Goal: Task Accomplishment & Management: Manage account settings

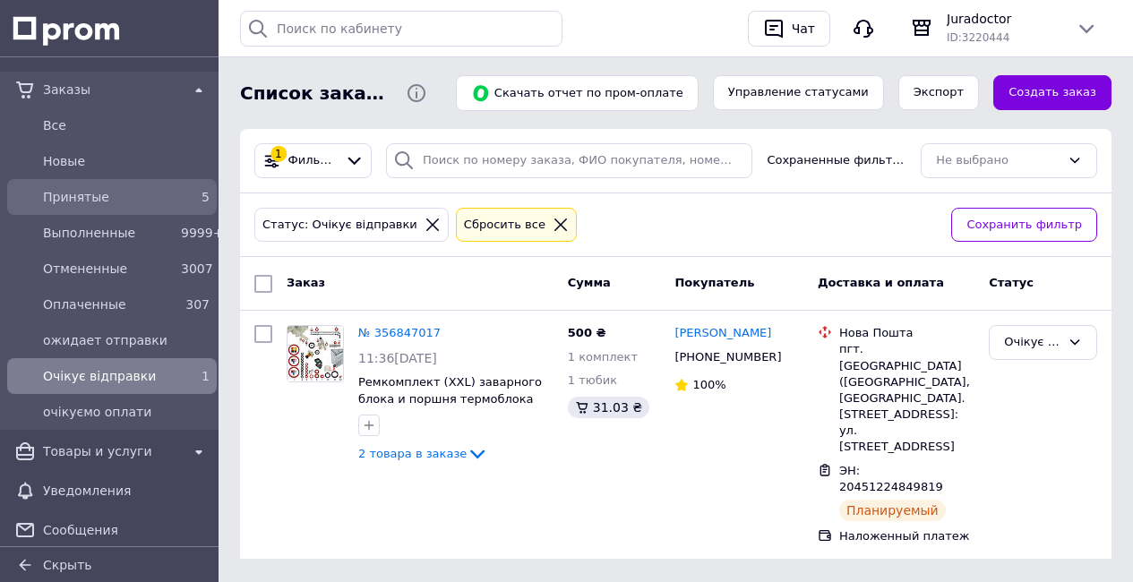
drag, startPoint x: 139, startPoint y: 199, endPoint x: 168, endPoint y: 198, distance: 29.6
click at [139, 199] on span "Принятые" at bounding box center [108, 197] width 131 height 18
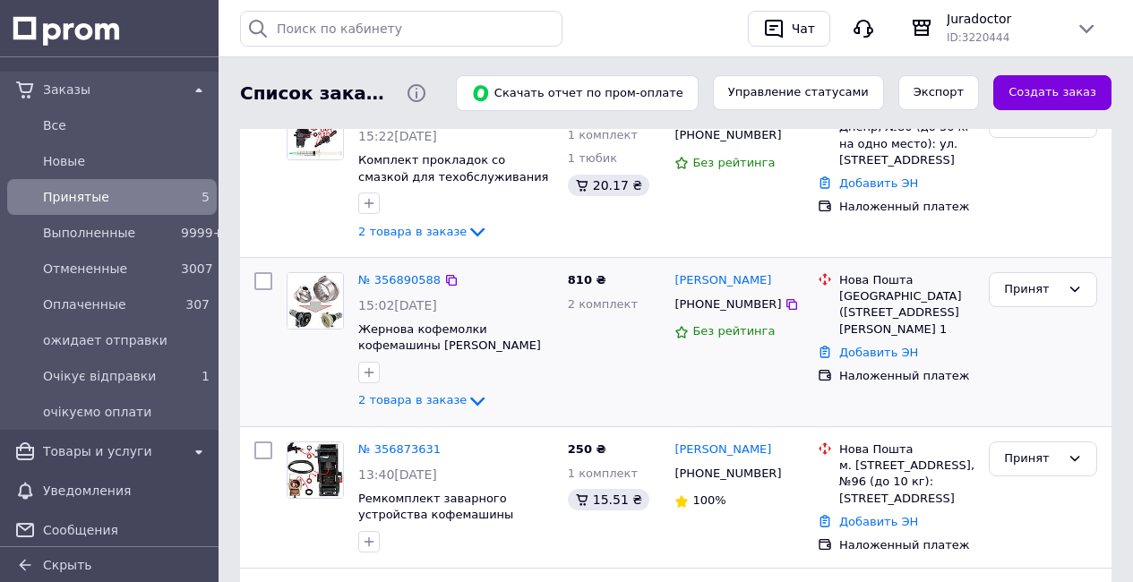
scroll to position [223, 0]
click at [422, 280] on link "№ 356890588" at bounding box center [399, 278] width 82 height 13
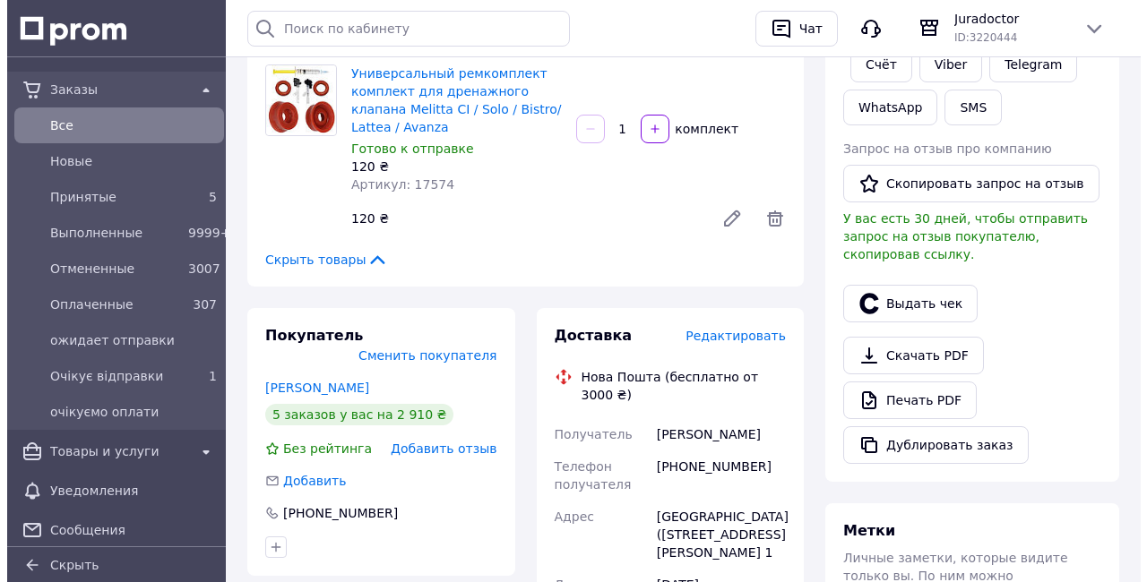
scroll to position [386, 0]
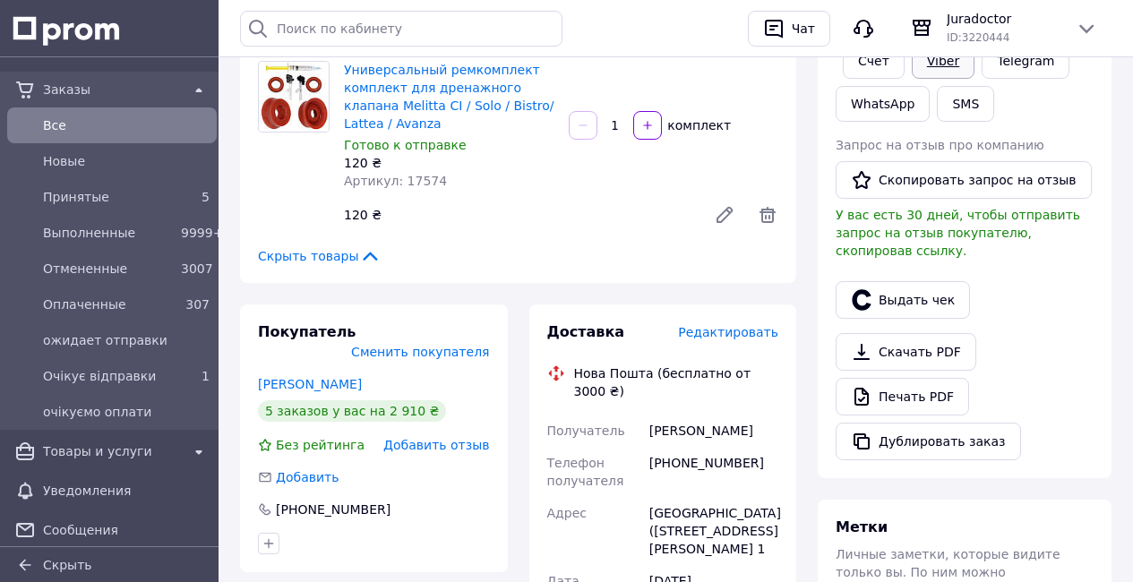
click at [944, 65] on link "Viber" at bounding box center [943, 61] width 63 height 36
click at [752, 331] on span "Редактировать" at bounding box center [728, 332] width 100 height 14
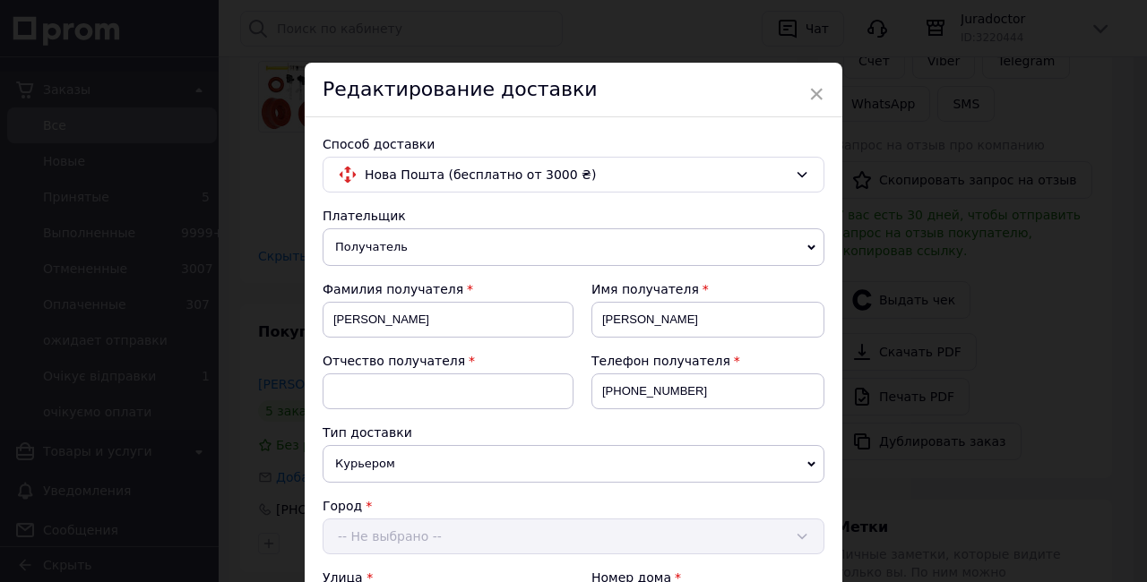
click at [752, 331] on input "Іван" at bounding box center [707, 320] width 233 height 36
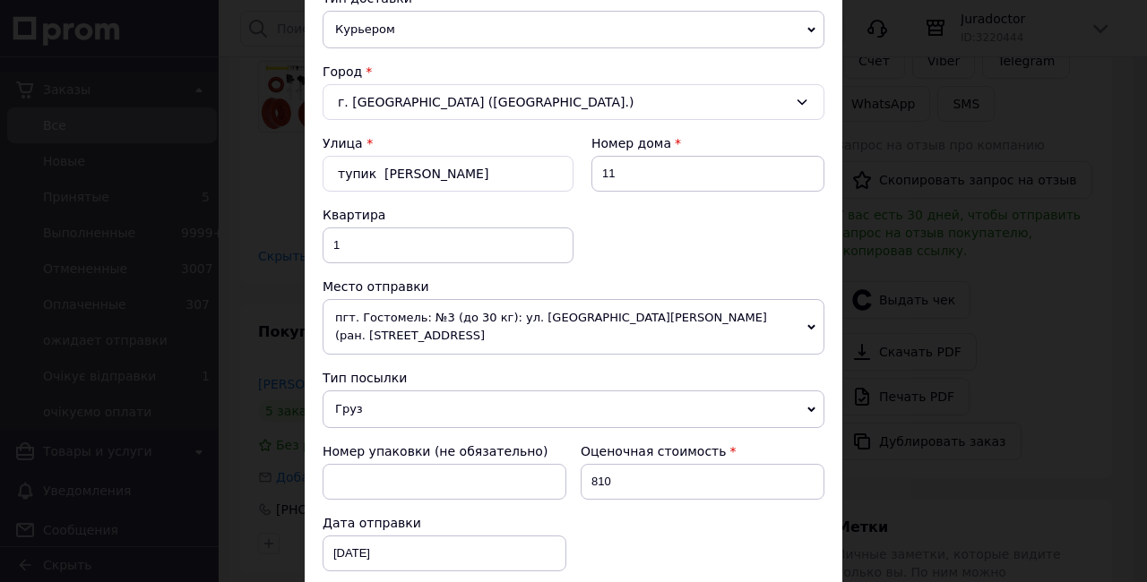
scroll to position [456, 0]
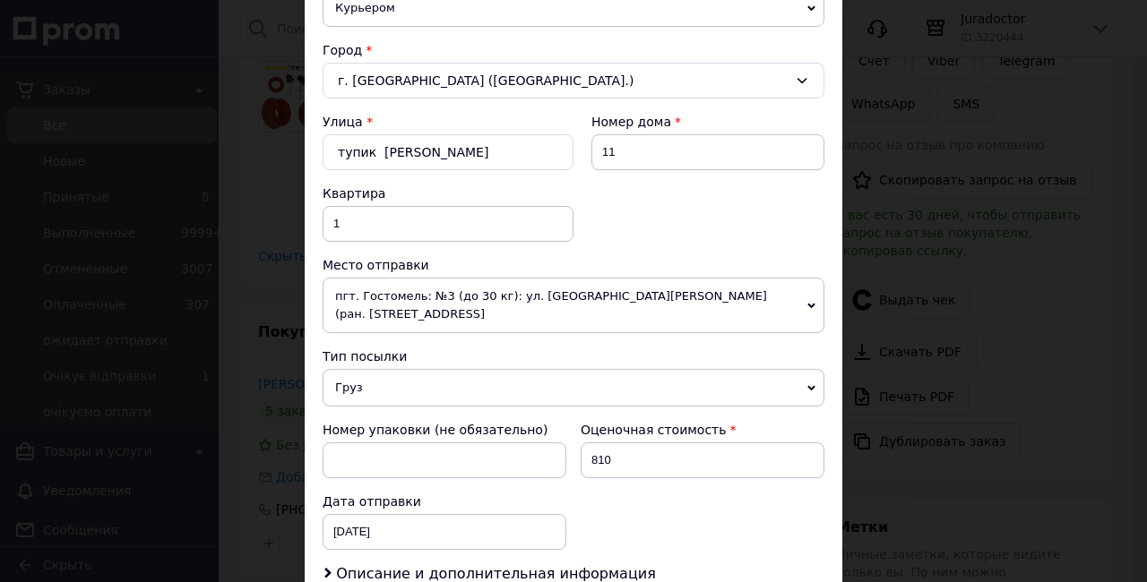
drag, startPoint x: 347, startPoint y: 371, endPoint x: 348, endPoint y: 383, distance: 12.6
click at [347, 371] on span "Груз" at bounding box center [573, 388] width 502 height 38
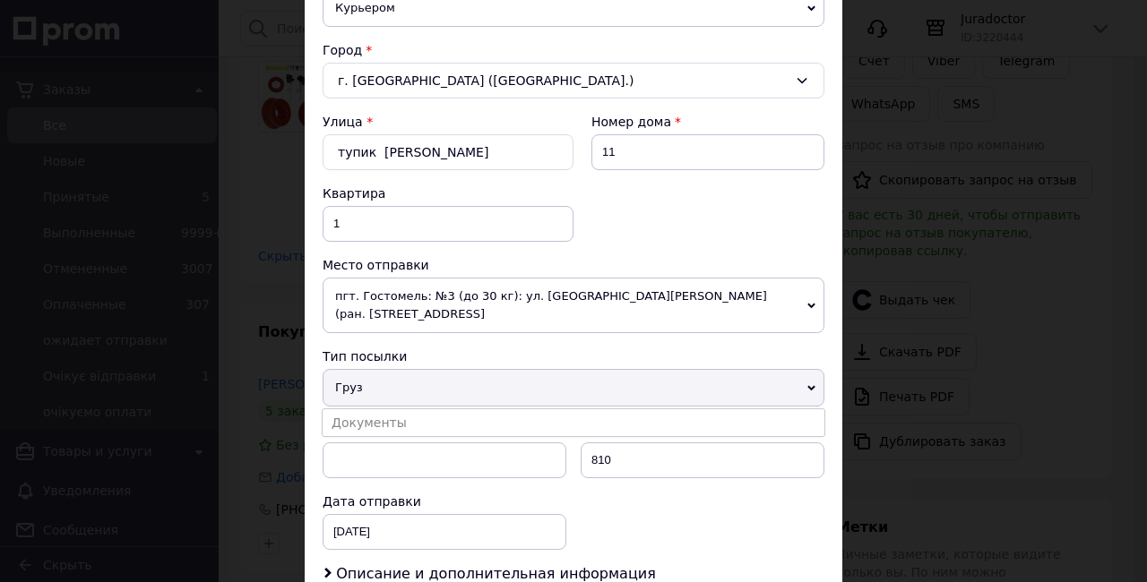
drag, startPoint x: 359, startPoint y: 407, endPoint x: 753, endPoint y: 388, distance: 394.6
click at [359, 409] on li "Документы" at bounding box center [573, 422] width 502 height 27
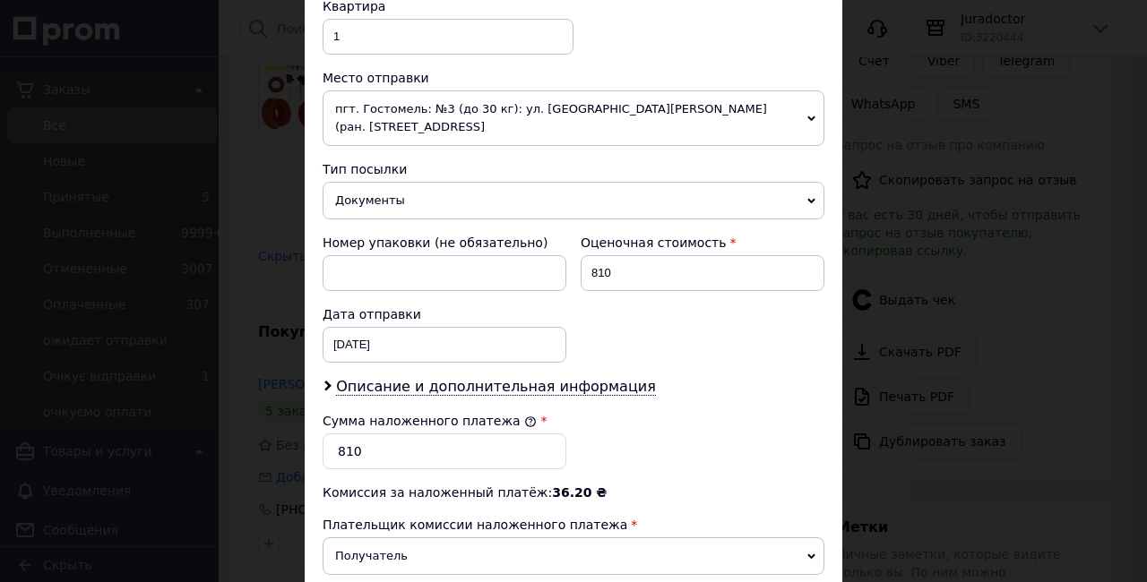
scroll to position [874, 0]
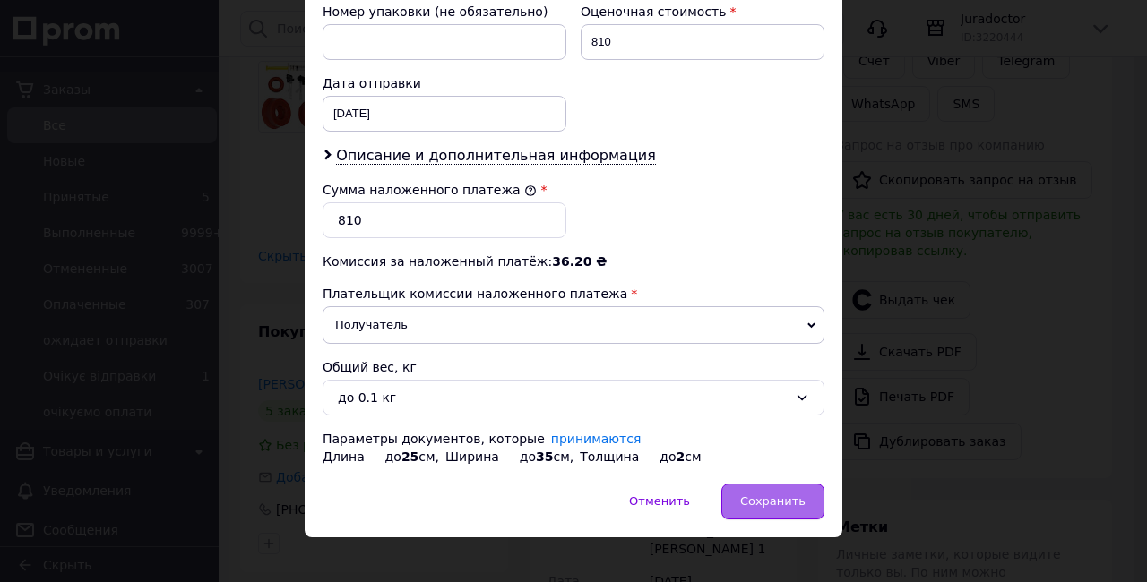
click at [769, 494] on span "Сохранить" at bounding box center [772, 500] width 65 height 13
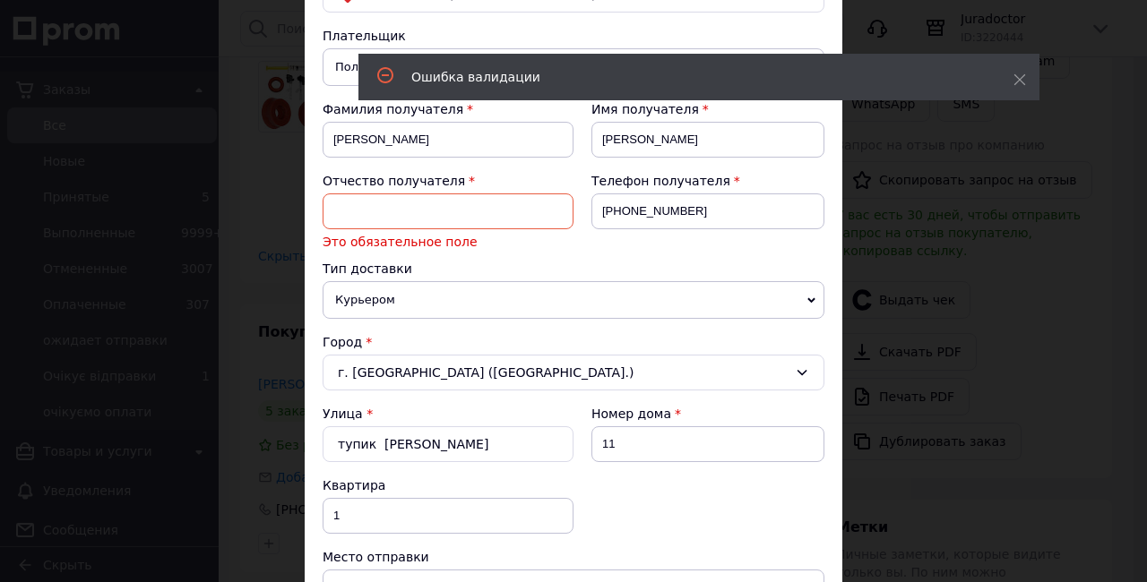
scroll to position [167, 0]
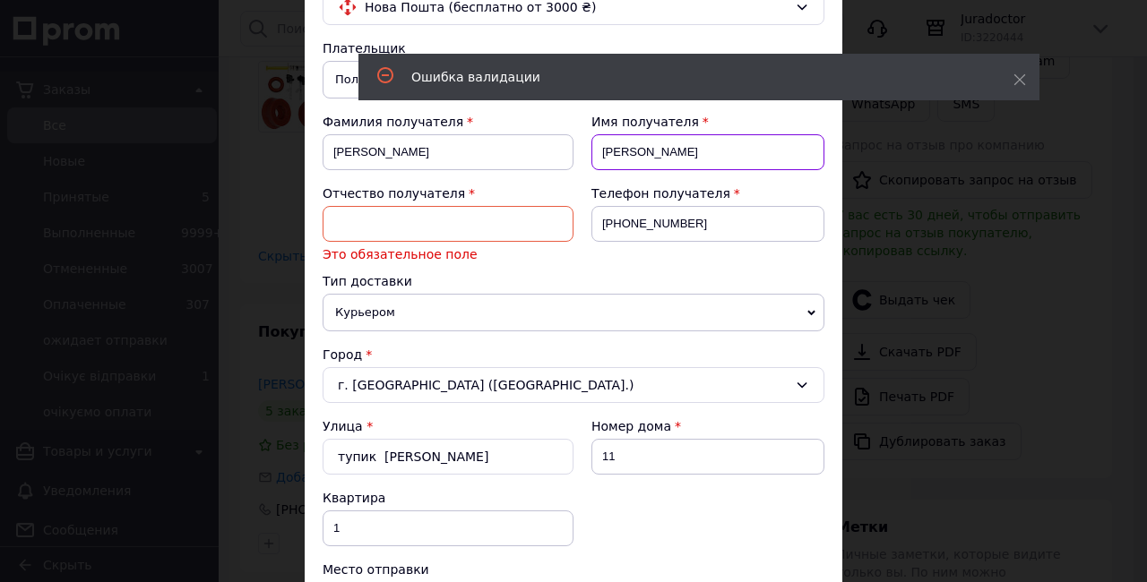
drag, startPoint x: 640, startPoint y: 159, endPoint x: 613, endPoint y: 152, distance: 28.5
click at [592, 152] on input "Іван" at bounding box center [707, 152] width 233 height 36
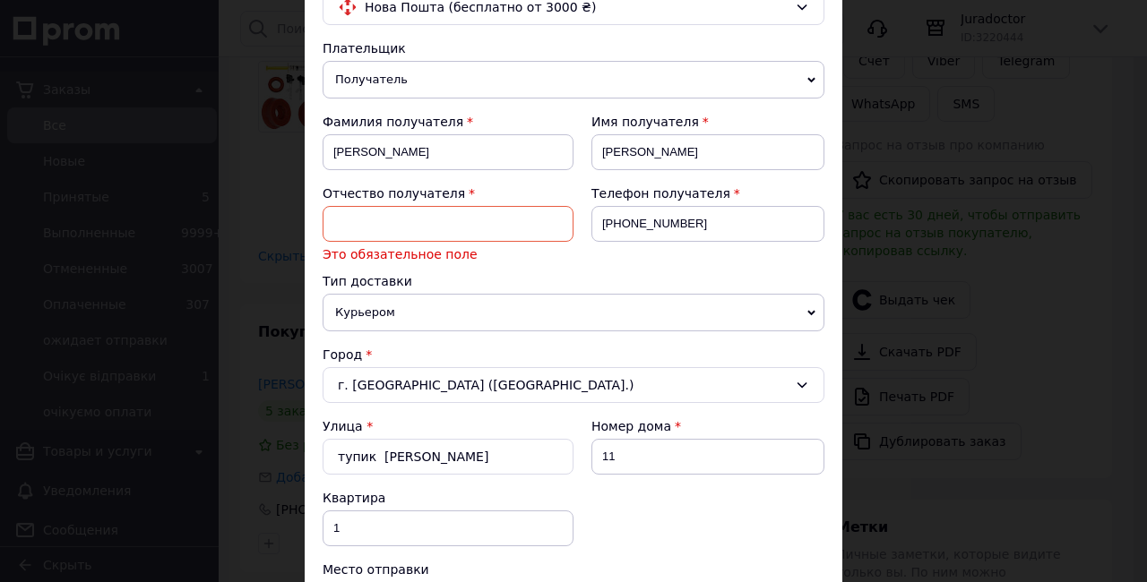
paste input "Іван"
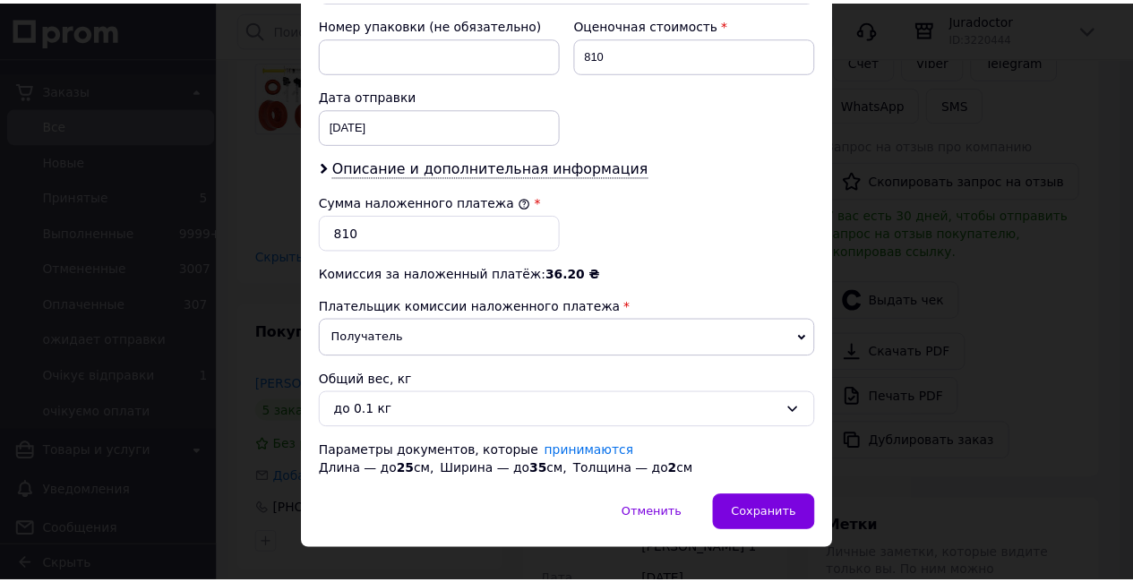
scroll to position [858, 0]
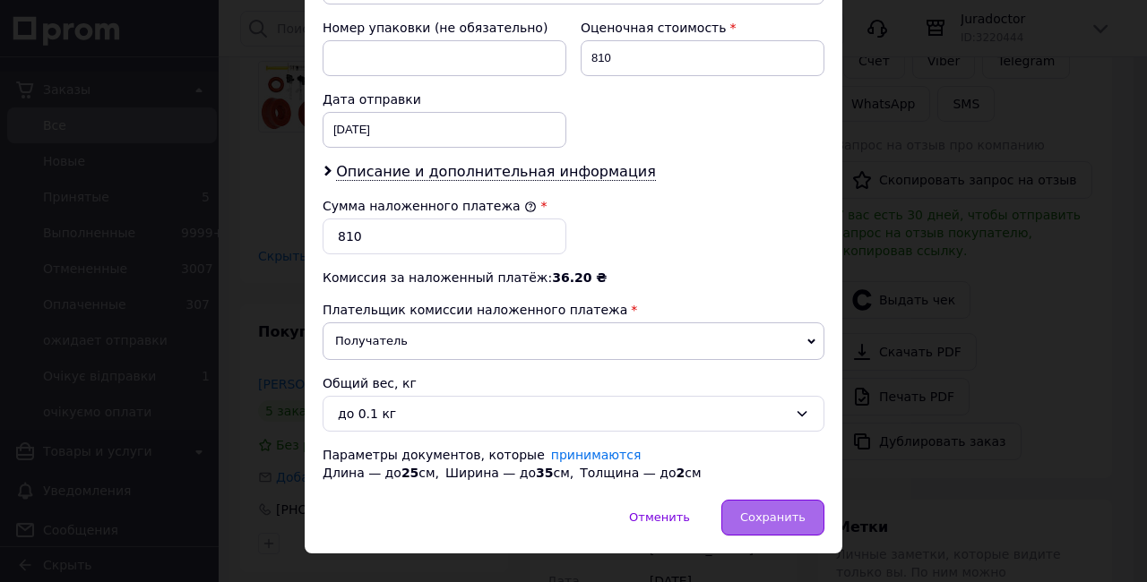
type input "Іван"
click at [783, 509] on div "Сохранить" at bounding box center [772, 518] width 103 height 36
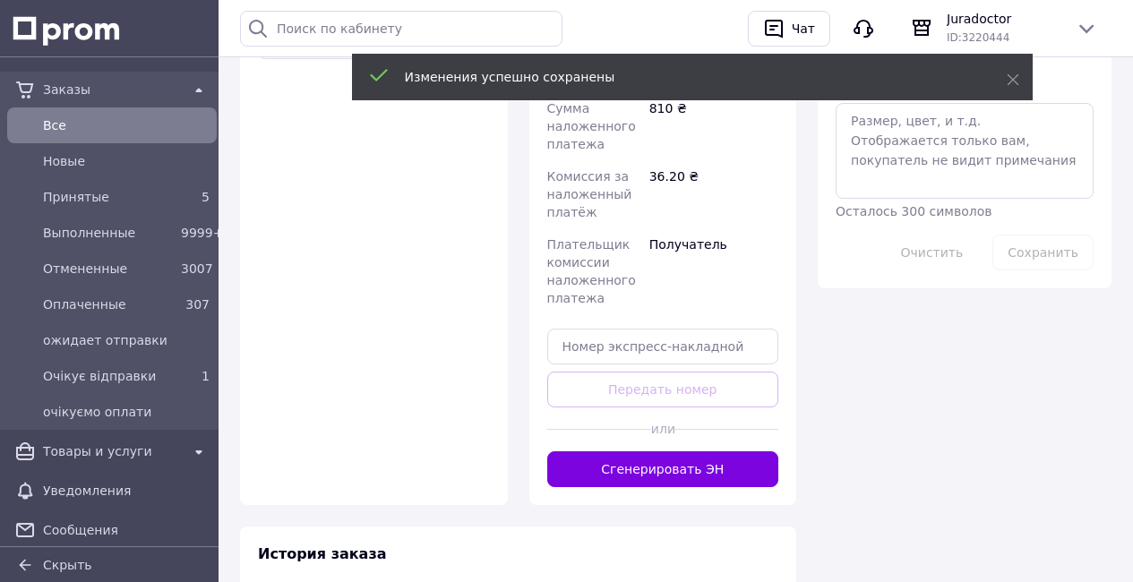
scroll to position [1026, 0]
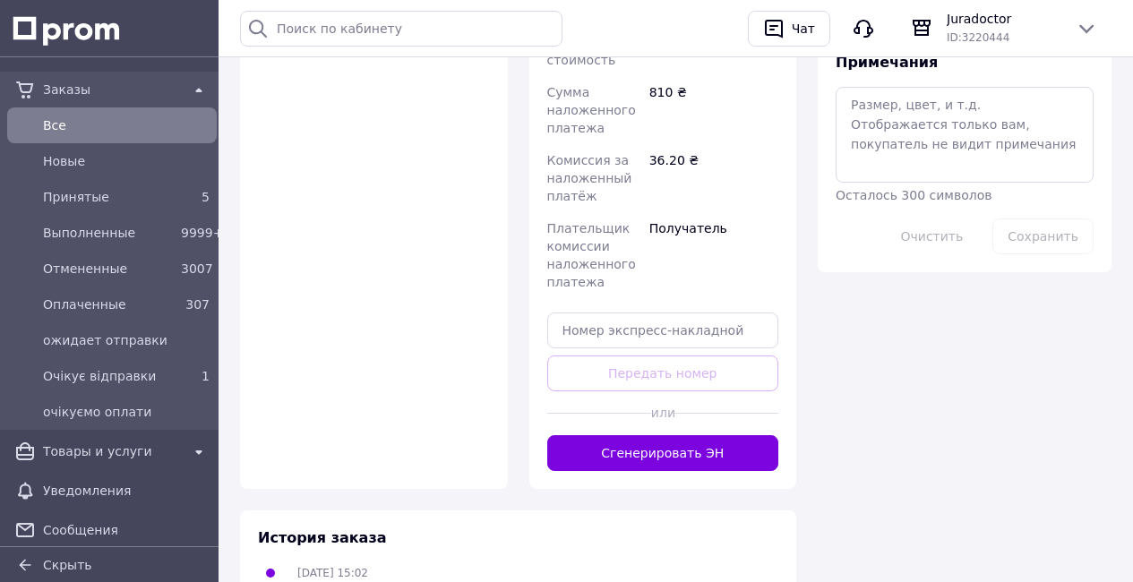
click at [688, 471] on button "Сгенерировать ЭН" at bounding box center [663, 453] width 232 height 36
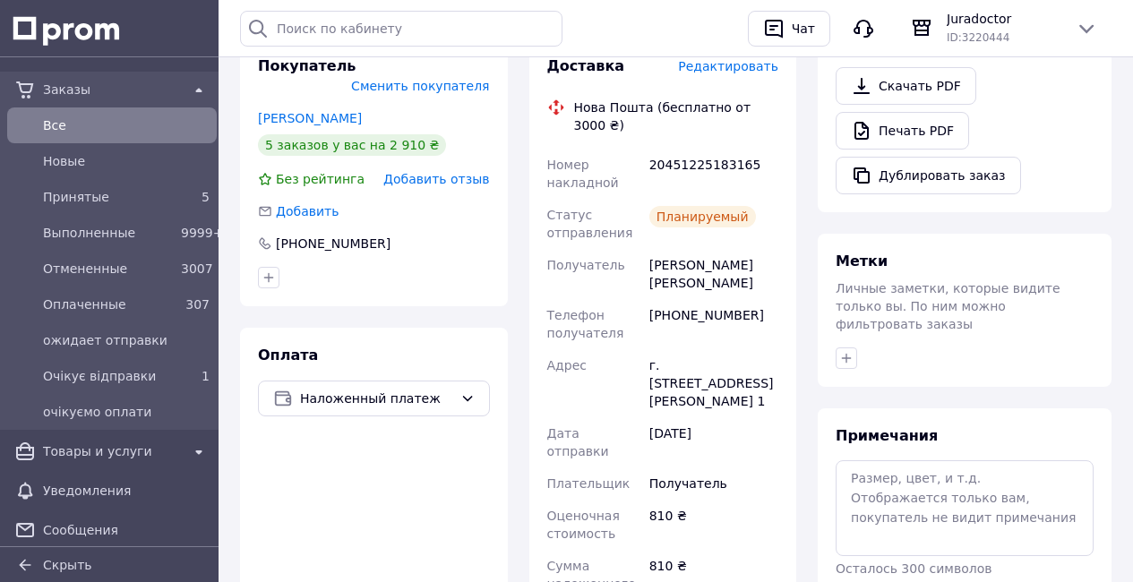
scroll to position [654, 0]
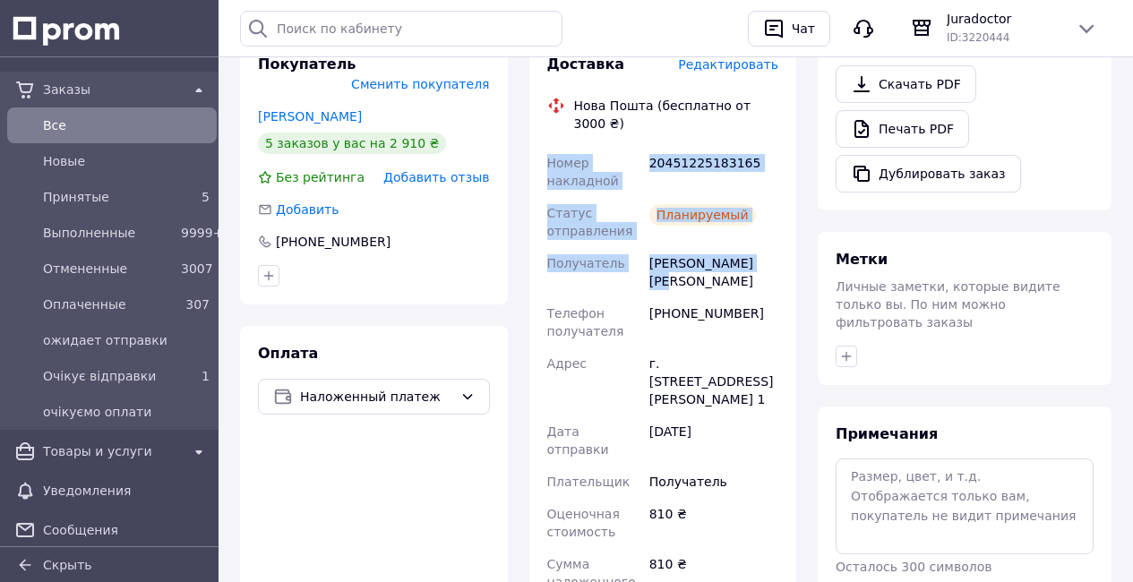
drag, startPoint x: 545, startPoint y: 159, endPoint x: 667, endPoint y: 213, distance: 134.3
click at [767, 269] on div "Номер накладной 20451225183165 Статус отправления Планируемый Получатель Кравчу…" at bounding box center [663, 484] width 239 height 674
copy div "Номер накладной 20451225183165 Статус отправления Планируемый Получатель Кравчу…"
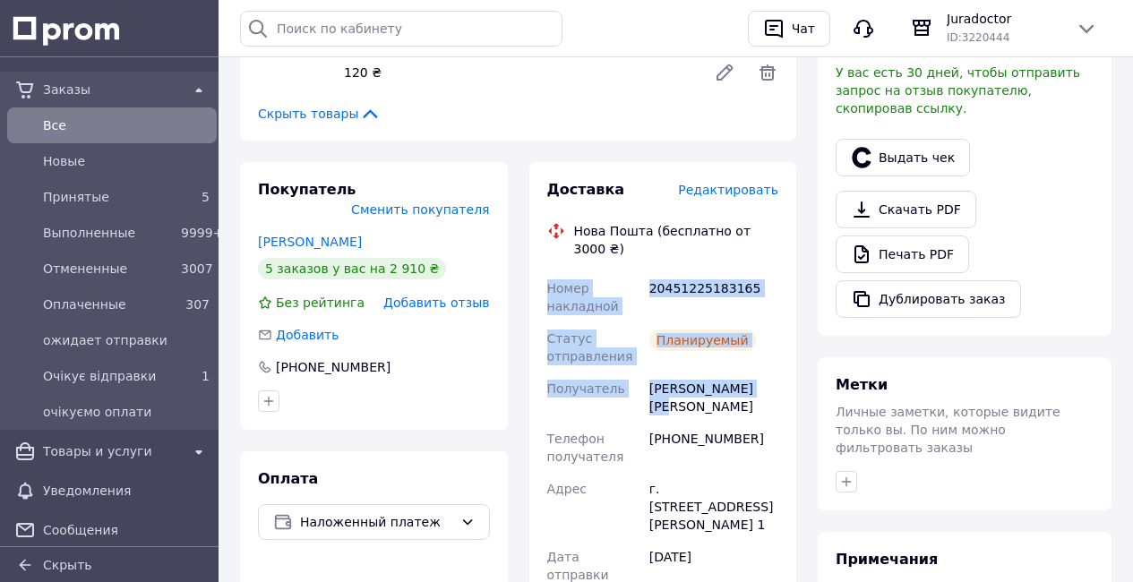
scroll to position [295, 0]
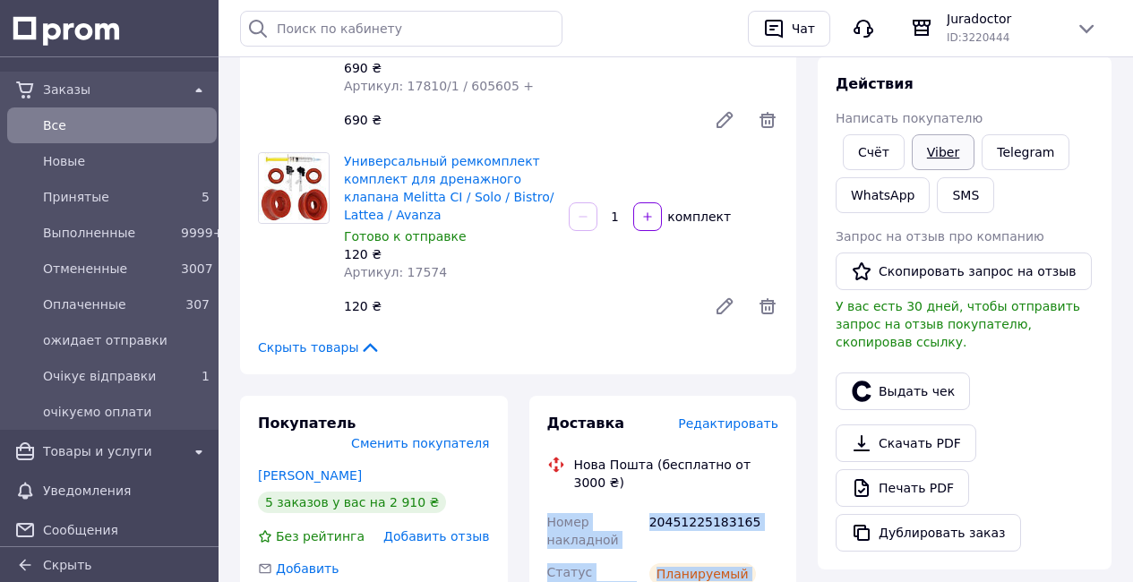
click at [940, 156] on link "Viber" at bounding box center [943, 152] width 63 height 36
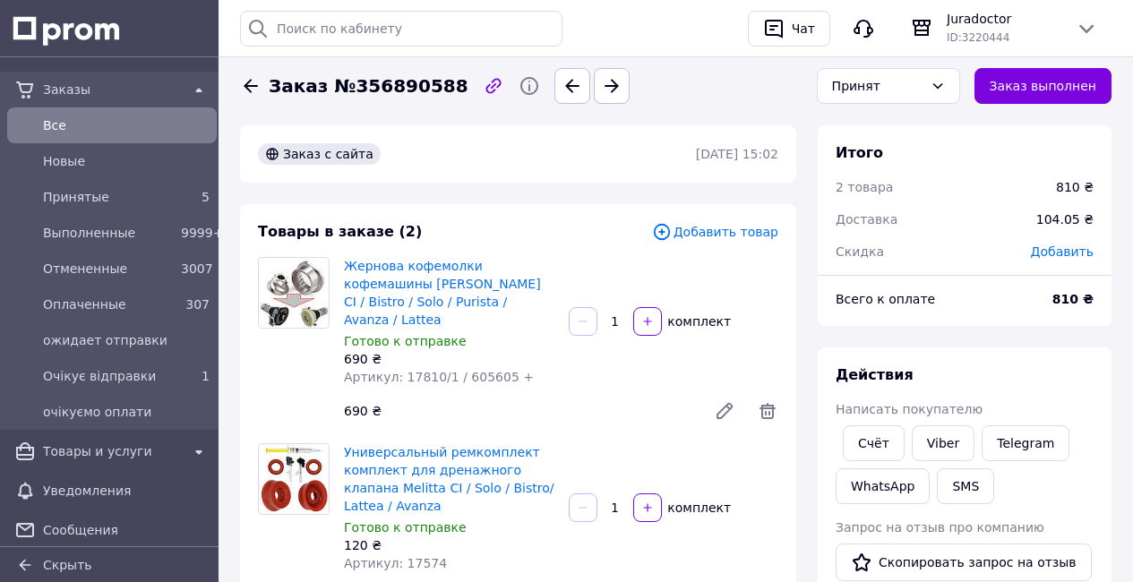
scroll to position [0, 0]
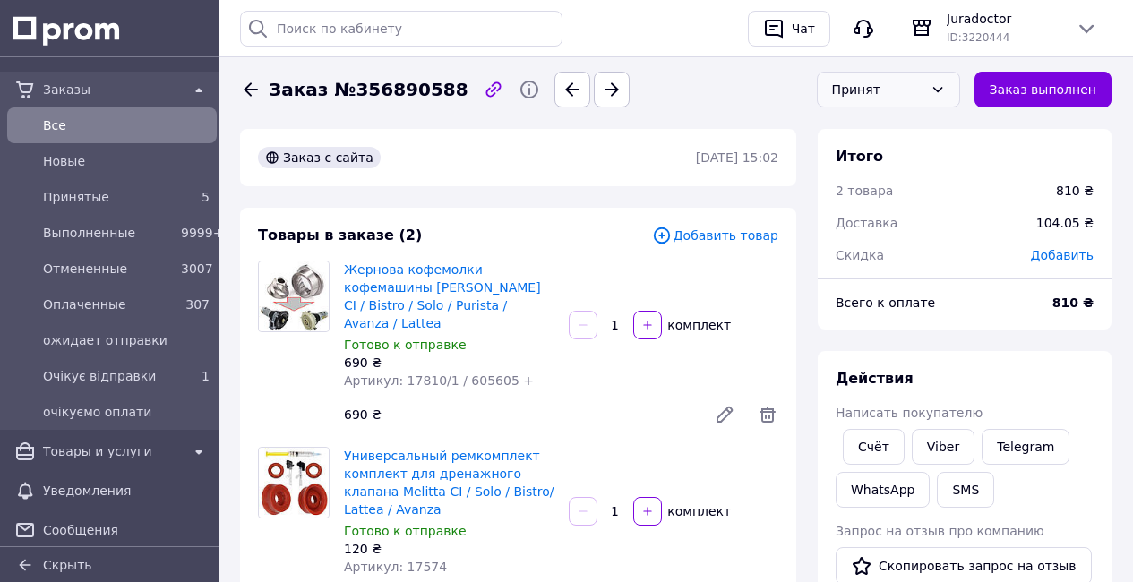
click at [923, 88] on div "Принят" at bounding box center [877, 90] width 91 height 20
drag, startPoint x: 923, startPoint y: 217, endPoint x: 895, endPoint y: 221, distance: 29.0
click at [923, 217] on li "Очікує відправки" at bounding box center [889, 224] width 142 height 54
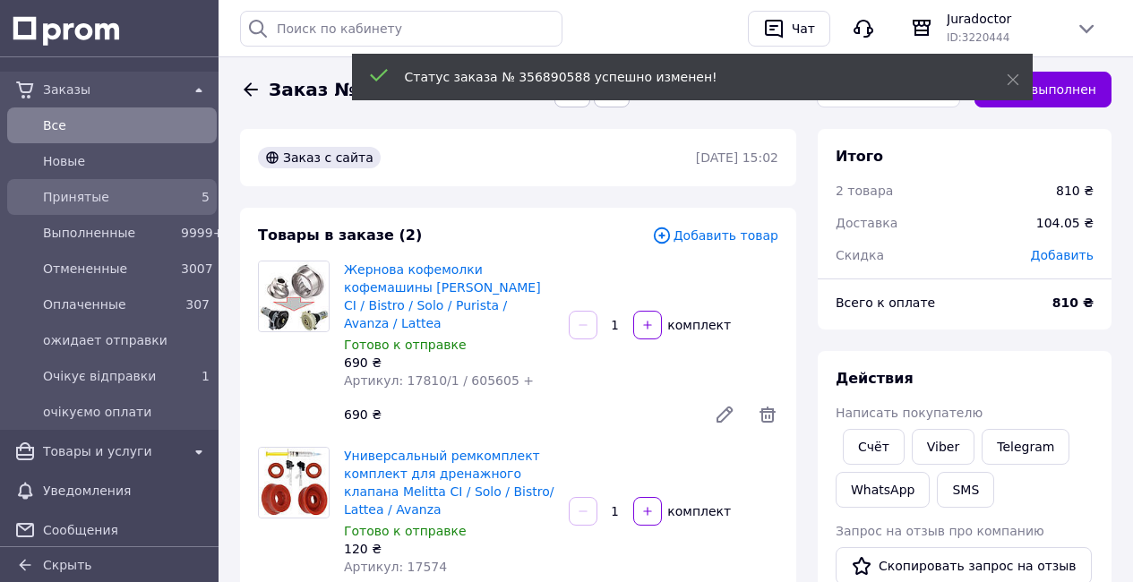
click at [126, 207] on div "Принятые" at bounding box center [108, 197] width 138 height 25
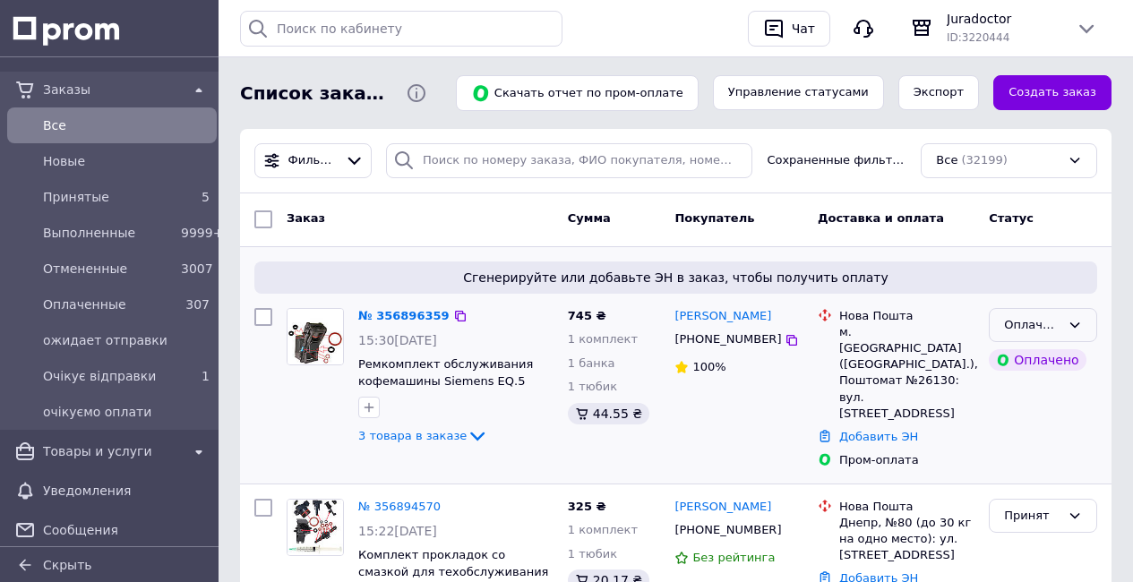
click at [1037, 322] on div "Оплаченный" at bounding box center [1032, 325] width 56 height 19
click at [1026, 360] on li "Принят" at bounding box center [1043, 362] width 107 height 33
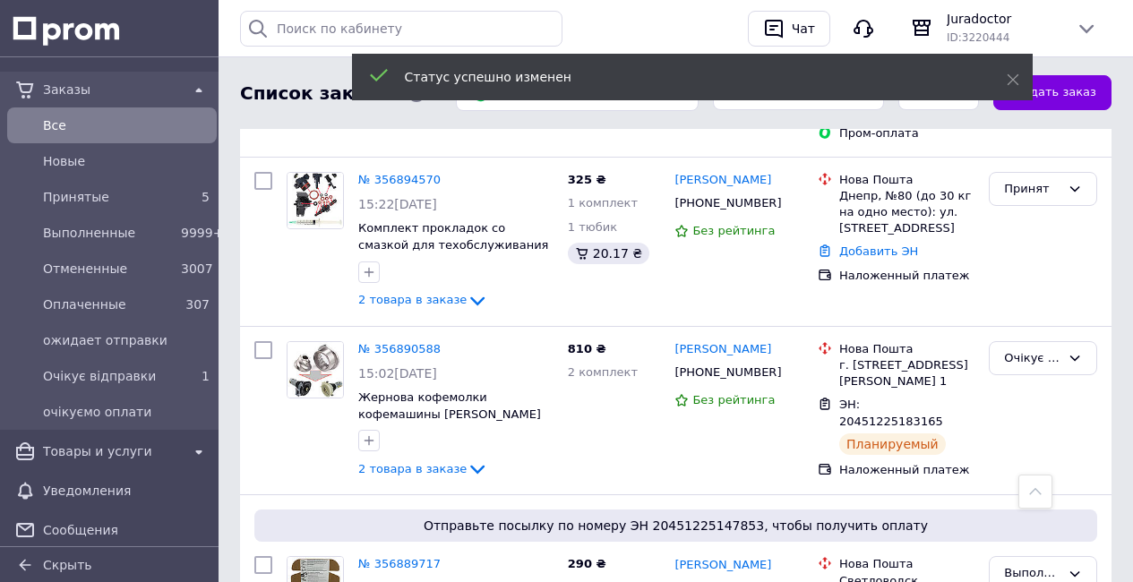
scroll to position [331, 0]
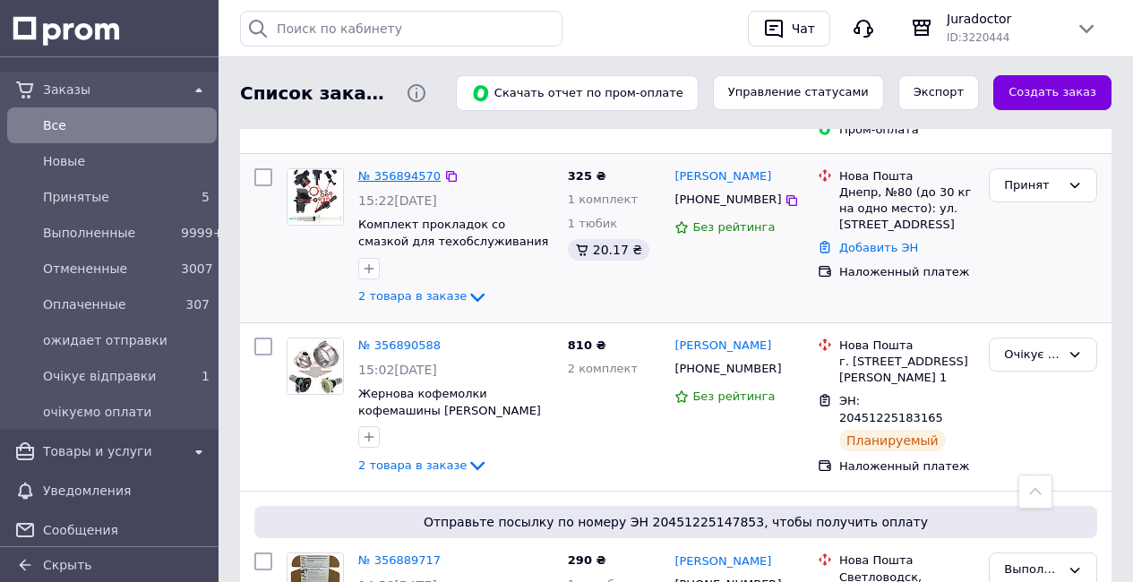
click at [391, 169] on link "№ 356894570" at bounding box center [399, 175] width 82 height 13
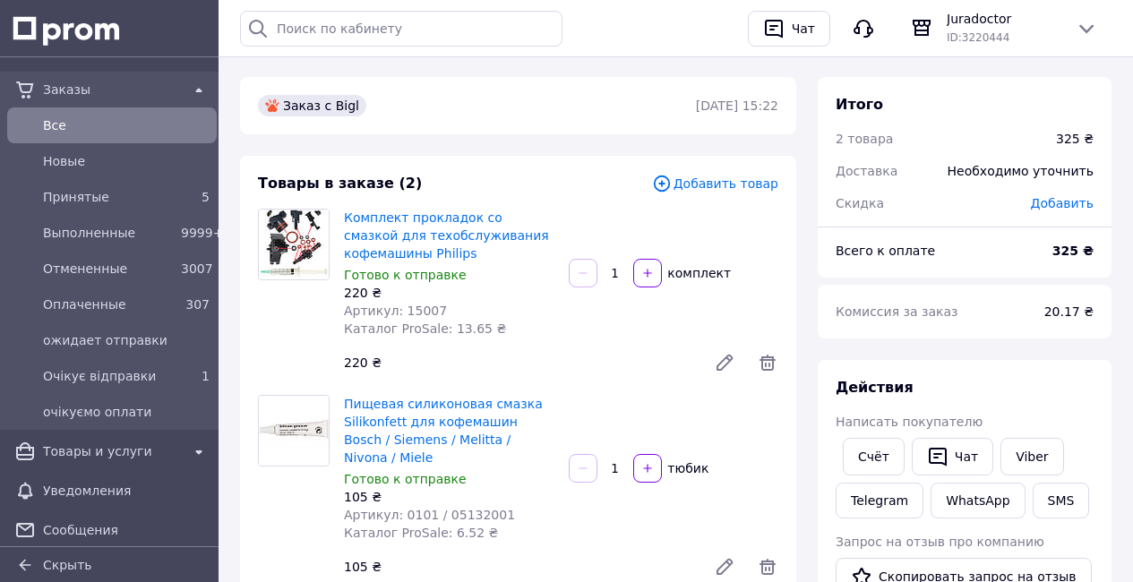
scroll to position [51, 0]
click at [1017, 449] on link "Viber" at bounding box center [1032, 458] width 63 height 38
click at [134, 200] on span "Принятые" at bounding box center [108, 197] width 131 height 18
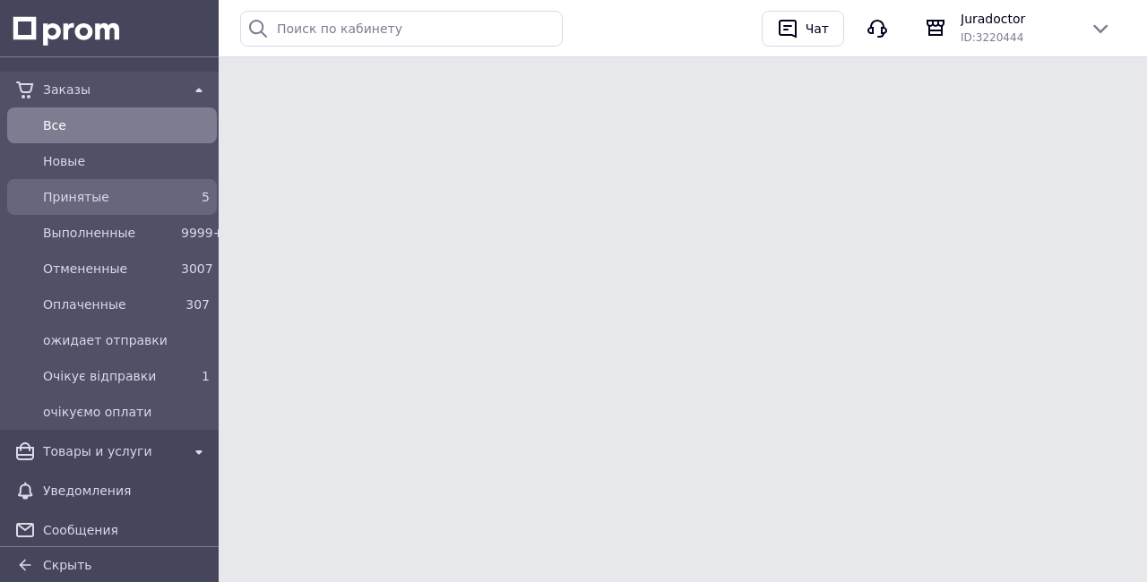
click at [134, 200] on span "Принятые" at bounding box center [108, 197] width 131 height 18
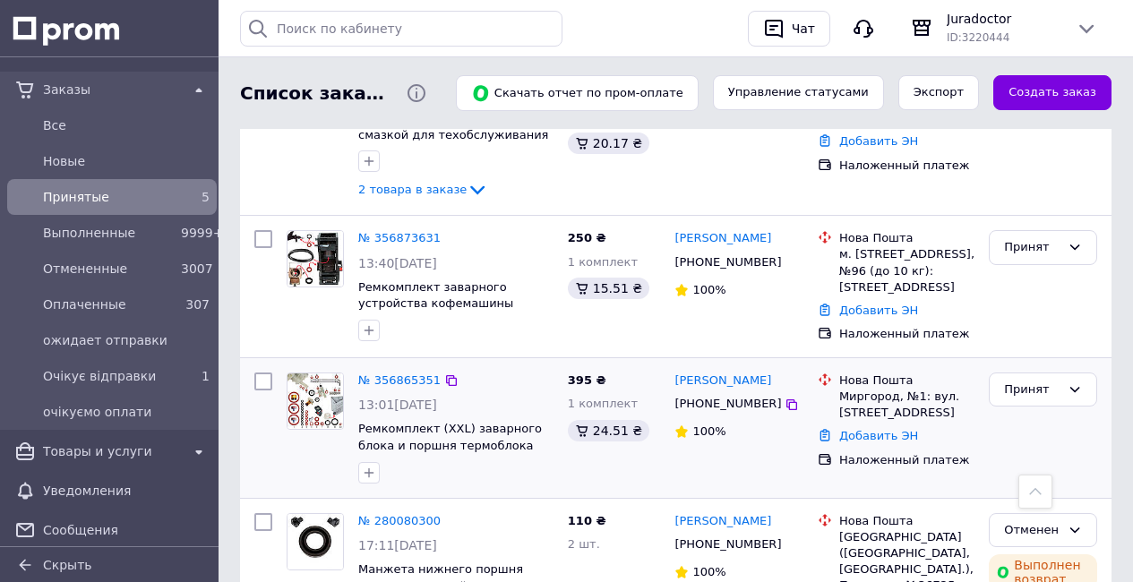
scroll to position [507, 0]
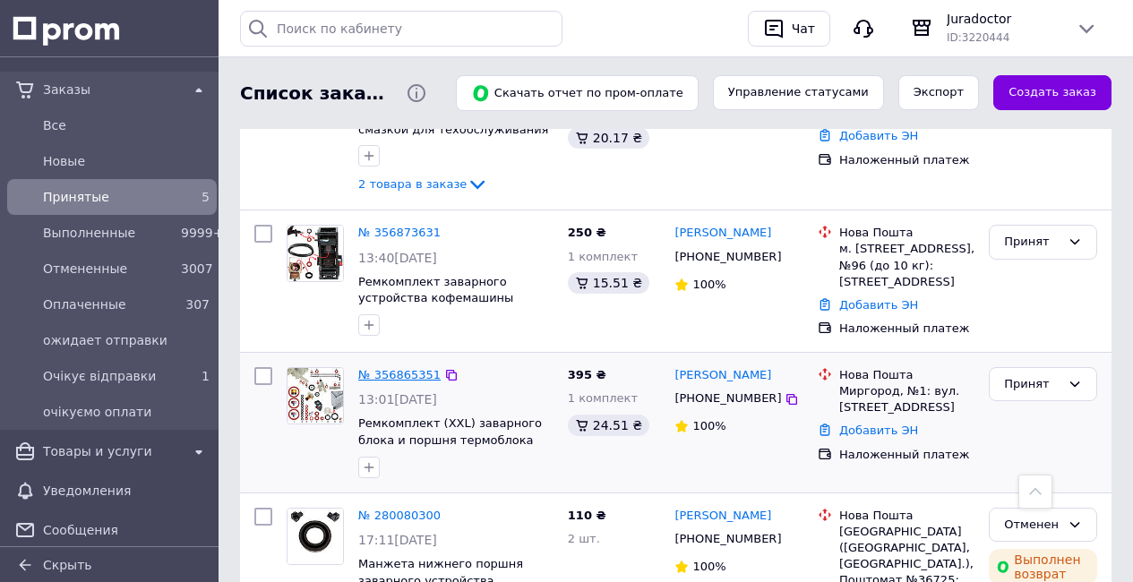
click at [417, 371] on link "№ 356865351" at bounding box center [399, 374] width 82 height 13
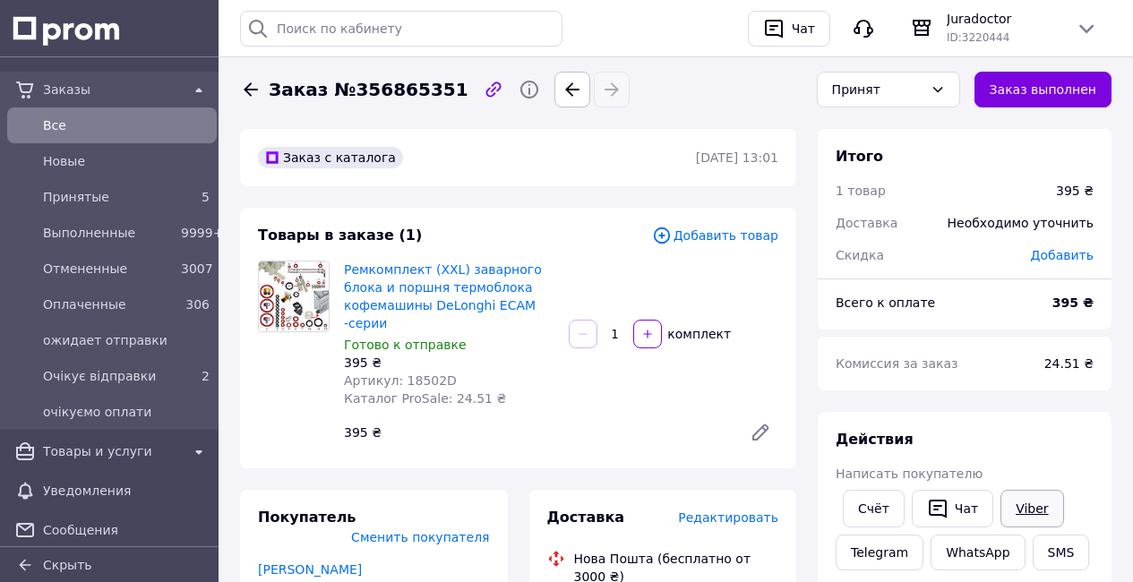
click at [1015, 511] on link "Viber" at bounding box center [1032, 509] width 63 height 38
click at [160, 194] on span "Принятые" at bounding box center [108, 197] width 131 height 18
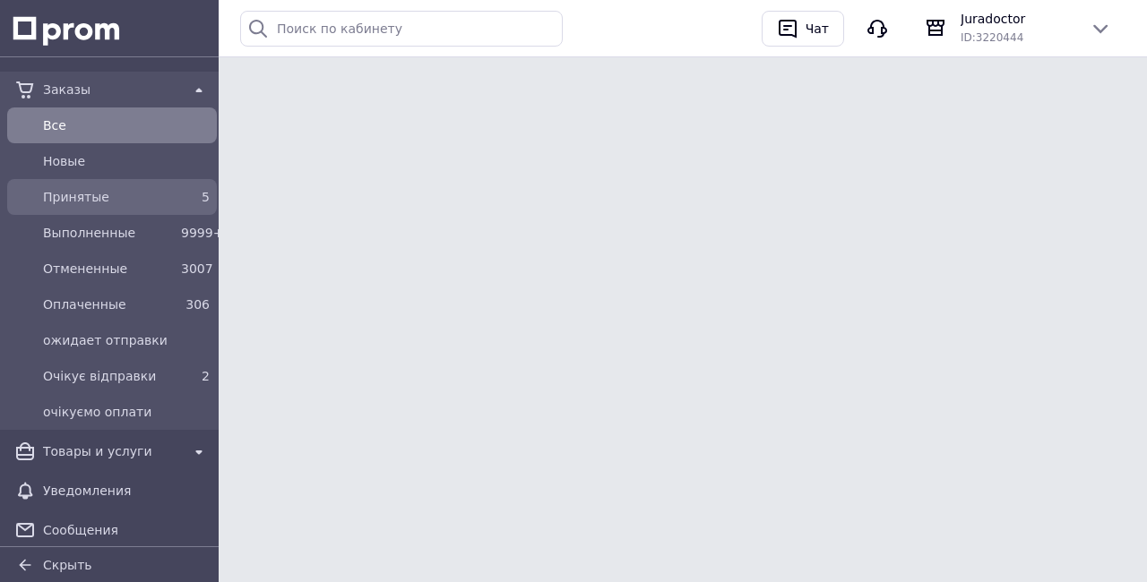
click at [160, 194] on span "Принятые" at bounding box center [108, 197] width 131 height 18
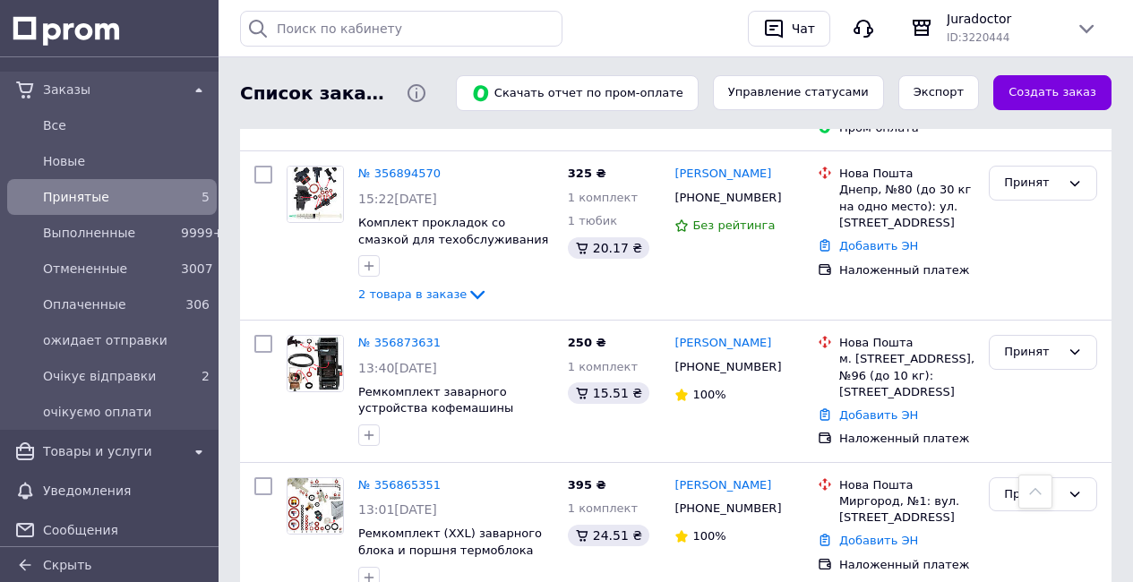
scroll to position [407, 0]
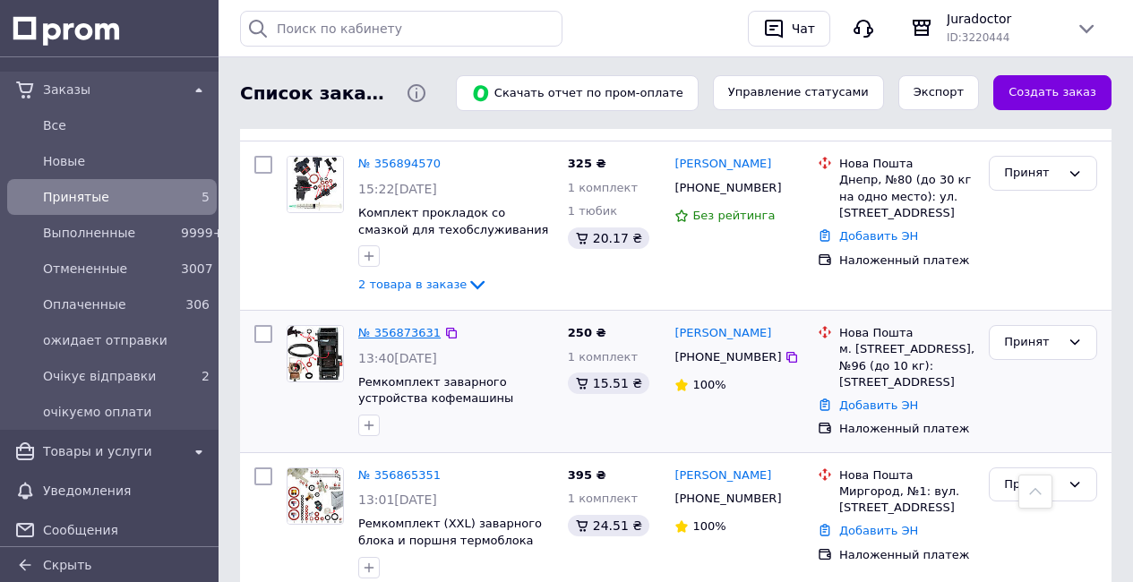
click at [407, 326] on link "№ 356873631" at bounding box center [399, 332] width 82 height 13
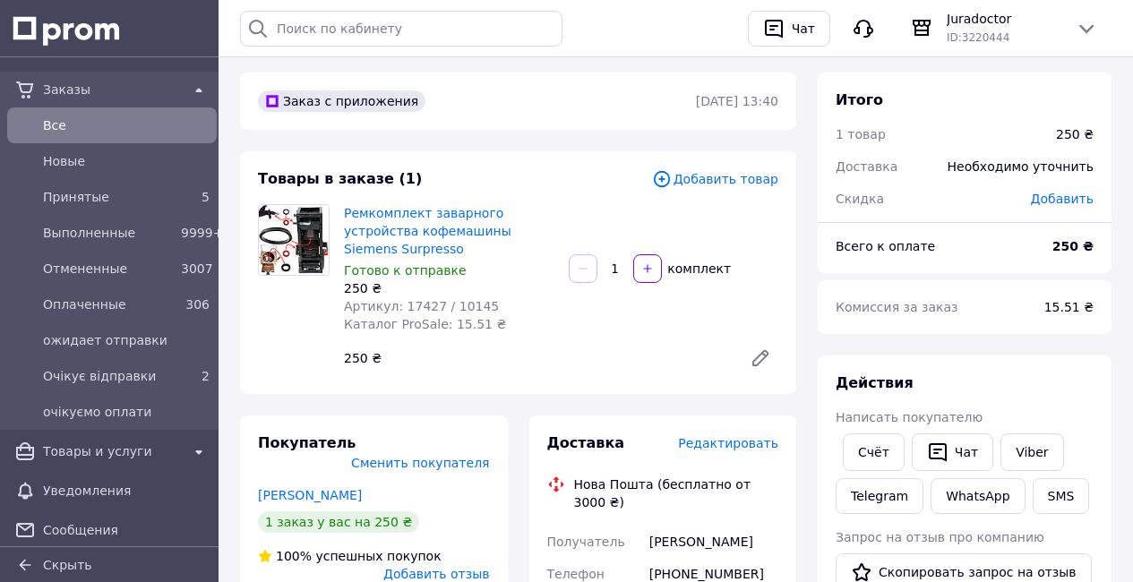
scroll to position [60, 0]
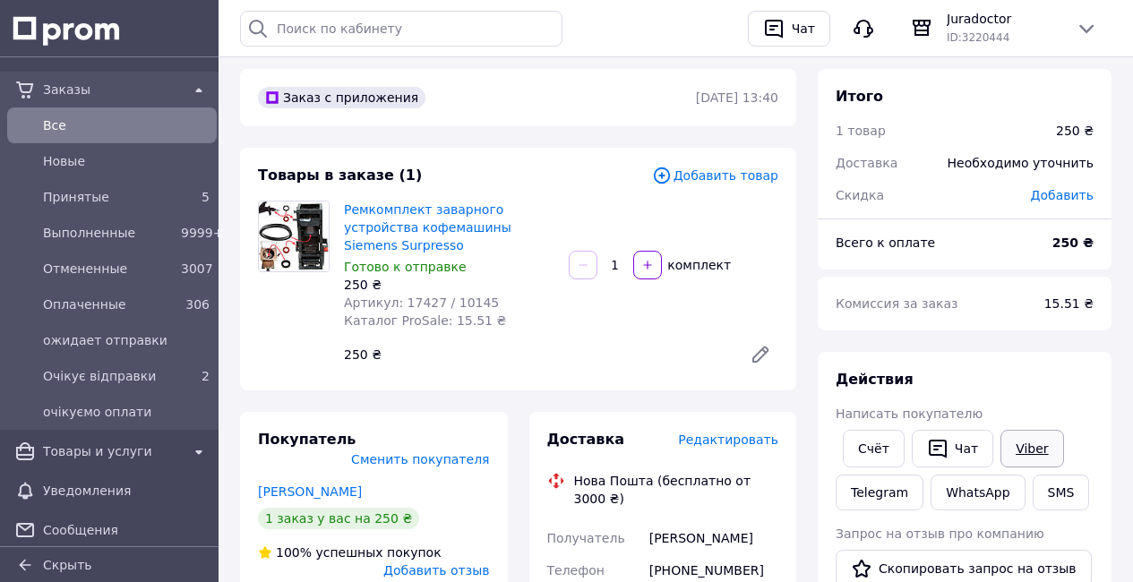
click at [1033, 434] on link "Viber" at bounding box center [1032, 449] width 63 height 38
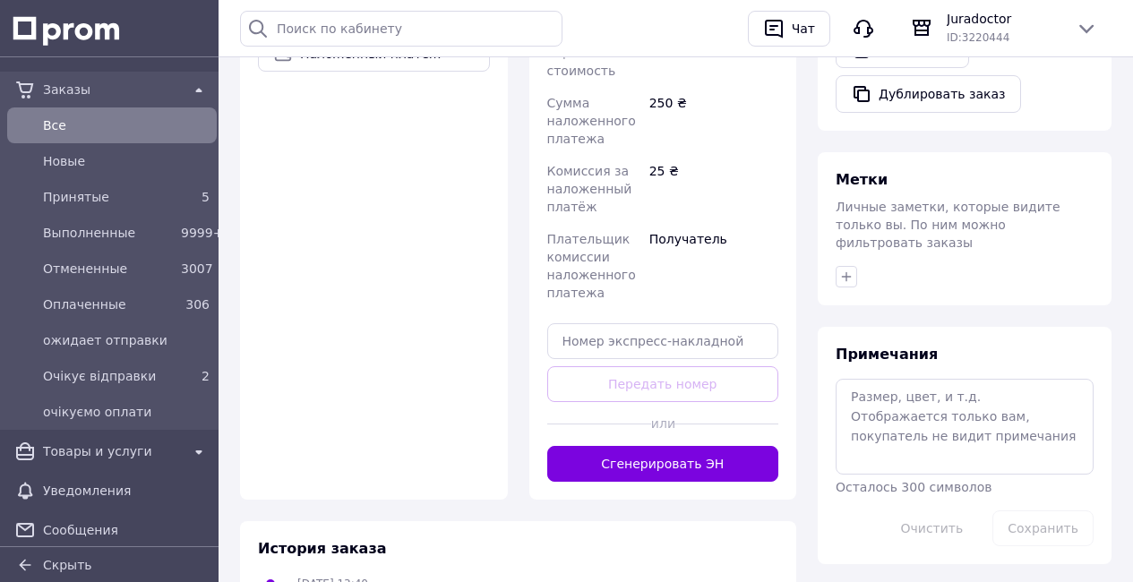
scroll to position [805, 0]
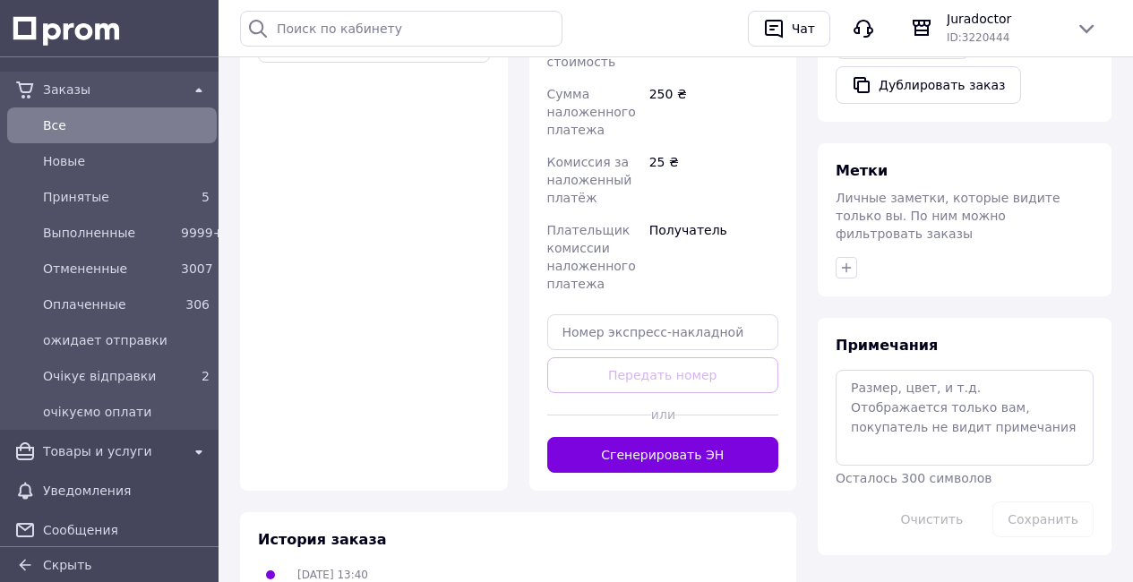
click at [722, 437] on button "Сгенерировать ЭН" at bounding box center [663, 455] width 232 height 36
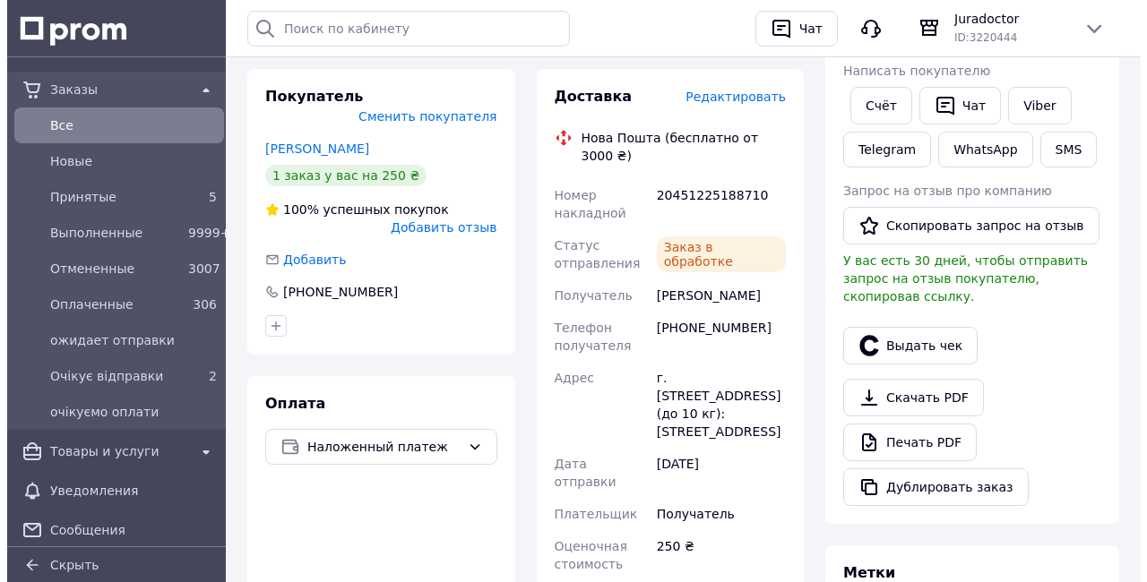
scroll to position [399, 0]
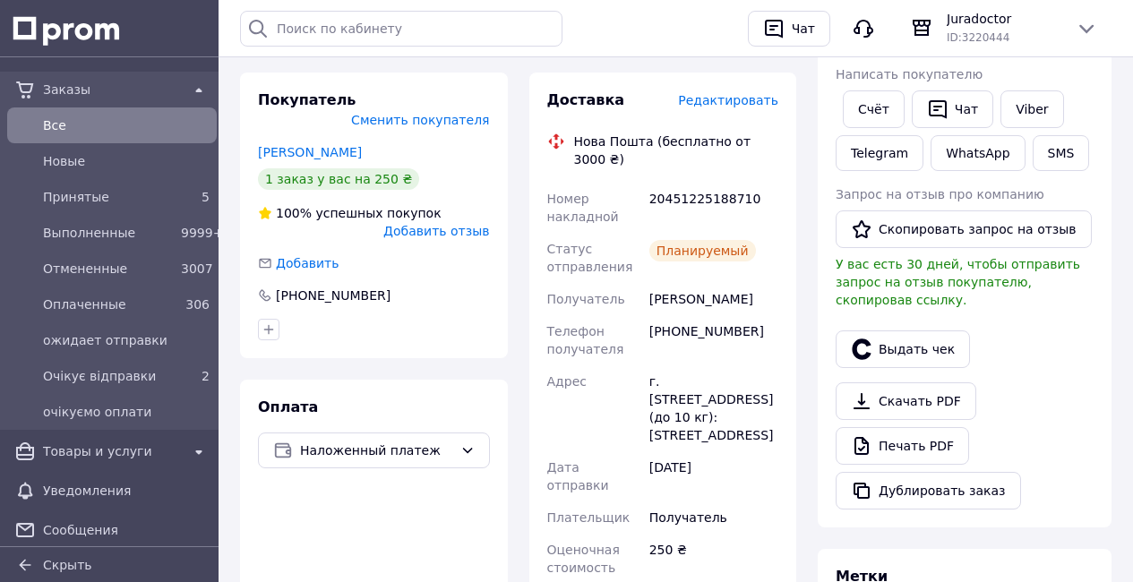
drag, startPoint x: 549, startPoint y: 191, endPoint x: 680, endPoint y: 244, distance: 141.0
click at [791, 313] on div "Доставка Редактировать Нова Пошта (бесплатно от 3000 ₴) Номер накладной 2045122…" at bounding box center [663, 499] width 268 height 852
copy div "Номер накладной 20451225188710 Статус отправления Планируемый Получатель Митроф…"
click at [1024, 118] on link "Viber" at bounding box center [1032, 109] width 63 height 38
click at [927, 349] on button "Выдать чек" at bounding box center [903, 350] width 134 height 38
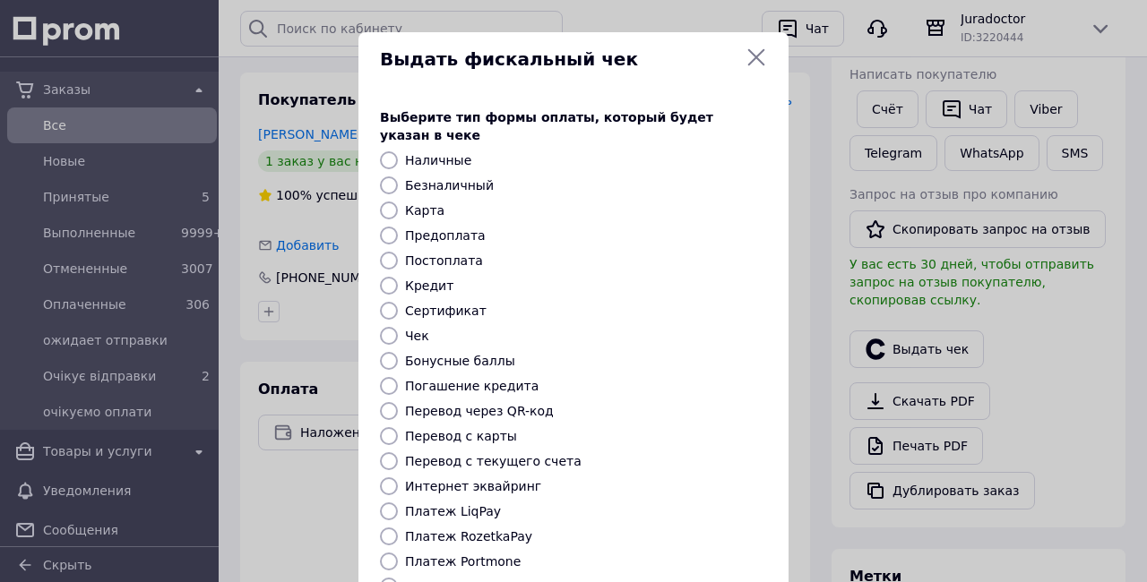
click at [927, 349] on body "Заказы Все Новые Принятые 5 Выполненные 9999+ Отмененные 3007 Оплаченные 306 ож…" at bounding box center [573, 438] width 1147 height 1674
click at [382, 578] on input "Платеж NovaPay" at bounding box center [389, 587] width 18 height 18
radio input "true"
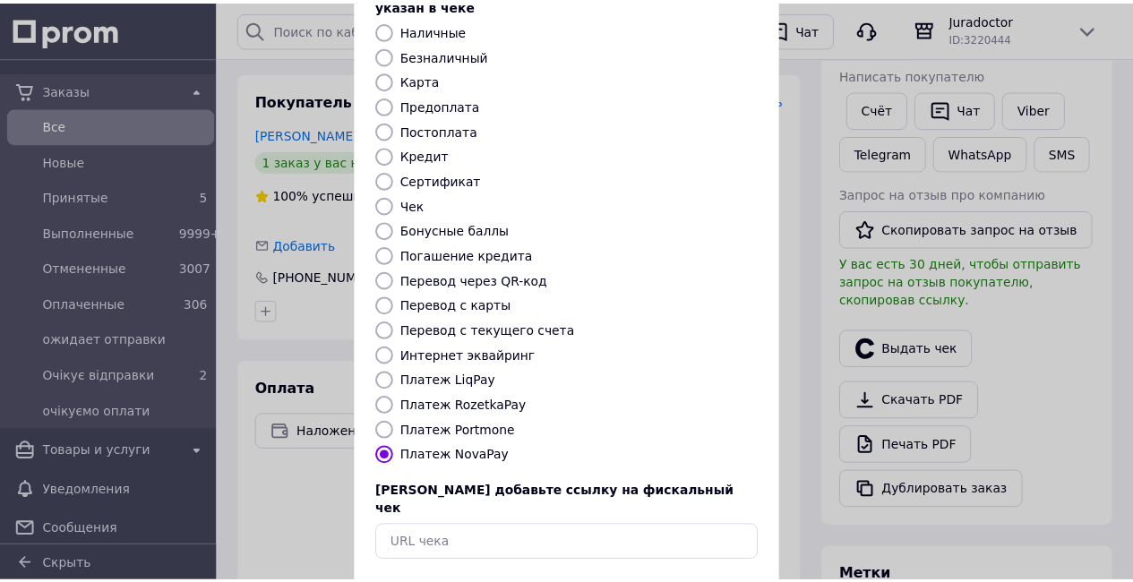
scroll to position [187, 0]
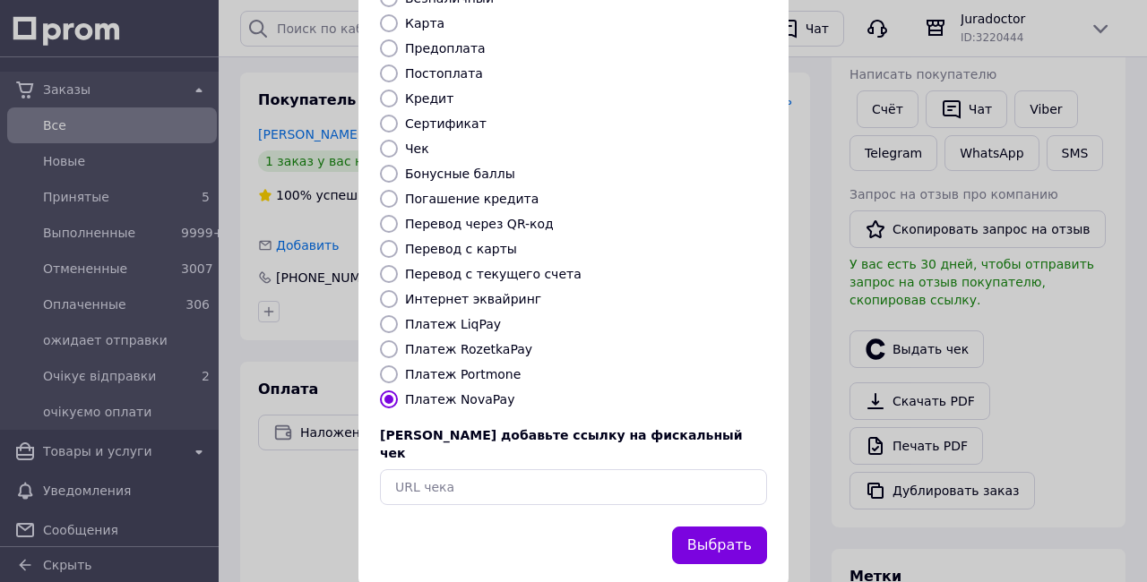
click at [721, 527] on button "Выбрать" at bounding box center [719, 546] width 95 height 39
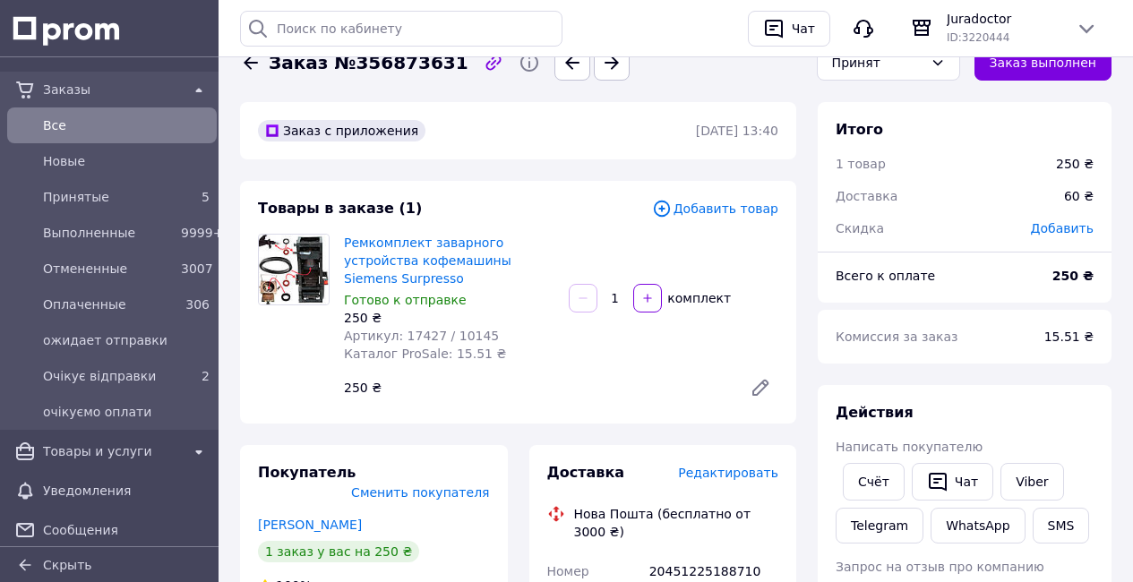
scroll to position [0, 0]
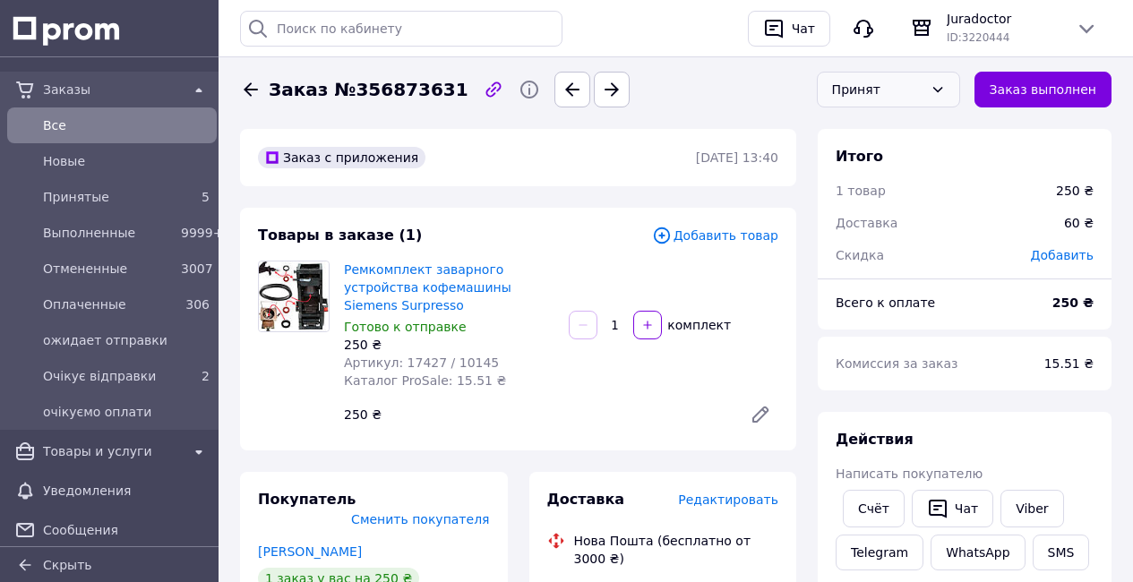
click at [890, 91] on div "Принят" at bounding box center [877, 90] width 91 height 20
click at [891, 131] on li "Выполнен" at bounding box center [889, 128] width 142 height 34
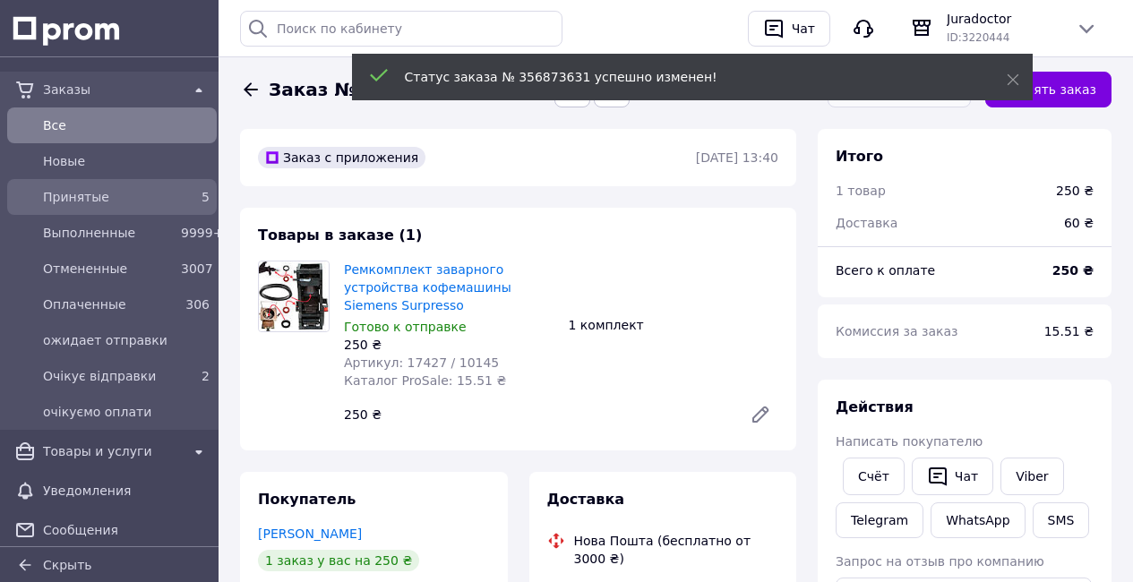
click at [159, 202] on span "Принятые" at bounding box center [108, 197] width 131 height 18
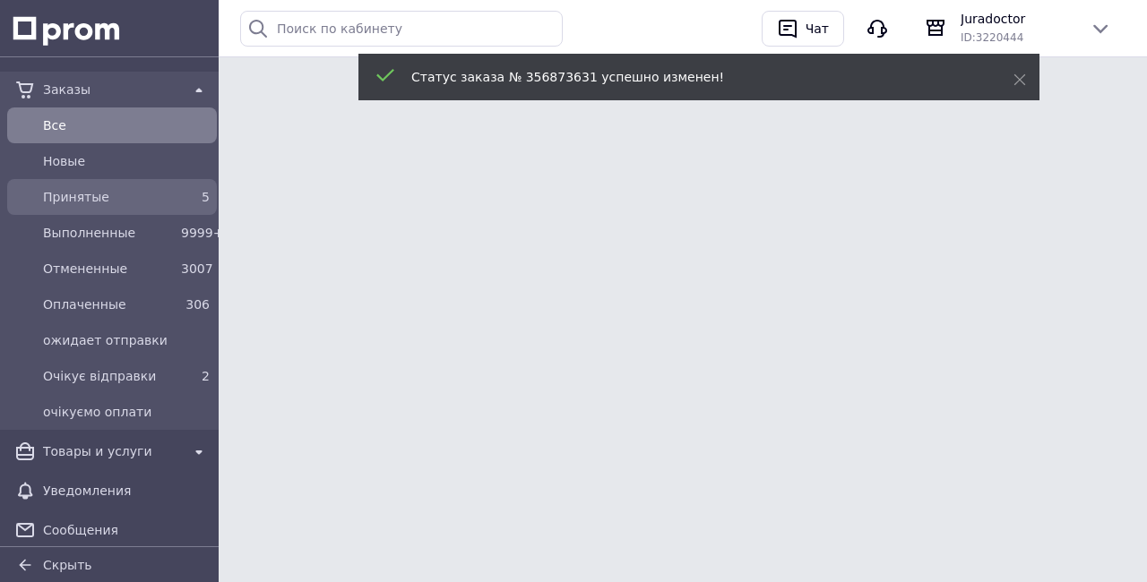
click at [159, 202] on span "Принятые" at bounding box center [108, 197] width 131 height 18
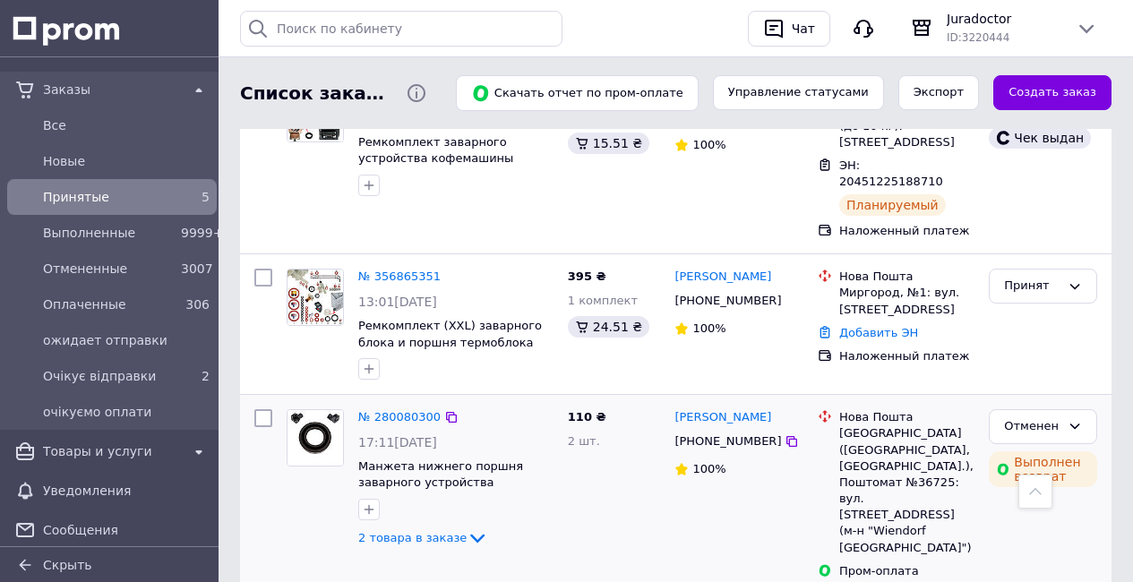
scroll to position [640, 0]
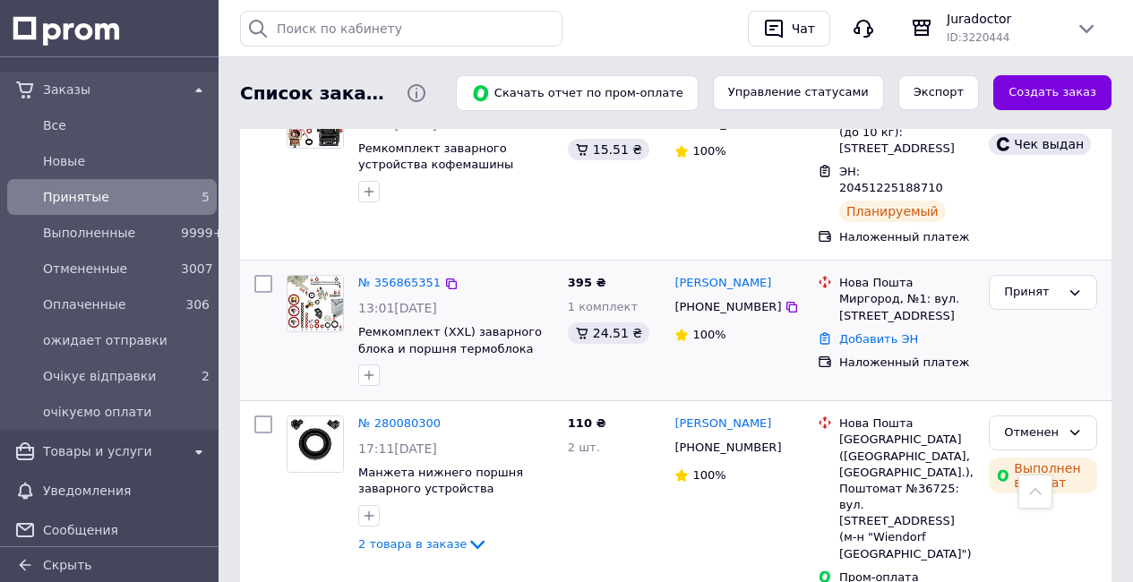
click at [415, 284] on div "№ 356865351" at bounding box center [399, 283] width 86 height 21
click at [414, 279] on link "№ 356865351" at bounding box center [399, 282] width 82 height 13
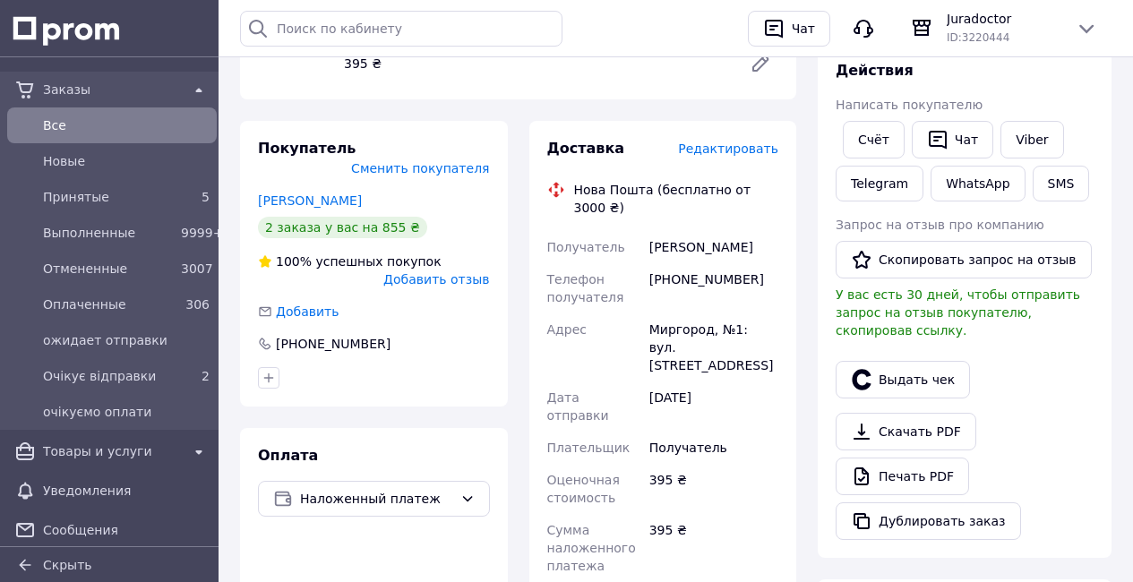
scroll to position [367, 0]
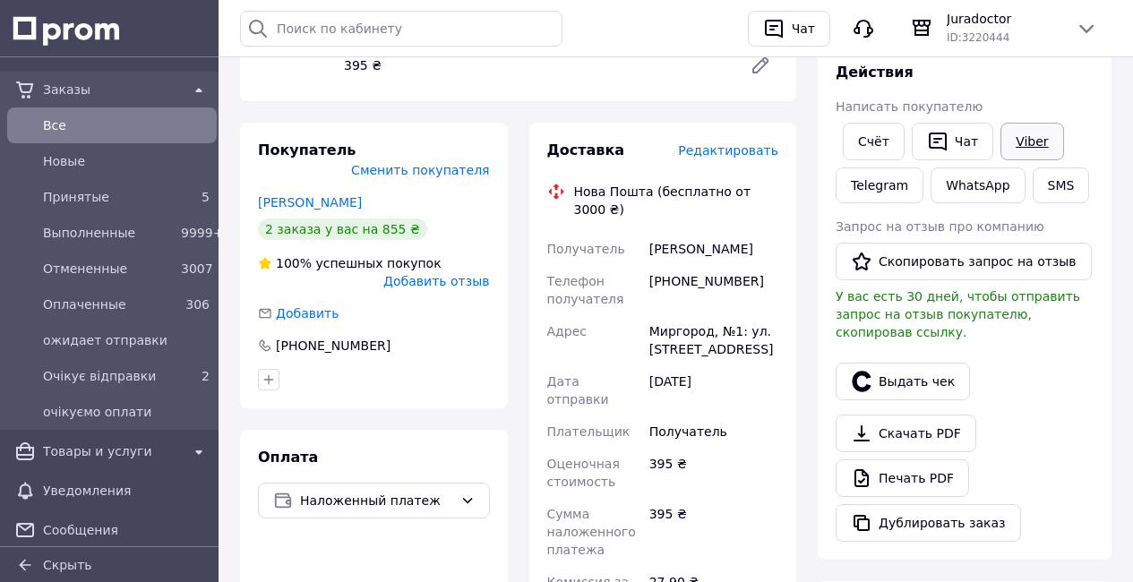
click at [1028, 144] on link "Viber" at bounding box center [1032, 142] width 63 height 38
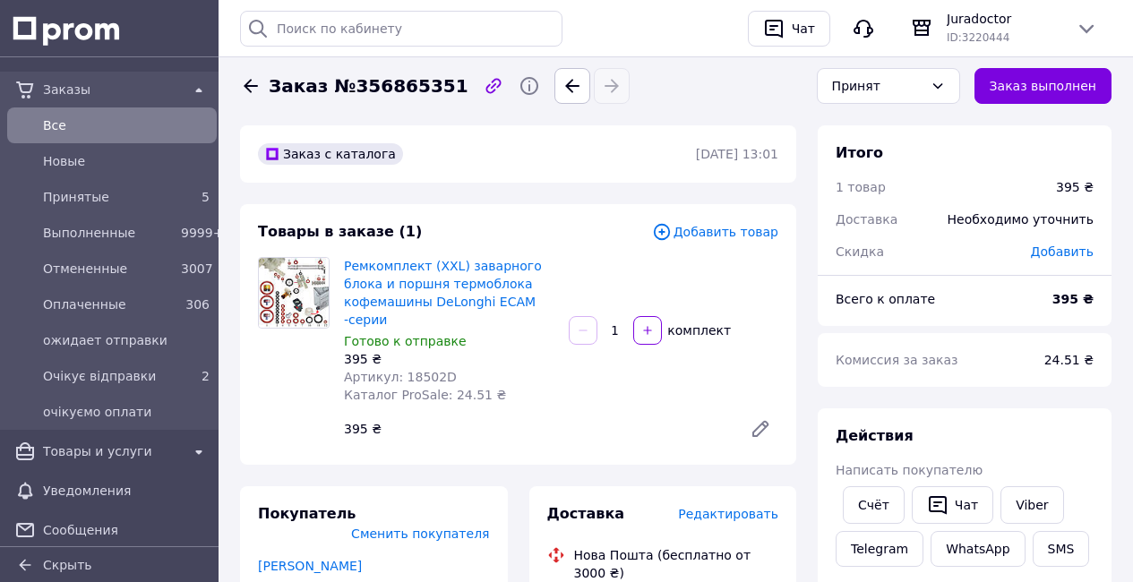
scroll to position [2, 0]
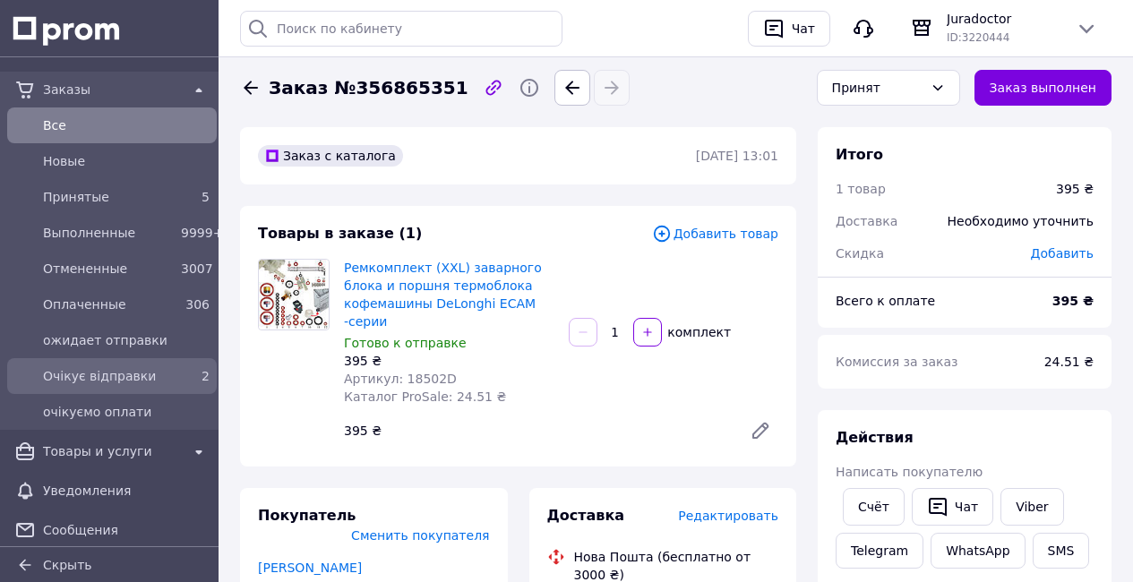
click at [136, 374] on span "Очікує відправки" at bounding box center [108, 376] width 131 height 18
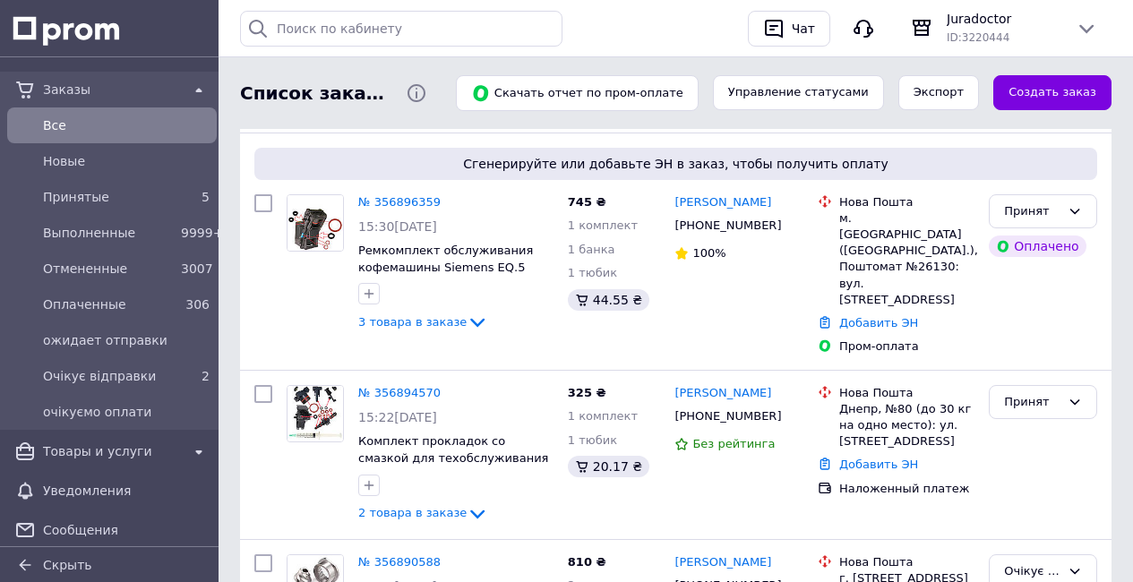
scroll to position [157, 0]
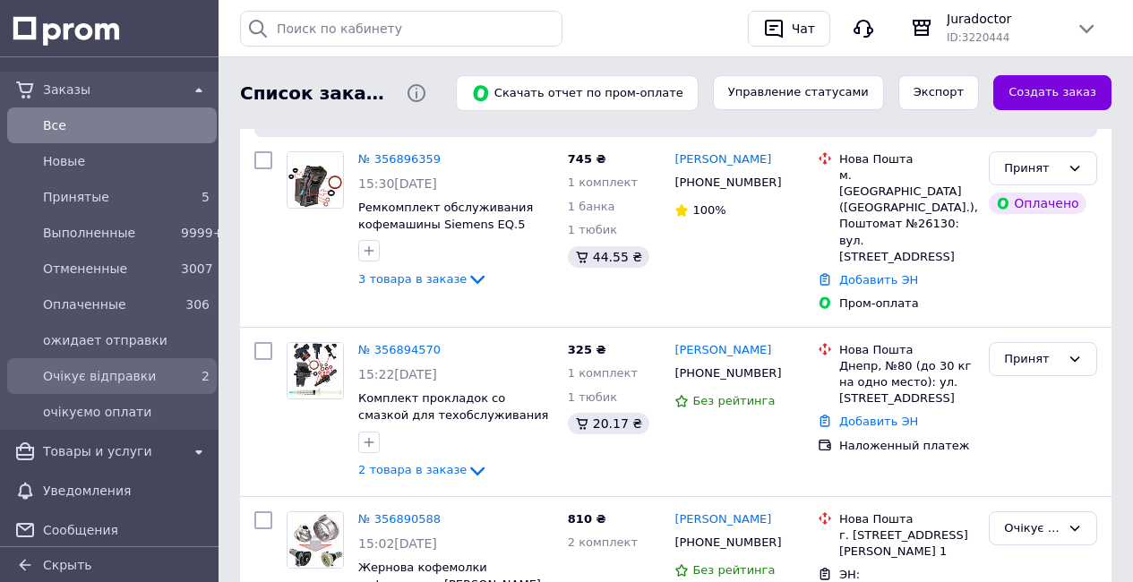
click at [165, 378] on span "Очікує відправки" at bounding box center [108, 376] width 131 height 18
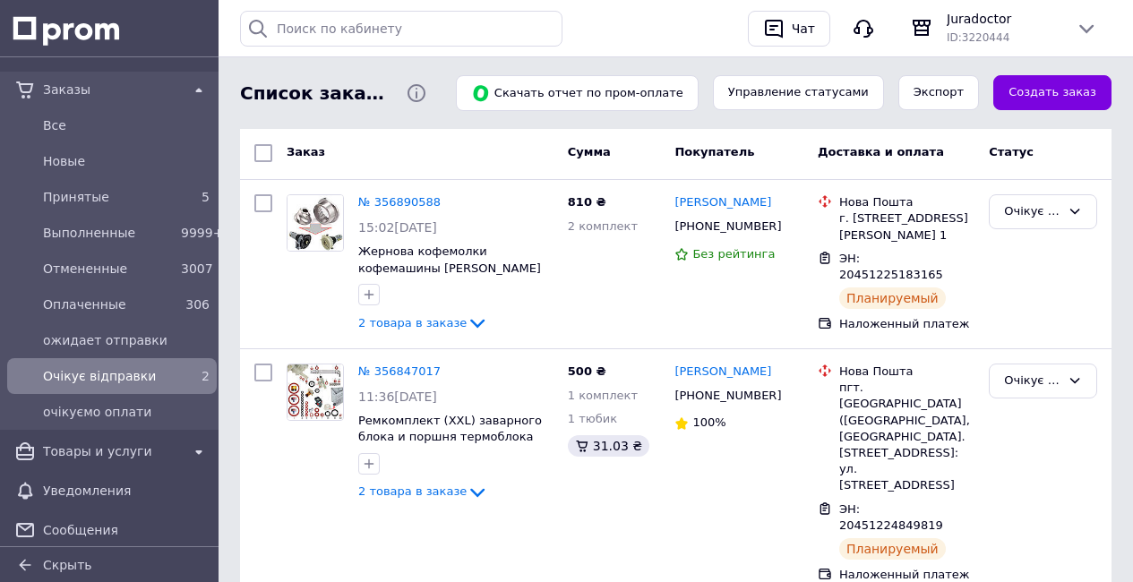
scroll to position [159, 0]
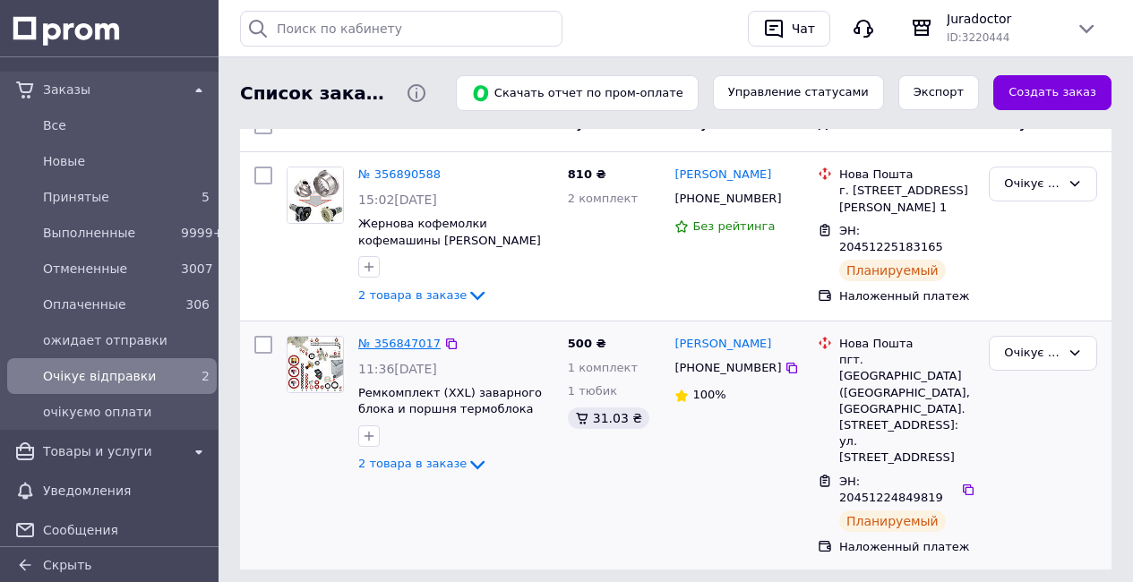
click at [408, 350] on link "№ 356847017" at bounding box center [399, 343] width 82 height 13
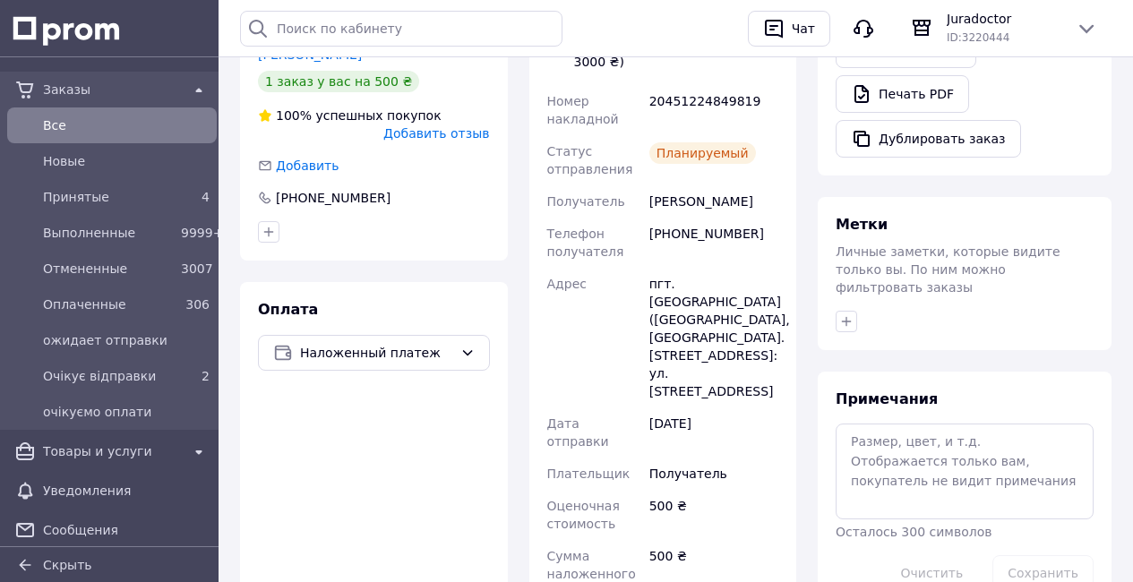
scroll to position [750, 0]
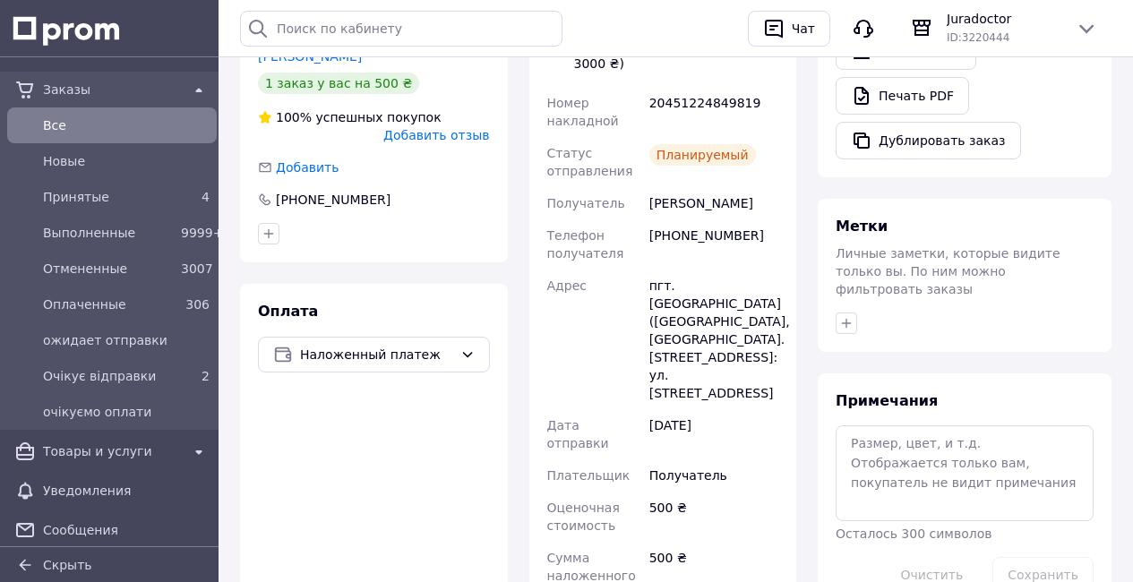
drag, startPoint x: 549, startPoint y: 78, endPoint x: 737, endPoint y: 162, distance: 206.1
click at [792, 194] on div "Доставка Редактировать Нова Пошта (бесплатно от 3000 ₴) Номер накладной 2045122…" at bounding box center [663, 430] width 268 height 906
copy div "Номер накладной 20451224849819 Статус отправления Планируемый Получатель Чечени…"
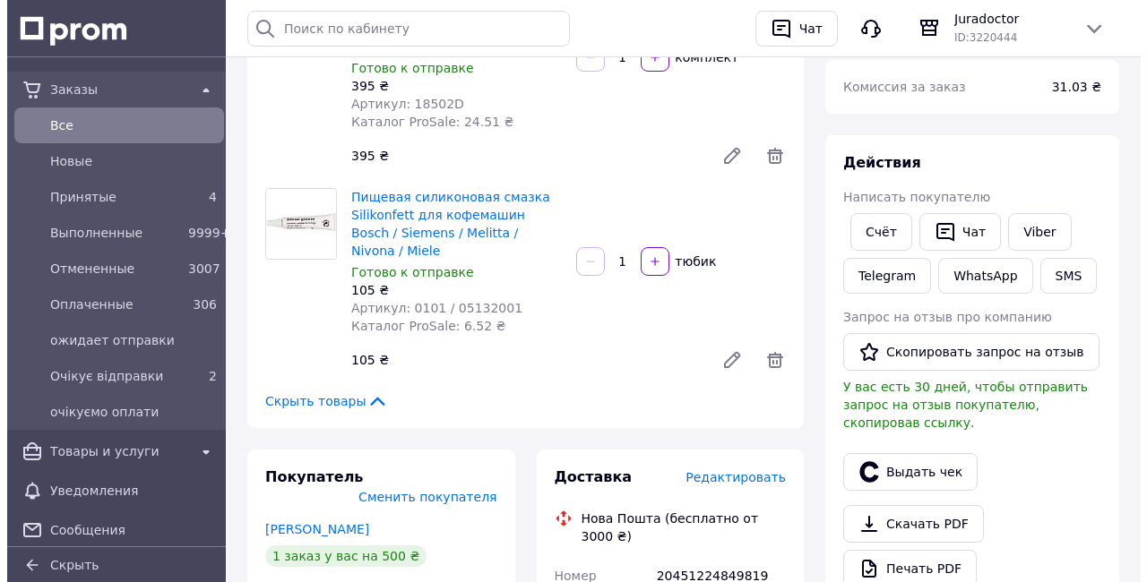
scroll to position [254, 0]
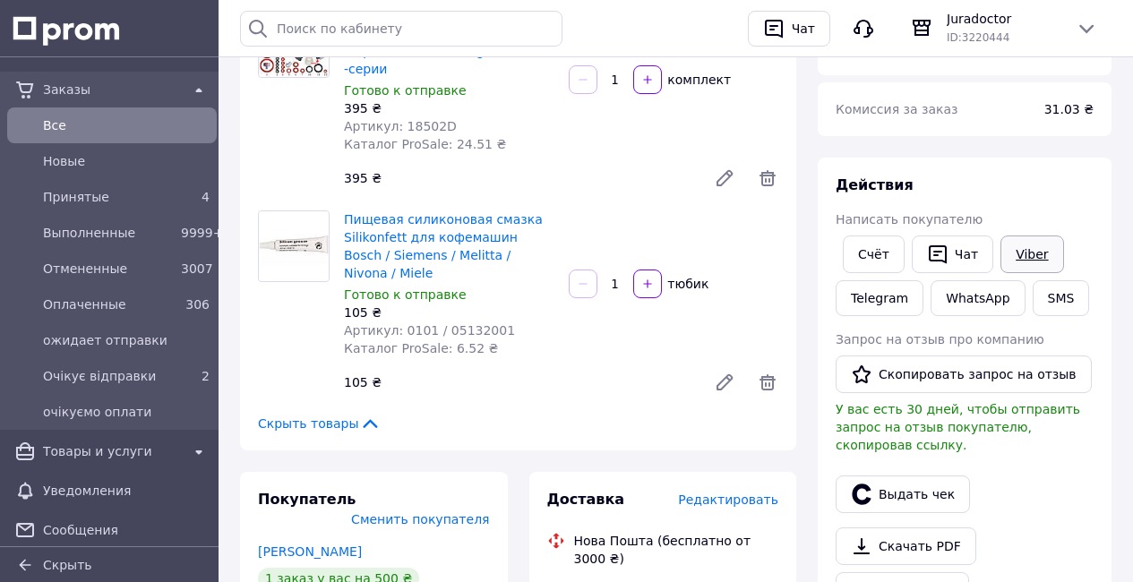
click at [1019, 253] on link "Viber" at bounding box center [1032, 255] width 63 height 38
click at [921, 489] on button "Выдать чек" at bounding box center [903, 495] width 134 height 38
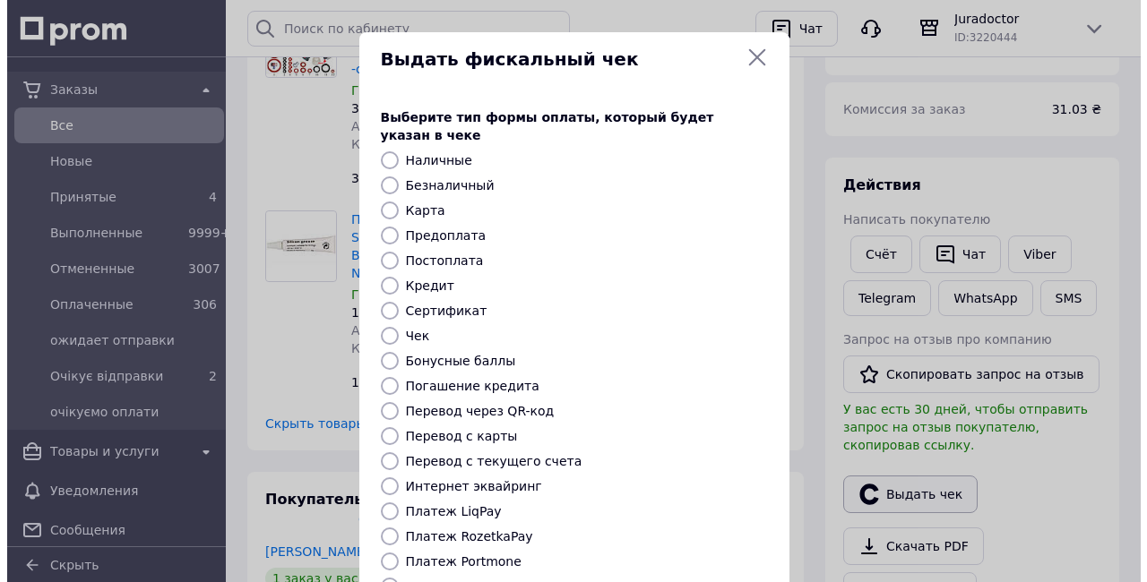
scroll to position [226, 0]
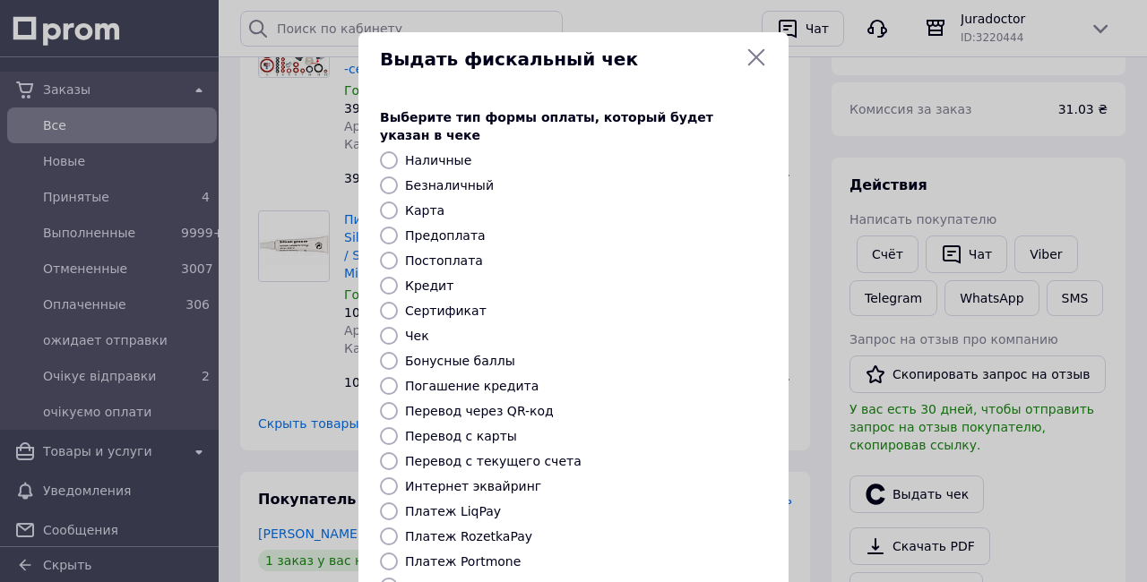
click at [384, 578] on input "Платеж NovaPay" at bounding box center [389, 587] width 18 height 18
radio input "true"
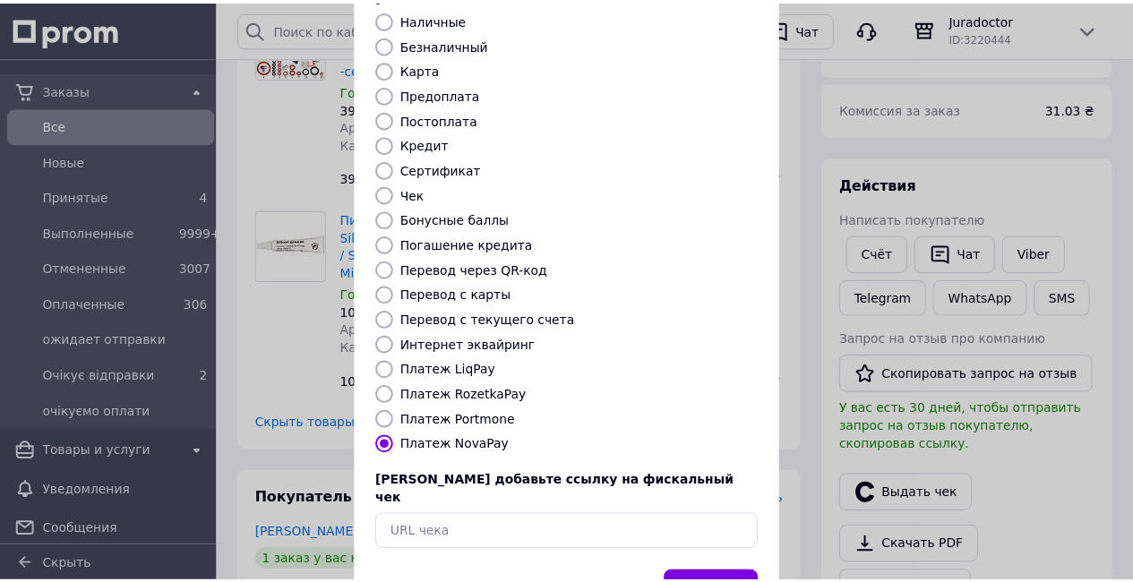
scroll to position [187, 0]
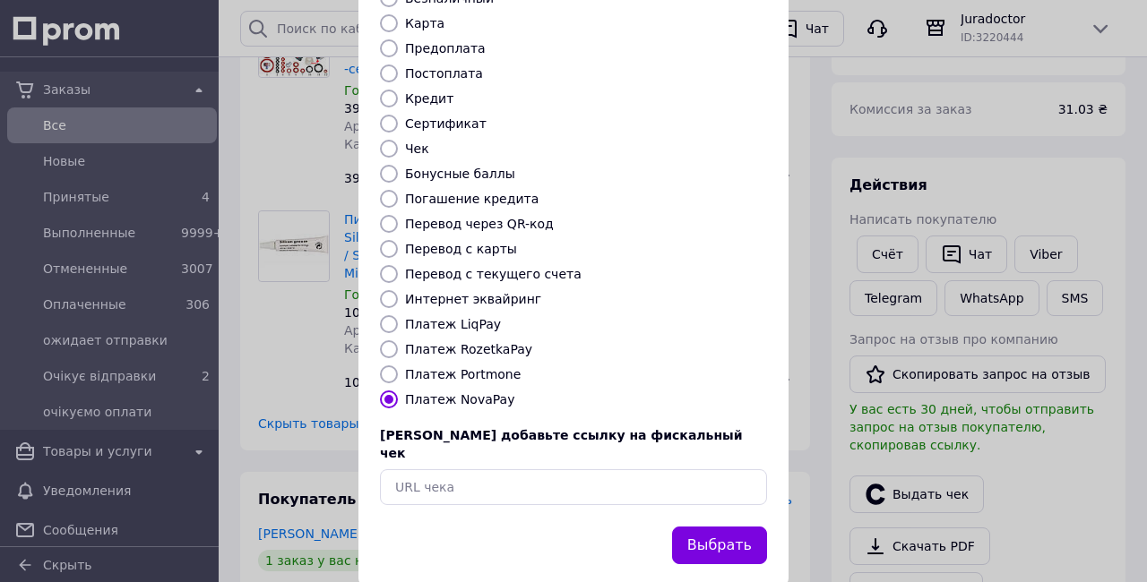
click at [732, 527] on button "Выбрать" at bounding box center [719, 546] width 95 height 39
click at [720, 527] on button "Выбрать" at bounding box center [719, 546] width 95 height 39
click at [736, 527] on button "Выбрать" at bounding box center [719, 546] width 95 height 39
click at [745, 527] on button "Выбрать" at bounding box center [719, 546] width 95 height 39
click at [714, 527] on button "Выбрать" at bounding box center [719, 546] width 95 height 39
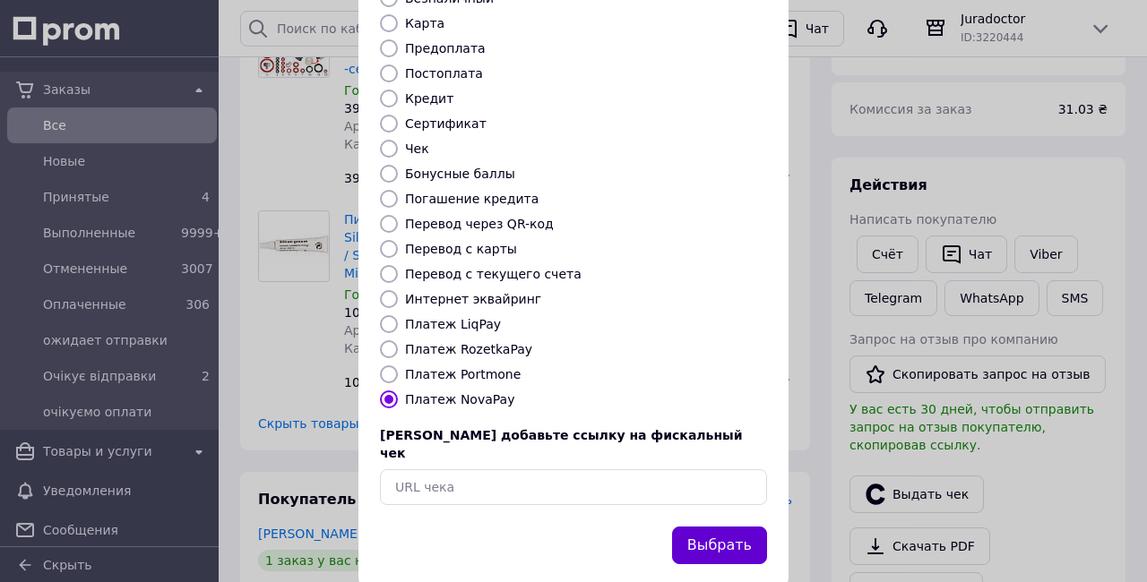
click at [751, 527] on button "Выбрать" at bounding box center [719, 546] width 95 height 39
click at [803, 300] on div "Выдать фискальный чек Выберите тип формы оплаты, который будет указан в чеке На…" at bounding box center [573, 215] width 1147 height 805
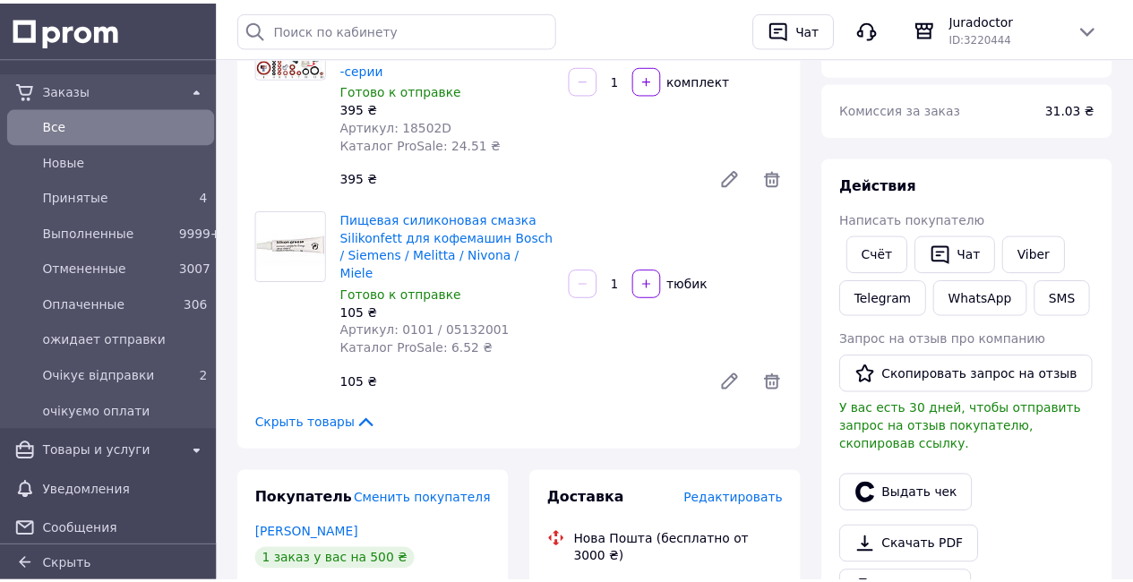
scroll to position [244, 0]
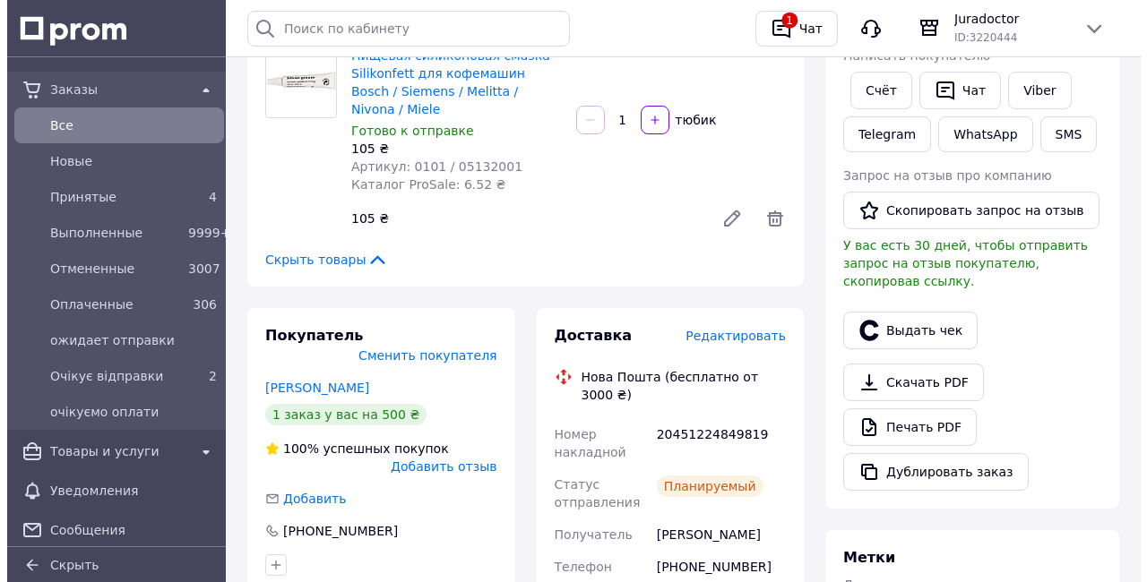
scroll to position [445, 0]
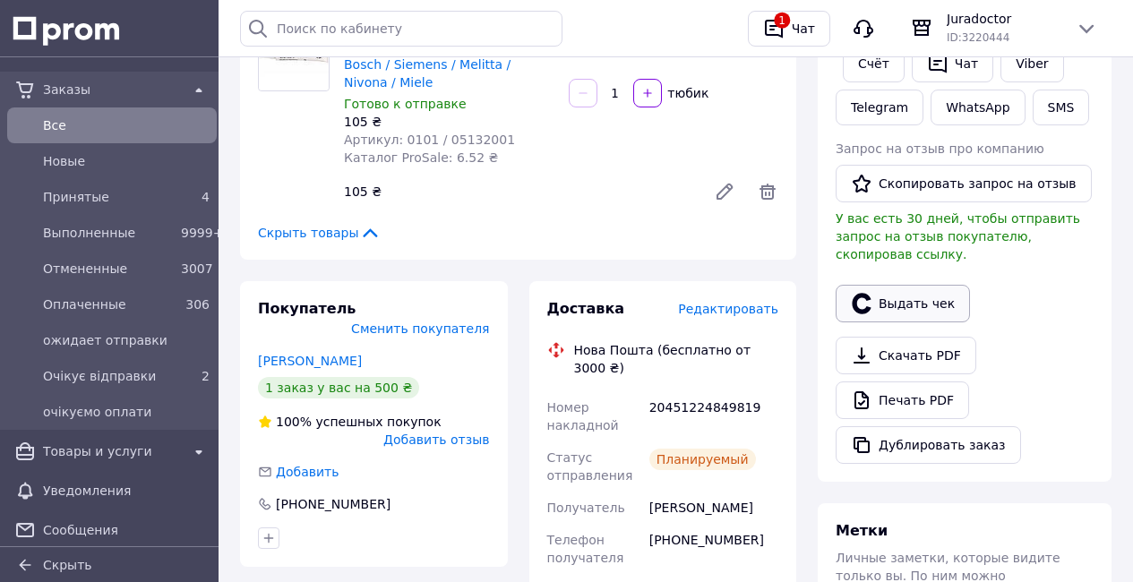
click at [896, 316] on button "Выдать чек" at bounding box center [903, 304] width 134 height 38
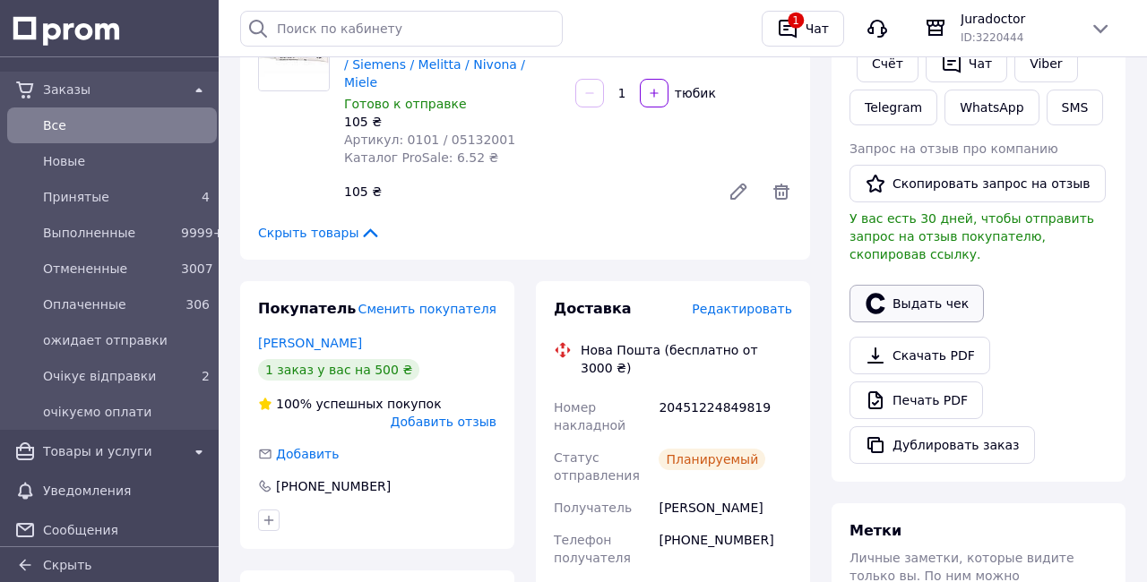
scroll to position [226, 0]
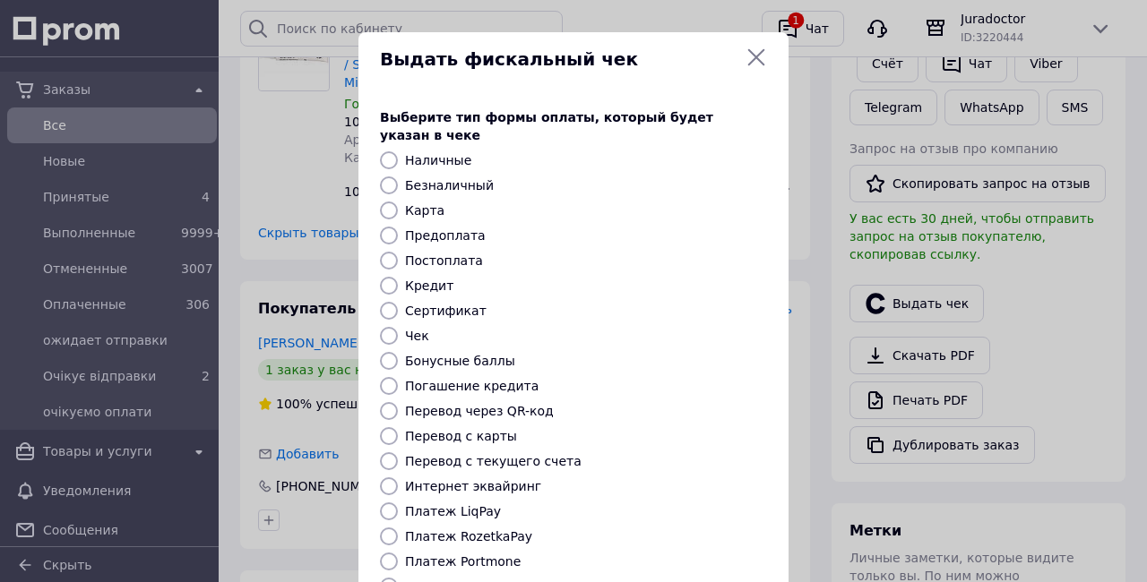
click at [389, 578] on input "Платеж NovaPay" at bounding box center [389, 587] width 18 height 18
radio input "true"
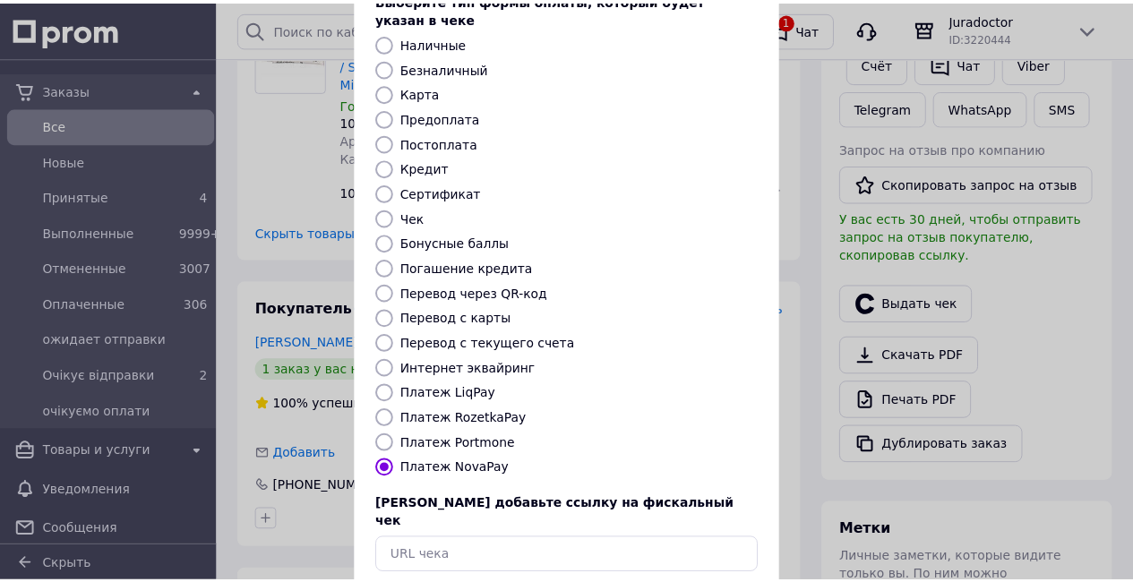
scroll to position [187, 0]
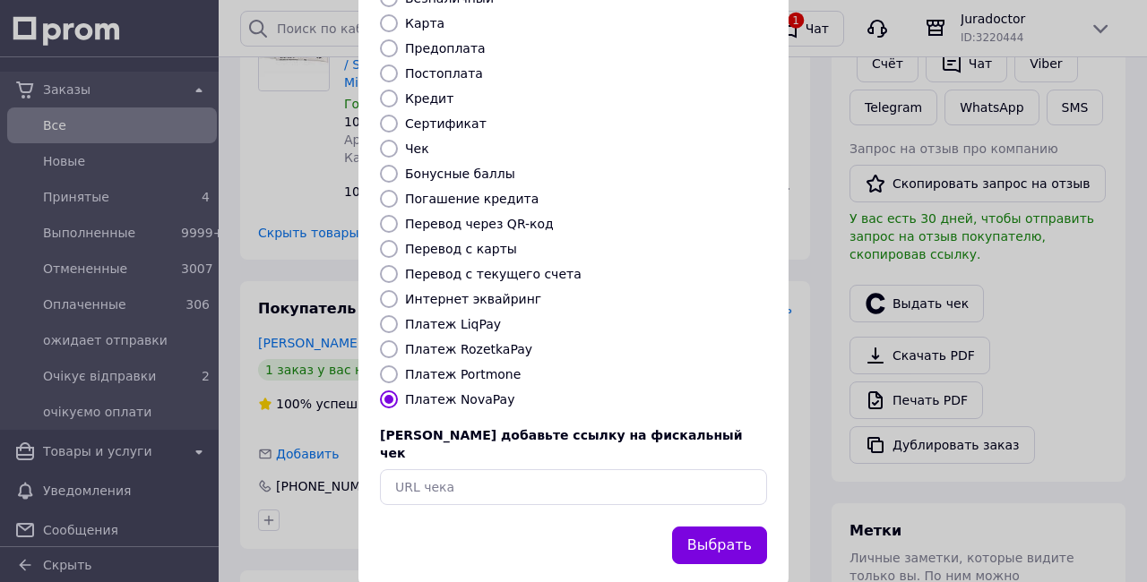
drag, startPoint x: 715, startPoint y: 508, endPoint x: 731, endPoint y: 506, distance: 16.2
click at [715, 527] on button "Выбрать" at bounding box center [719, 546] width 95 height 39
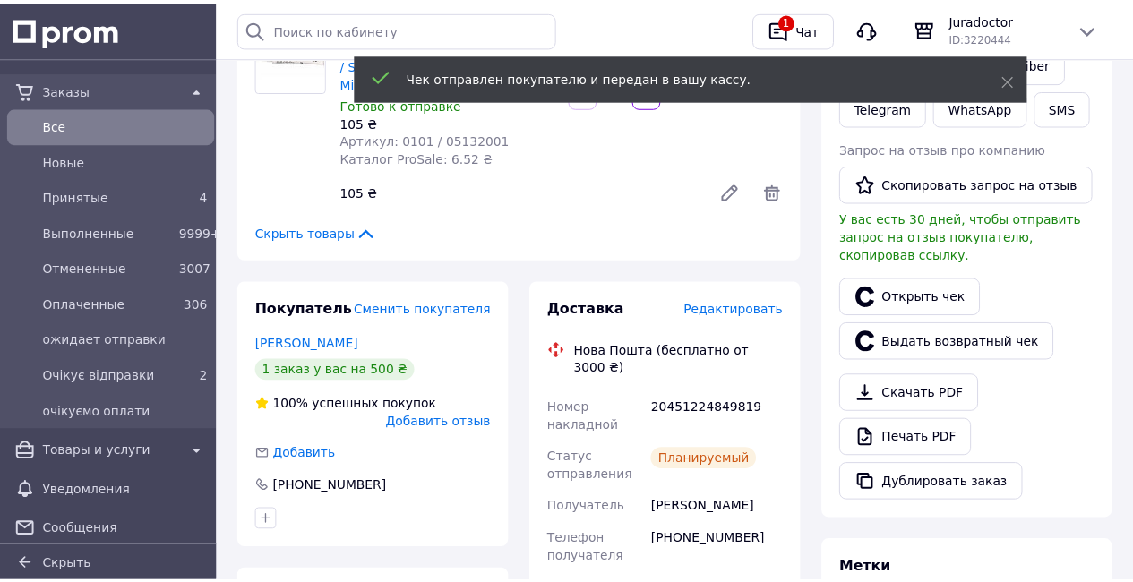
scroll to position [244, 0]
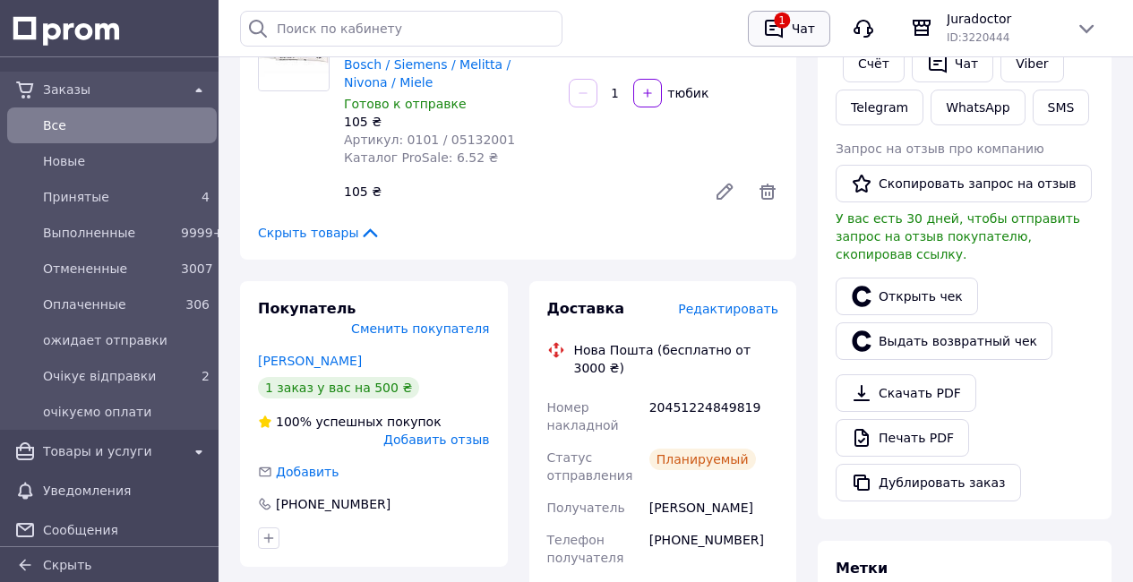
click at [766, 21] on icon "button" at bounding box center [773, 28] width 21 height 21
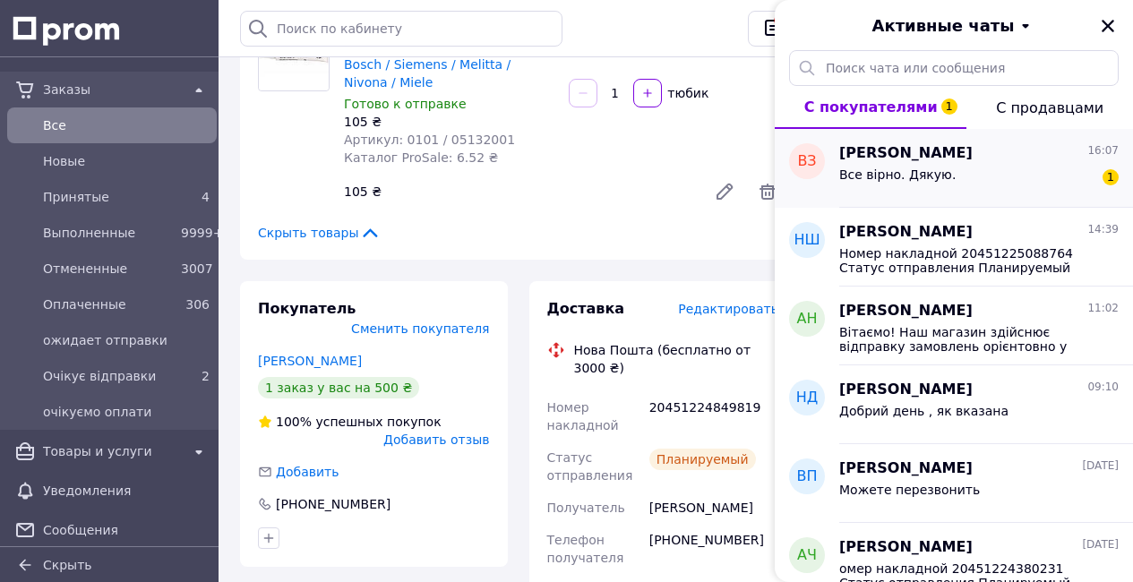
click at [944, 160] on span "[PERSON_NAME]" at bounding box center [905, 153] width 133 height 21
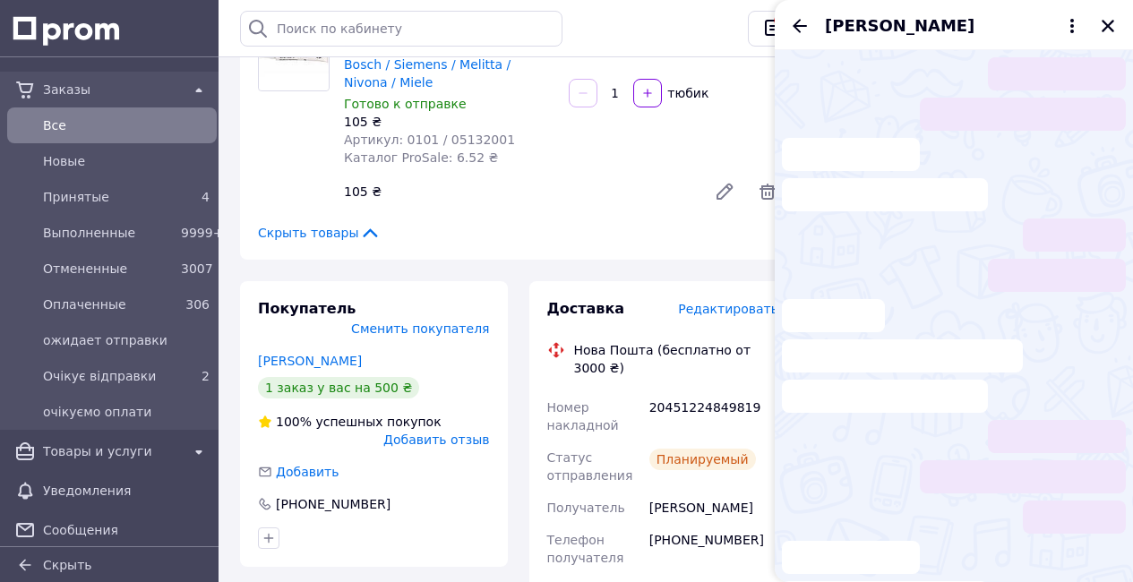
scroll to position [103, 0]
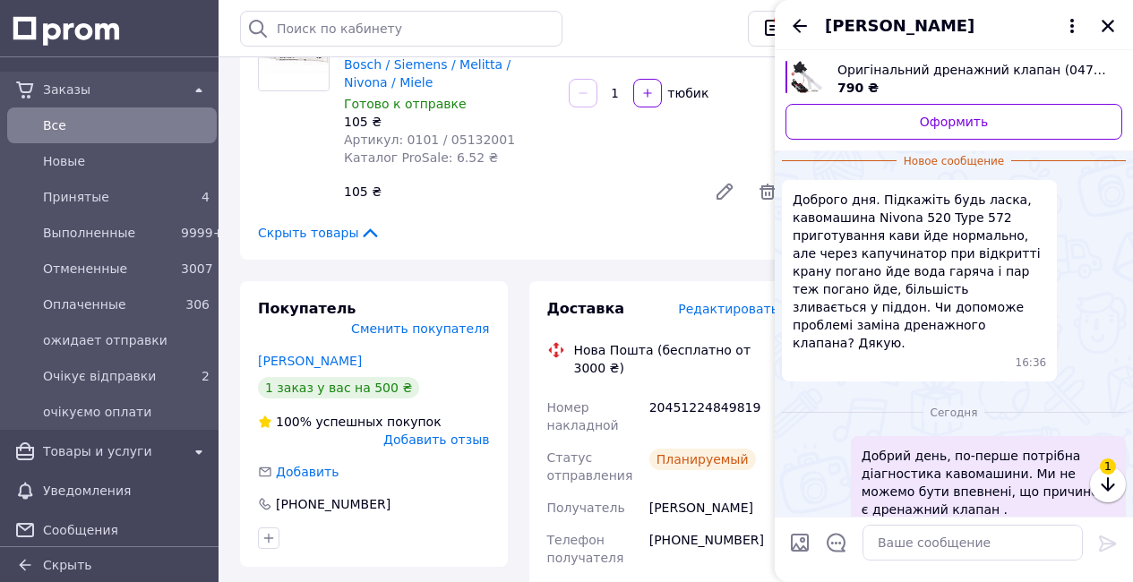
drag, startPoint x: 1112, startPoint y: 28, endPoint x: 1110, endPoint y: 47, distance: 19.9
click at [1112, 28] on icon "Закрыть" at bounding box center [1108, 26] width 16 height 16
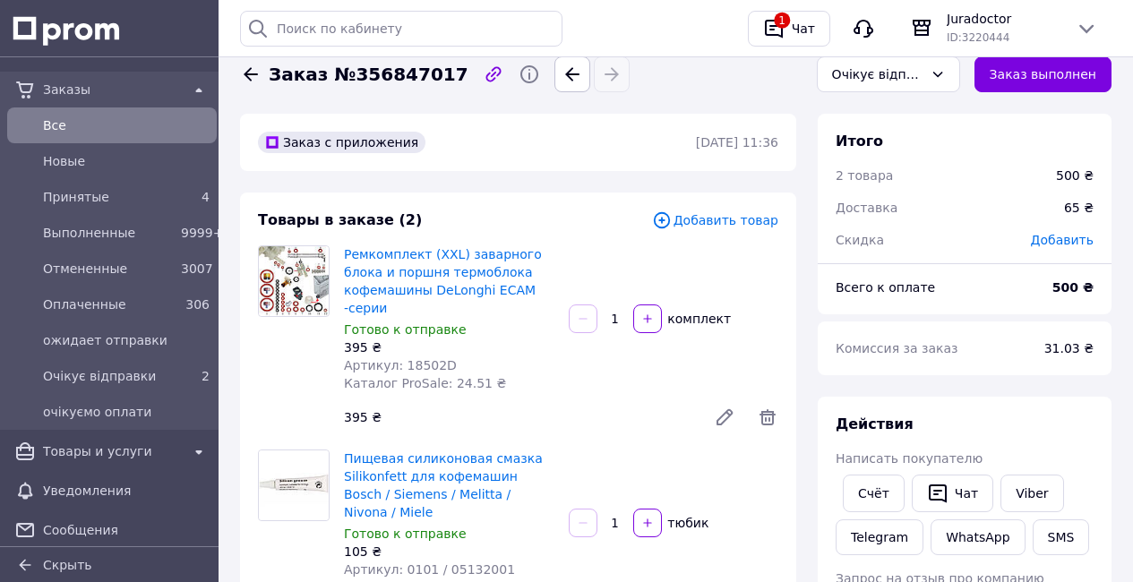
scroll to position [0, 0]
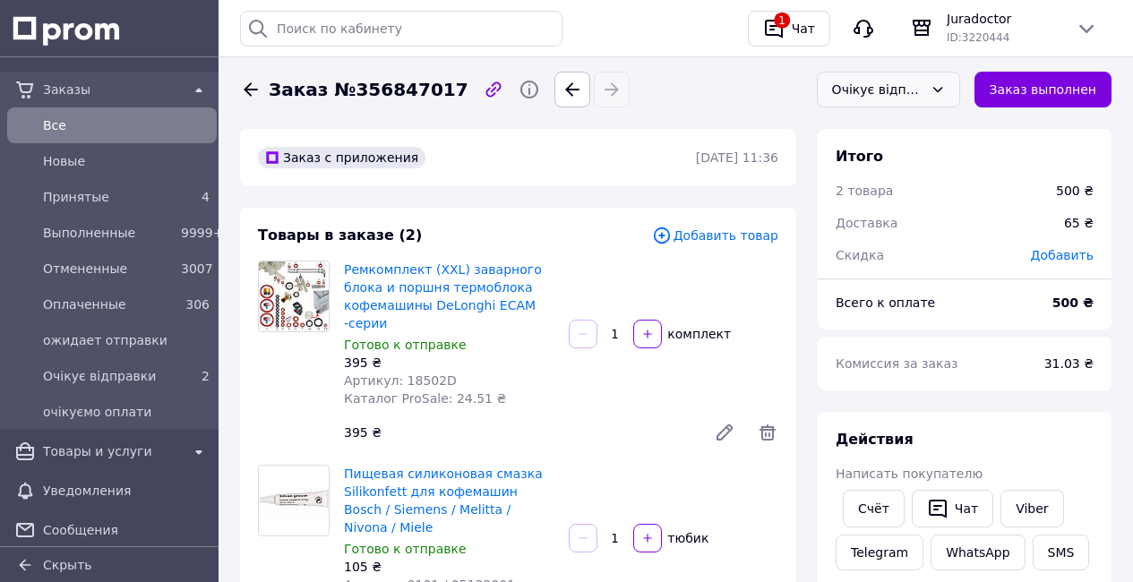
click at [897, 95] on div "Очікує відправки" at bounding box center [877, 90] width 91 height 20
click at [897, 160] on li "Выполнен" at bounding box center [889, 162] width 142 height 34
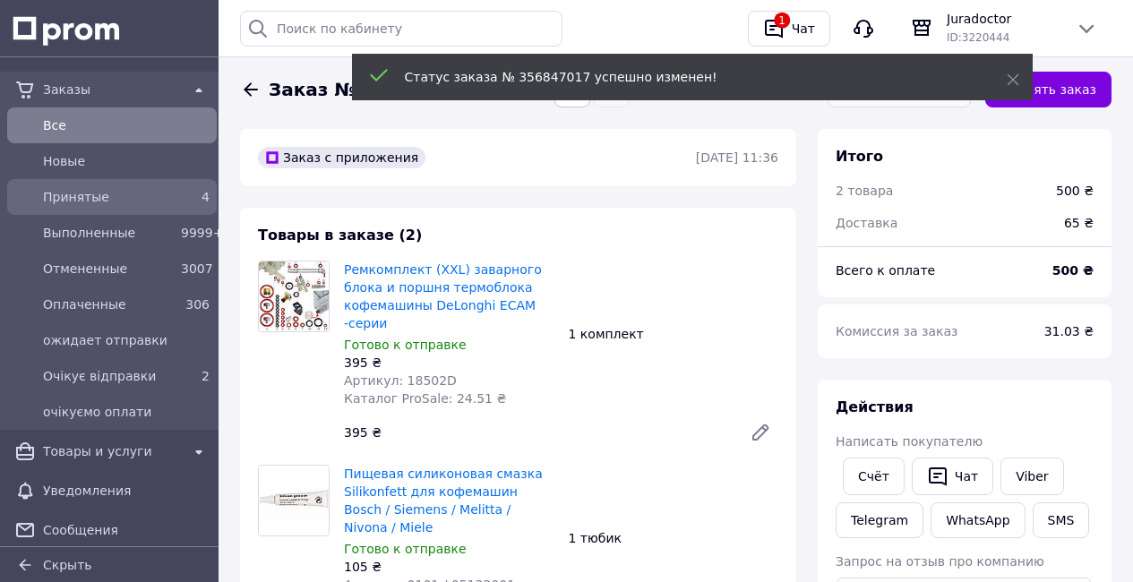
scroll to position [287, 0]
click at [145, 202] on span "Принятые" at bounding box center [108, 197] width 131 height 18
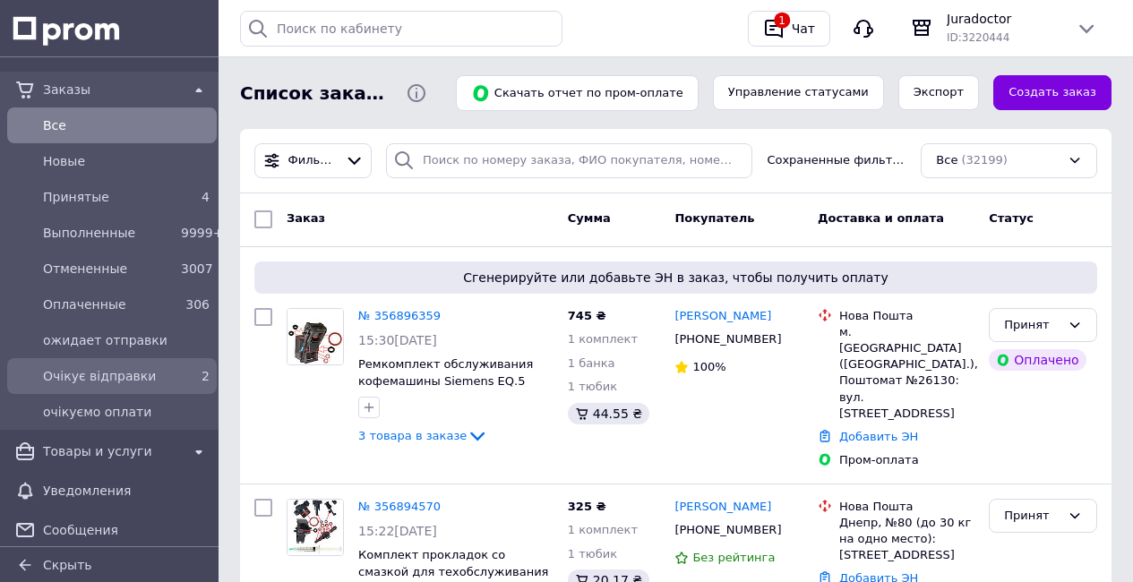
click at [170, 378] on div "Очікує відправки" at bounding box center [108, 376] width 138 height 25
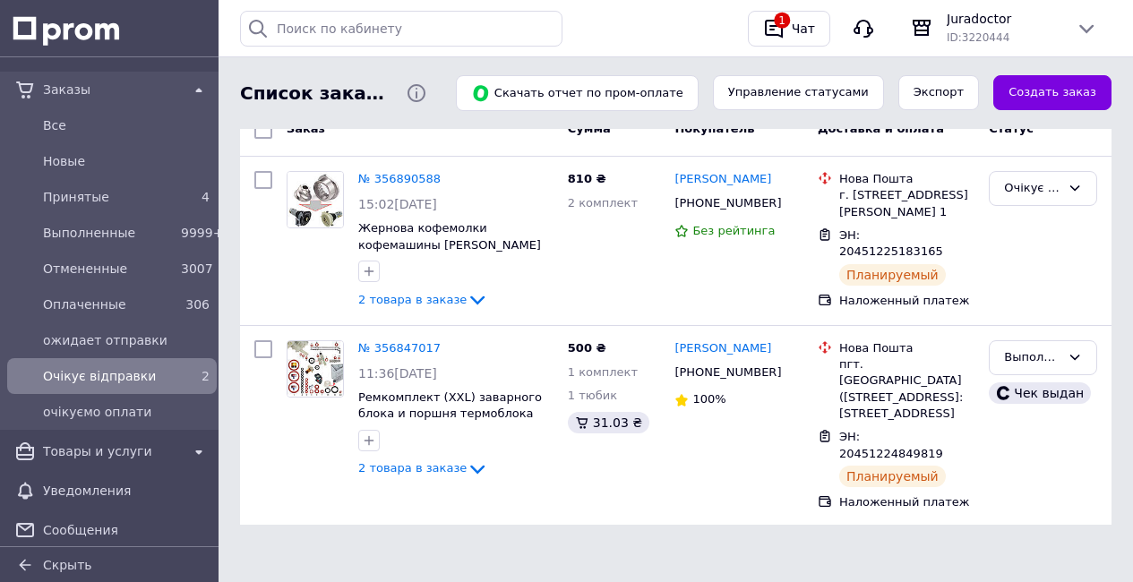
scroll to position [218, 0]
click at [167, 202] on span "Принятые" at bounding box center [108, 197] width 131 height 18
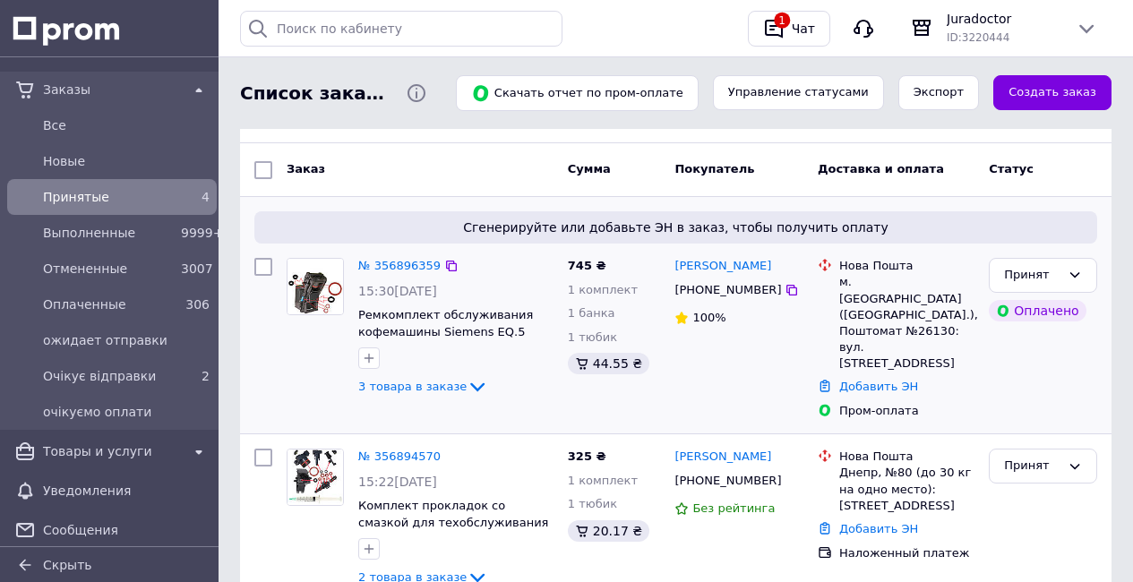
scroll to position [115, 0]
click at [401, 268] on link "№ 356896359" at bounding box center [399, 264] width 82 height 13
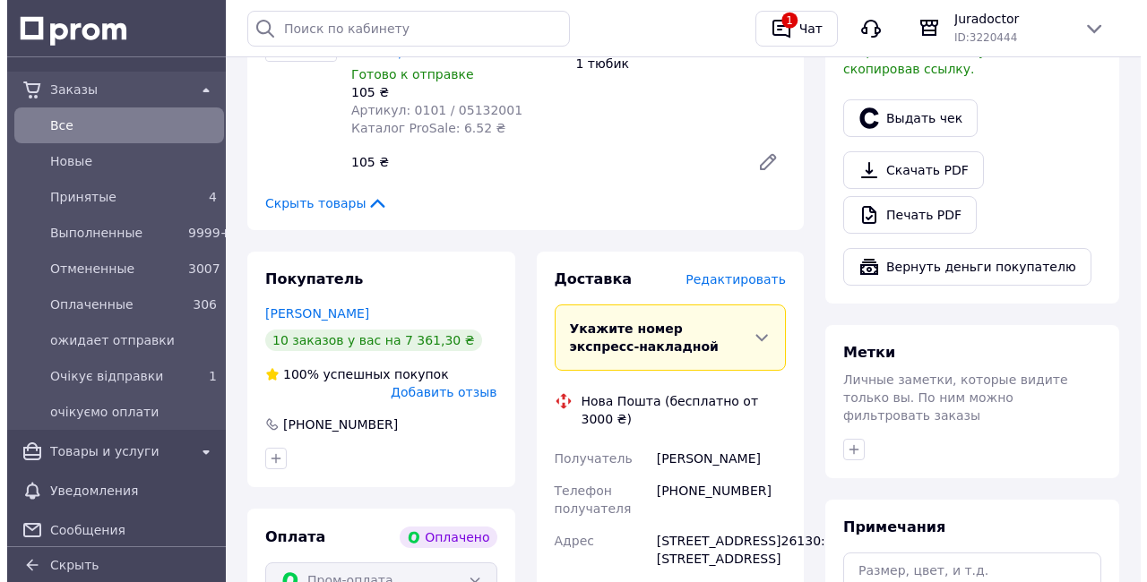
scroll to position [1212, 0]
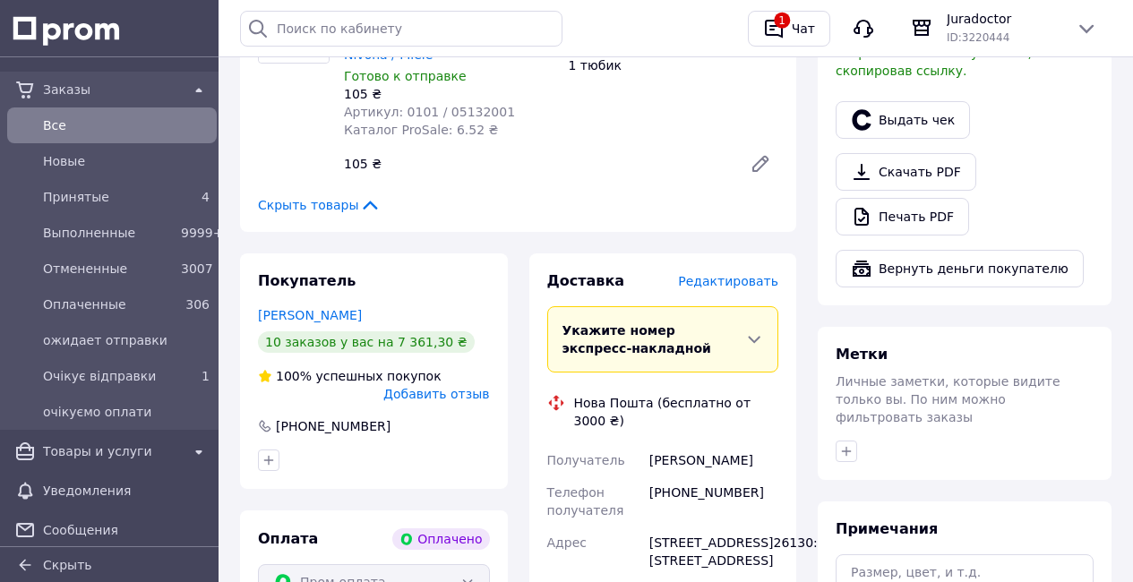
click at [758, 274] on span "Редактировать" at bounding box center [728, 281] width 100 height 14
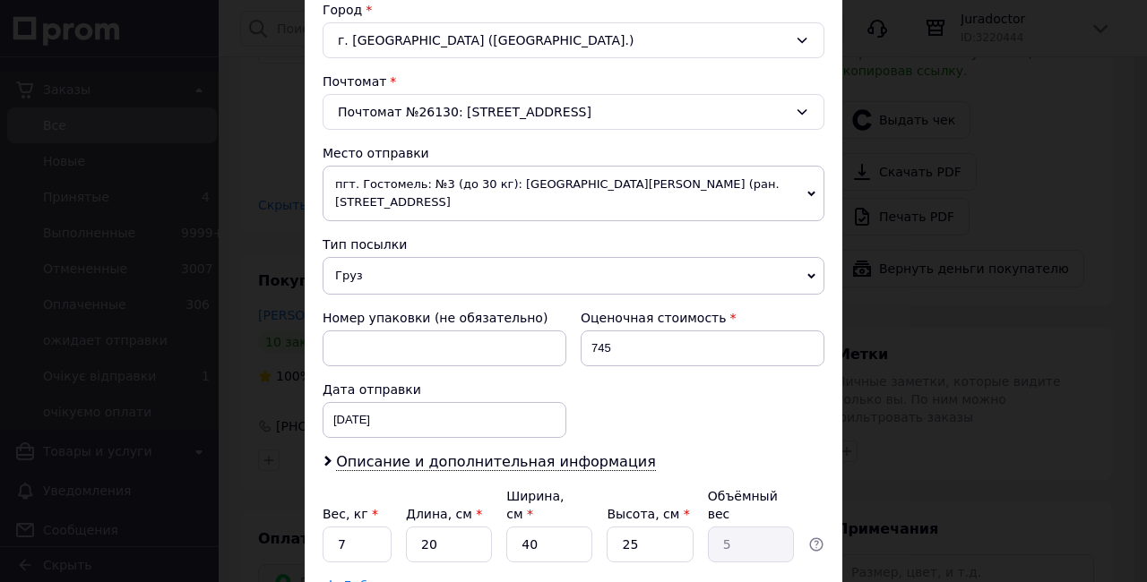
scroll to position [488, 0]
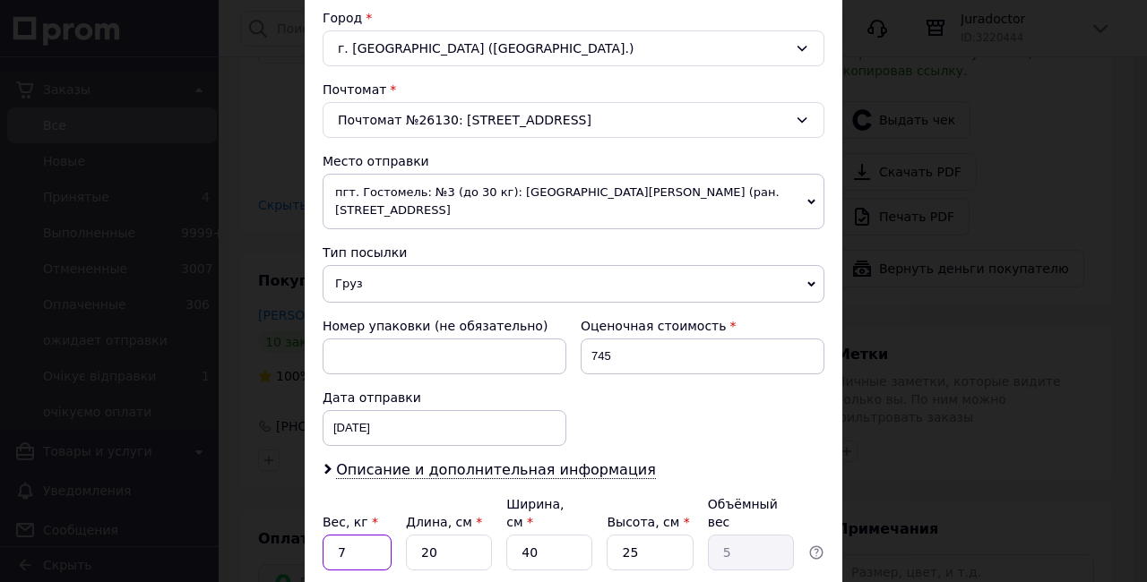
drag, startPoint x: 355, startPoint y: 540, endPoint x: 336, endPoint y: 537, distance: 19.0
click at [337, 537] on input "7" at bounding box center [356, 553] width 69 height 36
type input "1"
click at [450, 535] on input "20" at bounding box center [449, 553] width 86 height 36
type input "2"
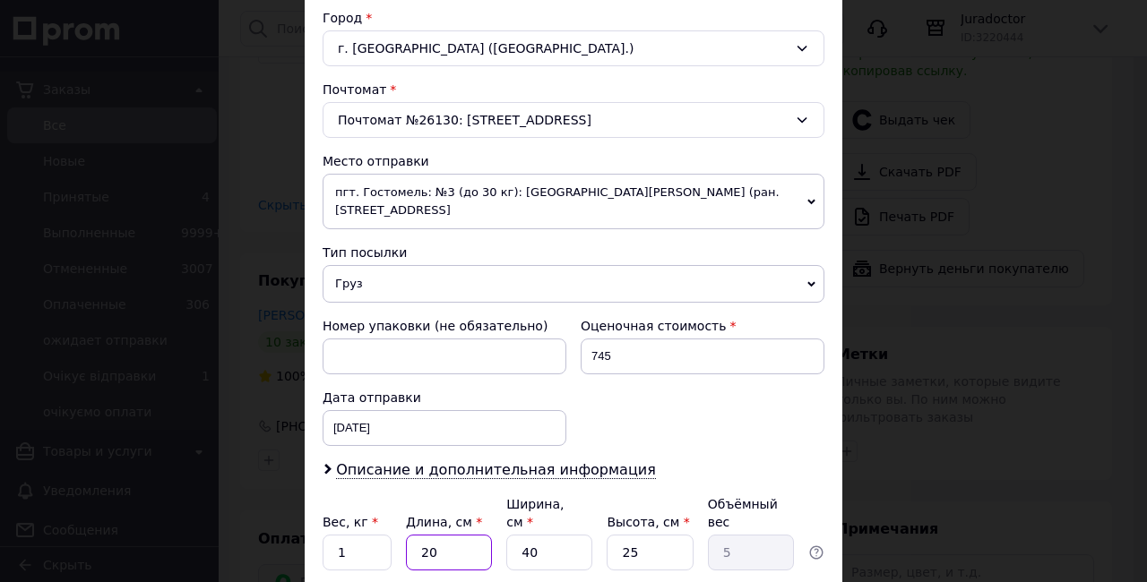
type input "0.5"
type input "1"
type input "0.25"
type input "11"
type input "2.75"
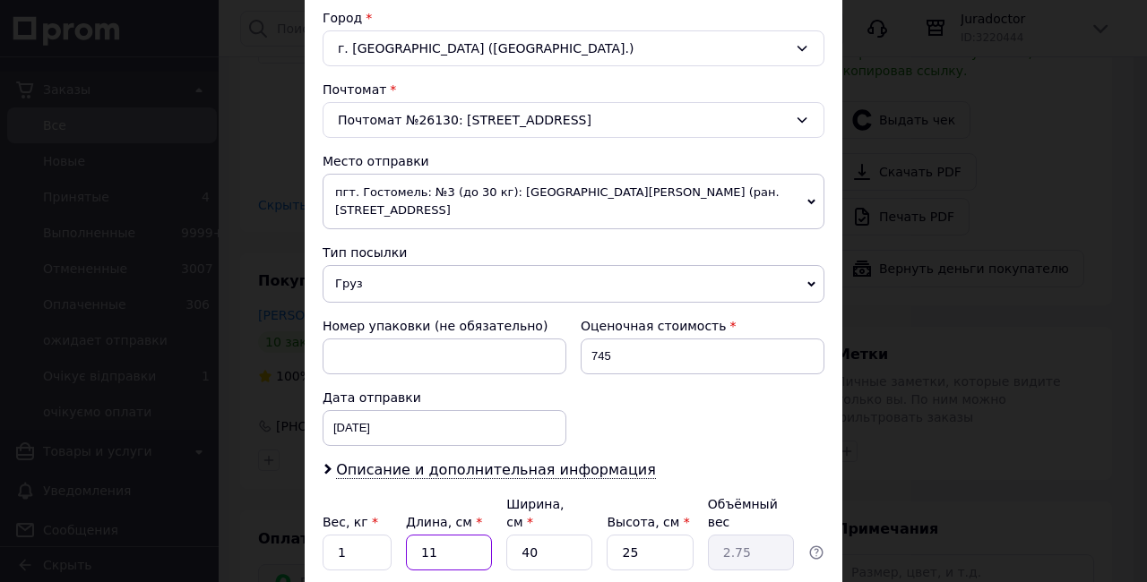
type input "11"
click at [556, 539] on input "40" at bounding box center [549, 553] width 86 height 36
type input "4"
type input "0.28"
type input "1"
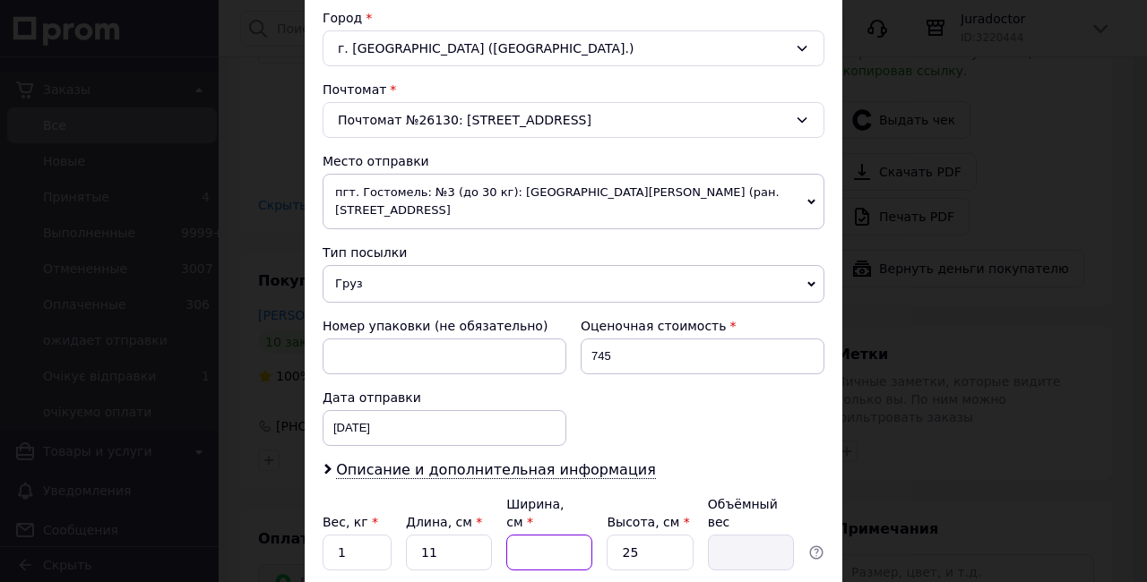
type input "0.1"
type input "11"
type input "0.76"
type input "11"
click at [669, 535] on input "25" at bounding box center [649, 553] width 86 height 36
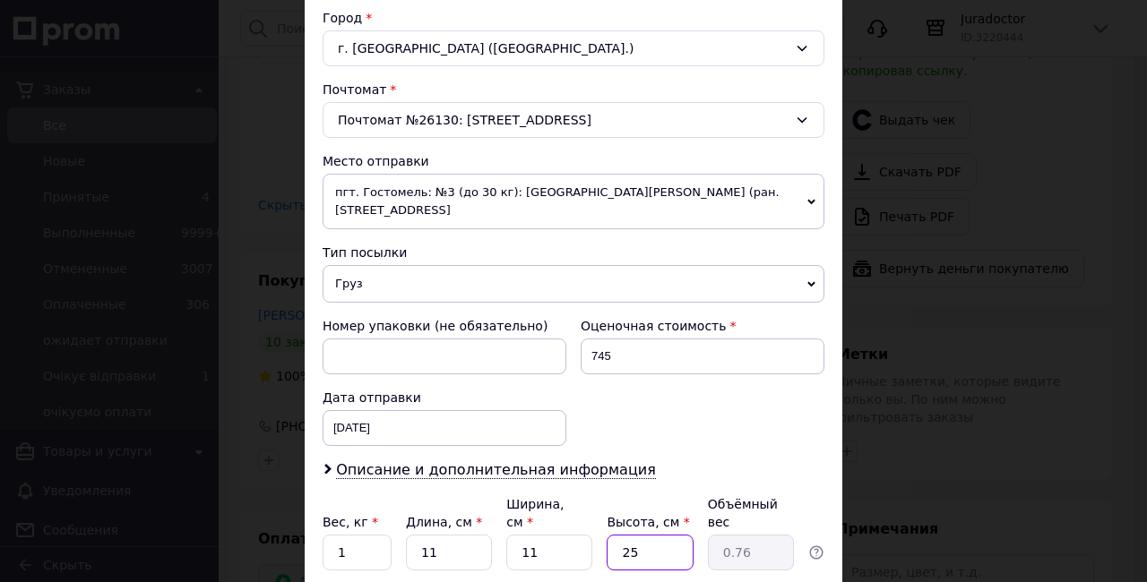
type input "2"
type input "0.1"
type input "1"
type input "0.1"
type input "11"
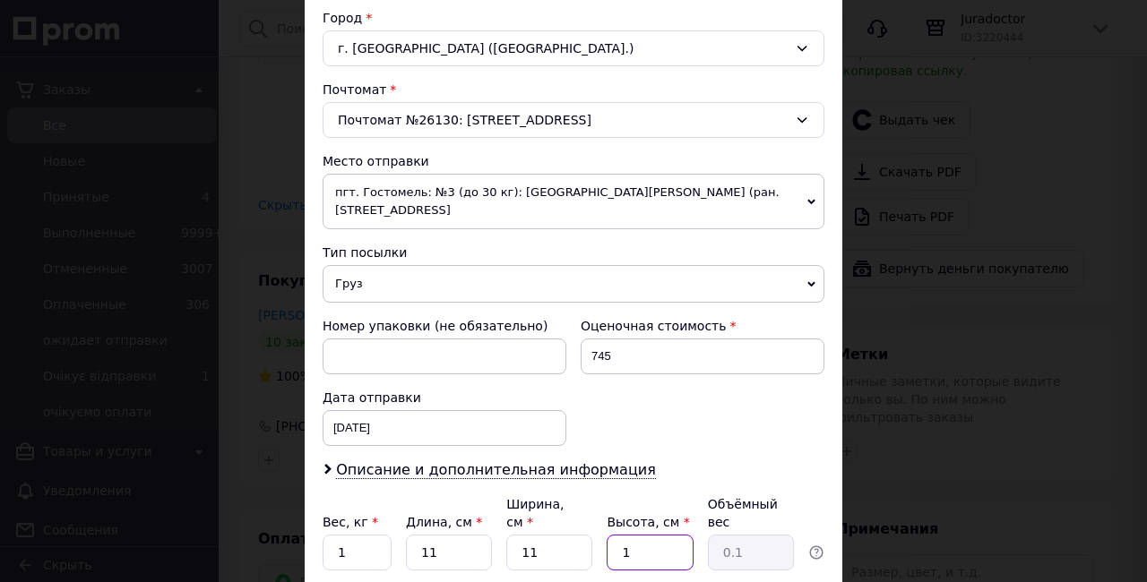
type input "0.33"
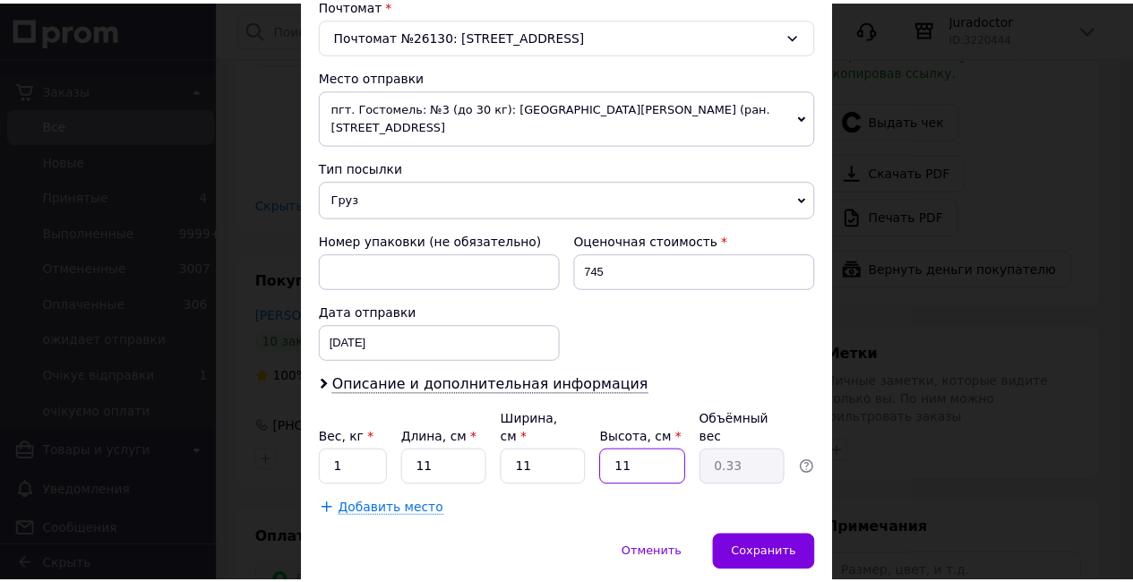
scroll to position [625, 0]
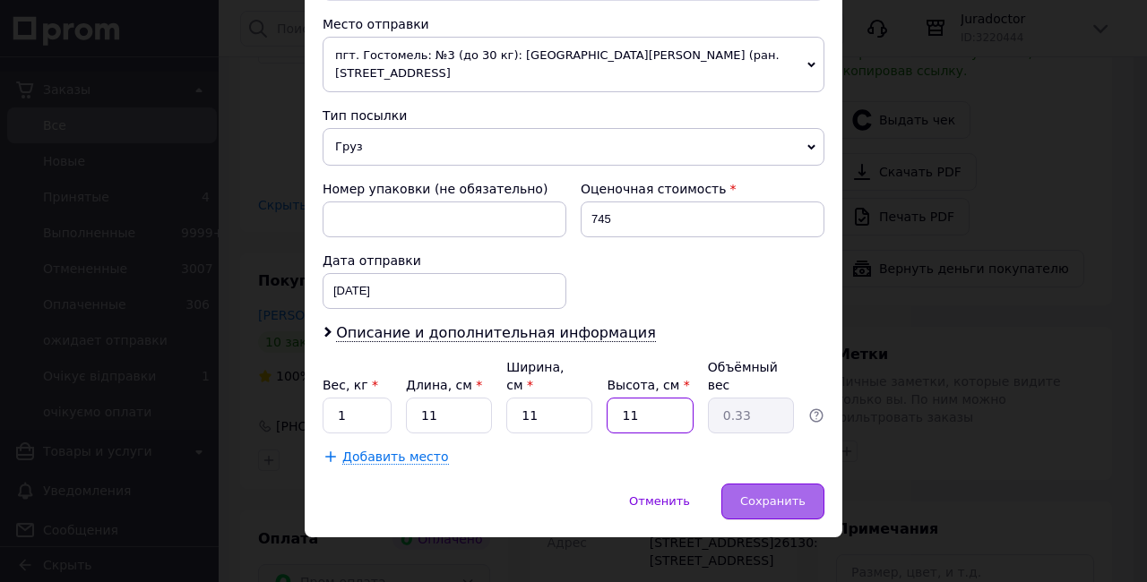
type input "11"
click at [766, 494] on span "Сохранить" at bounding box center [772, 500] width 65 height 13
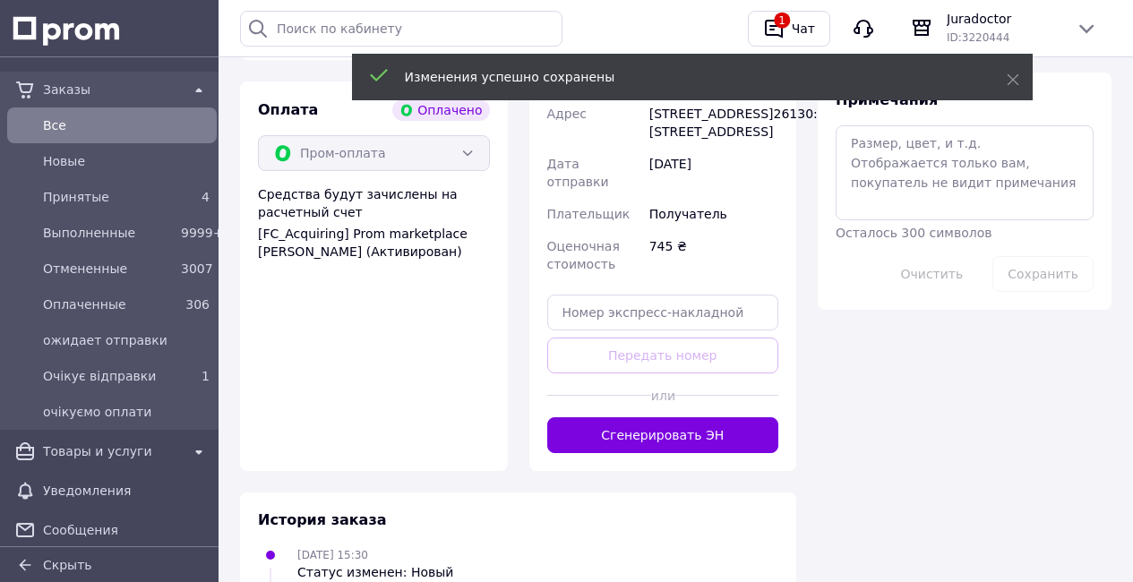
scroll to position [1671, 0]
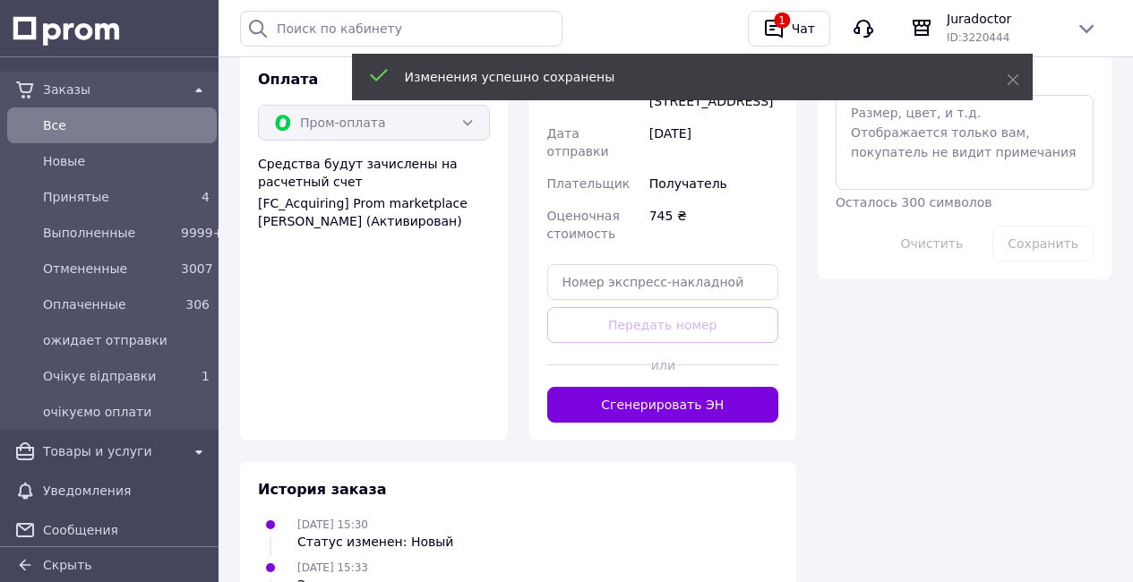
click at [643, 423] on button "Сгенерировать ЭН" at bounding box center [663, 405] width 232 height 36
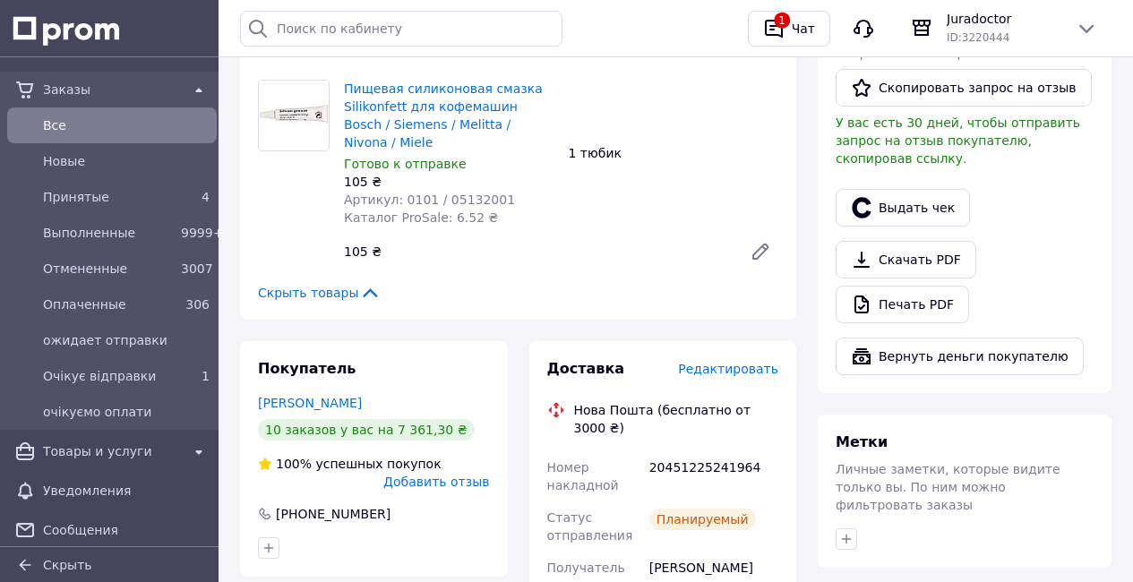
scroll to position [1095, 0]
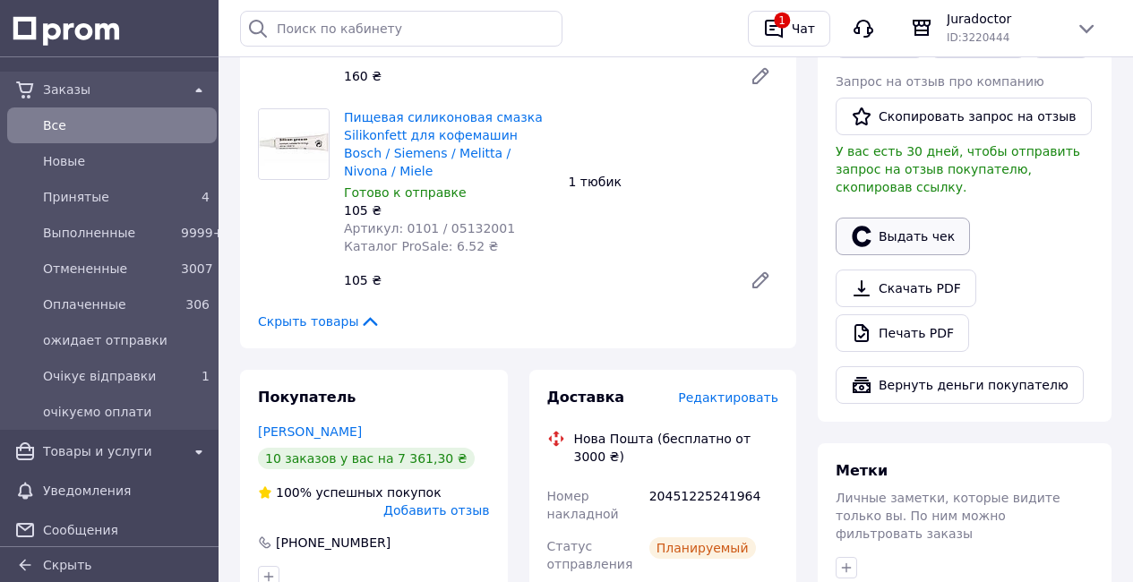
click at [903, 222] on button "Выдать чек" at bounding box center [903, 237] width 134 height 38
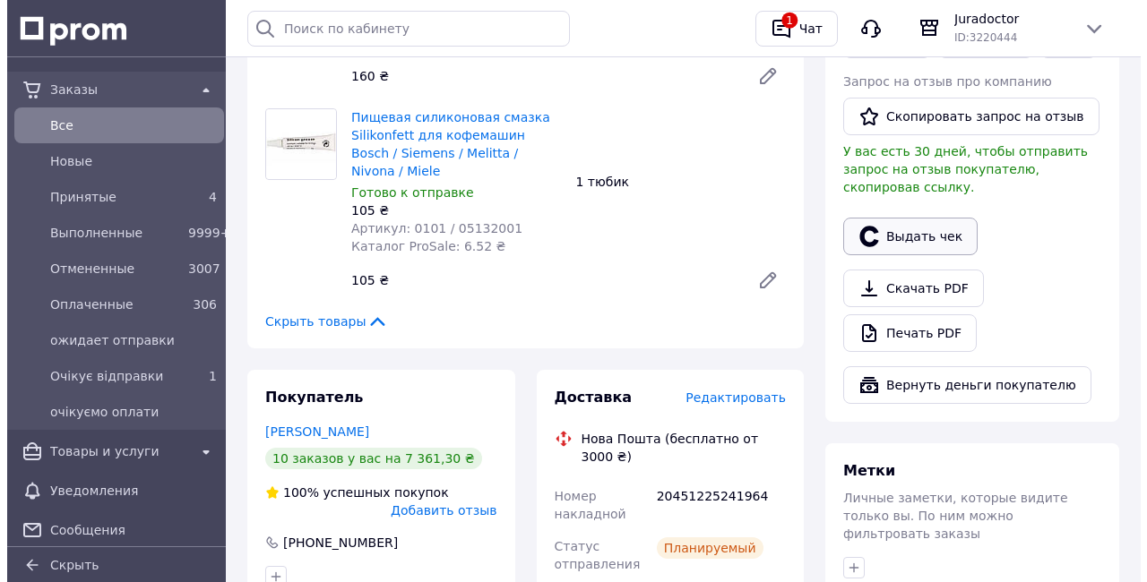
scroll to position [1078, 0]
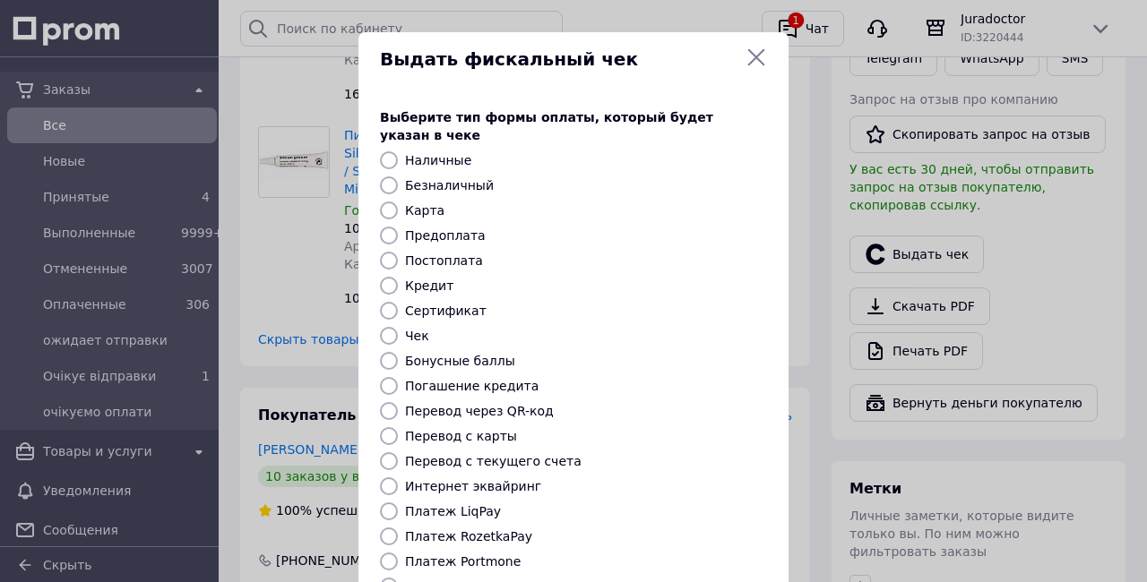
click at [380, 528] on input "Платеж RozetkaPay" at bounding box center [389, 537] width 18 height 18
radio input "true"
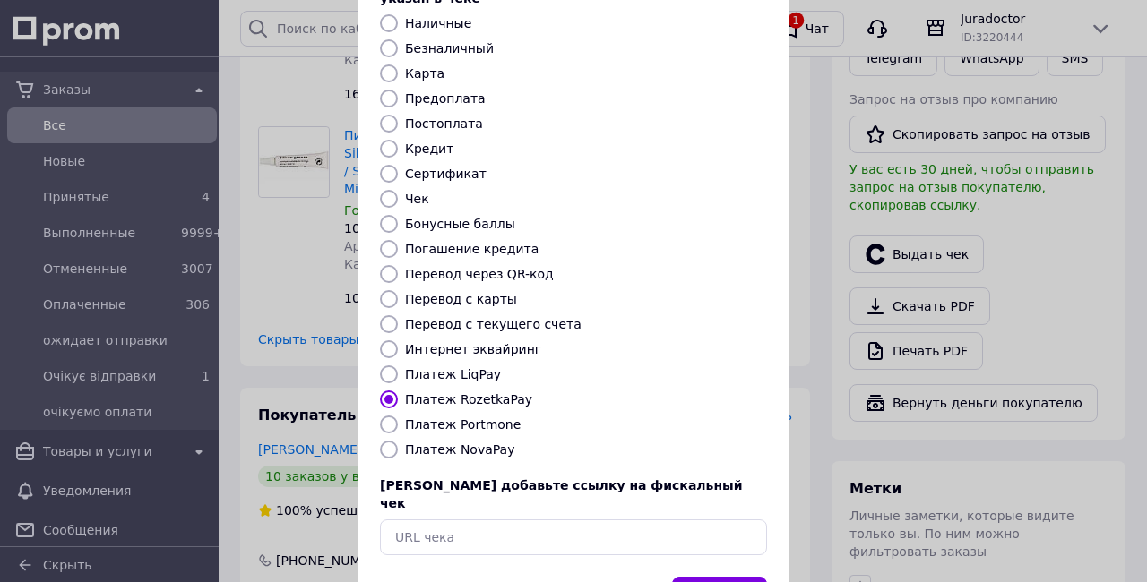
scroll to position [187, 0]
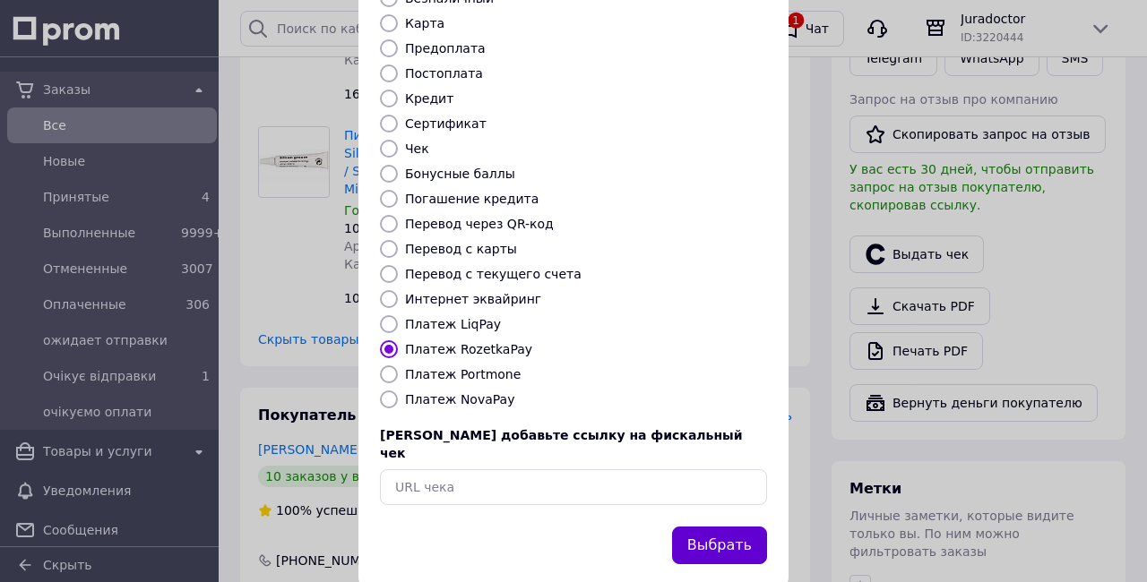
click at [712, 527] on button "Выбрать" at bounding box center [719, 546] width 95 height 39
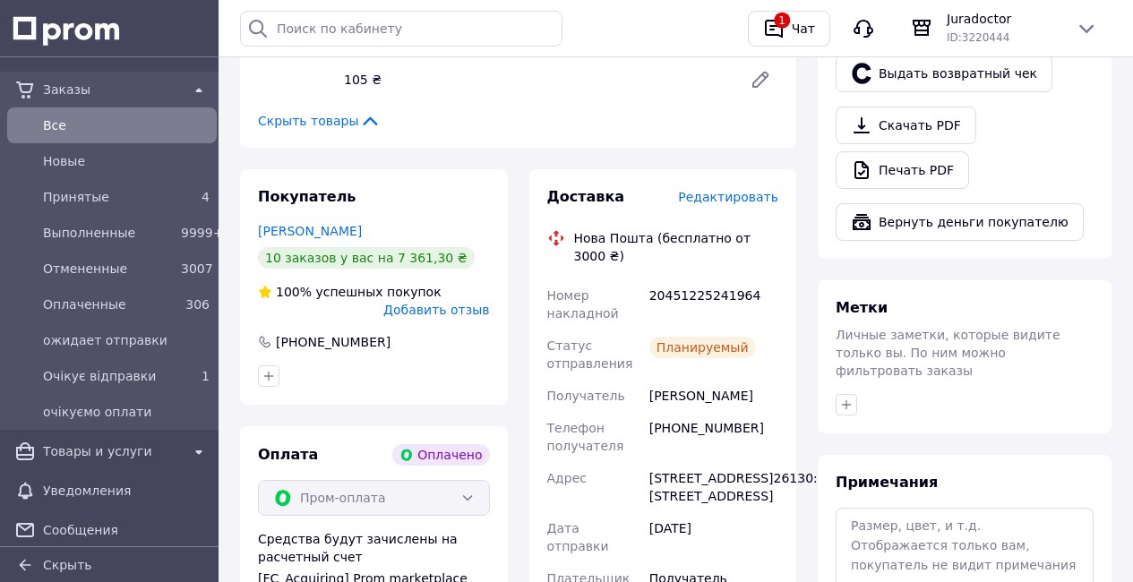
scroll to position [1298, 0]
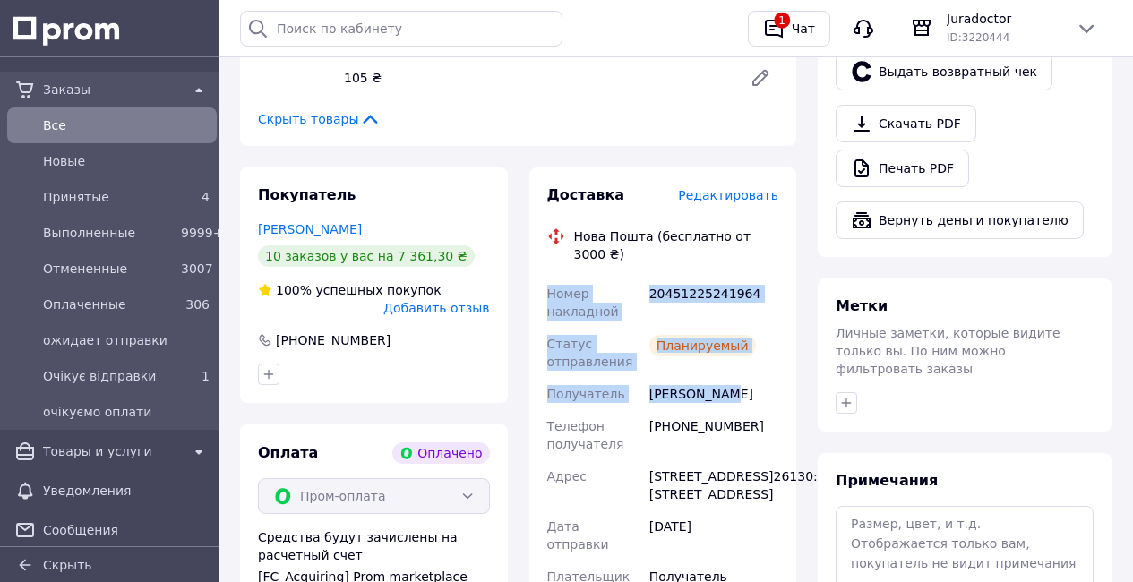
drag, startPoint x: 540, startPoint y: 253, endPoint x: 751, endPoint y: 355, distance: 234.0
click at [751, 355] on div "Доставка Редактировать Нова Пошта (бесплатно от 3000 ₴) Номер накладной 2045122…" at bounding box center [663, 464] width 268 height 594
copy div "Номер накладной 20451225241964 Статус отправления Планируемый Получатель Олешко…"
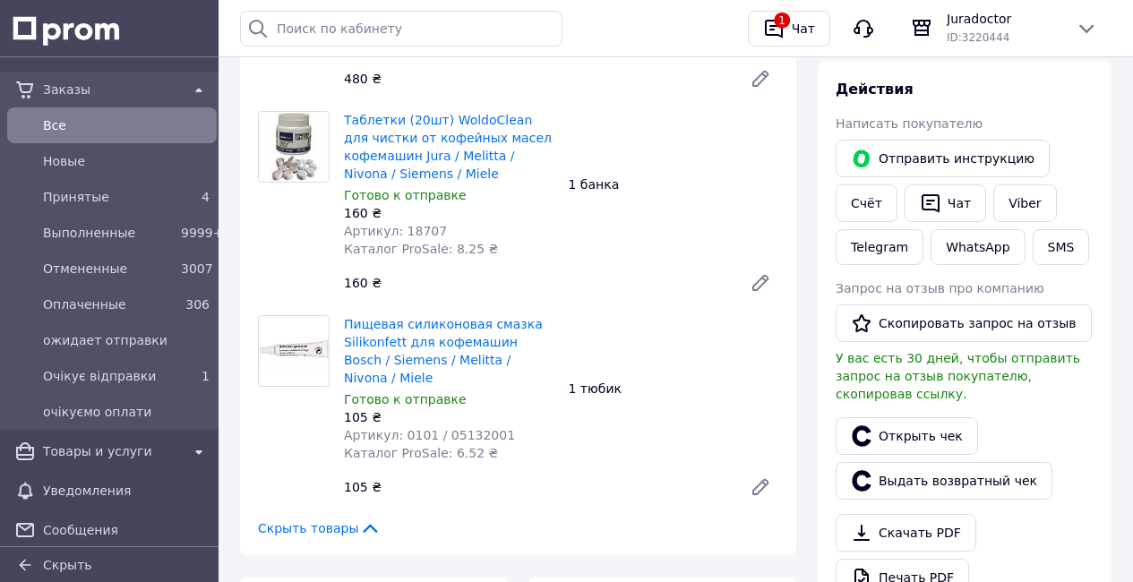
scroll to position [887, 0]
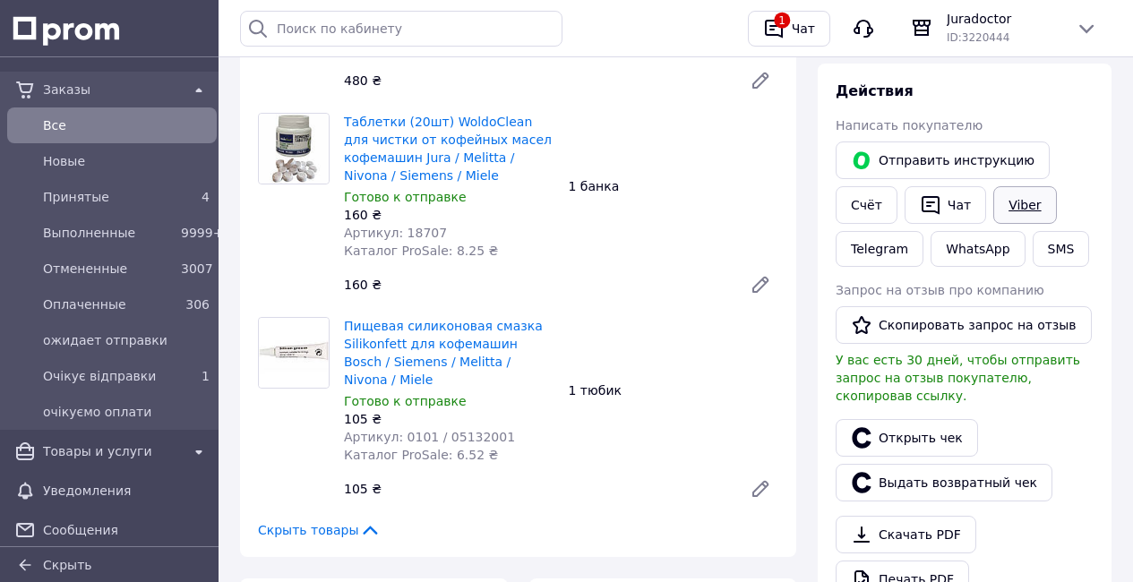
click at [1021, 187] on link "Viber" at bounding box center [1024, 205] width 63 height 38
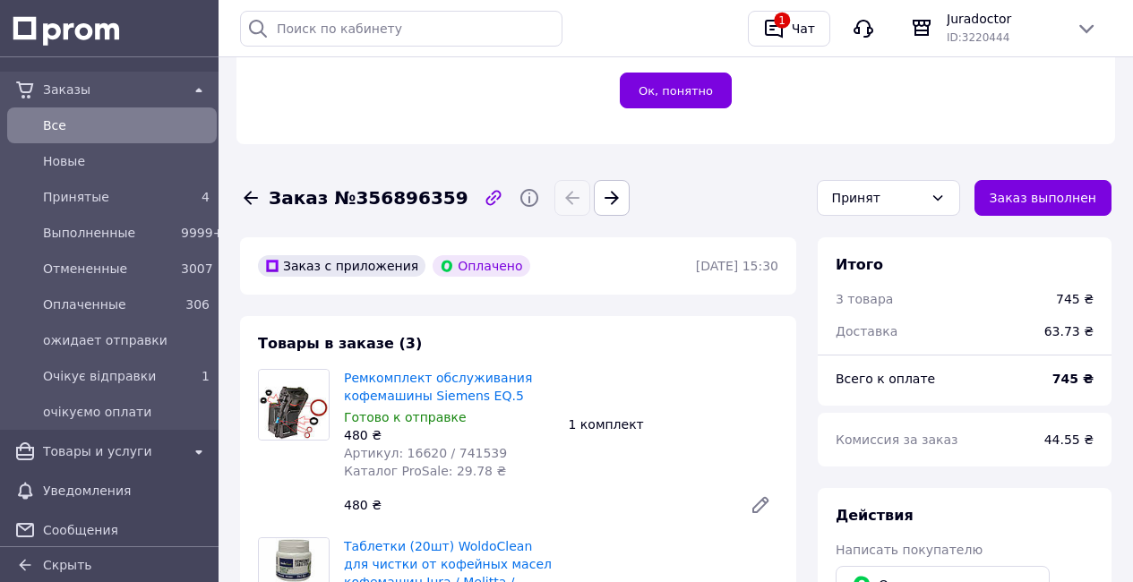
scroll to position [460, 0]
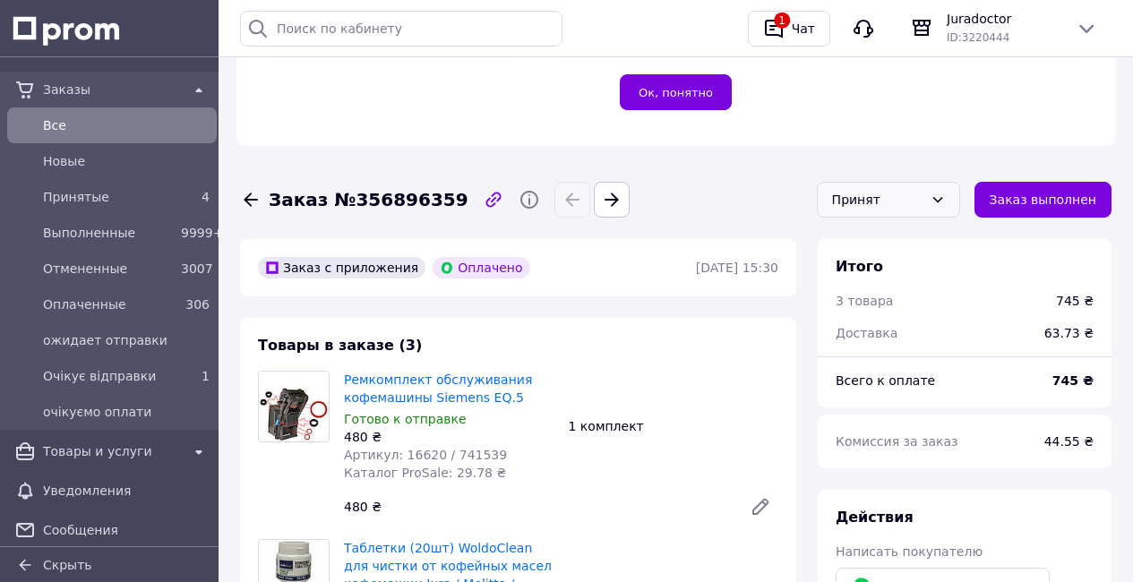
click at [920, 190] on div "Принят" at bounding box center [877, 200] width 91 height 20
click at [896, 225] on li "Выполнен" at bounding box center [889, 238] width 142 height 34
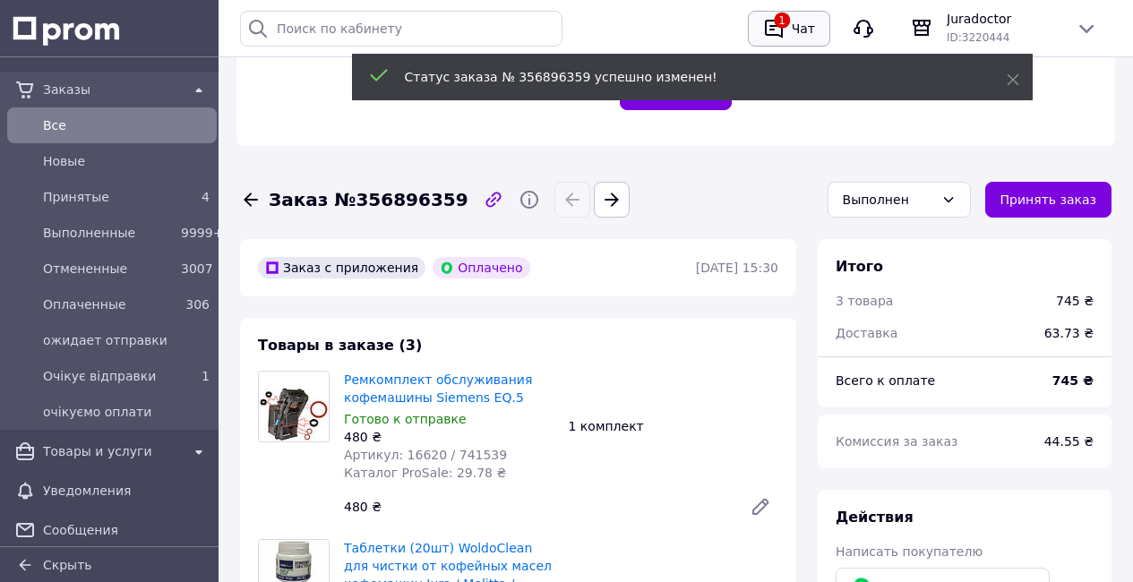
click at [791, 28] on div "Чат" at bounding box center [803, 28] width 30 height 27
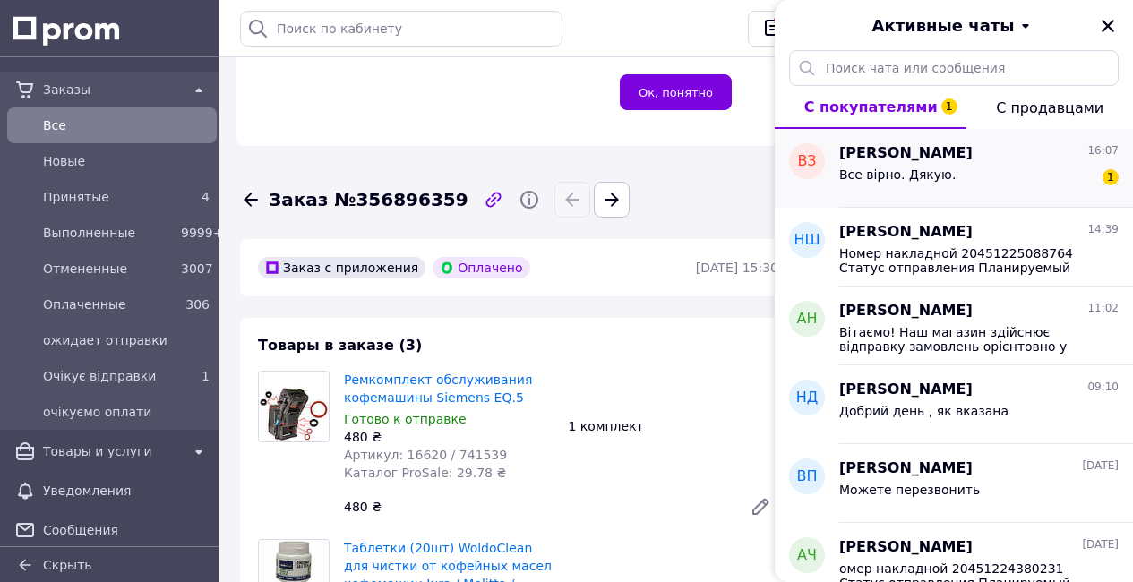
click at [931, 173] on span "Все вірно. Дякую." at bounding box center [897, 174] width 116 height 14
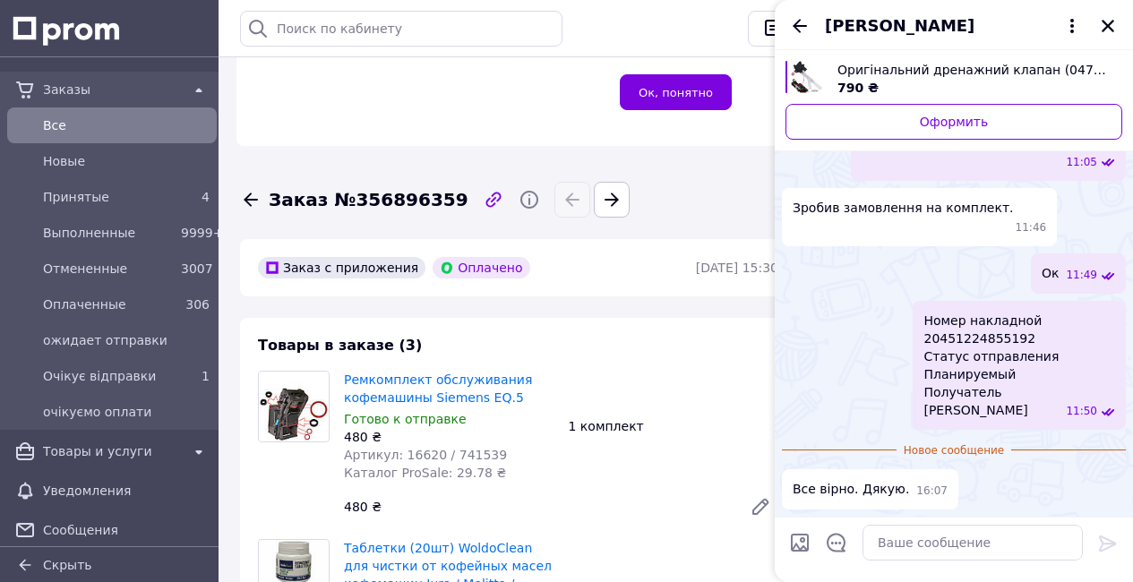
scroll to position [795, 0]
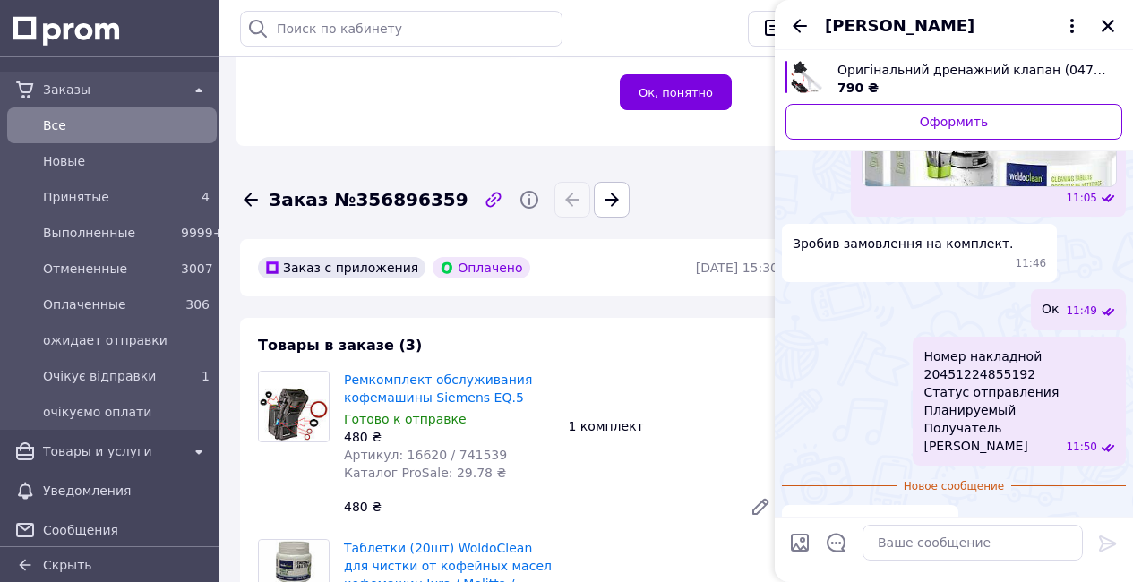
click at [1110, 34] on button "Закрыть" at bounding box center [1107, 25] width 21 height 21
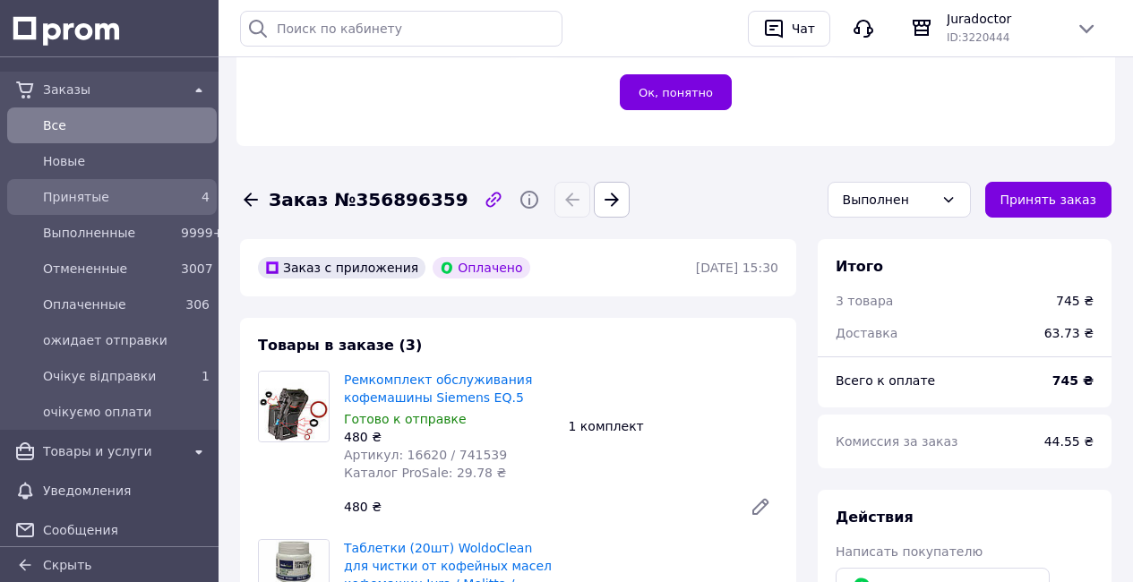
click at [162, 207] on div "Принятые" at bounding box center [108, 197] width 138 height 25
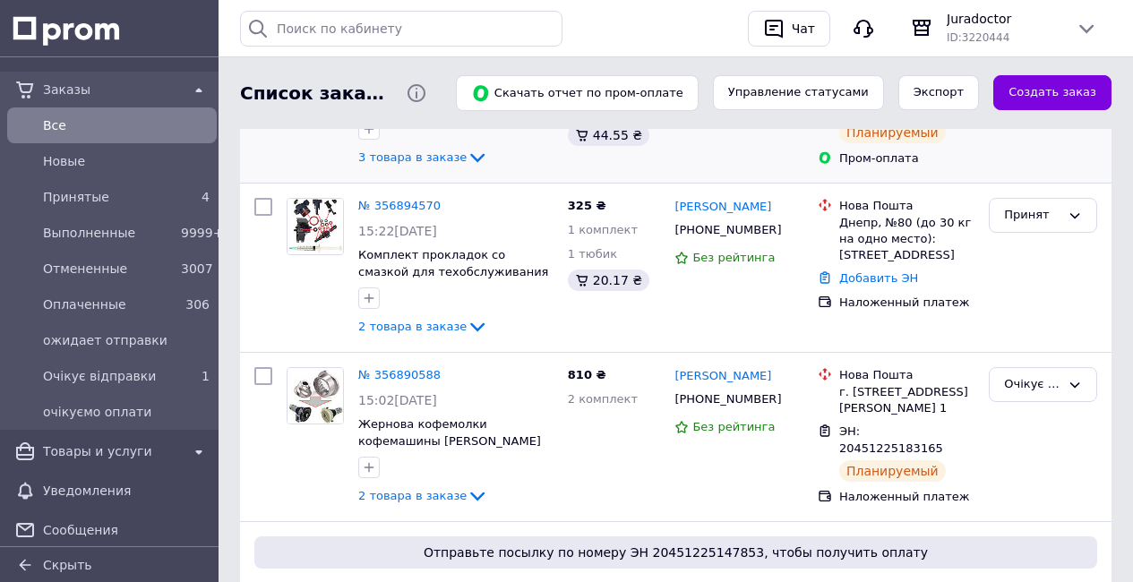
scroll to position [282, 0]
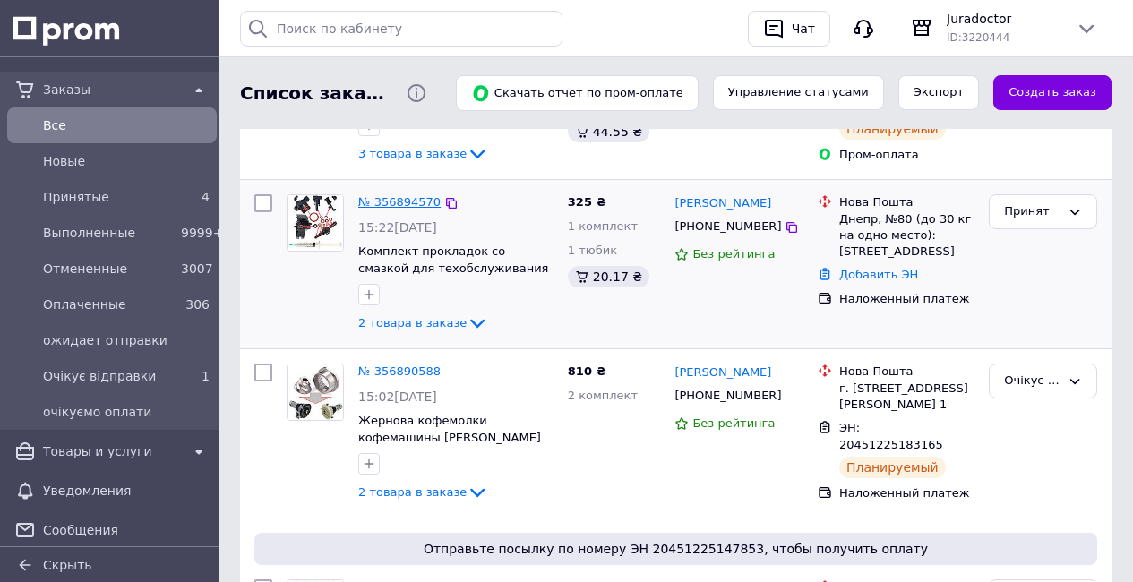
click at [399, 209] on link "№ 356894570" at bounding box center [399, 201] width 82 height 13
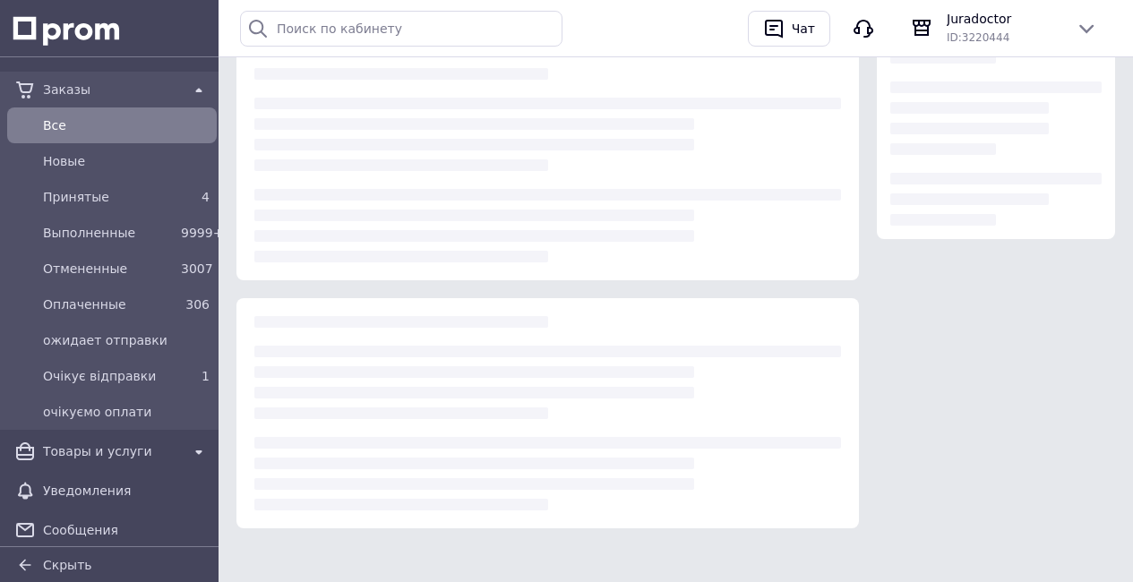
scroll to position [282, 0]
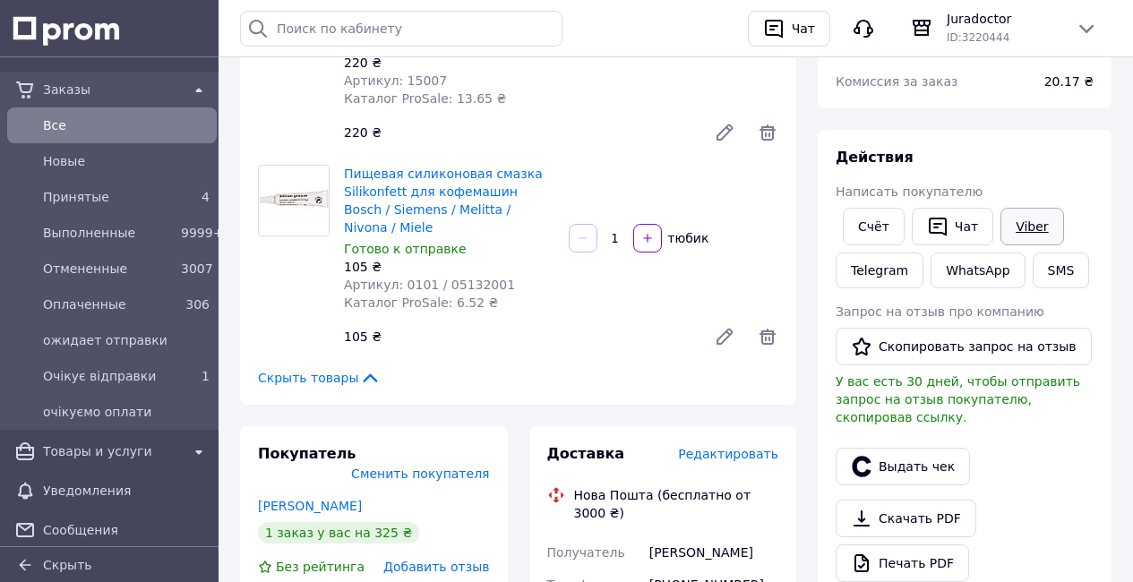
click at [1030, 221] on link "Viber" at bounding box center [1032, 227] width 63 height 38
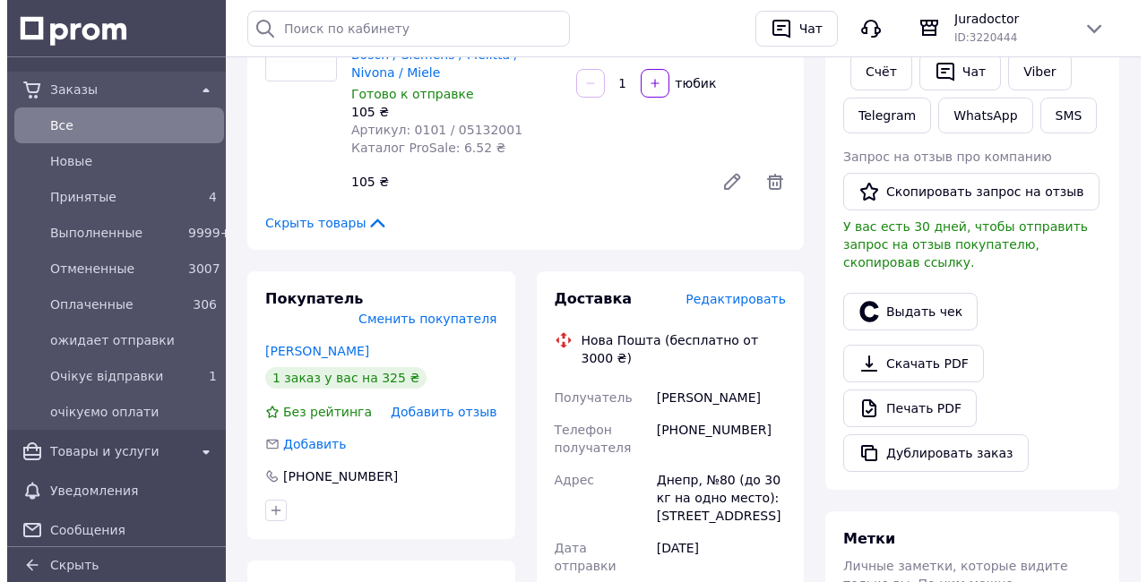
scroll to position [440, 0]
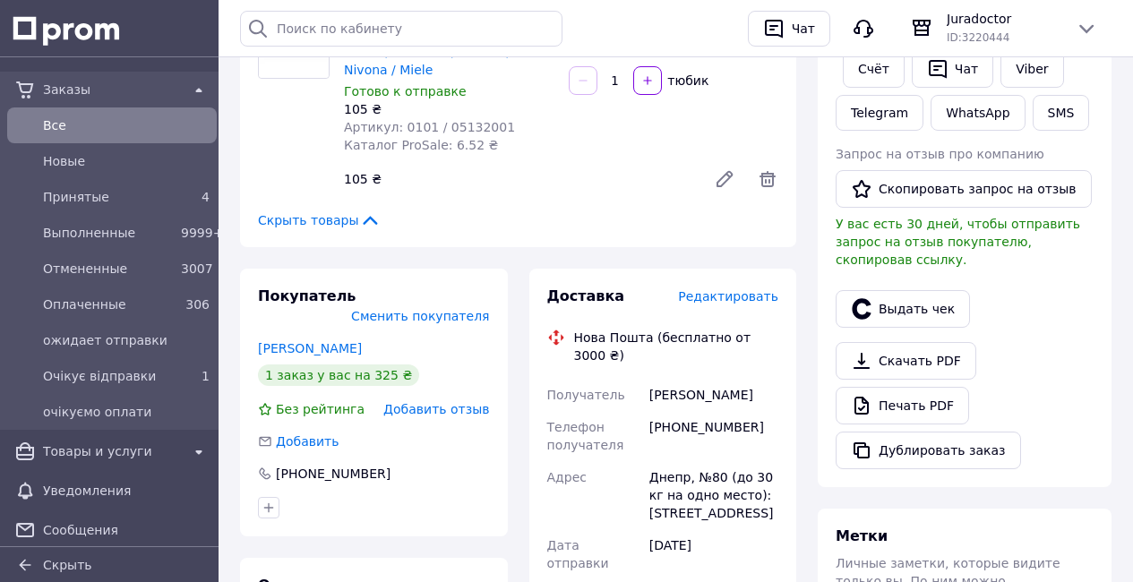
click at [751, 289] on span "Редактировать" at bounding box center [728, 296] width 100 height 14
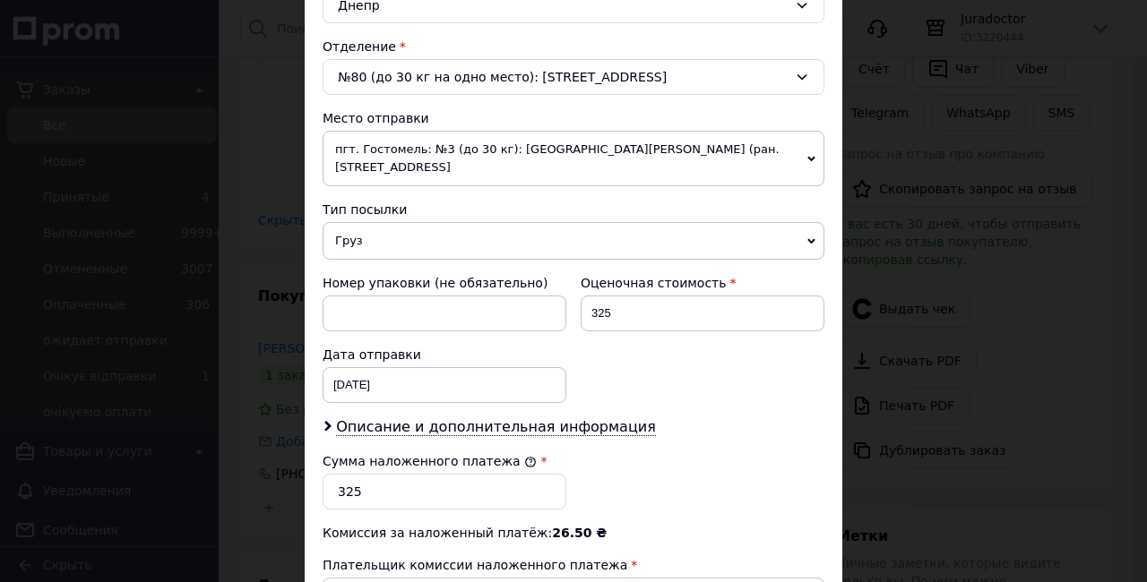
scroll to position [561, 0]
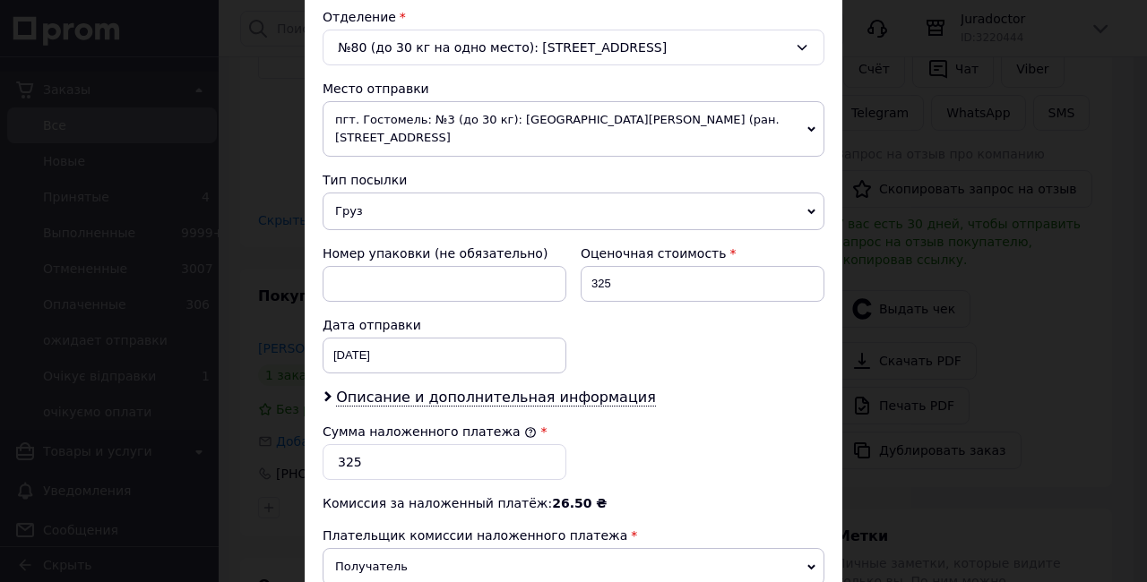
drag, startPoint x: 343, startPoint y: 197, endPoint x: 344, endPoint y: 224, distance: 26.9
click at [343, 201] on span "Груз" at bounding box center [573, 212] width 502 height 38
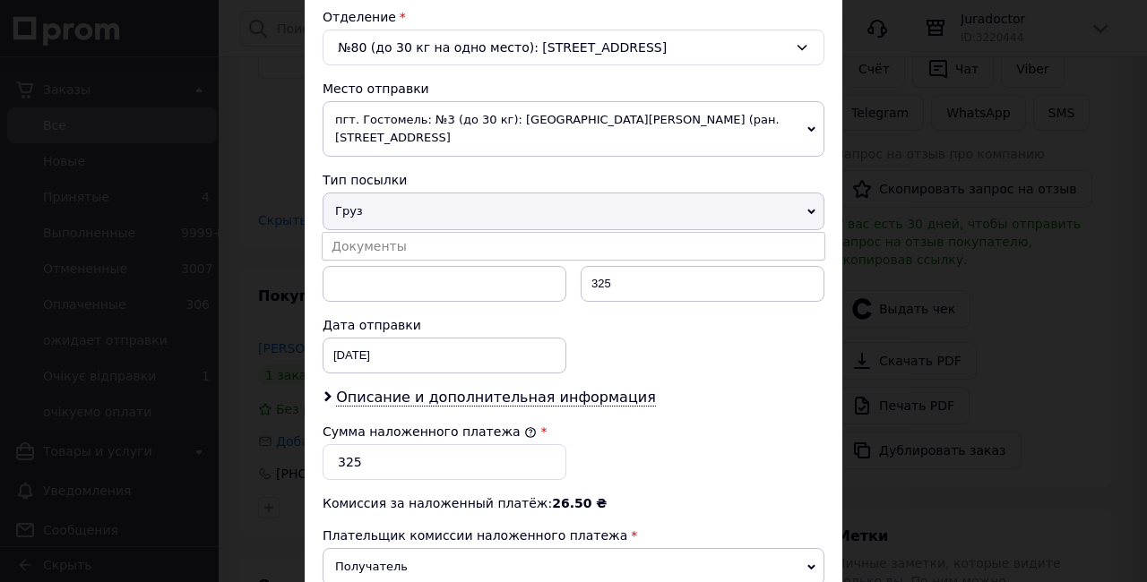
drag, startPoint x: 348, startPoint y: 231, endPoint x: 365, endPoint y: 242, distance: 20.9
click at [348, 233] on li "Документы" at bounding box center [573, 246] width 502 height 27
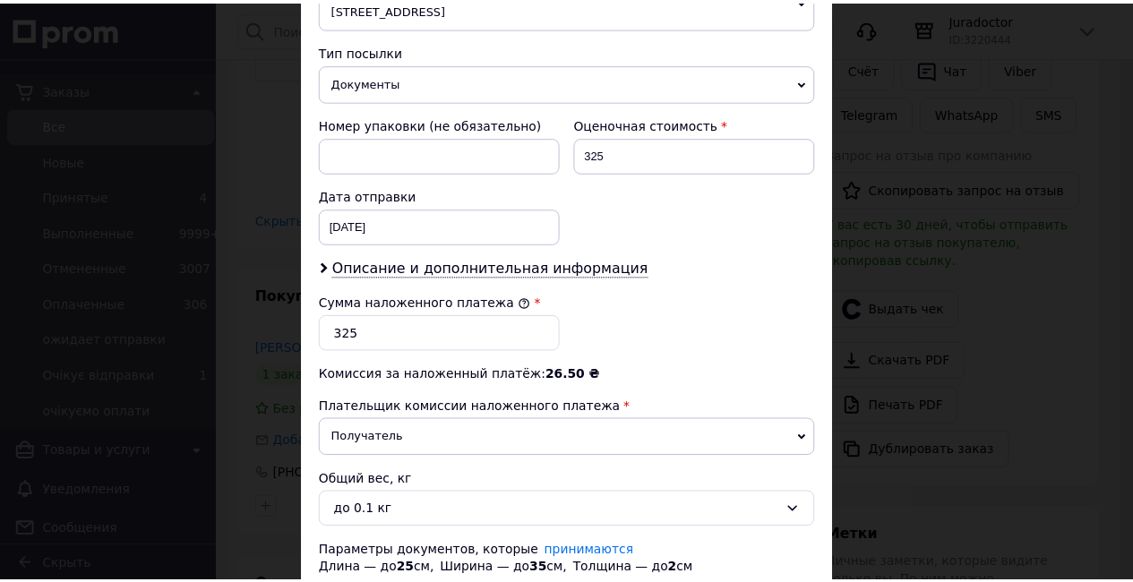
scroll to position [803, 0]
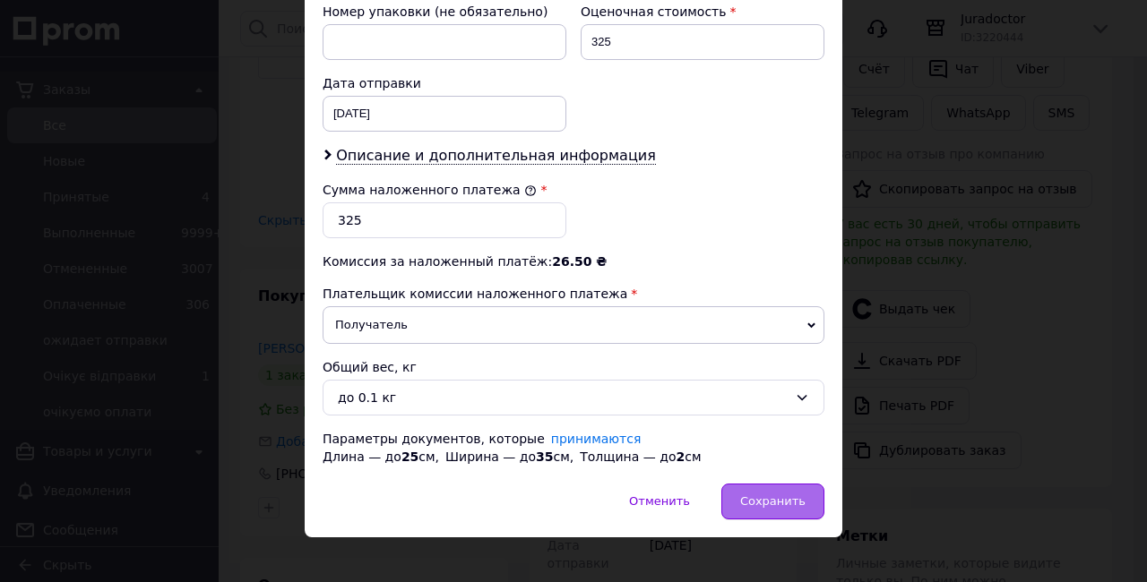
click at [786, 494] on span "Сохранить" at bounding box center [772, 500] width 65 height 13
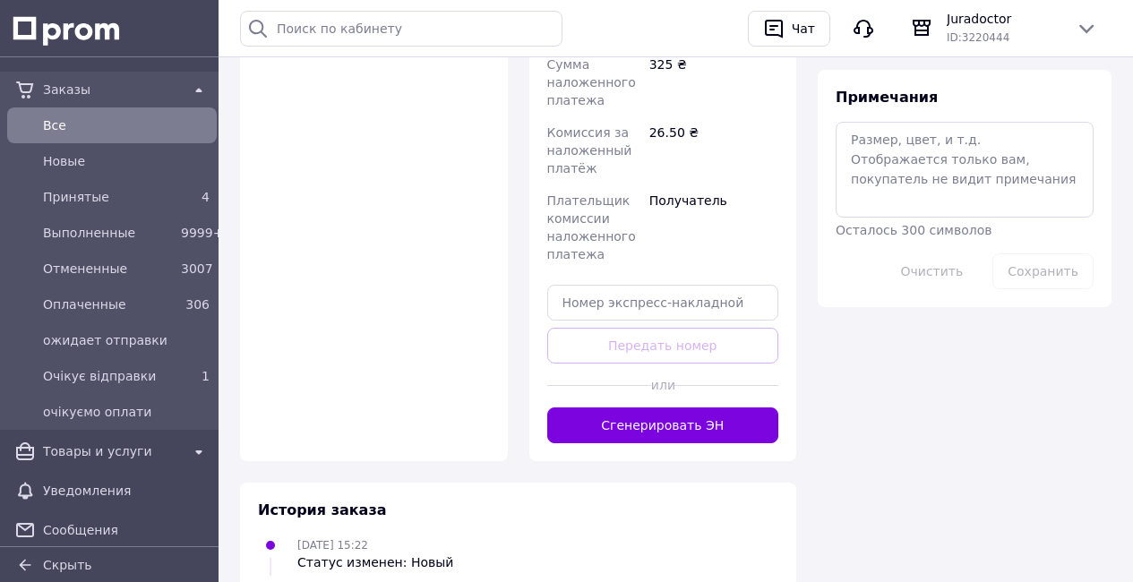
scroll to position [1058, 0]
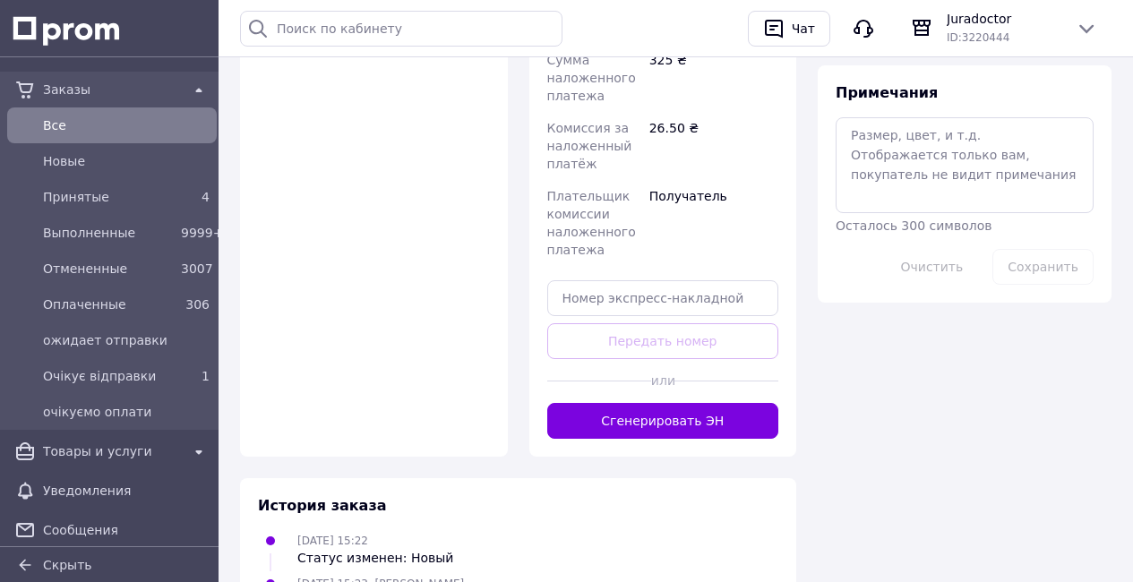
click at [704, 403] on button "Сгенерировать ЭН" at bounding box center [663, 421] width 232 height 36
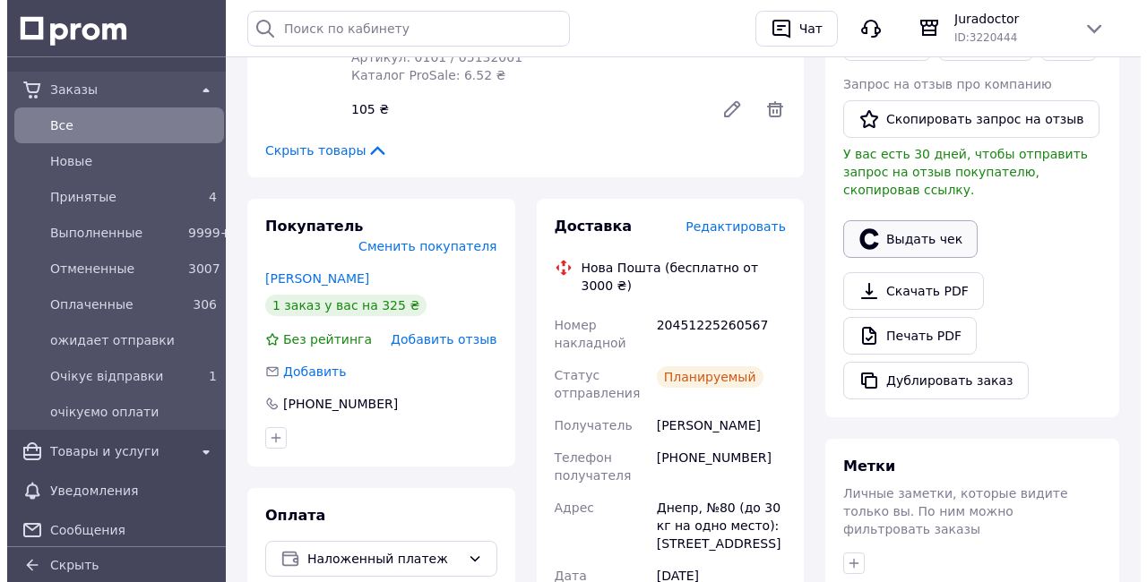
scroll to position [508, 0]
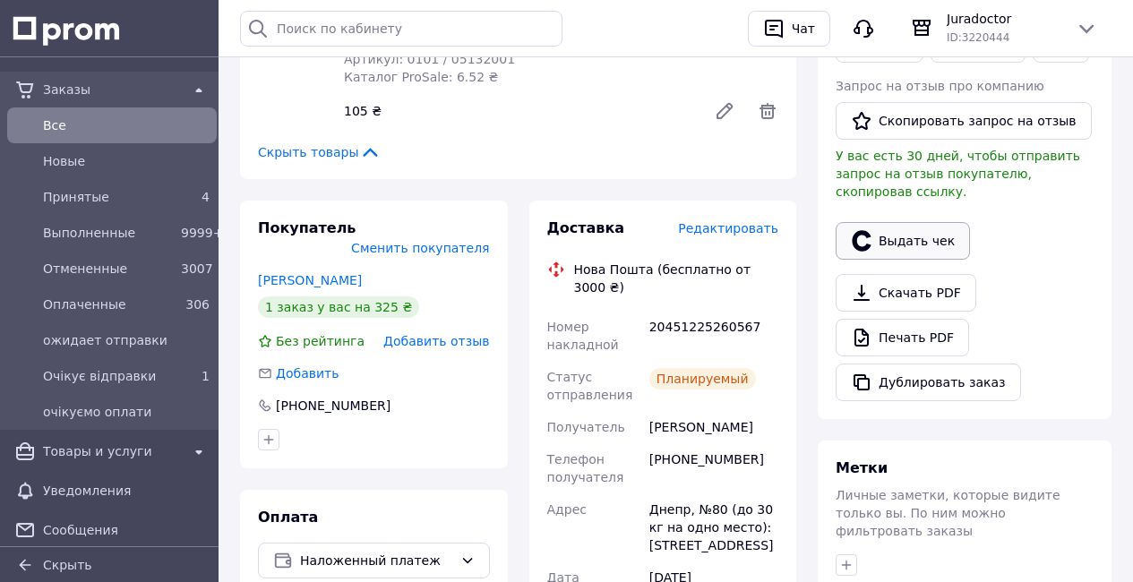
click at [882, 233] on button "Выдать чек" at bounding box center [903, 241] width 134 height 38
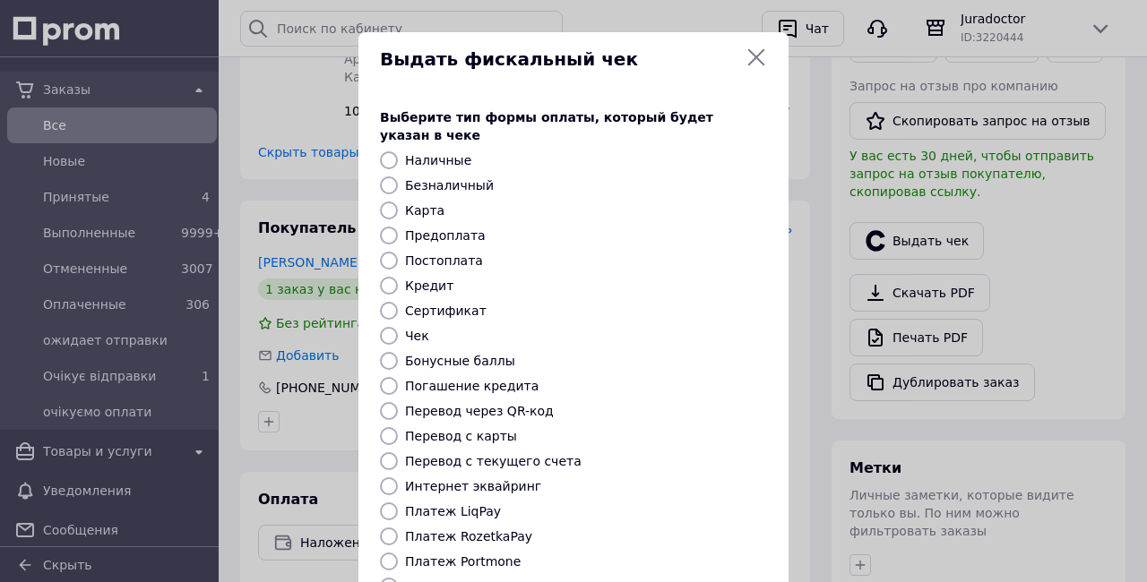
drag, startPoint x: 385, startPoint y: 565, endPoint x: 600, endPoint y: 559, distance: 215.1
click at [385, 578] on input "Платеж NovaPay" at bounding box center [389, 587] width 18 height 18
radio input "true"
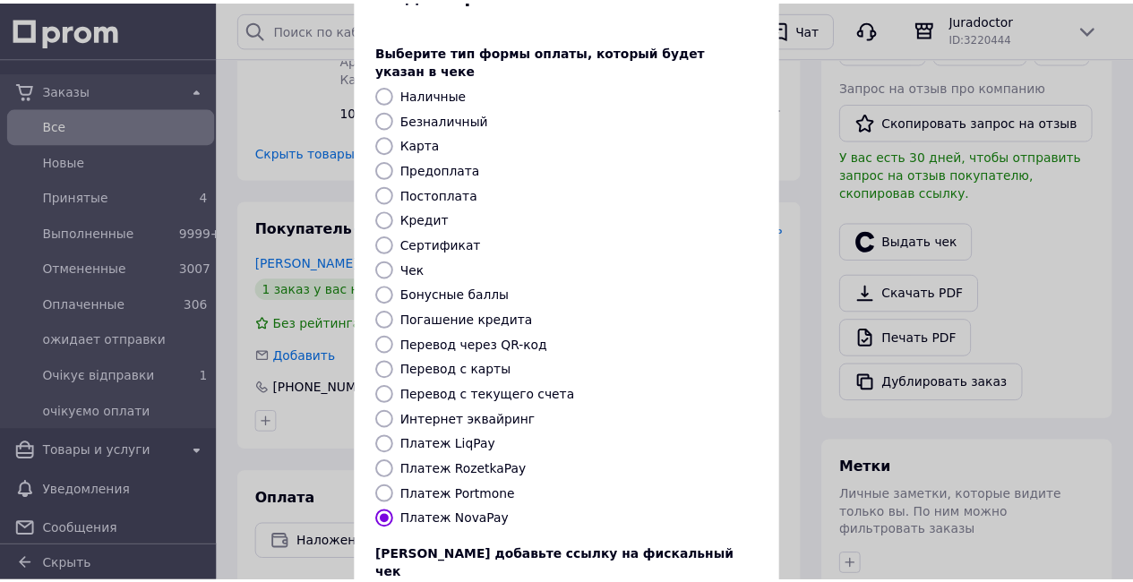
scroll to position [187, 0]
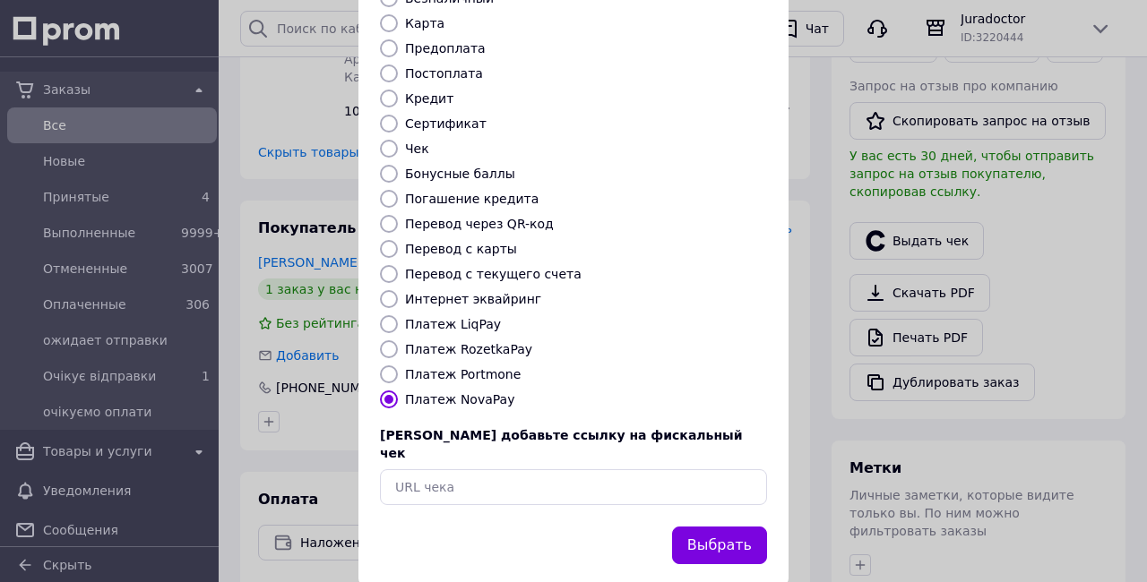
click at [710, 527] on button "Выбрать" at bounding box center [719, 546] width 95 height 39
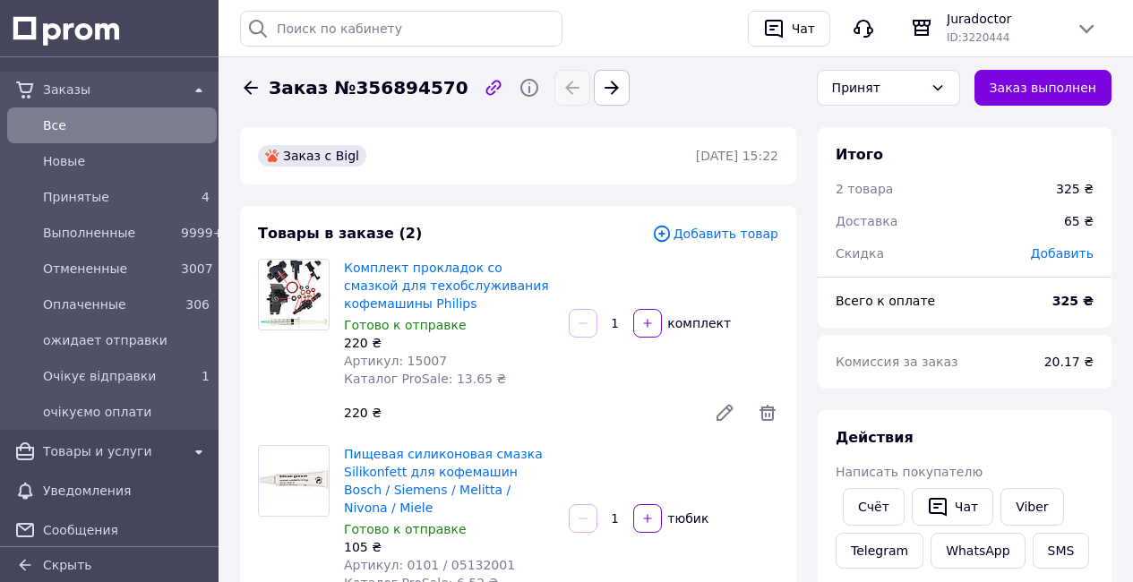
scroll to position [0, 0]
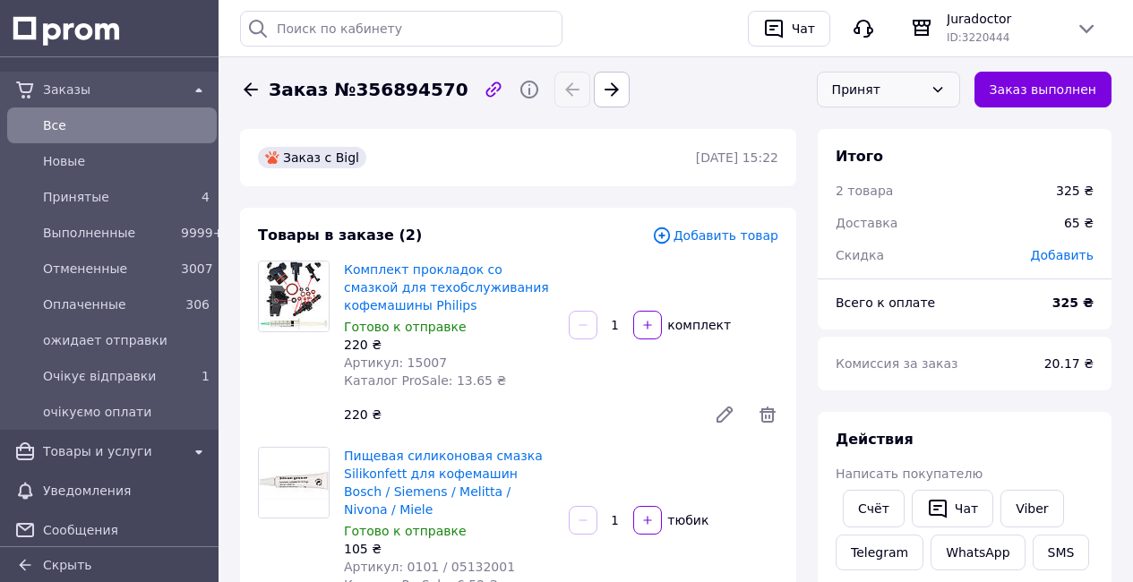
click at [916, 99] on div "Принят" at bounding box center [877, 90] width 91 height 20
click at [898, 134] on li "Выполнен" at bounding box center [889, 128] width 142 height 34
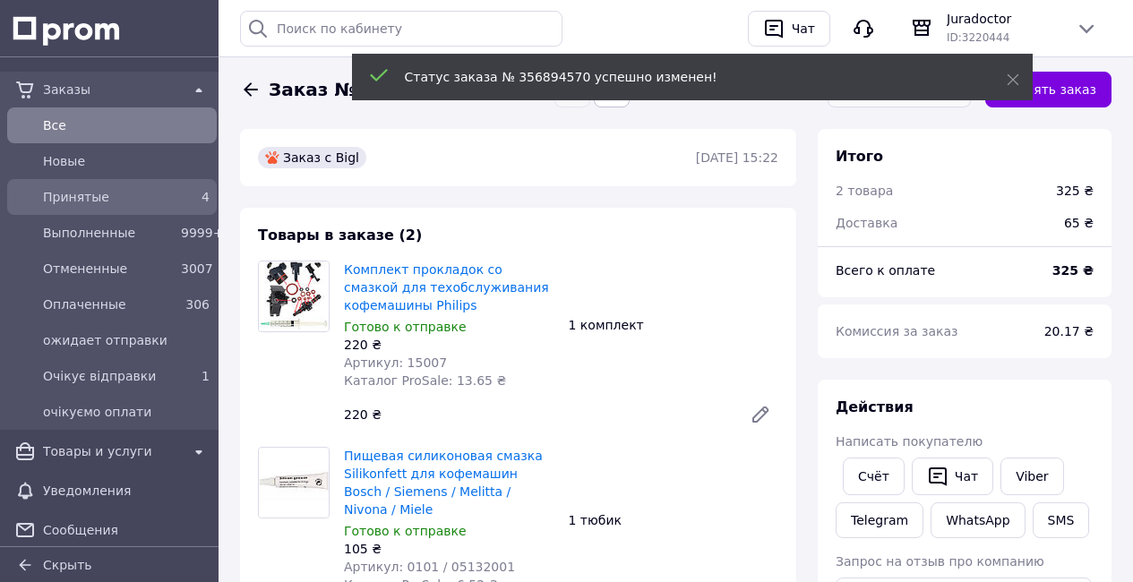
click at [142, 202] on span "Принятые" at bounding box center [108, 197] width 131 height 18
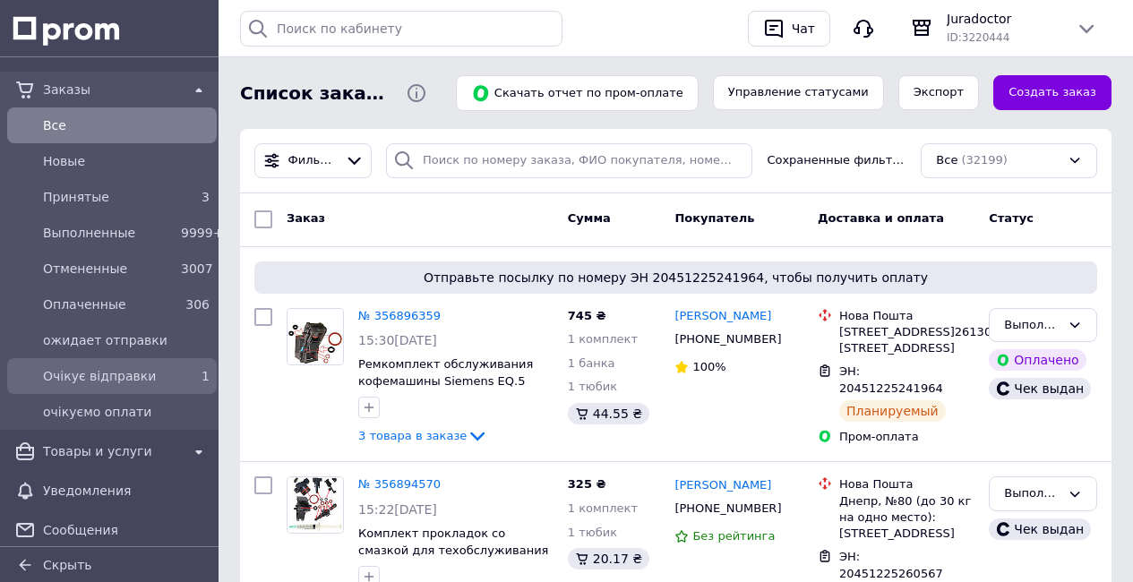
click at [181, 371] on div "1" at bounding box center [195, 376] width 29 height 18
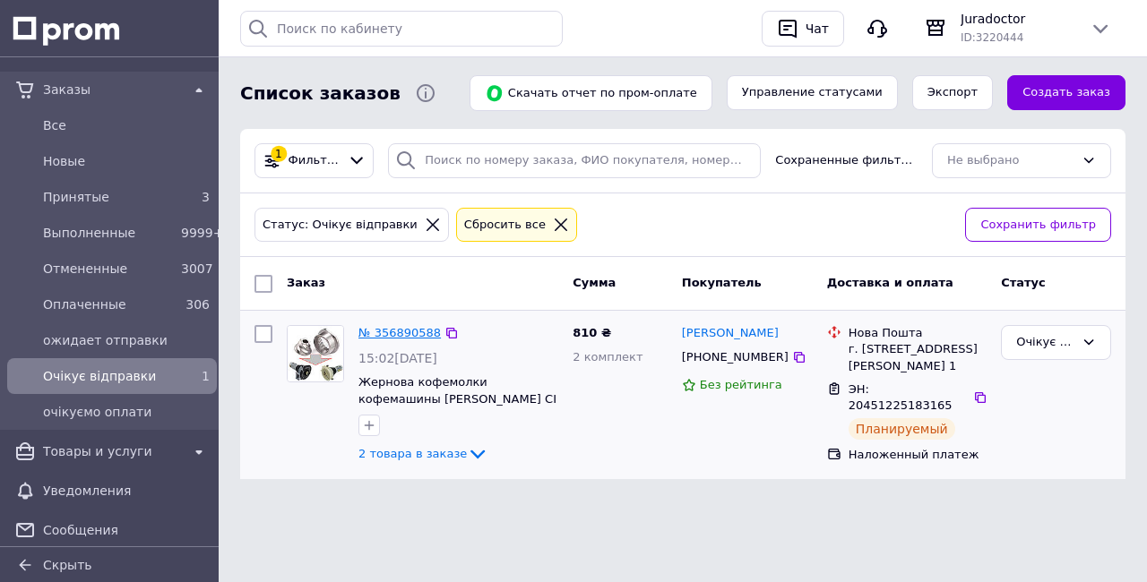
click at [409, 331] on link "№ 356890588" at bounding box center [399, 332] width 82 height 13
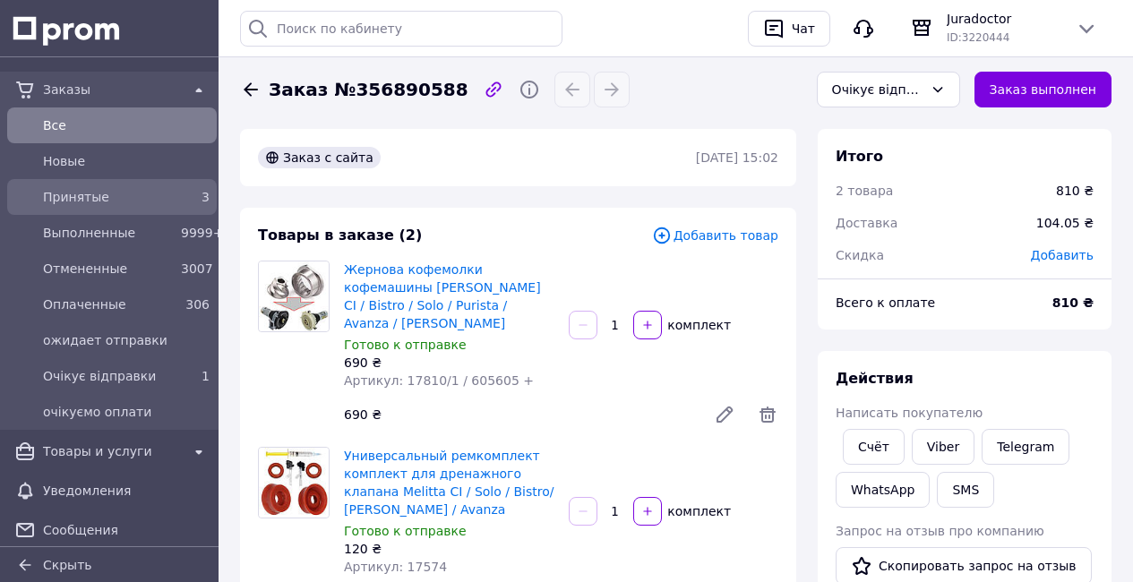
click at [151, 198] on span "Принятые" at bounding box center [108, 197] width 131 height 18
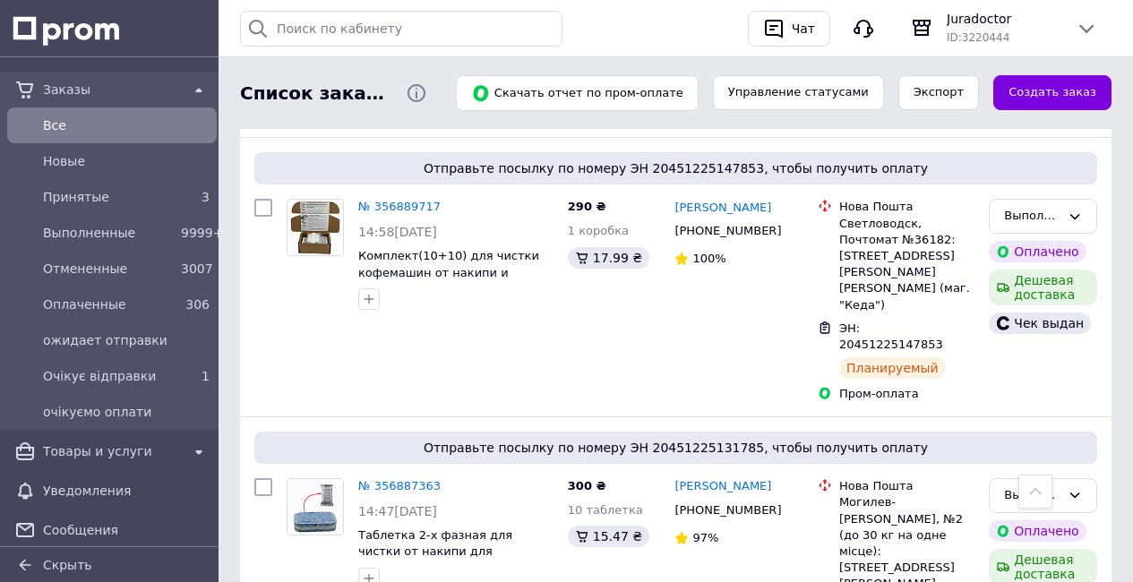
scroll to position [674, 0]
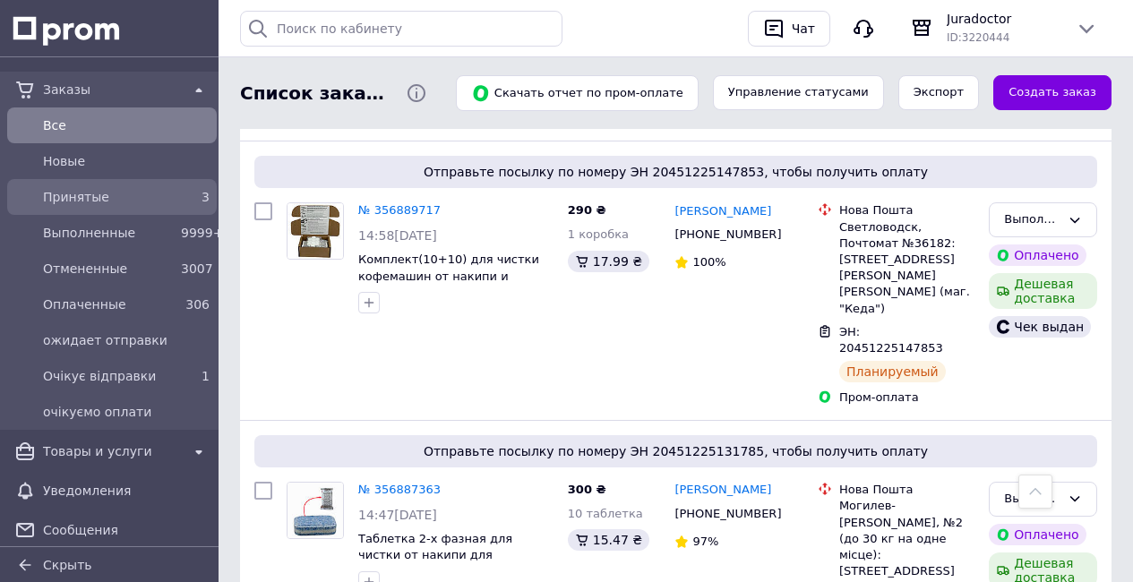
click at [177, 193] on div "3" at bounding box center [195, 197] width 36 height 25
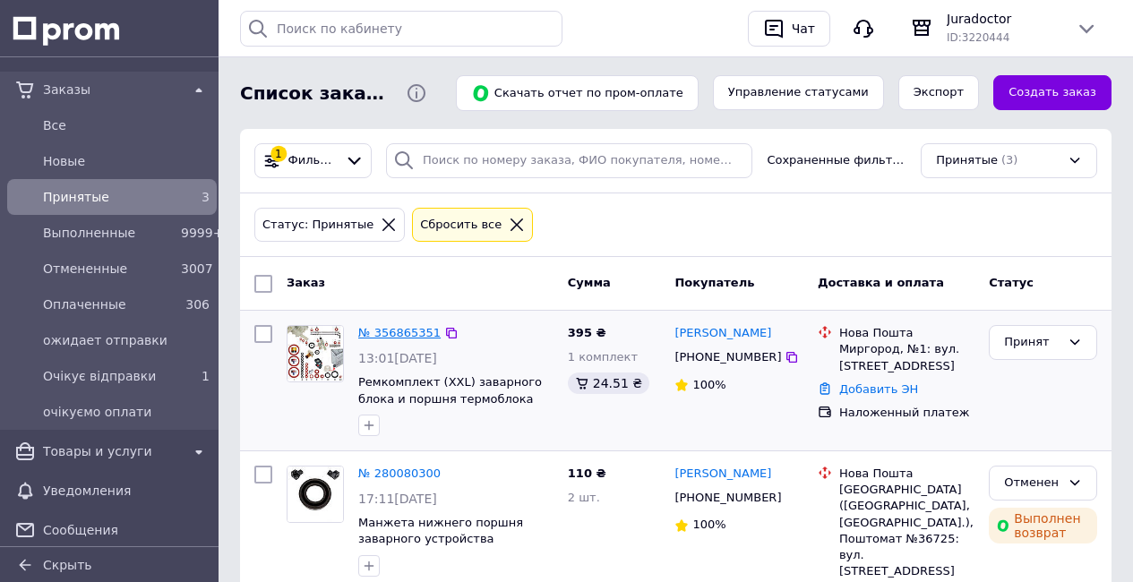
click at [409, 332] on link "№ 356865351" at bounding box center [399, 332] width 82 height 13
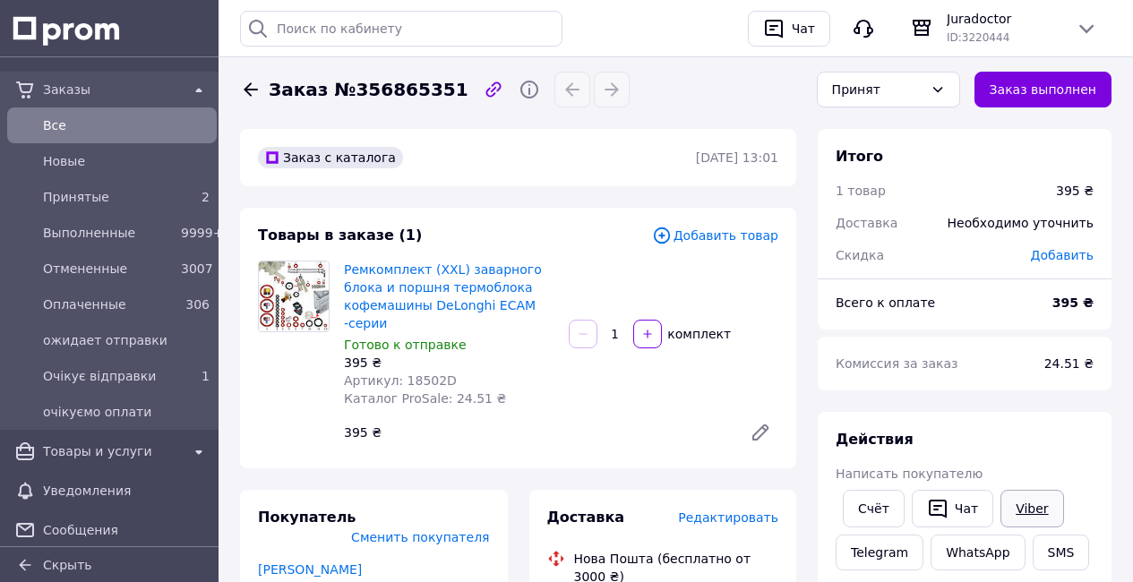
click at [1033, 502] on link "Viber" at bounding box center [1032, 509] width 63 height 38
click at [352, 563] on link "Овдиенко Григорий" at bounding box center [310, 570] width 104 height 14
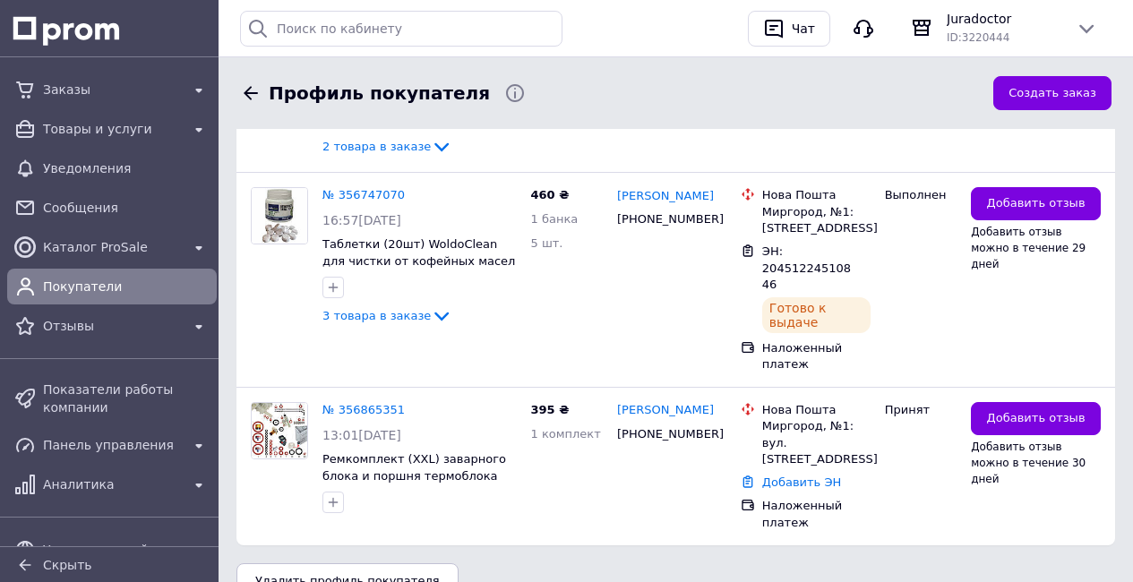
scroll to position [640, 0]
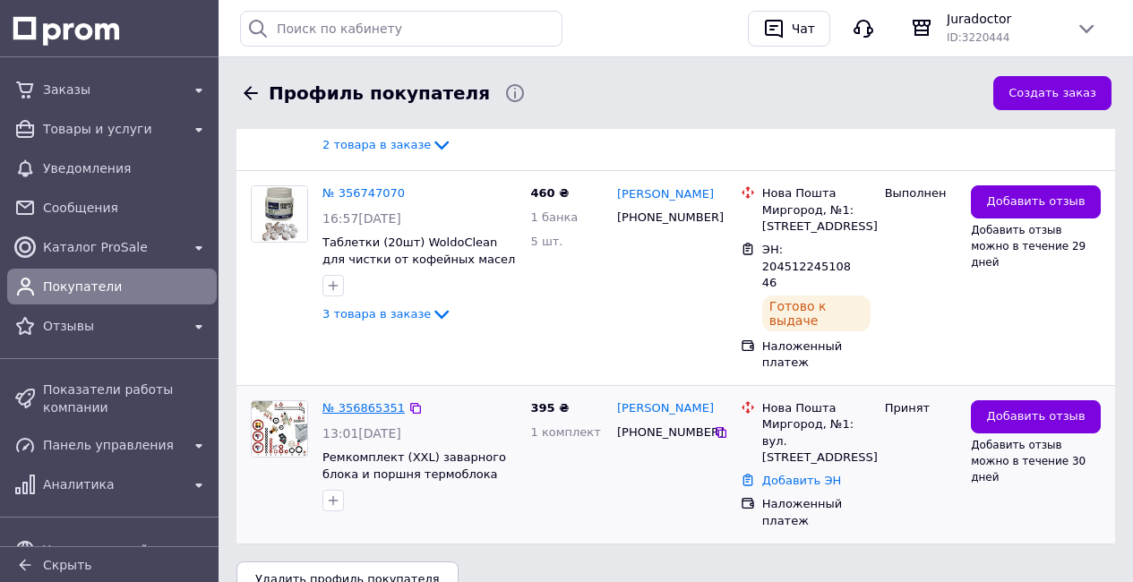
click at [356, 408] on link "№ 356865351" at bounding box center [363, 407] width 82 height 13
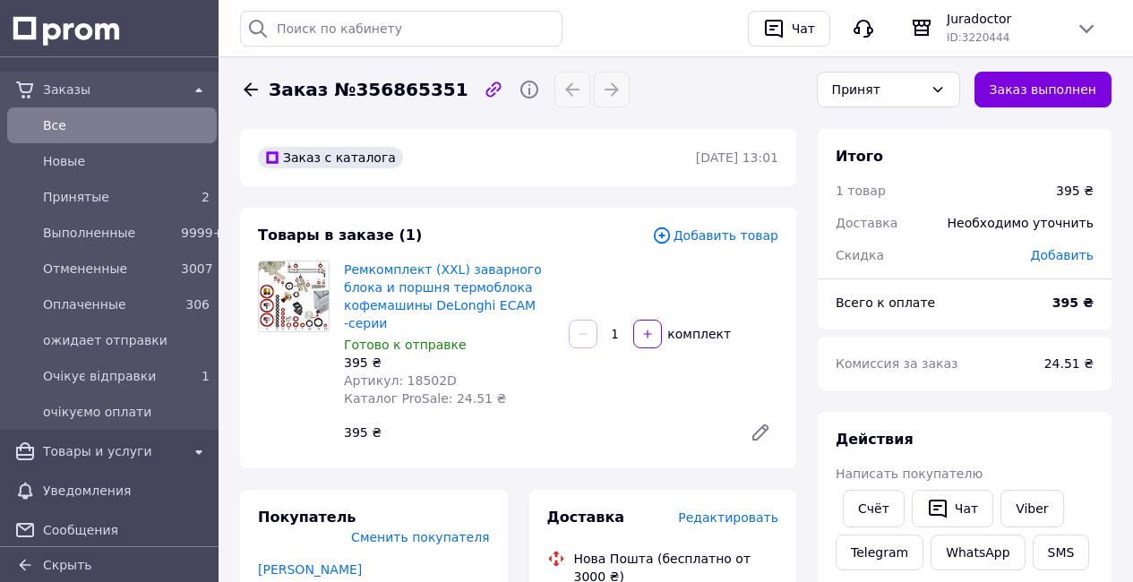
click at [738, 237] on span "Добавить товар" at bounding box center [715, 236] width 126 height 20
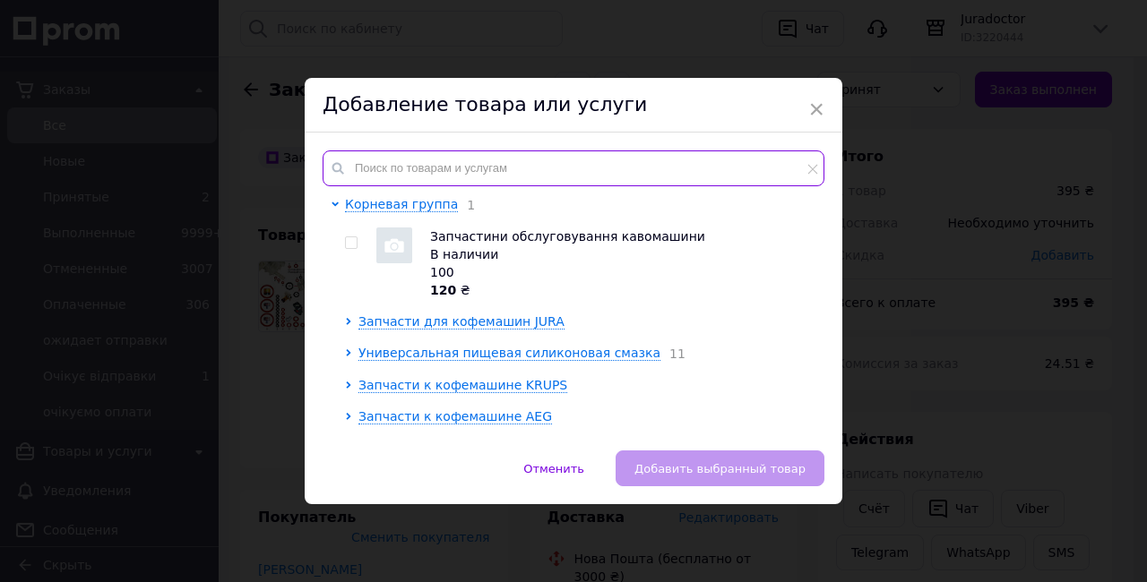
click at [561, 159] on input "text" at bounding box center [573, 168] width 502 height 36
type input "д"
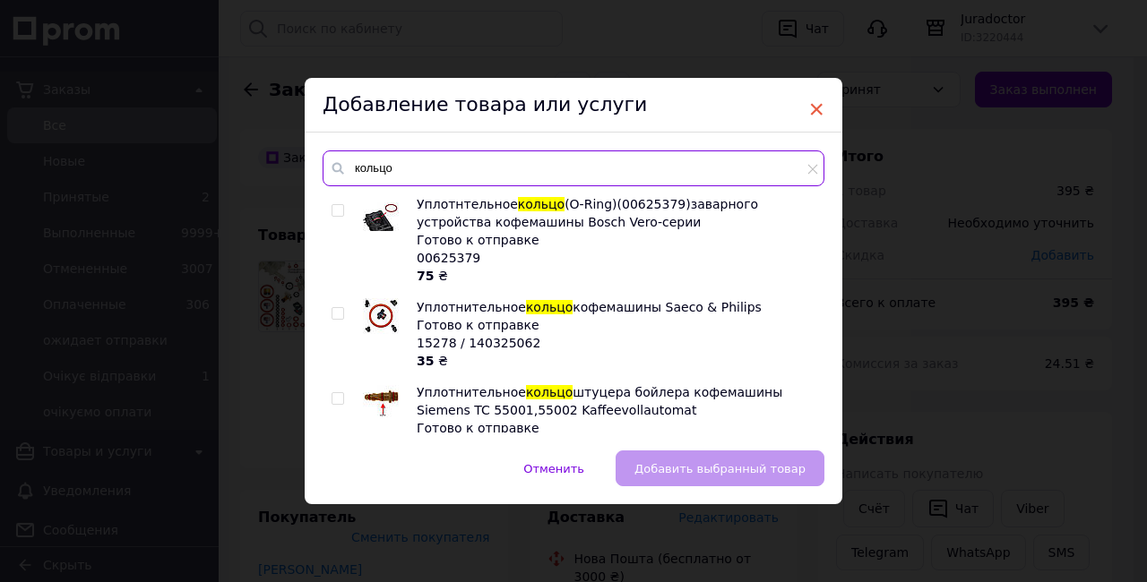
type input "кольцо"
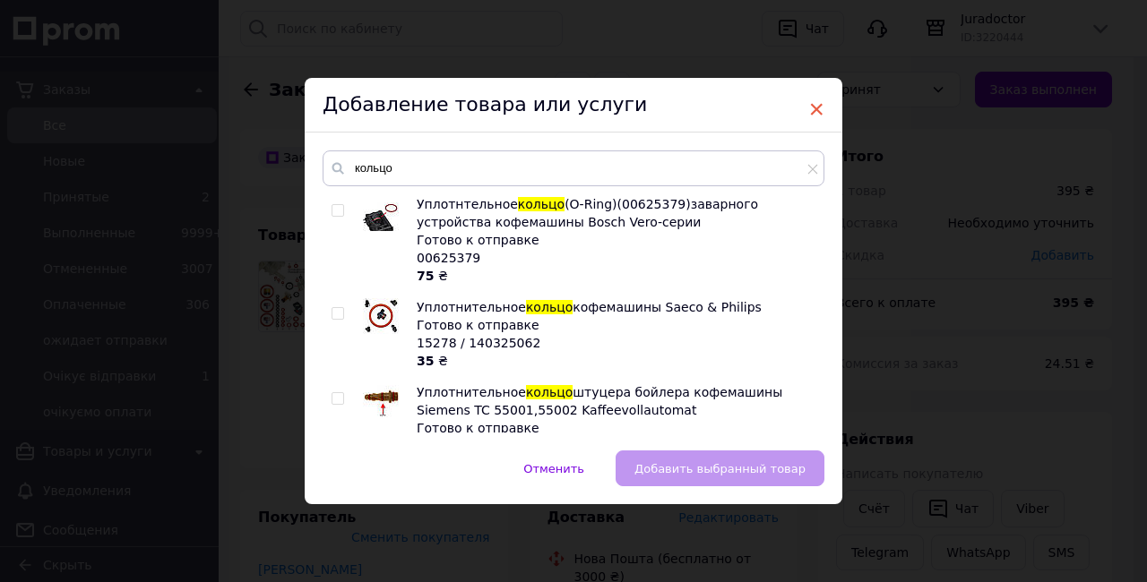
click at [816, 109] on span "×" at bounding box center [816, 109] width 16 height 30
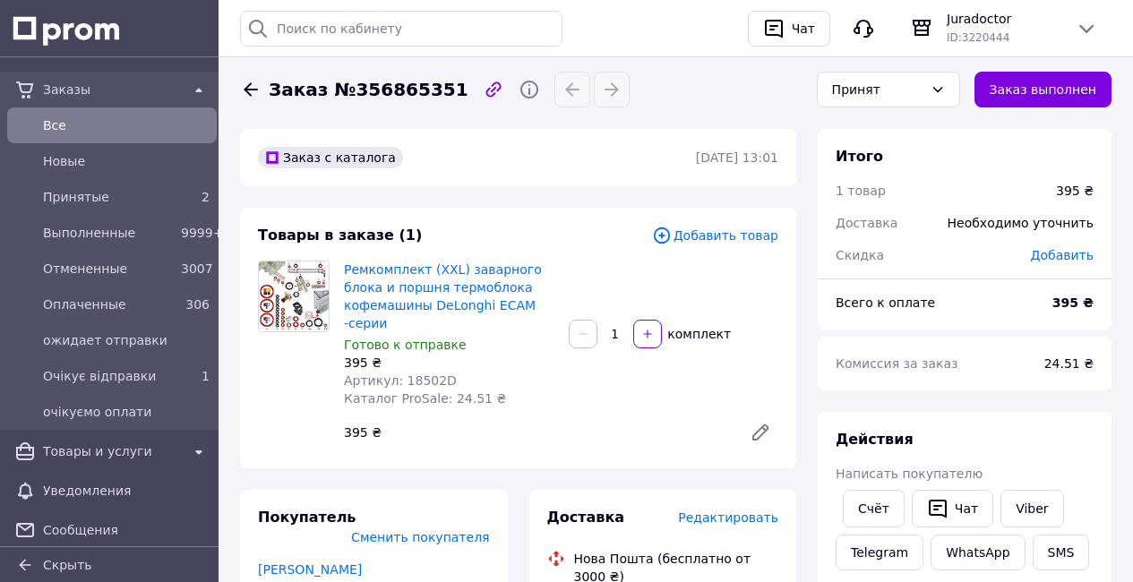
click at [710, 238] on span "Добавить товар" at bounding box center [715, 236] width 126 height 20
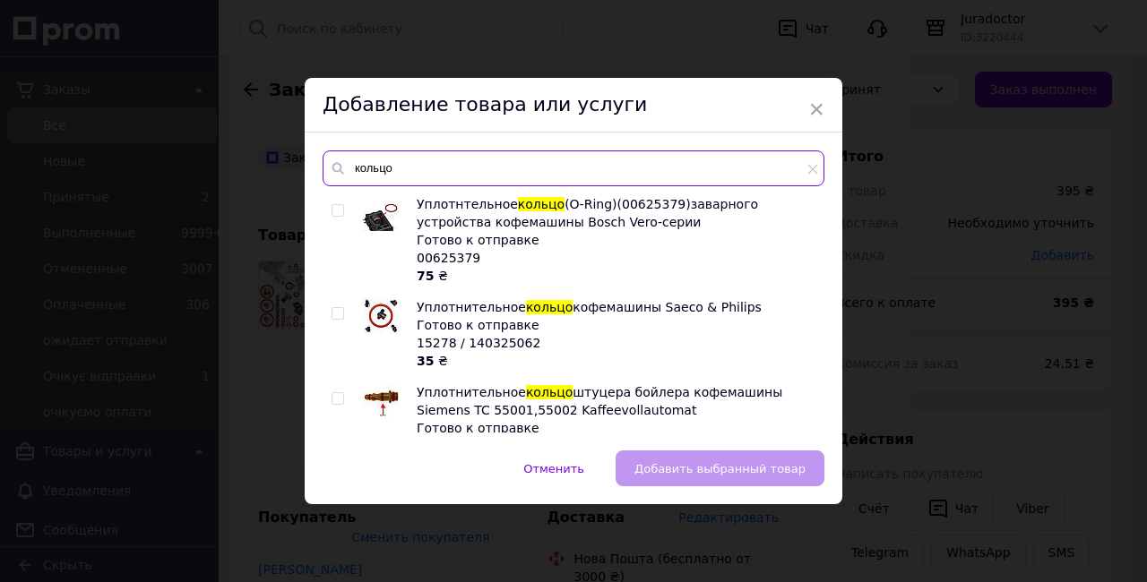
click at [429, 164] on input "кольцо" at bounding box center [573, 168] width 502 height 36
type input "кольцо"
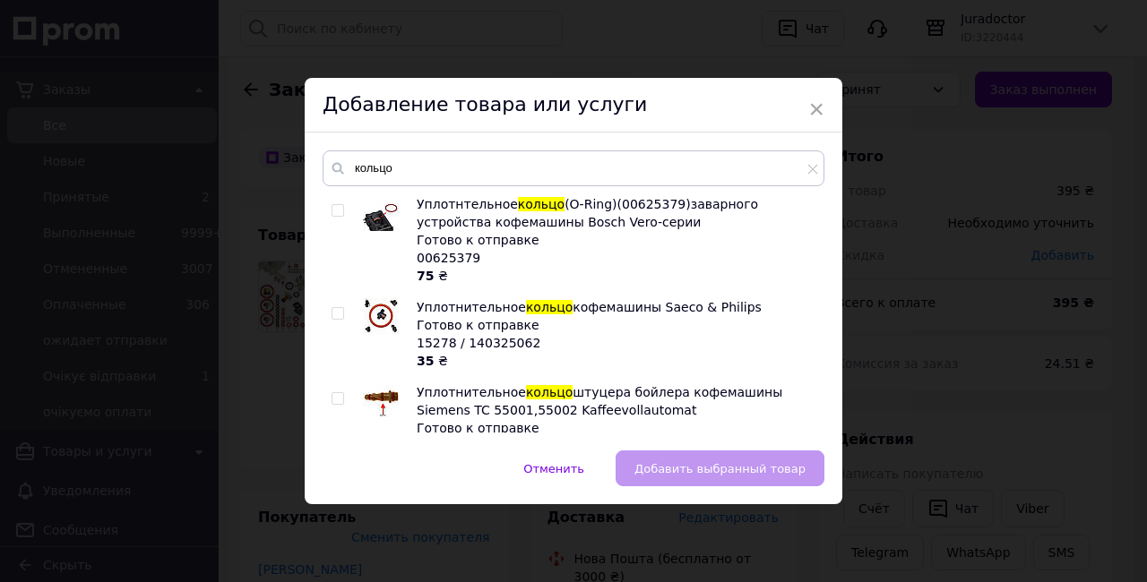
drag, startPoint x: 809, startPoint y: 169, endPoint x: 744, endPoint y: 163, distance: 64.8
click at [808, 169] on icon at bounding box center [812, 169] width 11 height 11
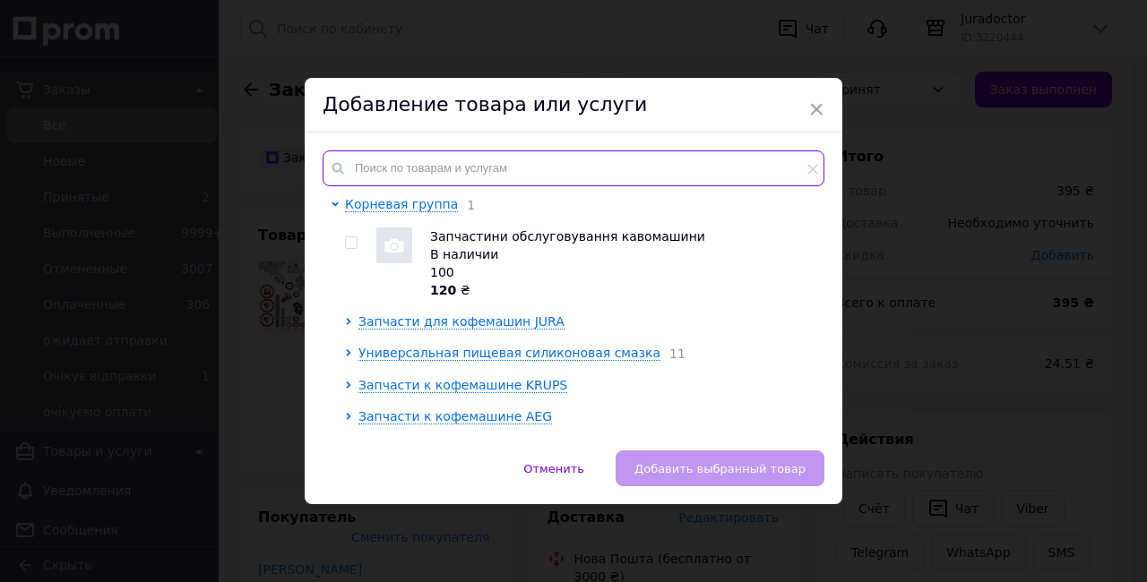
paste input "18404 / 5332149100"
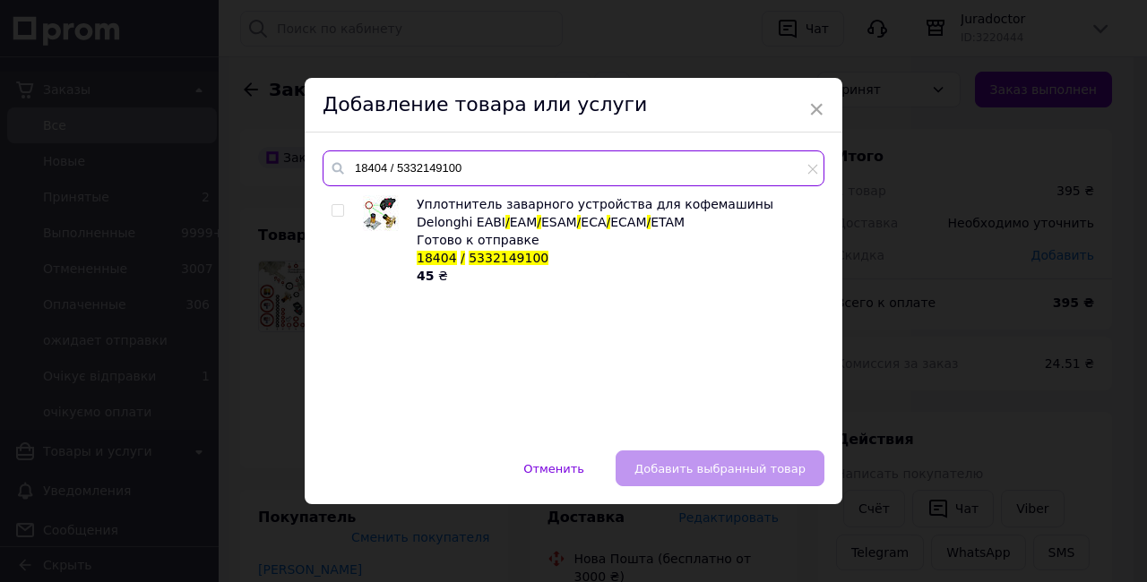
type input "18404 / 5332149100"
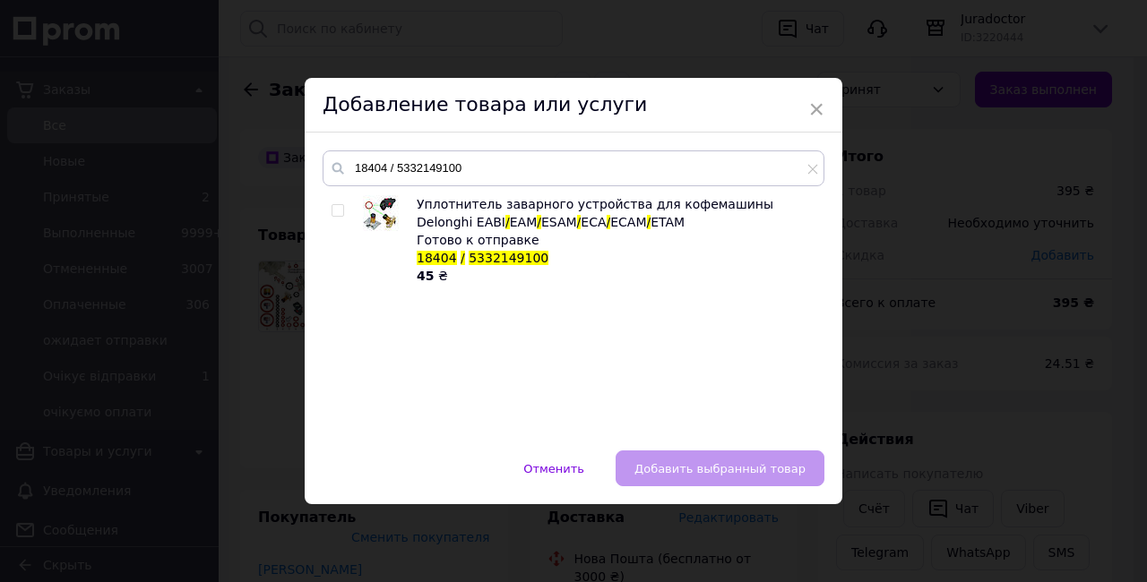
click at [334, 209] on input "checkbox" at bounding box center [337, 211] width 12 height 12
checkbox input "true"
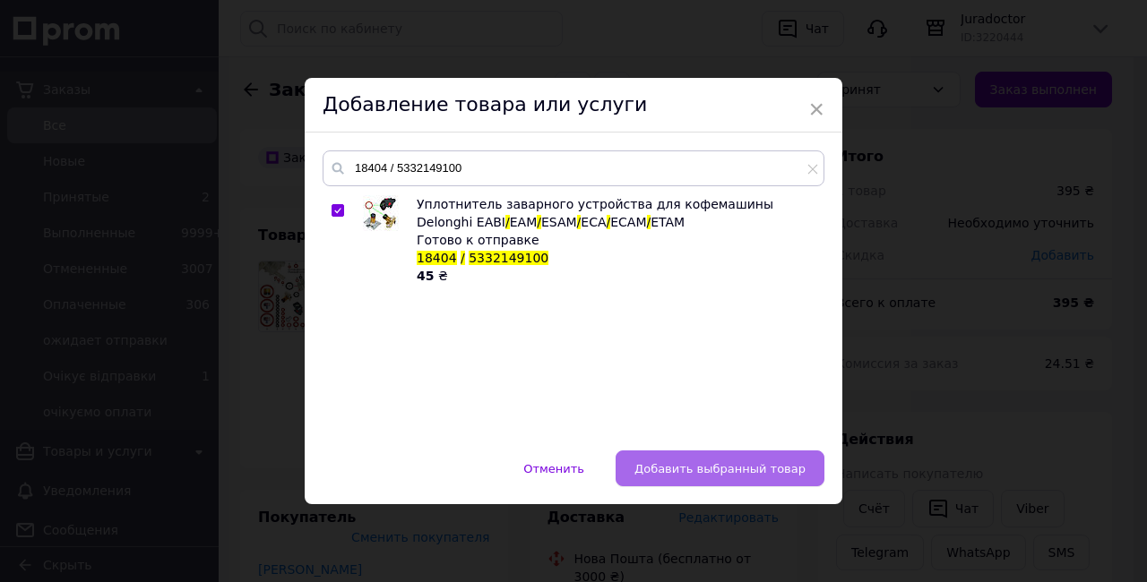
click at [737, 468] on span "Добавить выбранный товар" at bounding box center [719, 468] width 171 height 13
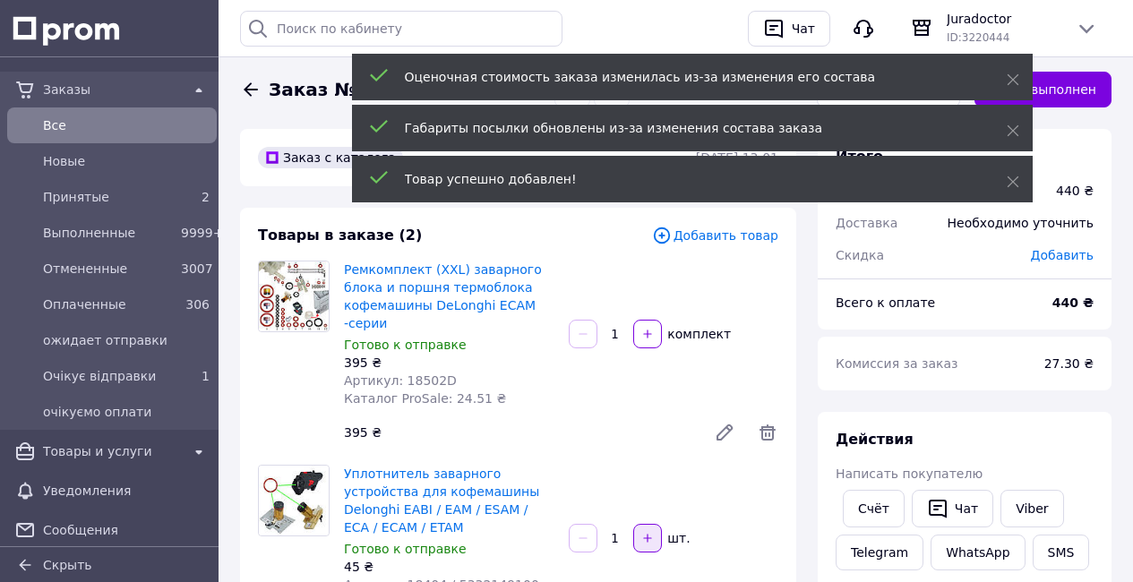
click at [643, 540] on icon "button" at bounding box center [647, 538] width 13 height 13
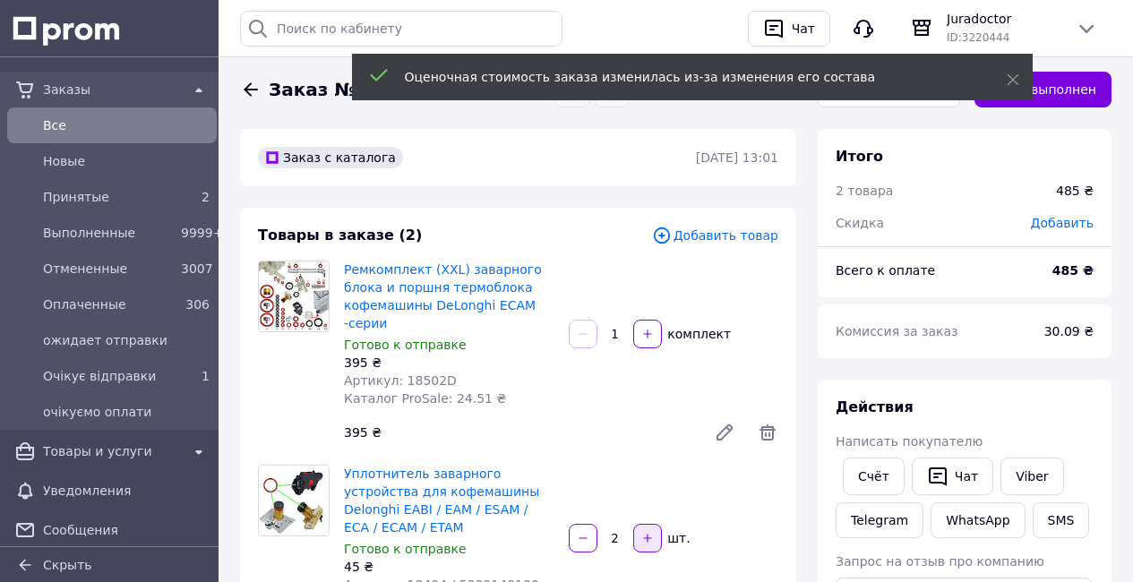
click at [650, 540] on icon "button" at bounding box center [647, 538] width 13 height 13
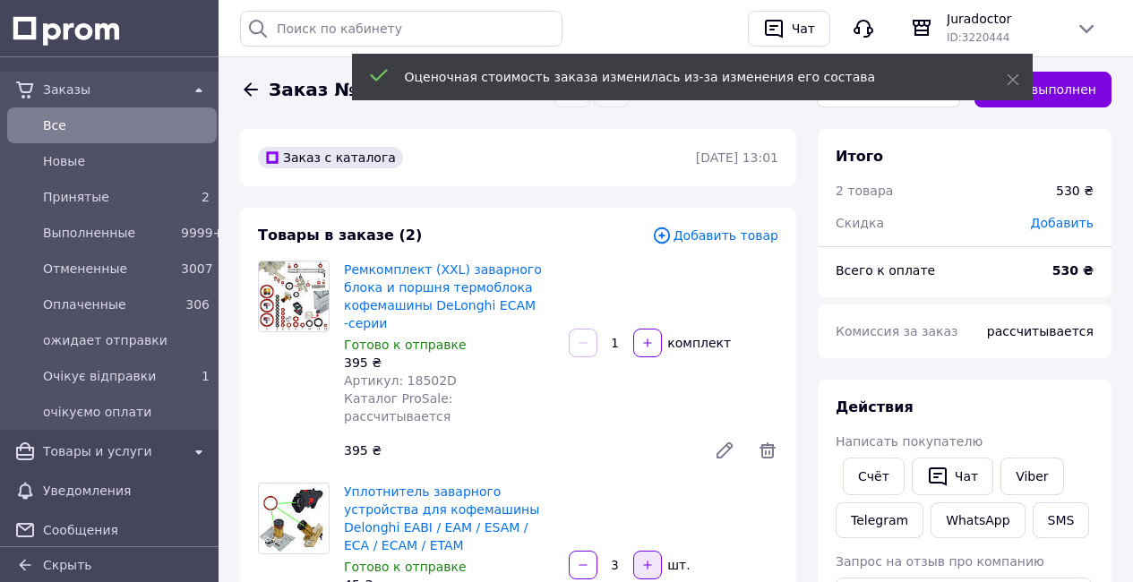
click at [650, 559] on icon "button" at bounding box center [647, 565] width 13 height 13
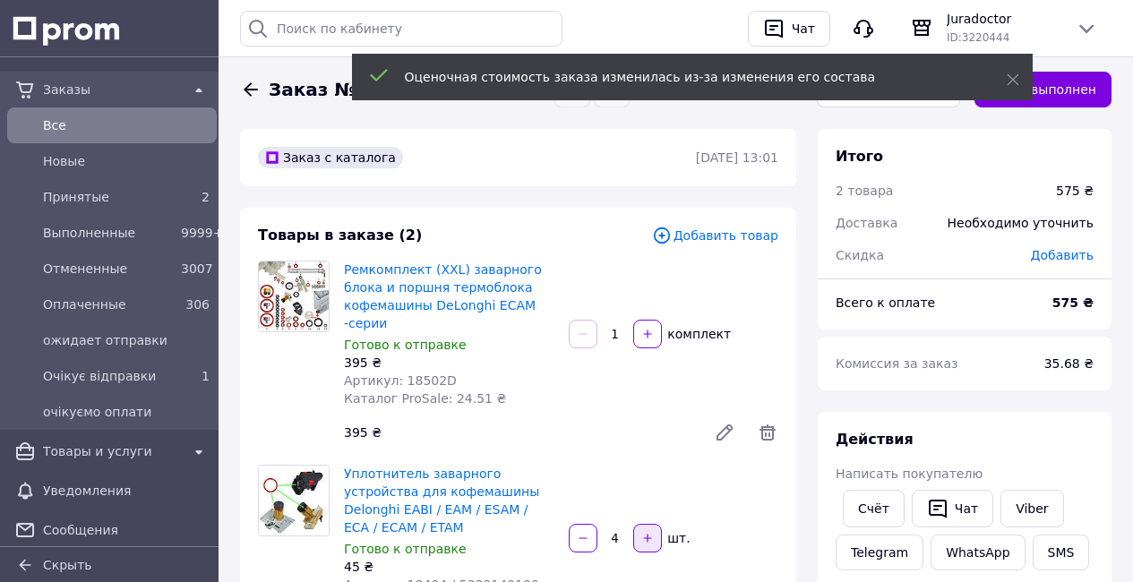
click at [653, 537] on icon "button" at bounding box center [647, 538] width 13 height 13
type input "5"
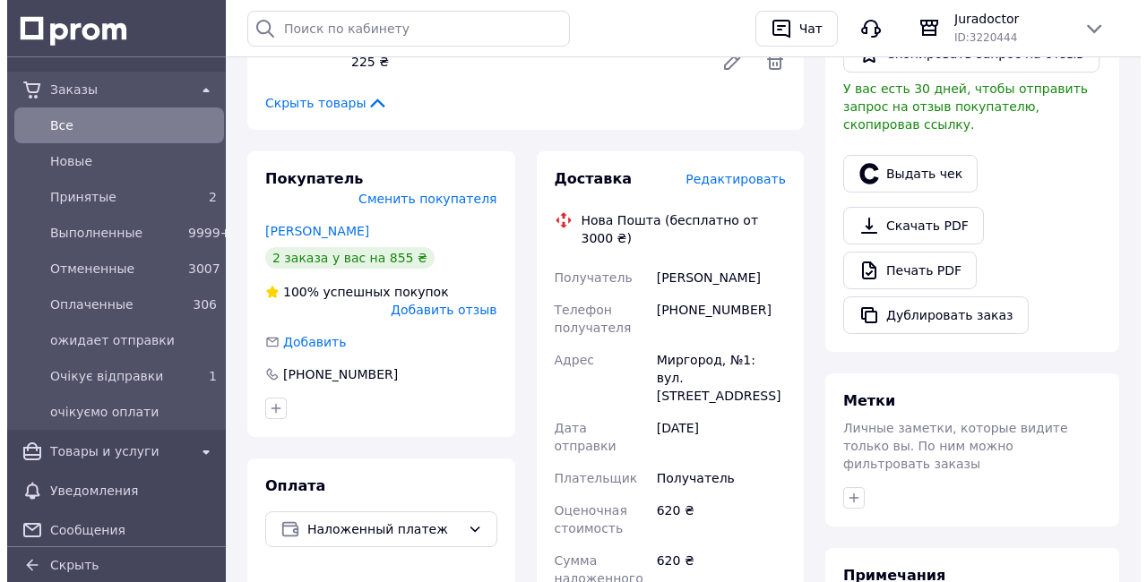
scroll to position [570, 0]
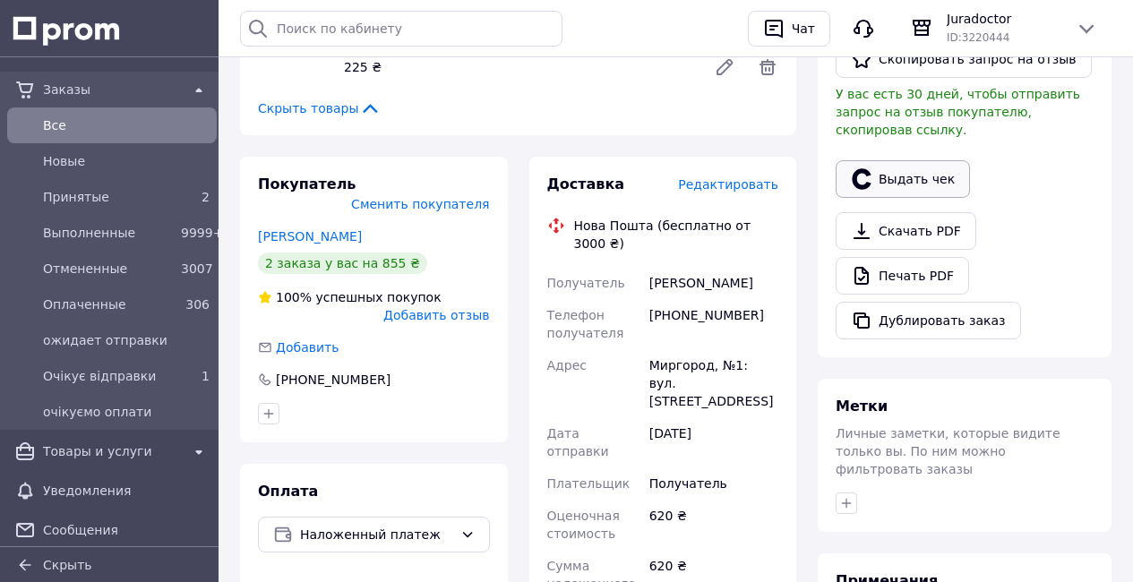
click at [911, 191] on button "Выдать чек" at bounding box center [903, 179] width 134 height 38
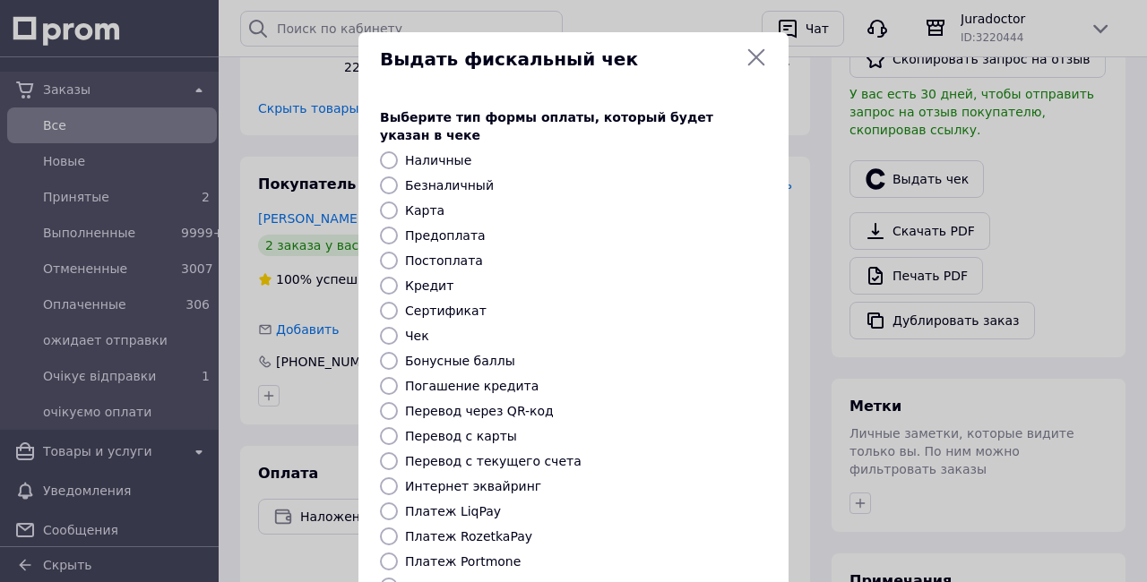
drag, startPoint x: 383, startPoint y: 566, endPoint x: 438, endPoint y: 563, distance: 54.7
click at [383, 578] on input "Платеж NovaPay" at bounding box center [389, 587] width 18 height 18
radio input "true"
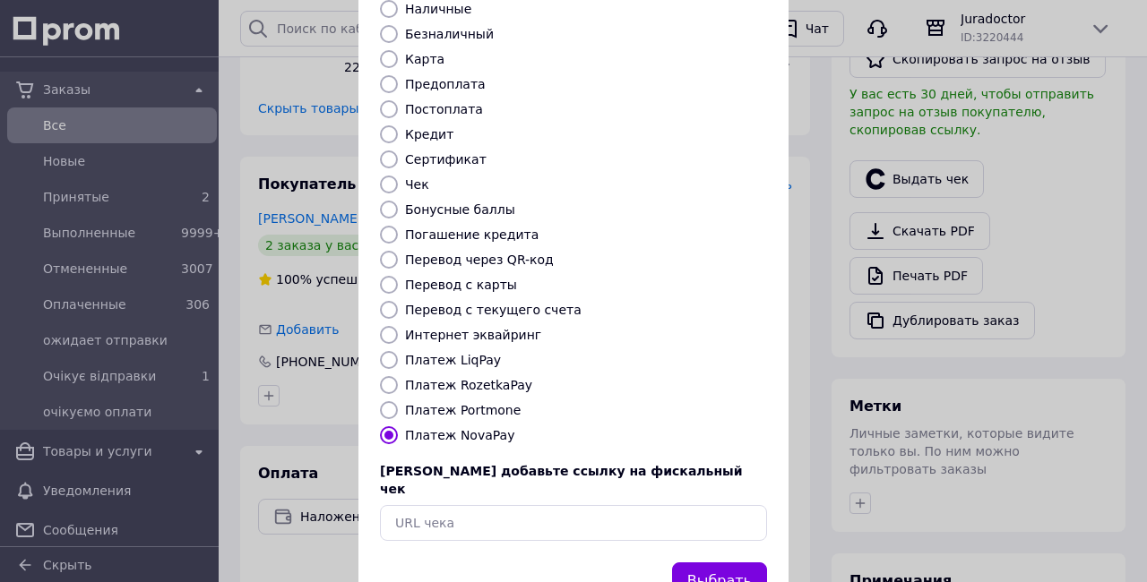
scroll to position [176, 0]
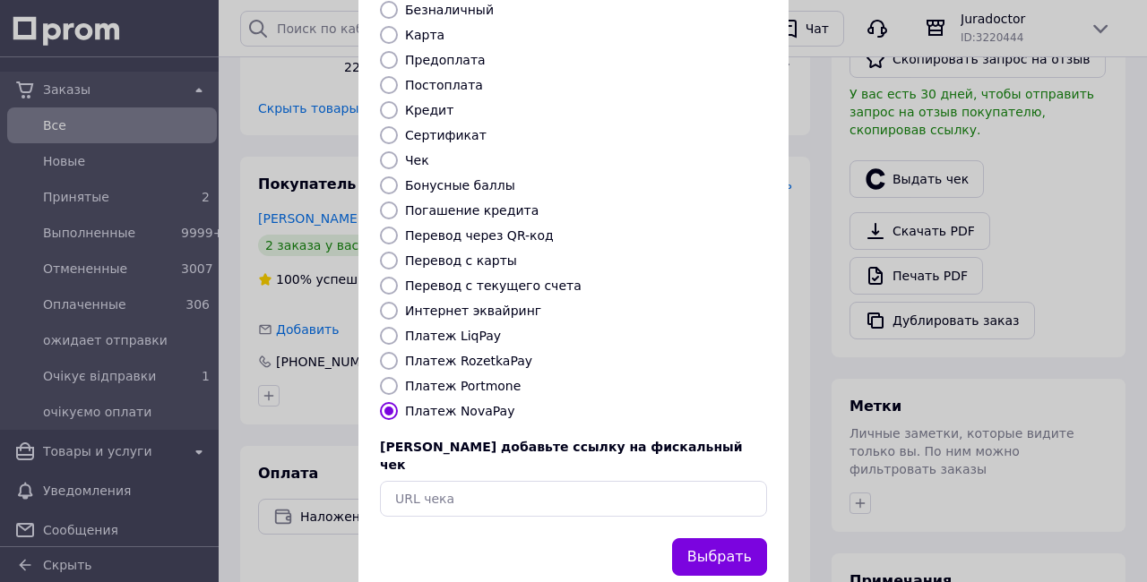
click at [707, 538] on button "Выбрать" at bounding box center [719, 557] width 95 height 39
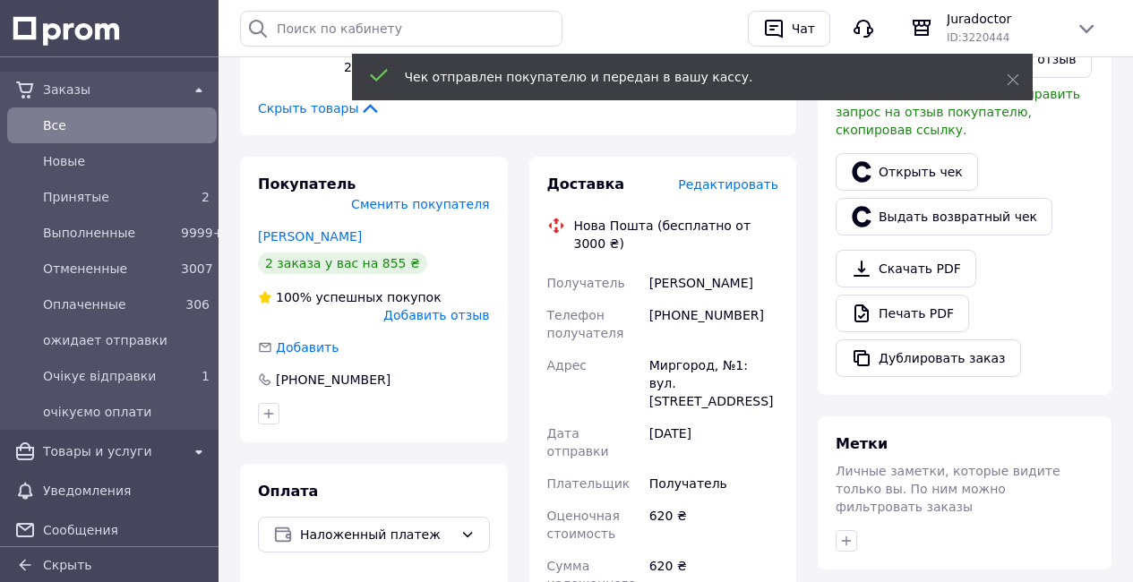
click at [736, 189] on span "Редактировать" at bounding box center [728, 184] width 100 height 14
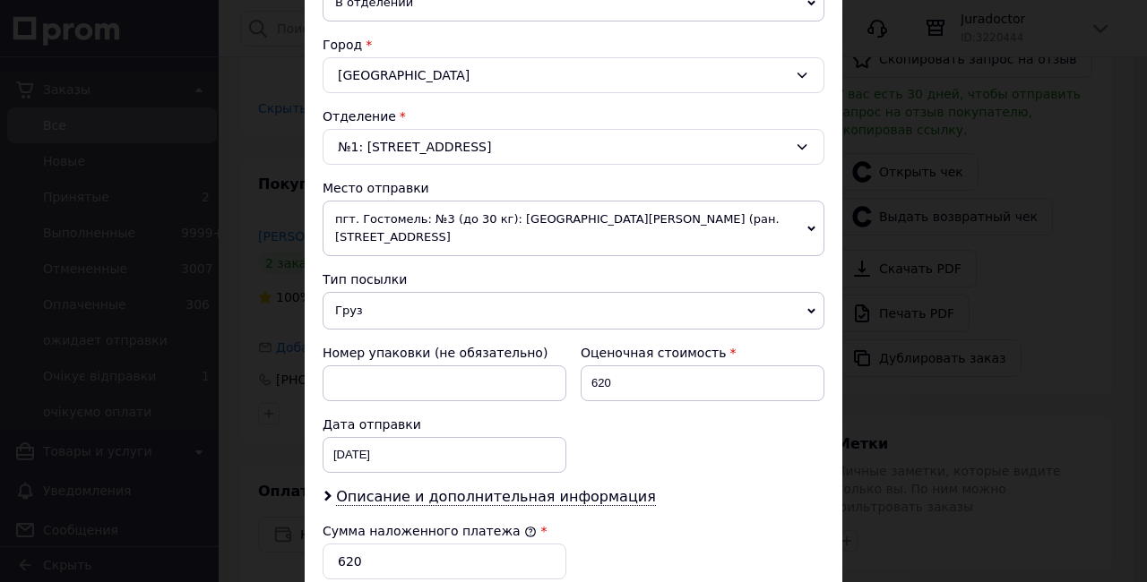
scroll to position [460, 0]
drag, startPoint x: 334, startPoint y: 300, endPoint x: 361, endPoint y: 324, distance: 36.2
click at [337, 302] on span "Груз" at bounding box center [573, 312] width 502 height 38
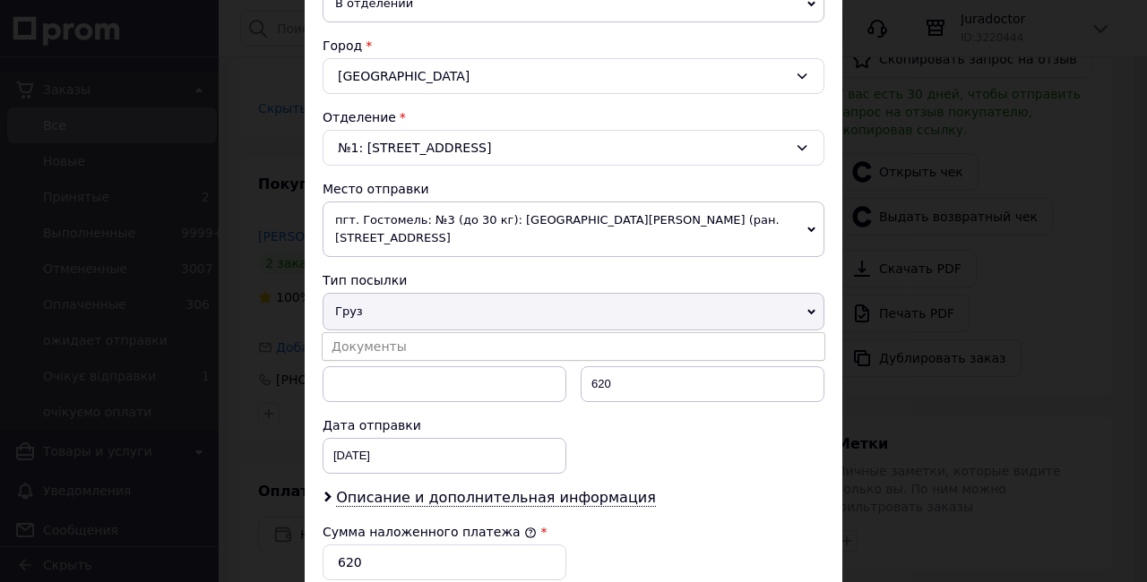
drag, startPoint x: 365, startPoint y: 328, endPoint x: 1098, endPoint y: 341, distance: 732.8
click at [365, 333] on li "Документы" at bounding box center [573, 346] width 502 height 27
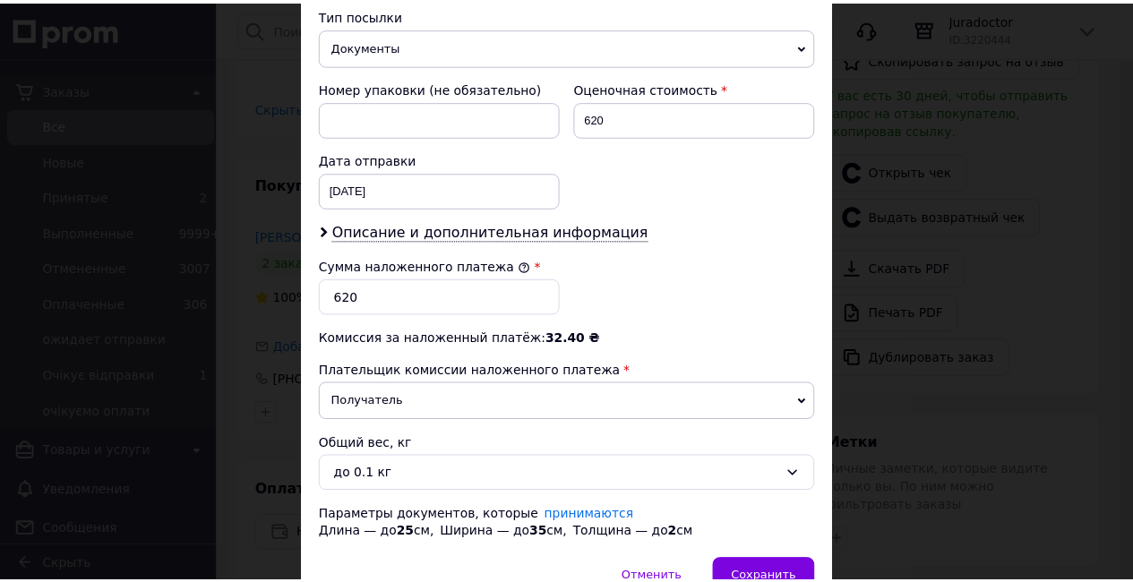
scroll to position [803, 0]
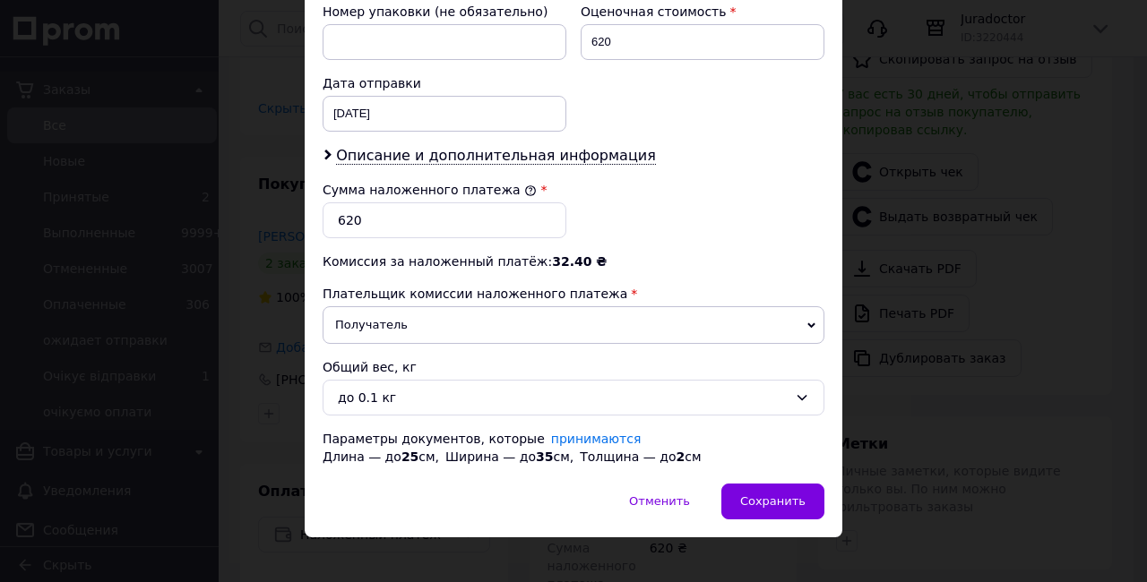
click at [784, 502] on div "Отменить   Сохранить" at bounding box center [573, 511] width 537 height 54
click at [783, 493] on div "Сохранить" at bounding box center [772, 502] width 103 height 36
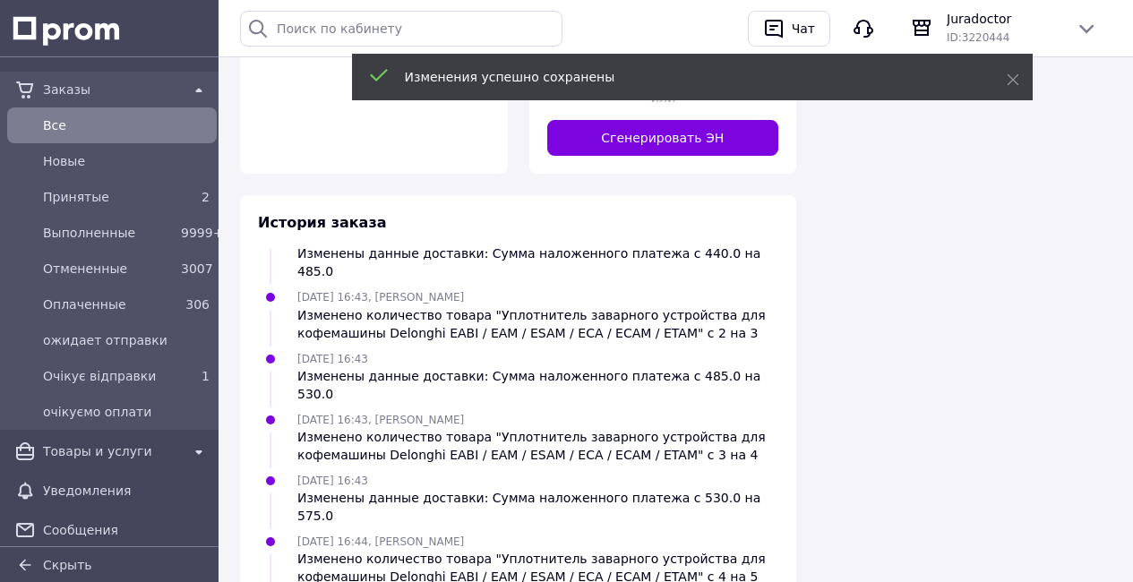
scroll to position [1353, 0]
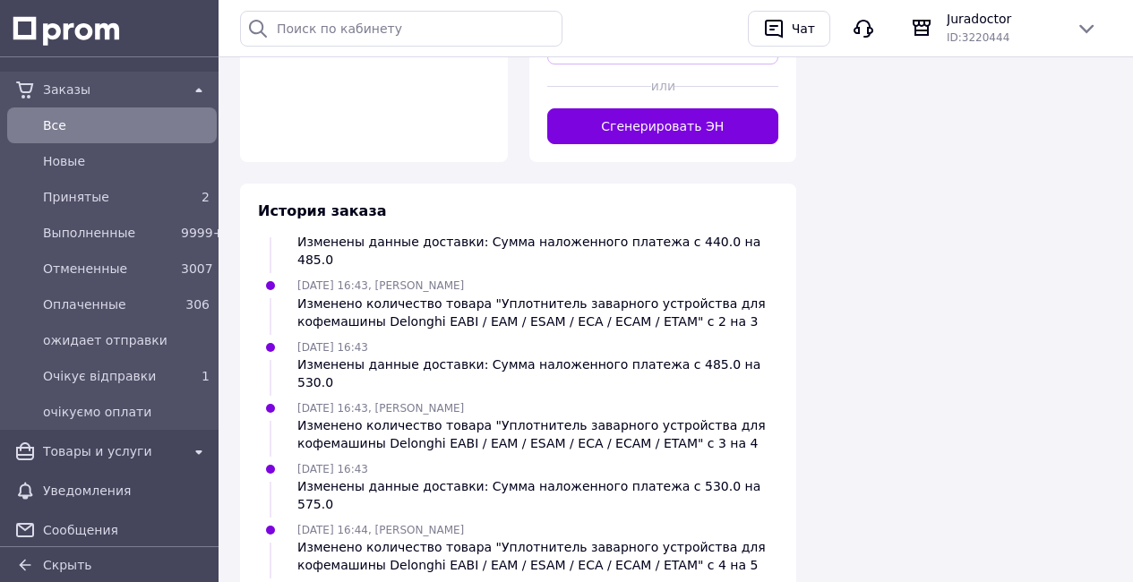
drag, startPoint x: 684, startPoint y: 105, endPoint x: 694, endPoint y: 122, distance: 19.7
click at [684, 108] on button "Сгенерировать ЭН" at bounding box center [663, 126] width 232 height 36
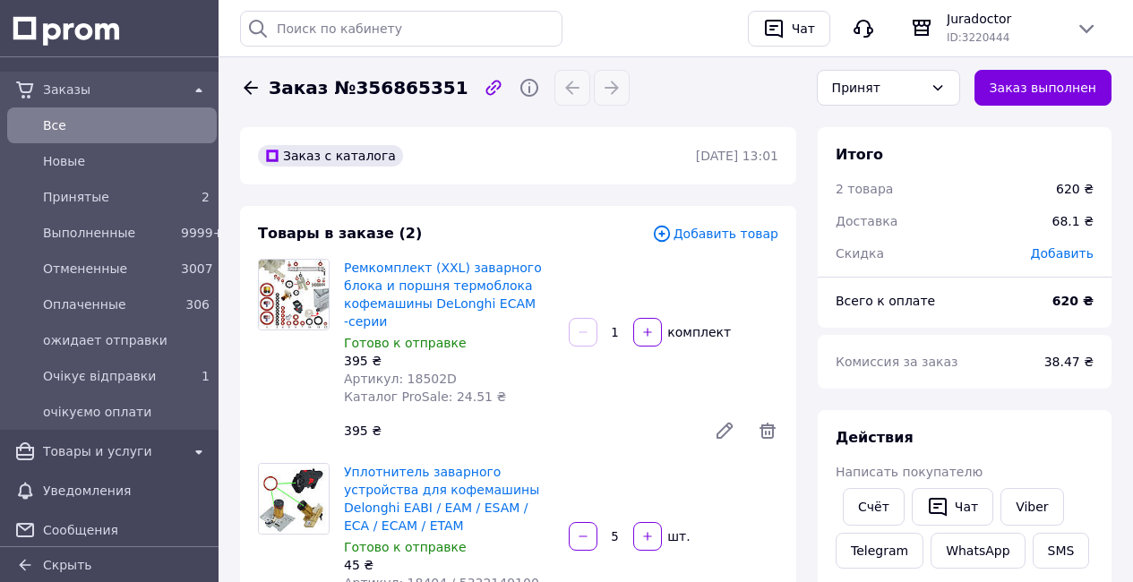
scroll to position [0, 0]
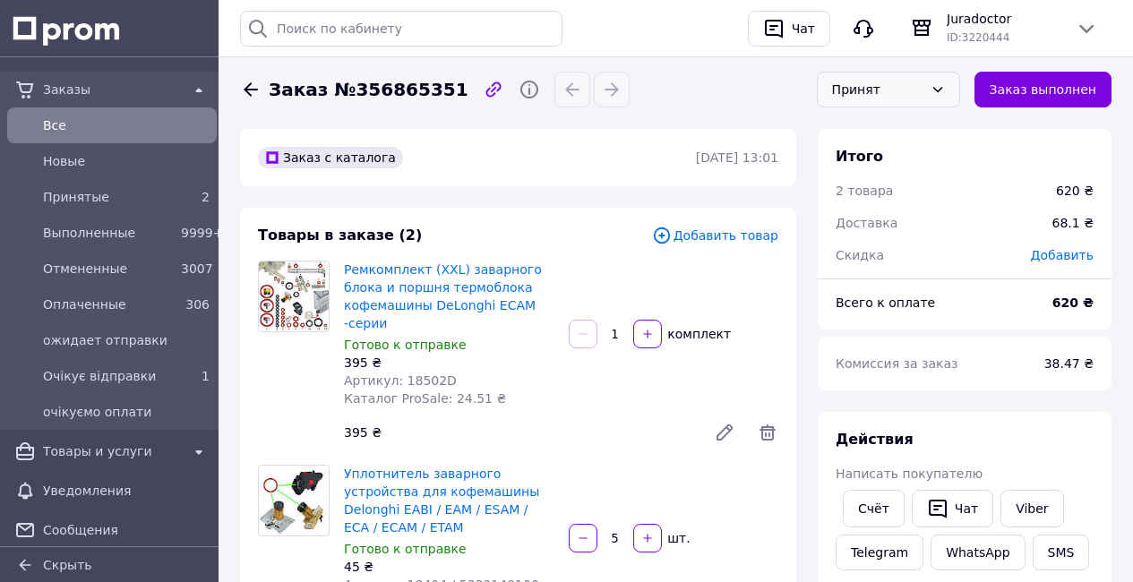
drag, startPoint x: 918, startPoint y: 96, endPoint x: 914, endPoint y: 108, distance: 13.3
click at [918, 96] on div "Принят" at bounding box center [877, 90] width 91 height 20
drag, startPoint x: 904, startPoint y: 133, endPoint x: 437, endPoint y: 150, distance: 467.0
click at [904, 133] on li "Выполнен" at bounding box center [889, 128] width 142 height 34
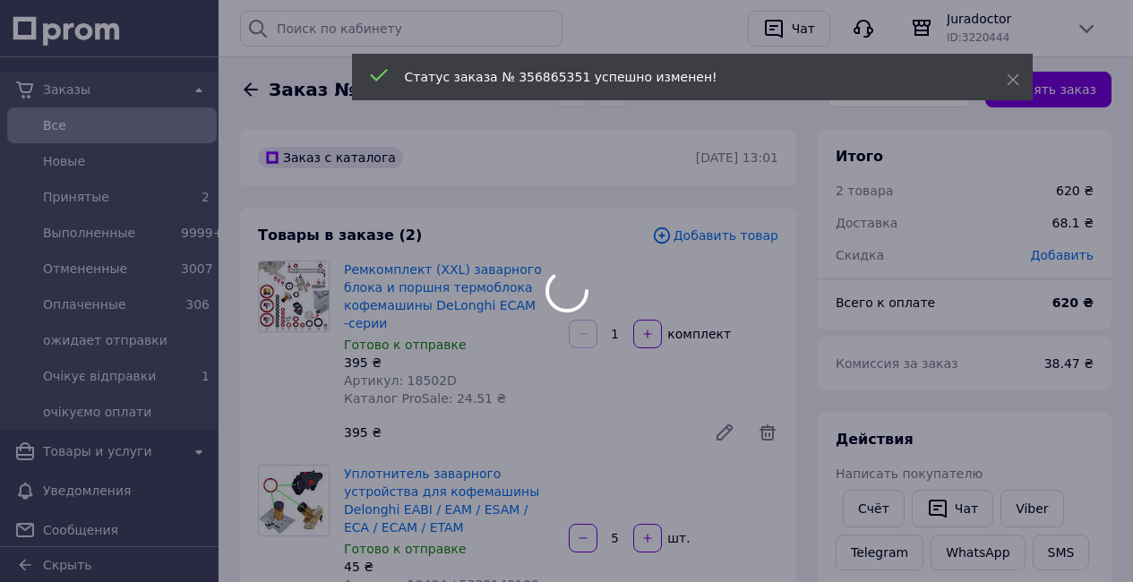
scroll to position [394, 0]
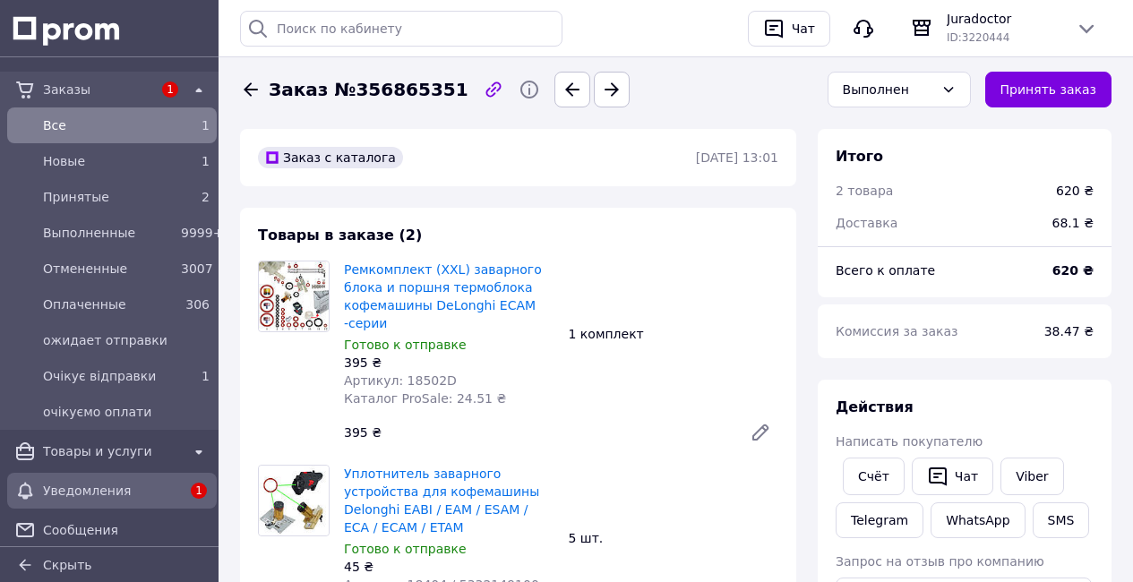
scroll to position [394, 0]
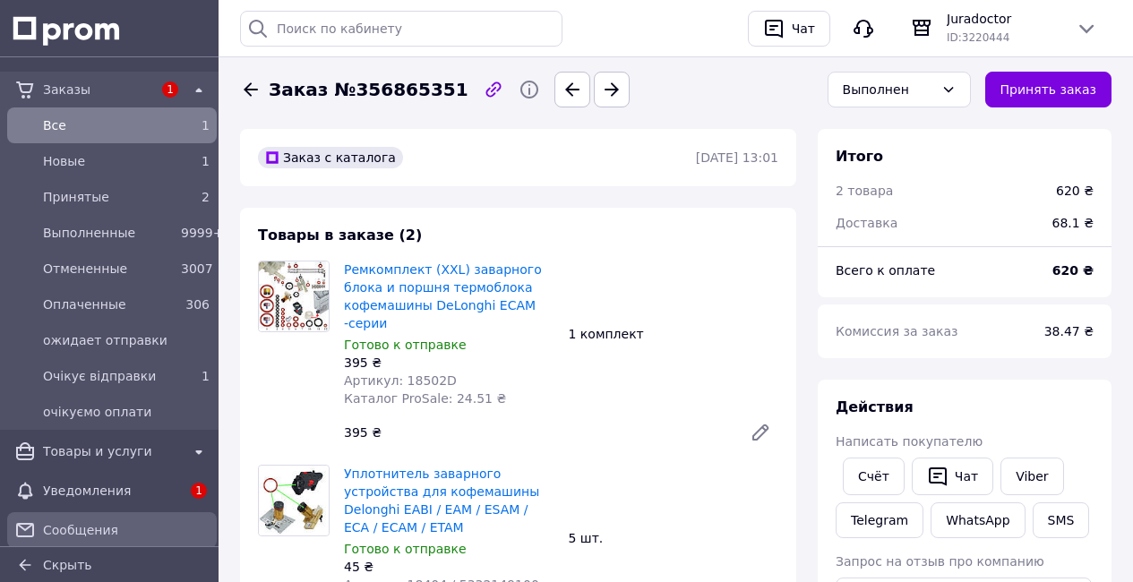
click at [171, 487] on span "Уведомления" at bounding box center [112, 491] width 138 height 18
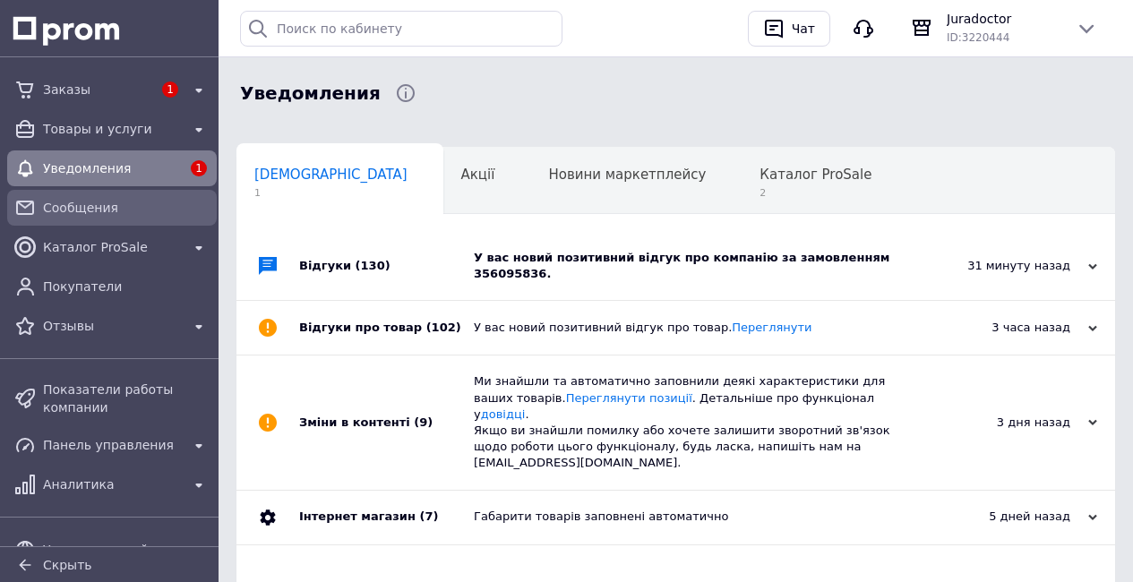
scroll to position [0, 9]
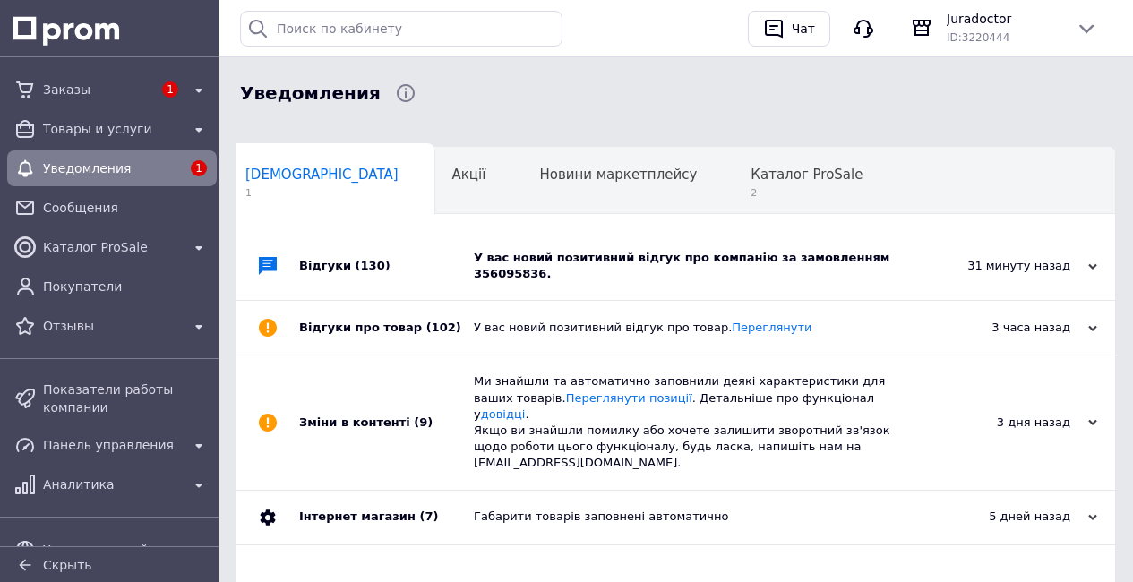
click at [724, 255] on div "У вас новий позитивний відгук про компанію за замовленням 356095836." at bounding box center [696, 266] width 444 height 32
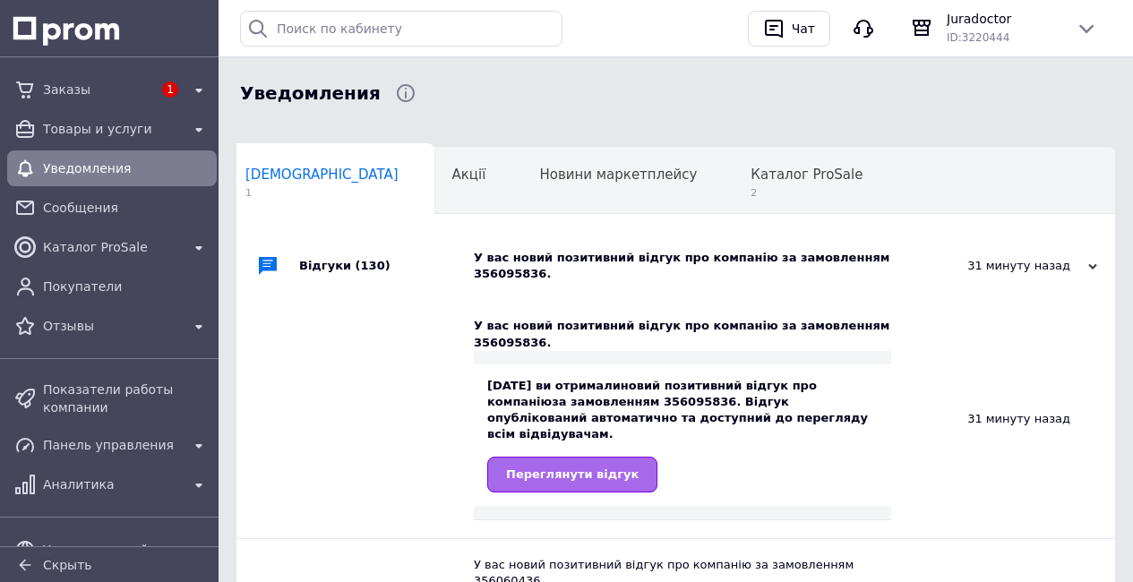
click at [581, 468] on span "Переглянути відгук" at bounding box center [572, 474] width 133 height 13
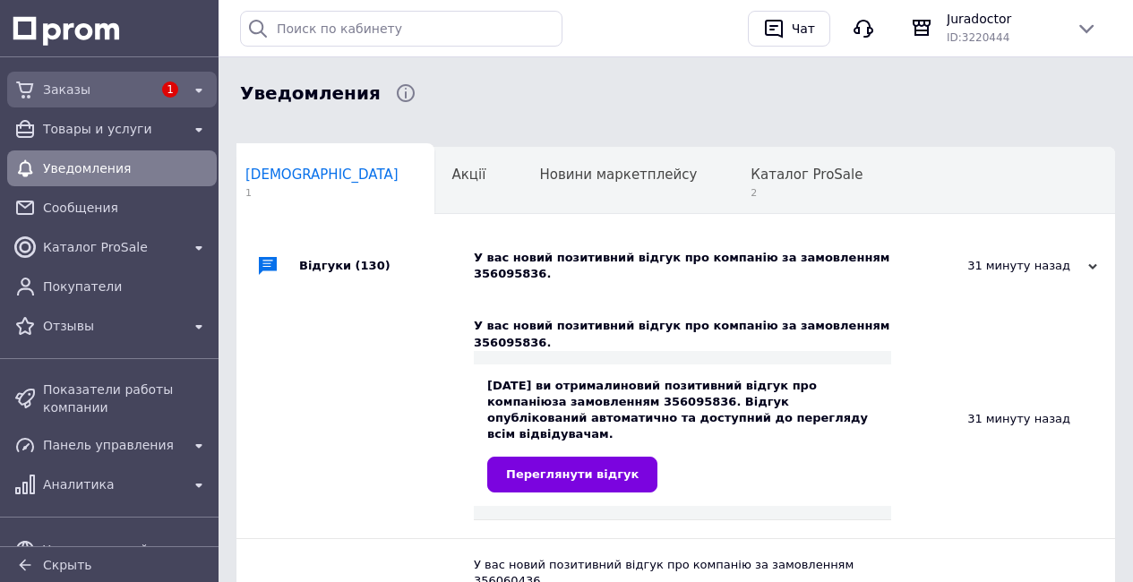
click at [53, 94] on span "Заказы" at bounding box center [97, 90] width 109 height 18
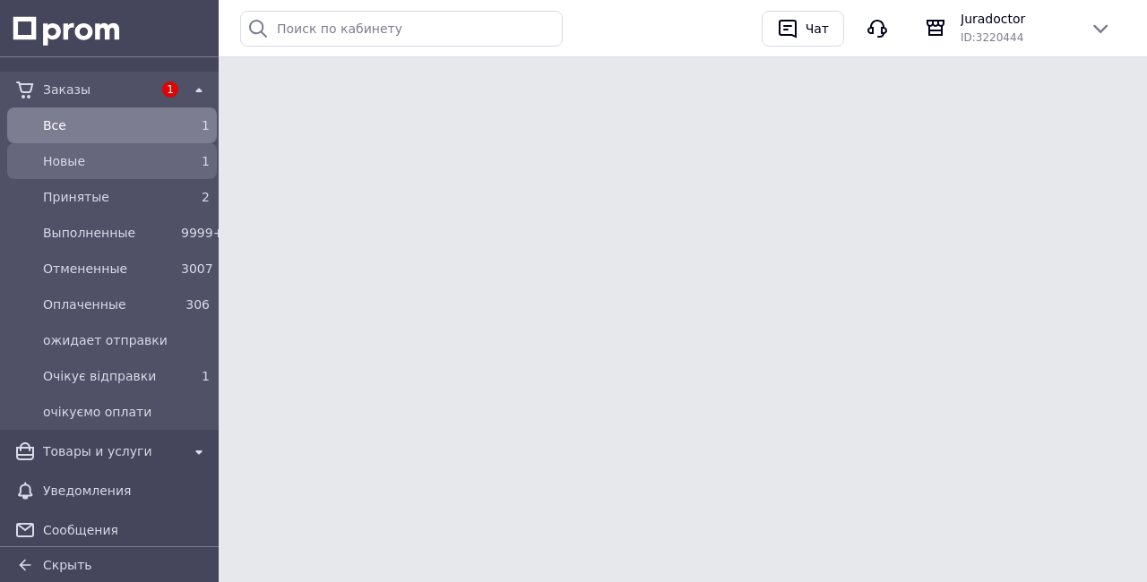
click at [121, 159] on span "Новые" at bounding box center [108, 161] width 131 height 18
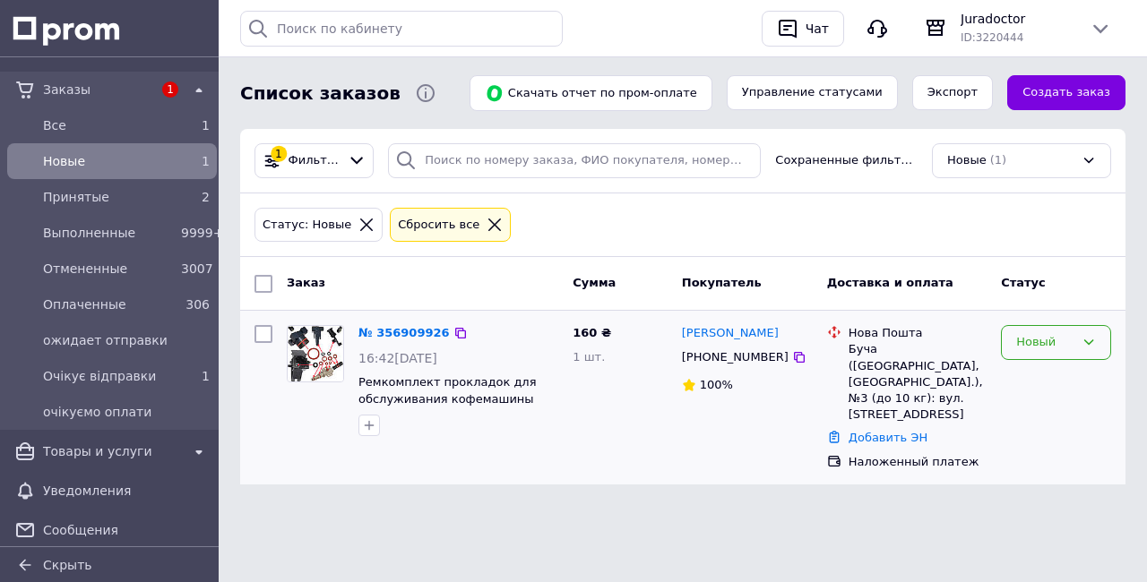
click at [1065, 345] on div "Новый" at bounding box center [1045, 342] width 58 height 19
click at [1048, 380] on li "Принят" at bounding box center [1055, 380] width 108 height 33
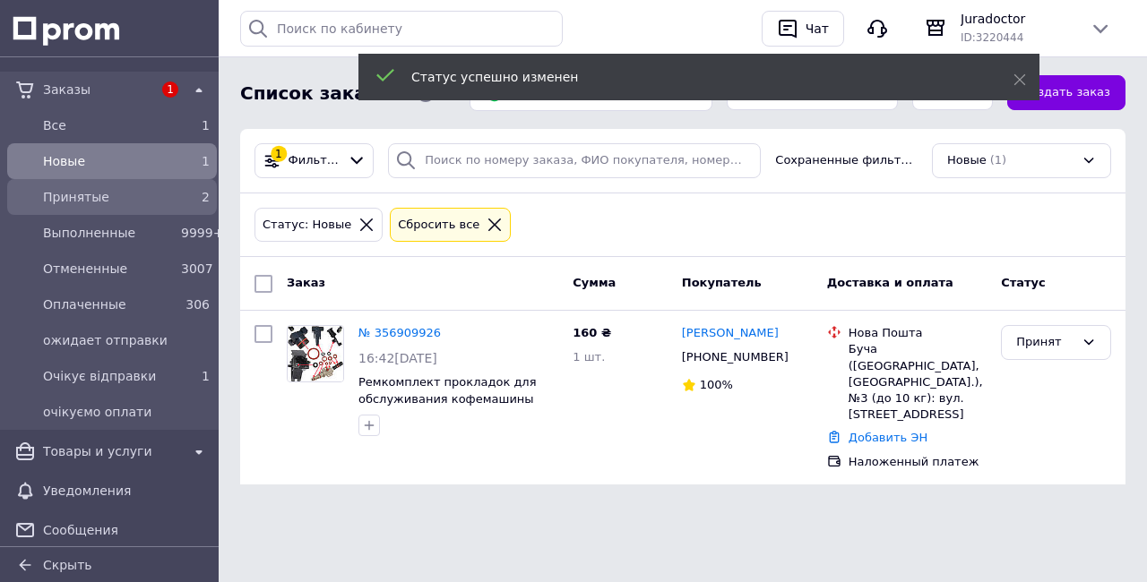
click at [86, 204] on span "Принятые" at bounding box center [108, 197] width 131 height 18
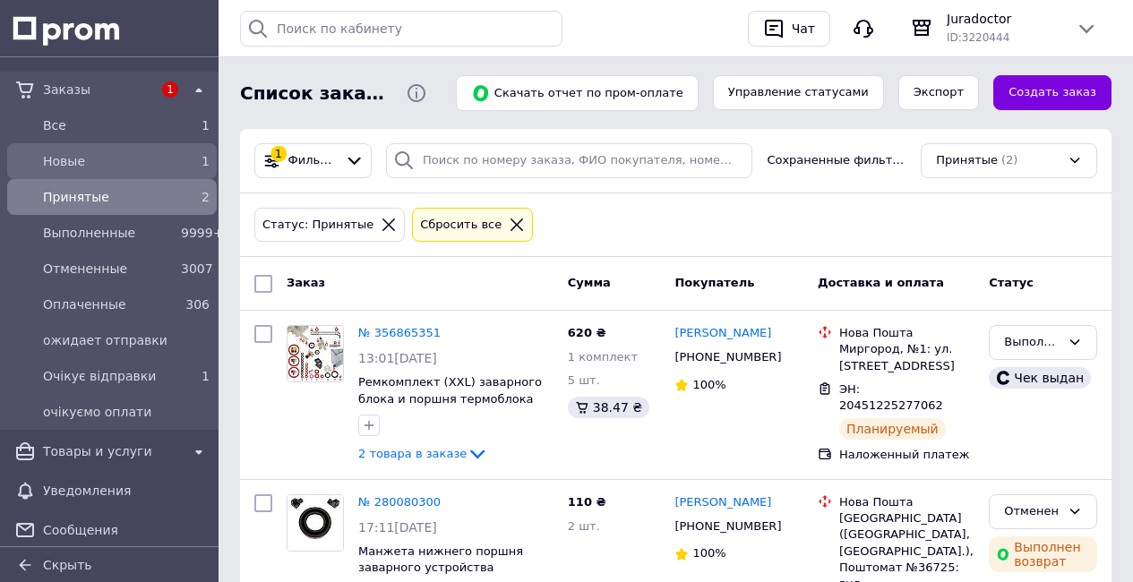
click at [111, 152] on span "Новые" at bounding box center [108, 161] width 131 height 18
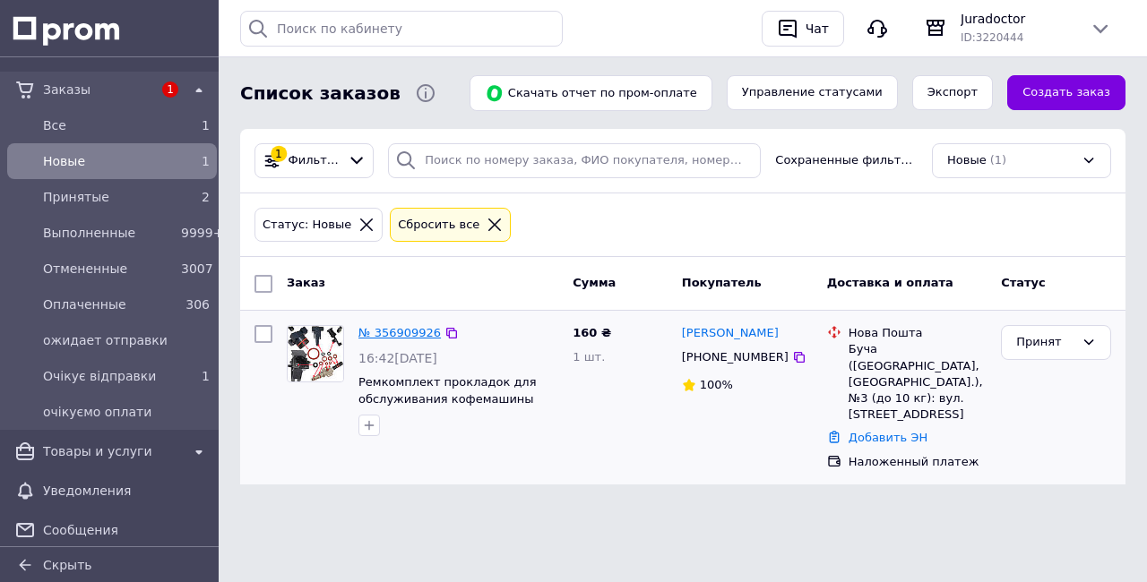
click at [380, 333] on link "№ 356909926" at bounding box center [399, 332] width 82 height 13
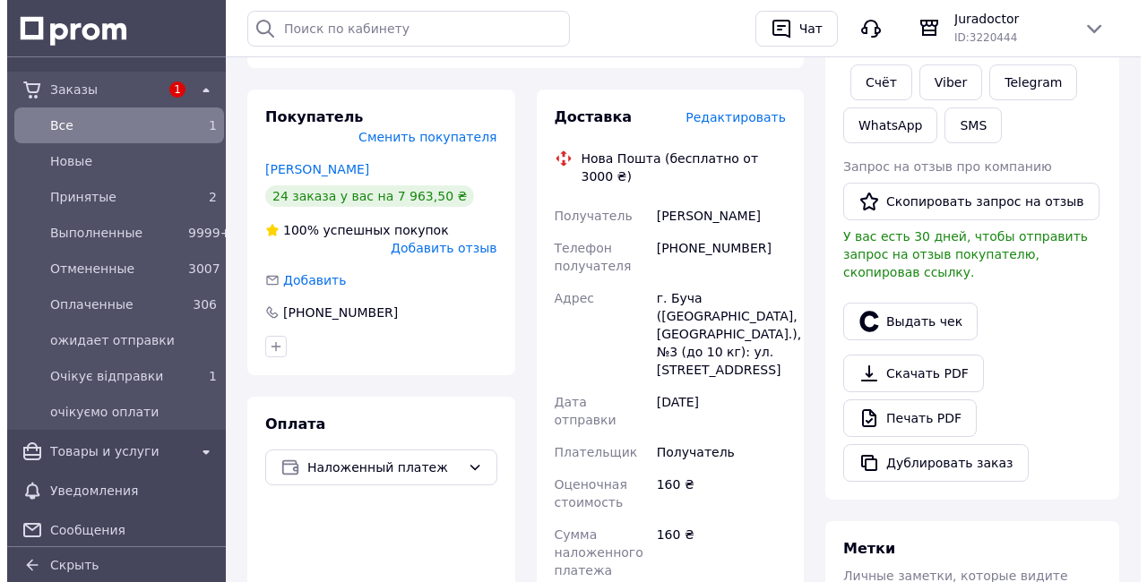
scroll to position [365, 0]
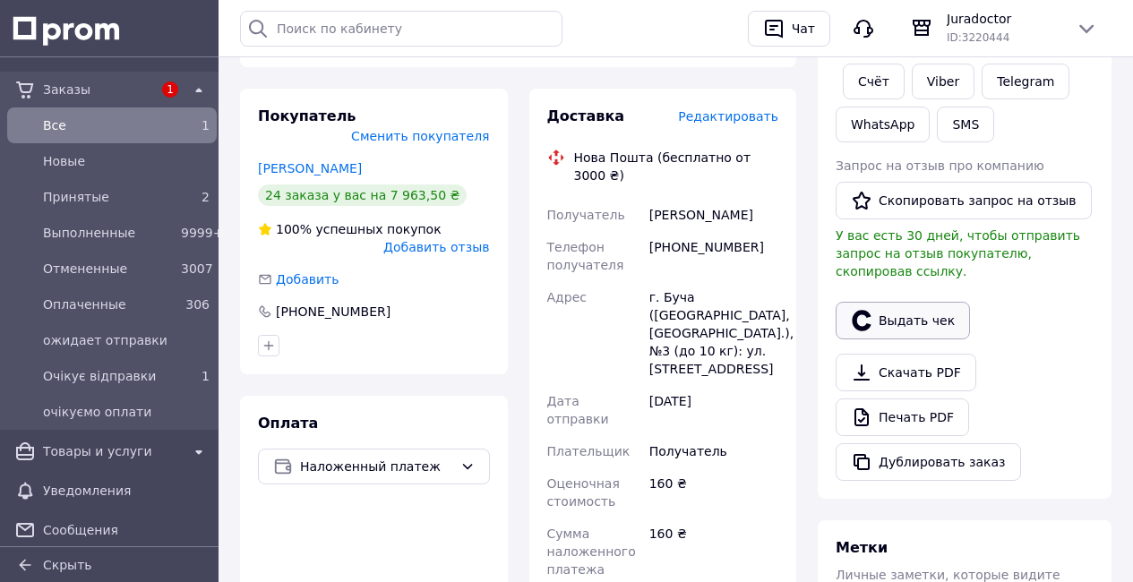
click at [915, 329] on button "Выдать чек" at bounding box center [903, 321] width 134 height 38
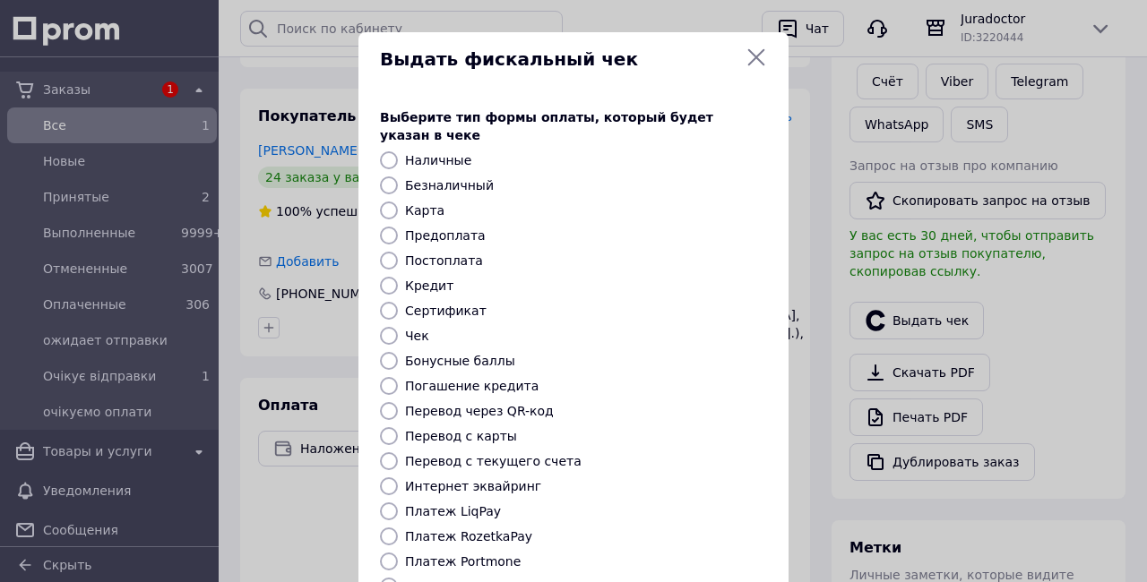
drag, startPoint x: 386, startPoint y: 567, endPoint x: 482, endPoint y: 571, distance: 95.9
click at [386, 578] on input "Платеж NovaPay" at bounding box center [389, 587] width 18 height 18
radio input "true"
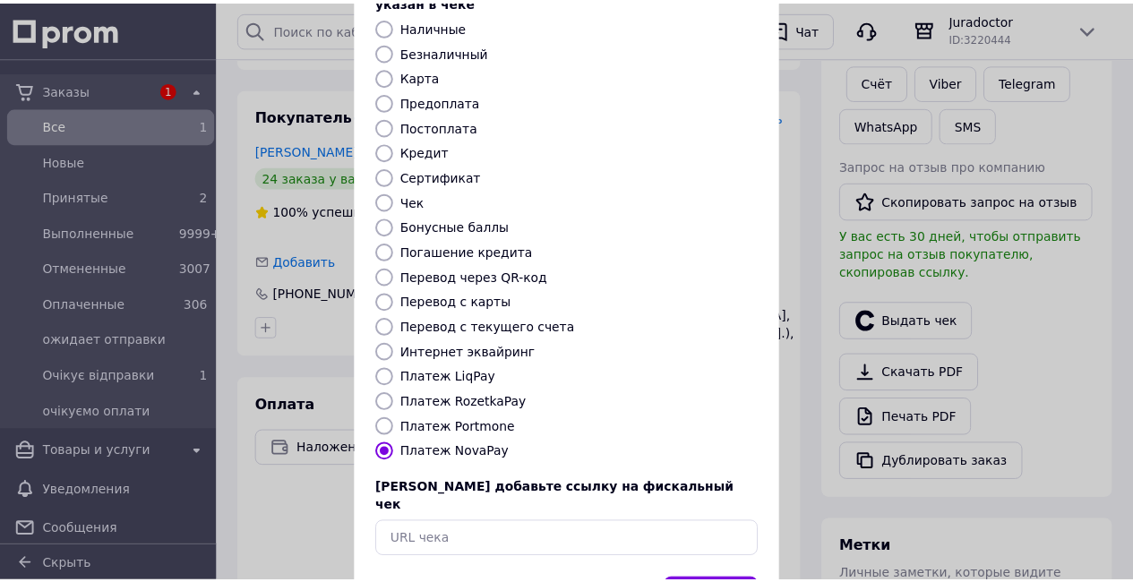
scroll to position [187, 0]
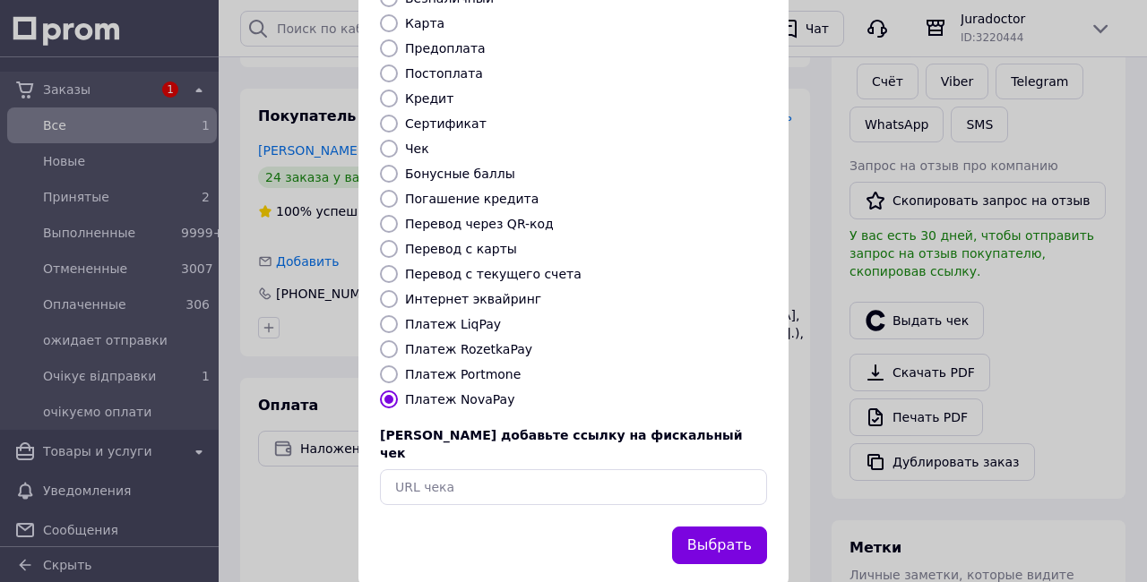
click at [719, 527] on button "Выбрать" at bounding box center [719, 546] width 95 height 39
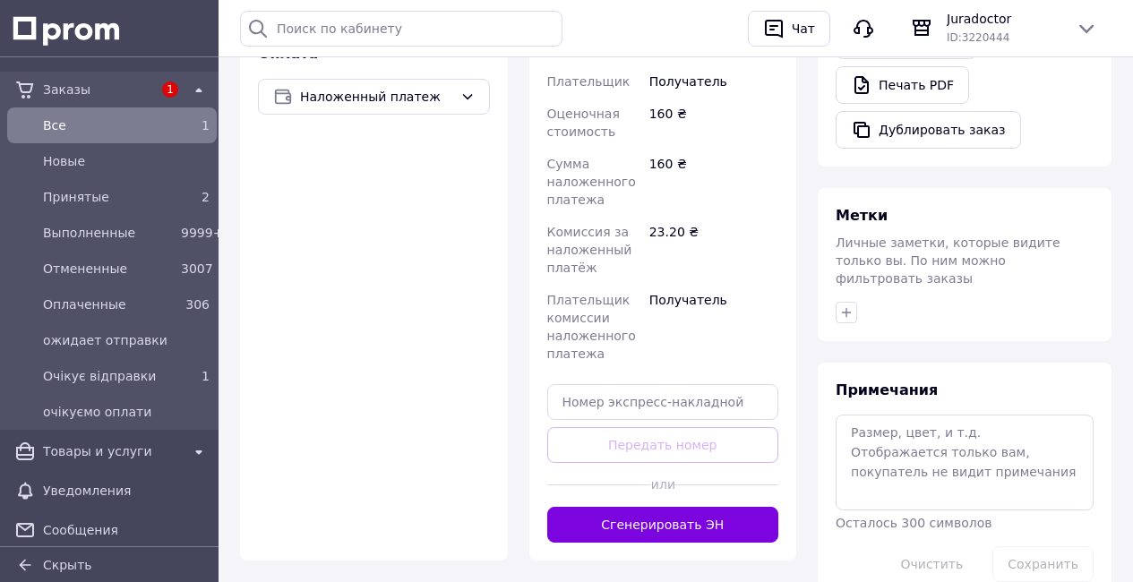
scroll to position [736, 0]
click at [693, 506] on button "Сгенерировать ЭН" at bounding box center [663, 524] width 232 height 36
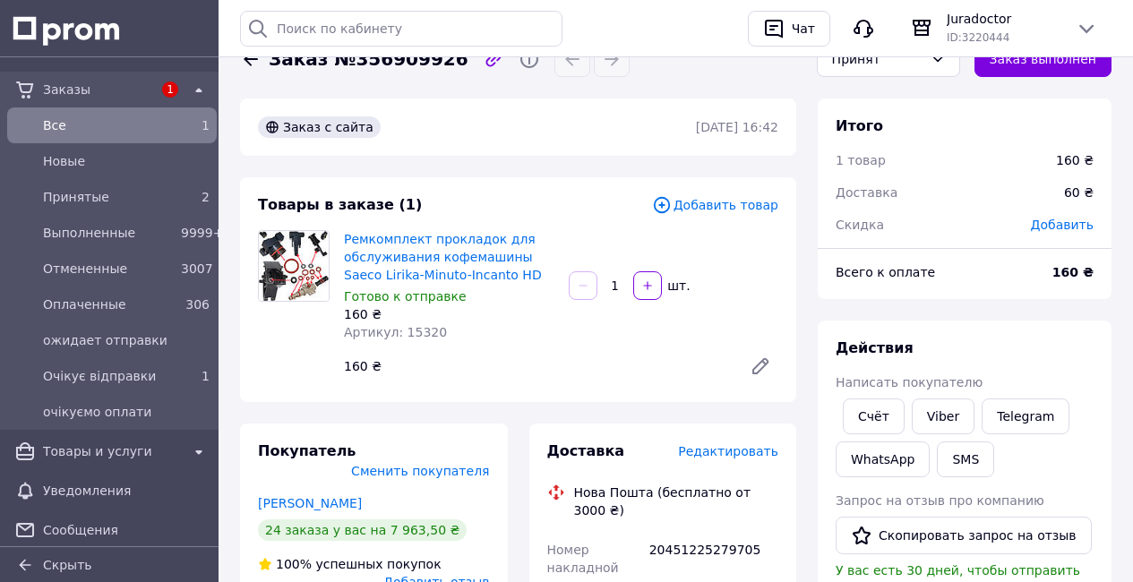
scroll to position [0, 0]
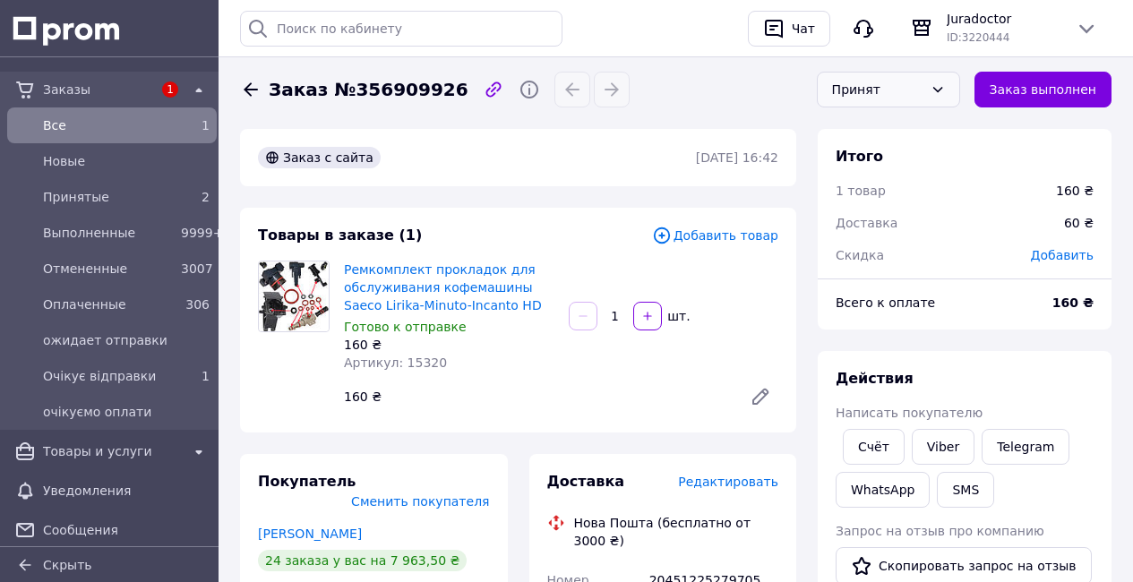
click at [916, 89] on div "Принят" at bounding box center [877, 90] width 91 height 20
click at [880, 128] on li "Выполнен" at bounding box center [889, 128] width 142 height 34
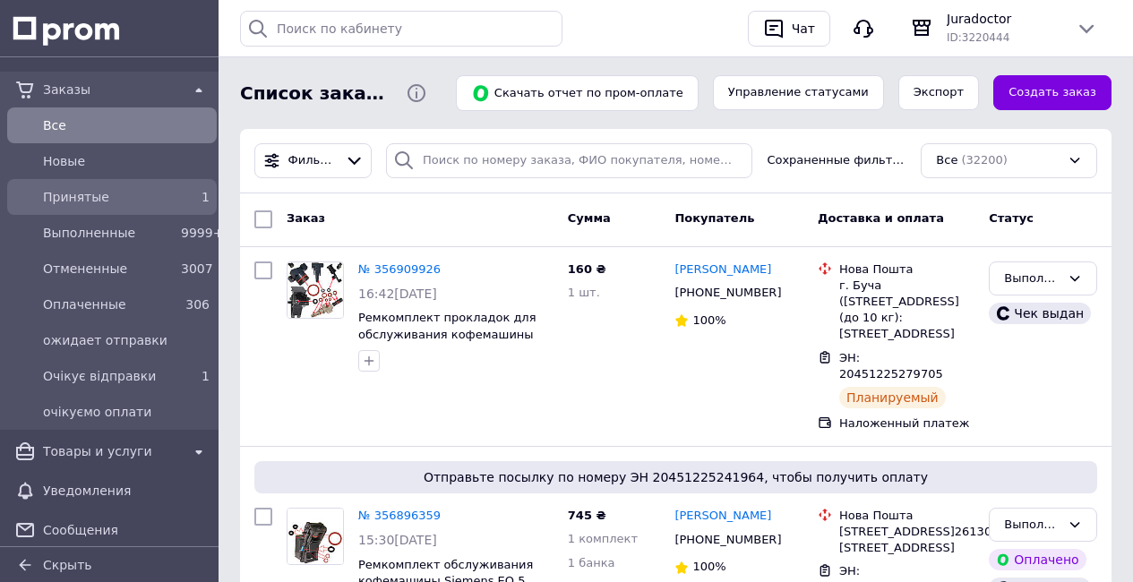
click at [177, 193] on div "1" at bounding box center [195, 197] width 36 height 25
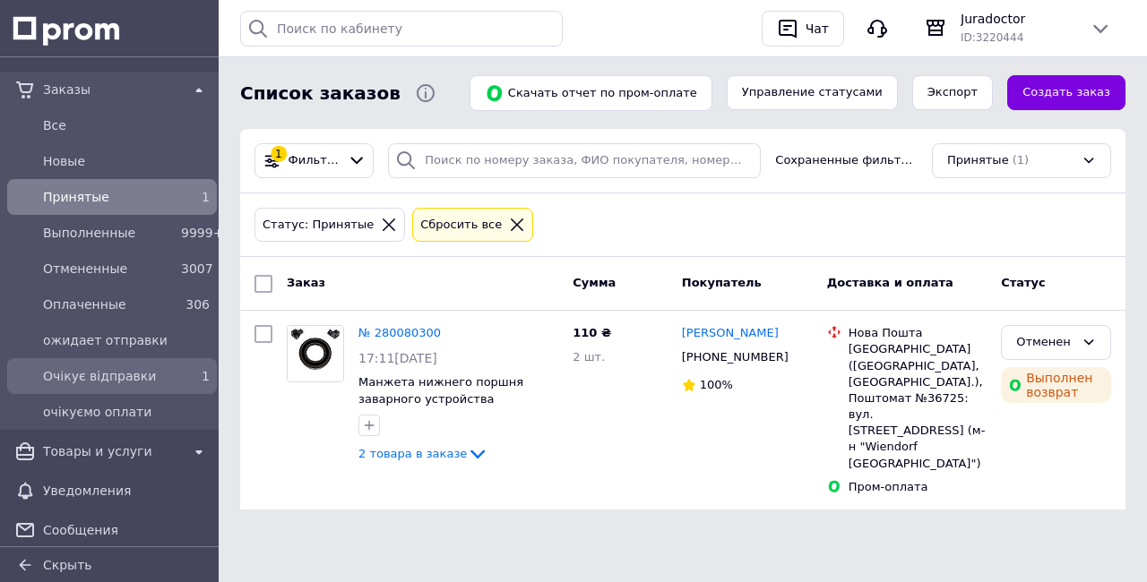
click at [165, 368] on span "Очікує відправки" at bounding box center [108, 376] width 131 height 18
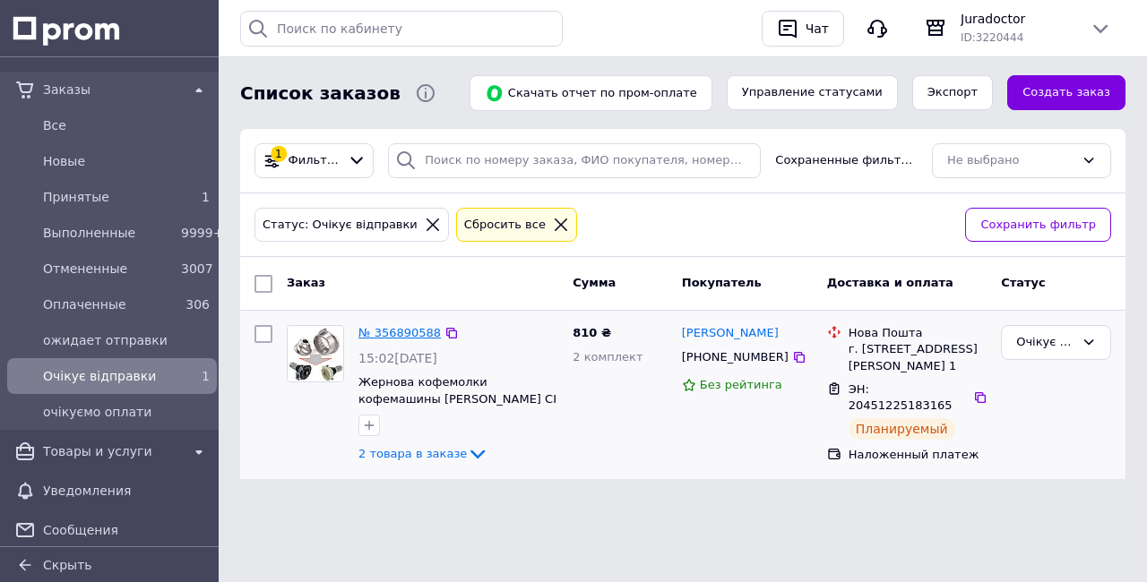
click at [405, 326] on link "№ 356890588" at bounding box center [399, 332] width 82 height 13
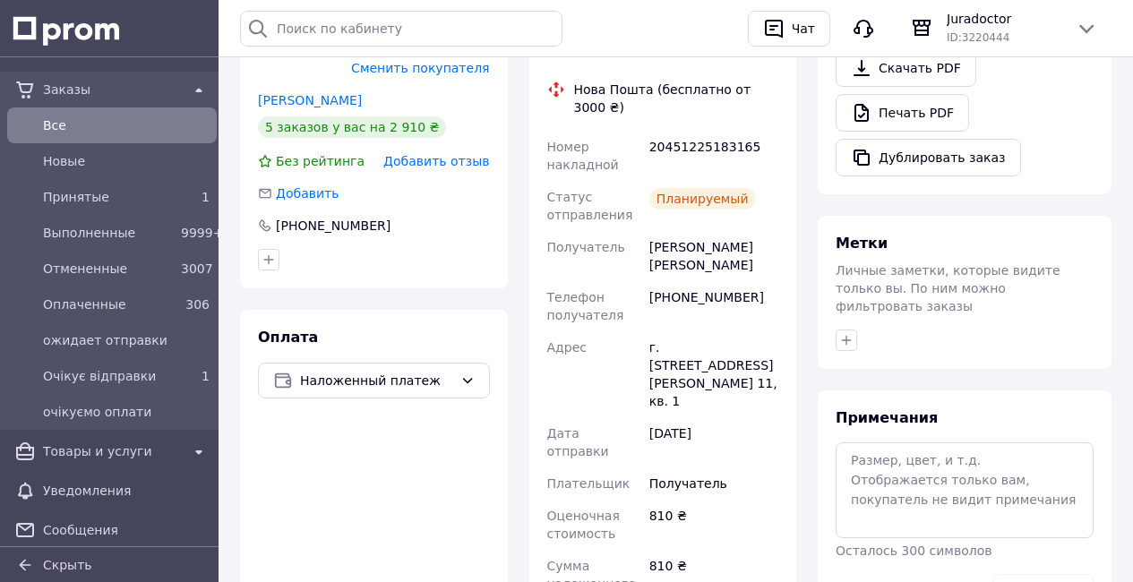
scroll to position [688, 0]
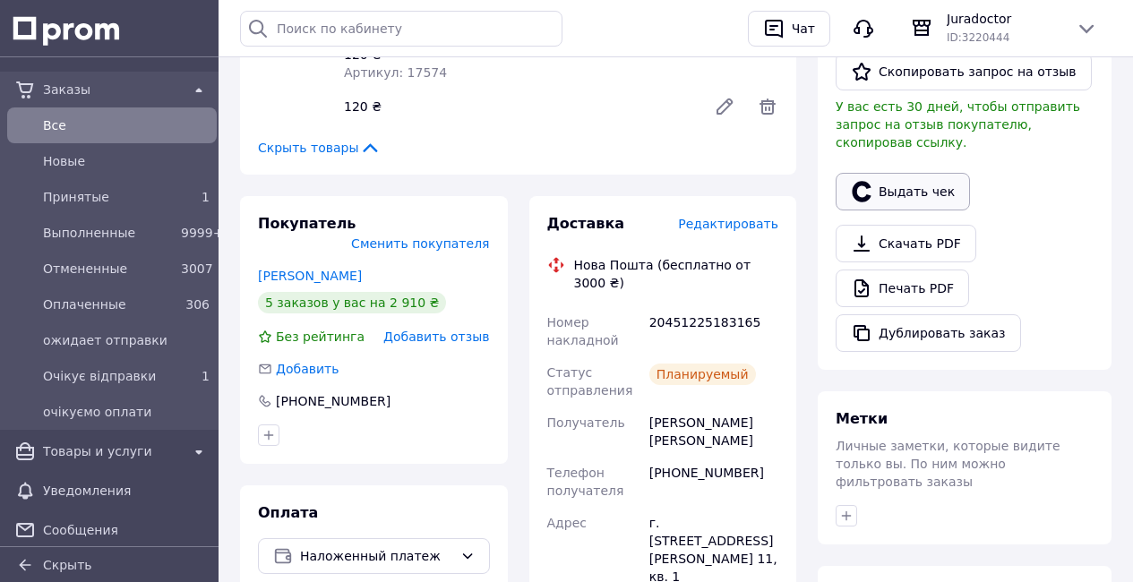
click at [897, 192] on button "Выдать чек" at bounding box center [903, 192] width 134 height 38
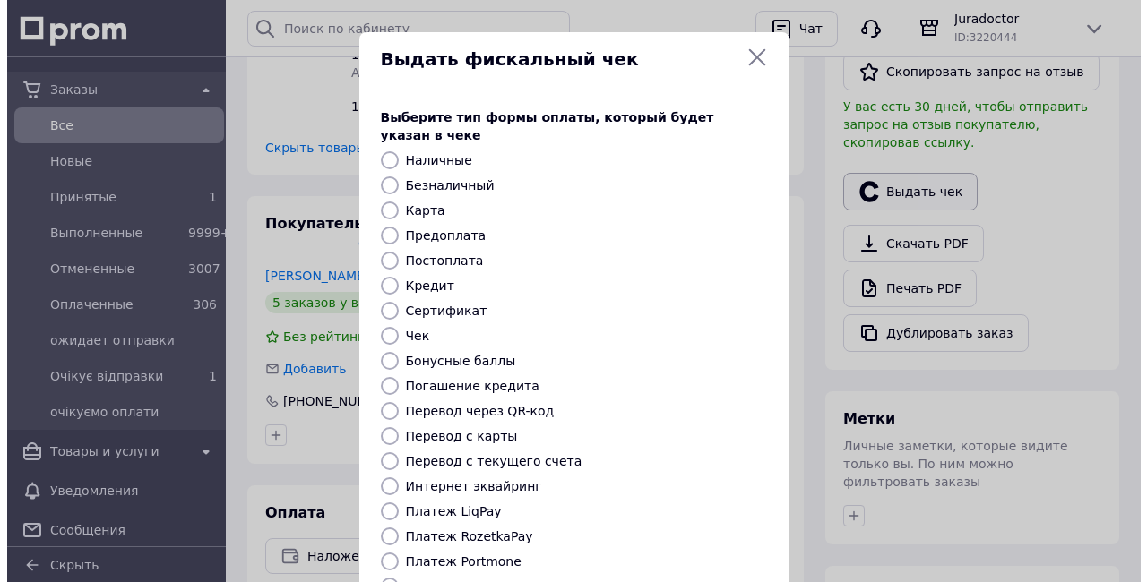
scroll to position [477, 0]
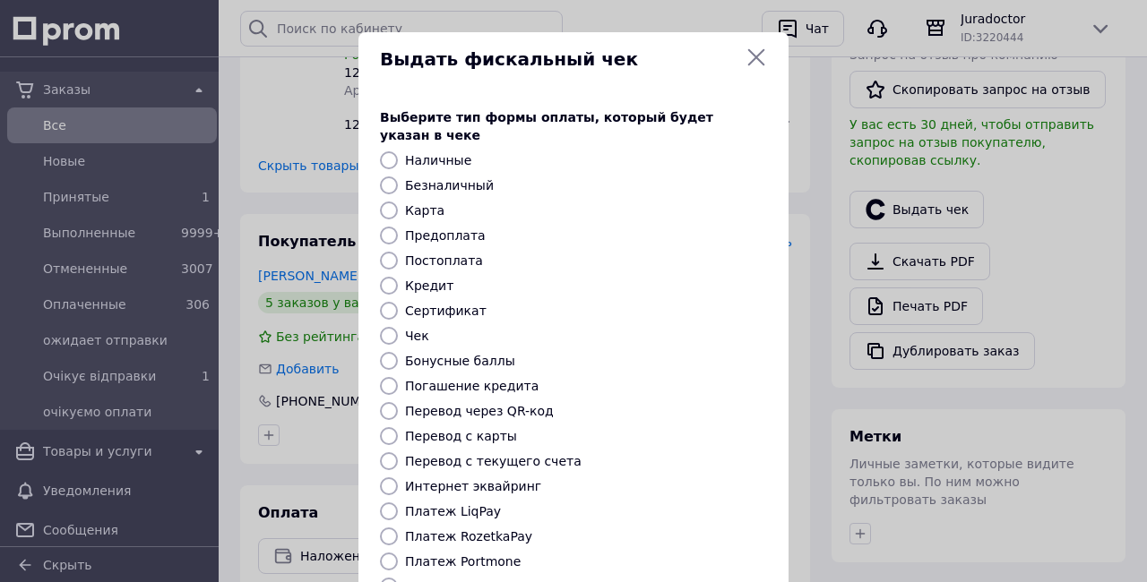
click at [389, 578] on input "Платеж NovaPay" at bounding box center [389, 587] width 18 height 18
radio input "true"
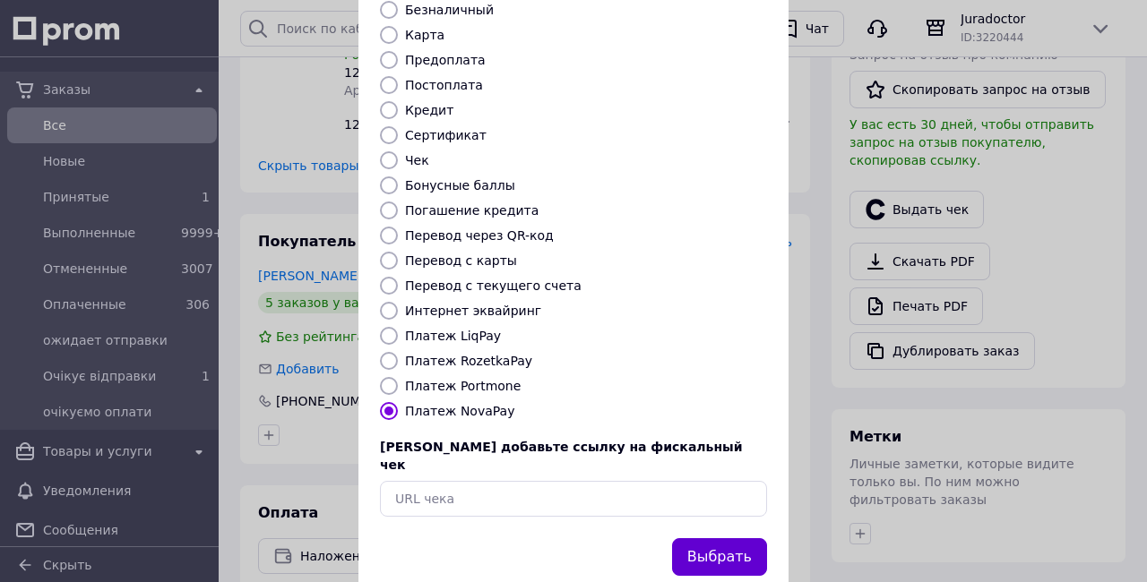
scroll to position [176, 0]
click at [688, 537] on button "Выбрать" at bounding box center [719, 556] width 95 height 39
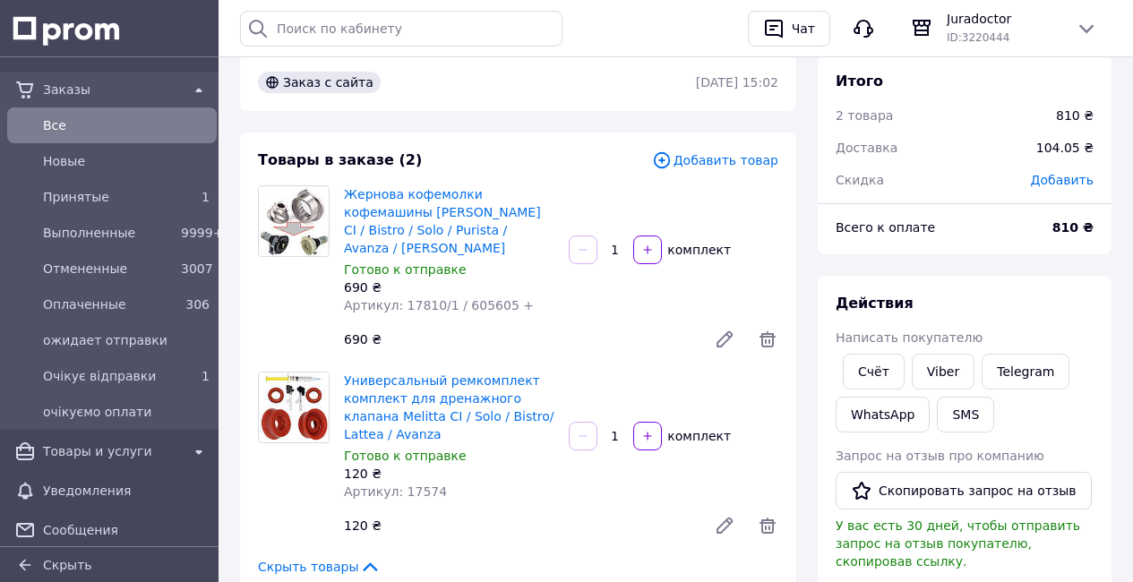
scroll to position [73, 0]
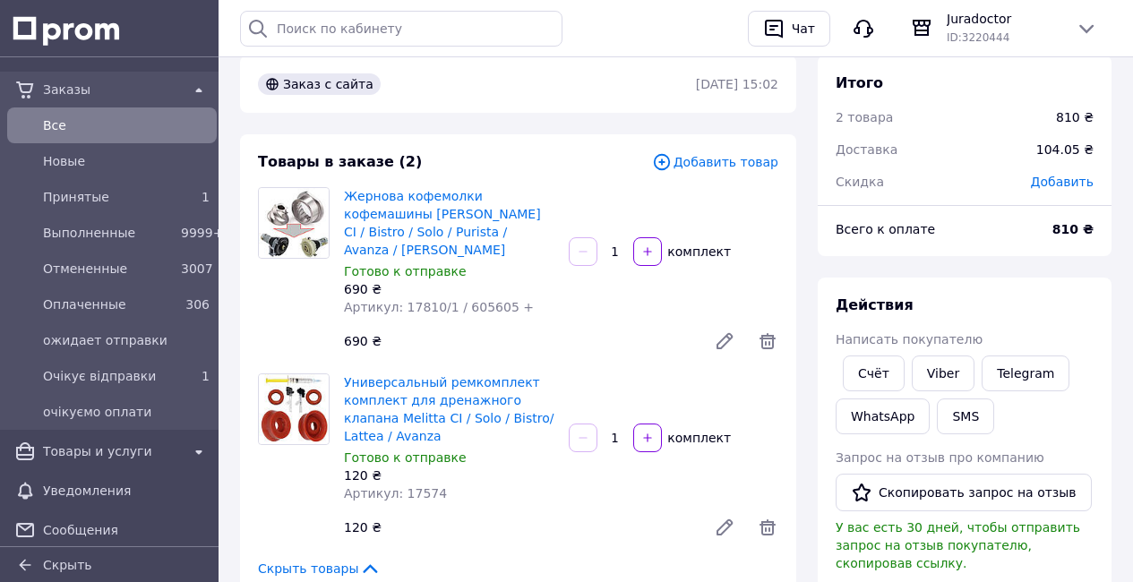
click at [574, 228] on div "Жернова кофемолки кофемашины [PERSON_NAME] CI / Bistro / Solo / Purista / Avanz…" at bounding box center [561, 273] width 449 height 179
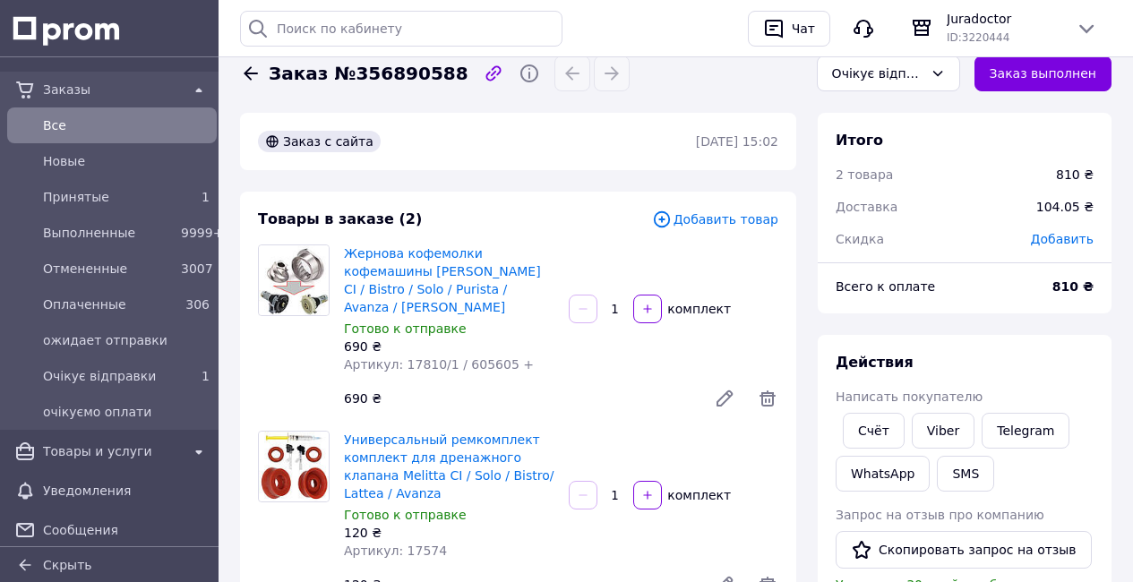
scroll to position [0, 0]
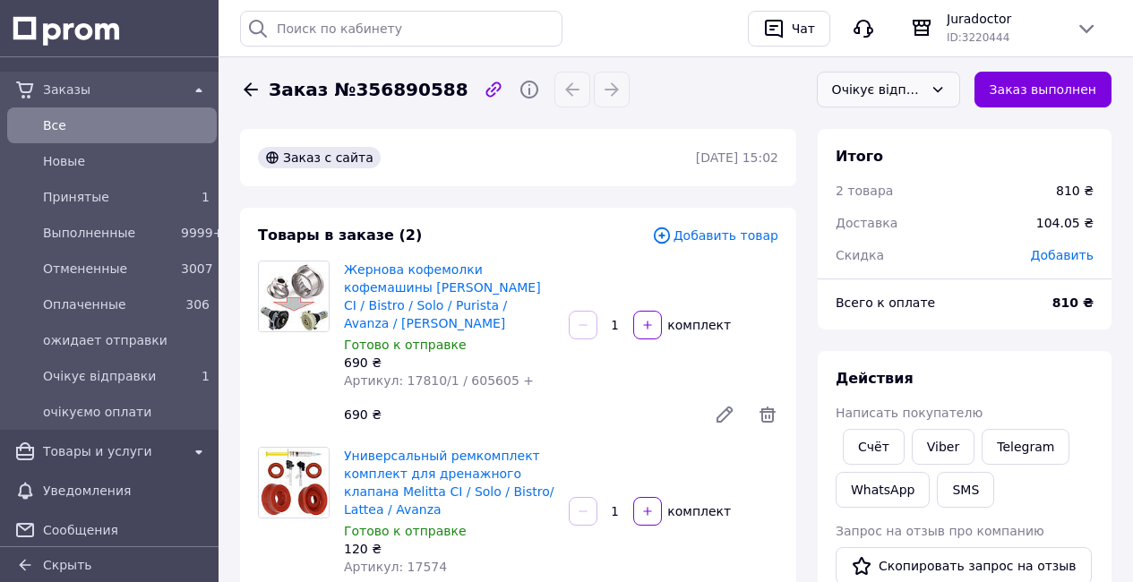
drag, startPoint x: 923, startPoint y: 92, endPoint x: 919, endPoint y: 102, distance: 10.5
click at [923, 92] on div "Очікує відправки" at bounding box center [877, 90] width 91 height 20
click at [888, 166] on li "Выполнен" at bounding box center [889, 162] width 142 height 34
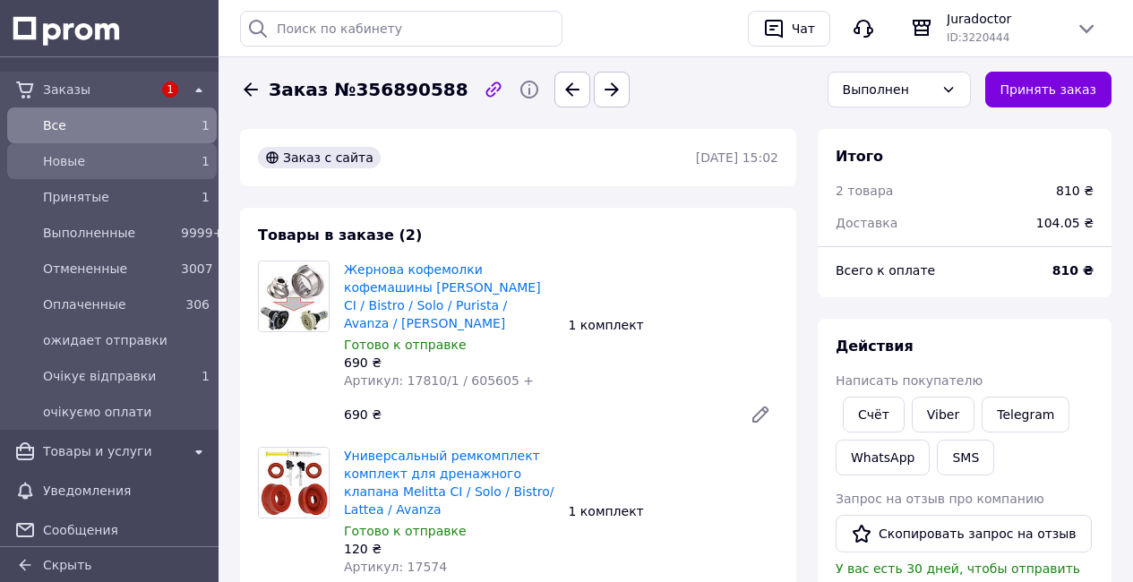
click at [151, 166] on span "Новые" at bounding box center [108, 161] width 131 height 18
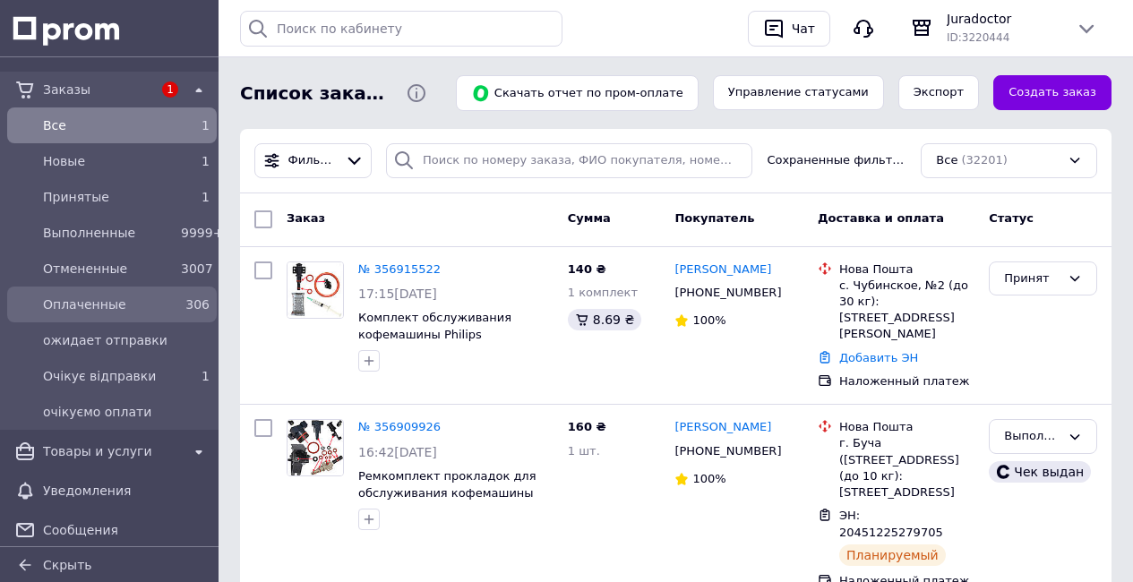
click at [116, 315] on div "Оплаченные" at bounding box center [108, 304] width 138 height 25
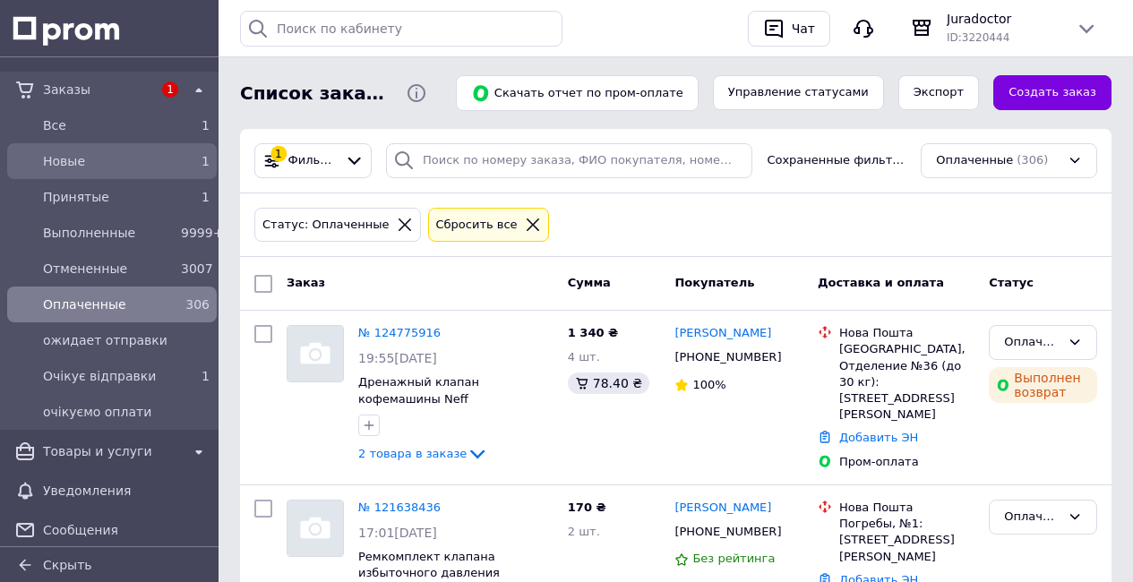
click at [177, 165] on div "1" at bounding box center [195, 161] width 36 height 25
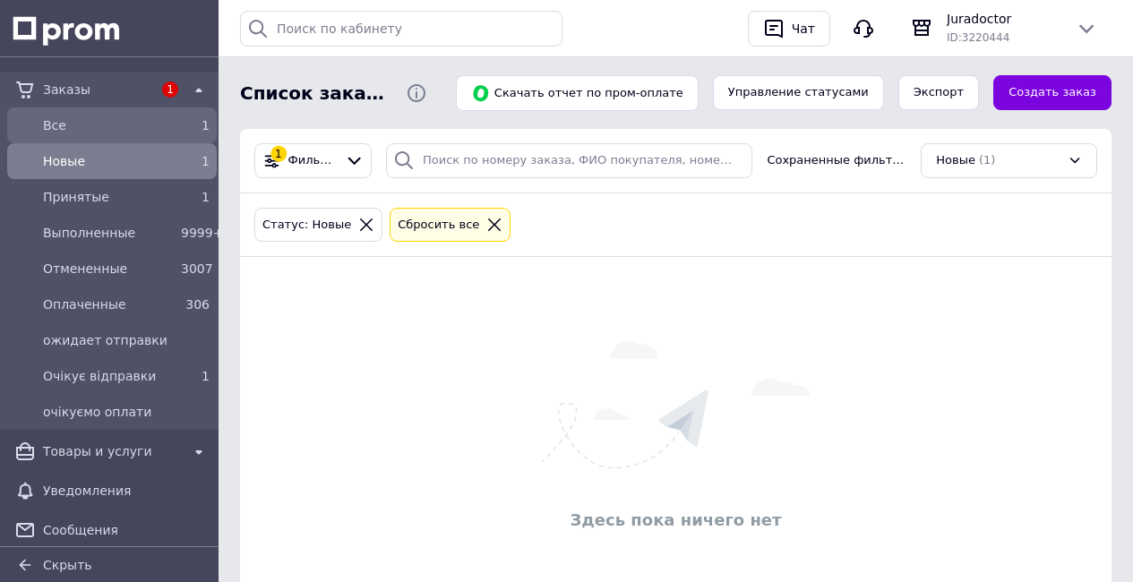
click at [161, 109] on link "Все 1" at bounding box center [112, 125] width 224 height 36
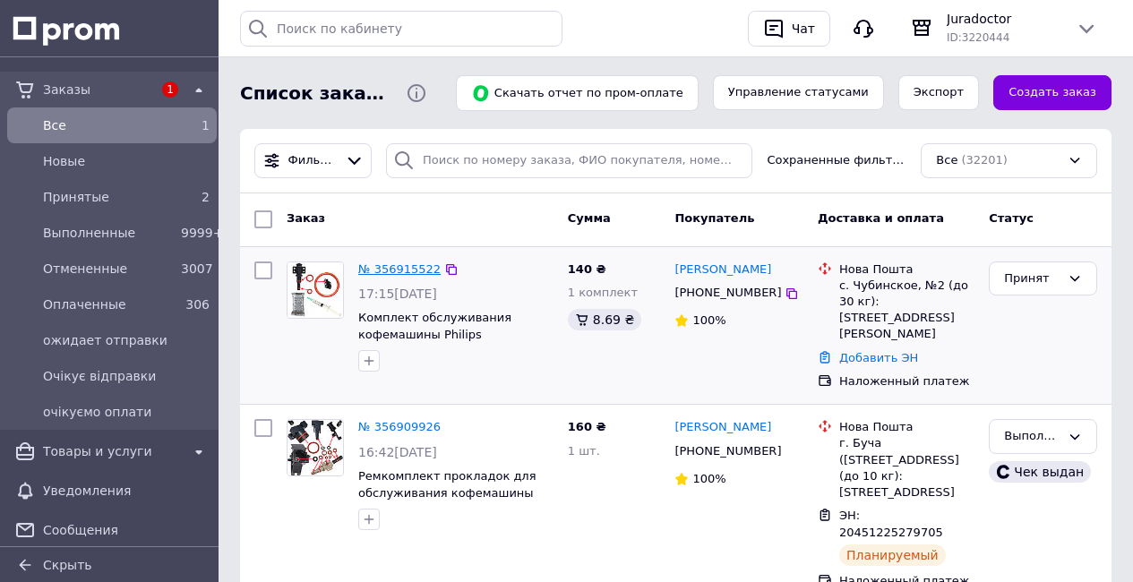
click at [416, 265] on link "№ 356915522" at bounding box center [399, 268] width 82 height 13
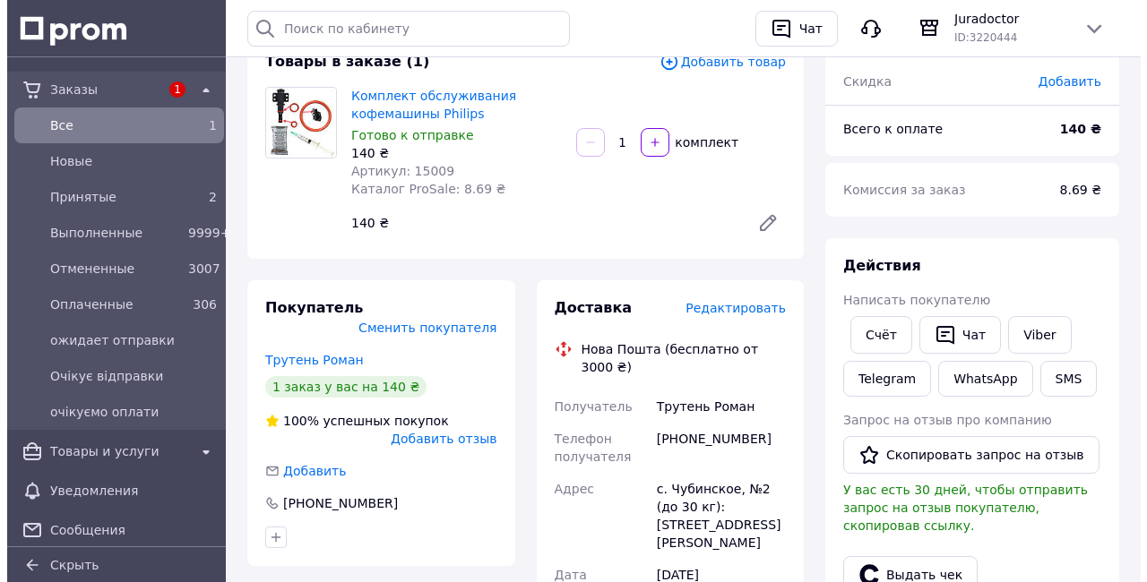
scroll to position [184, 0]
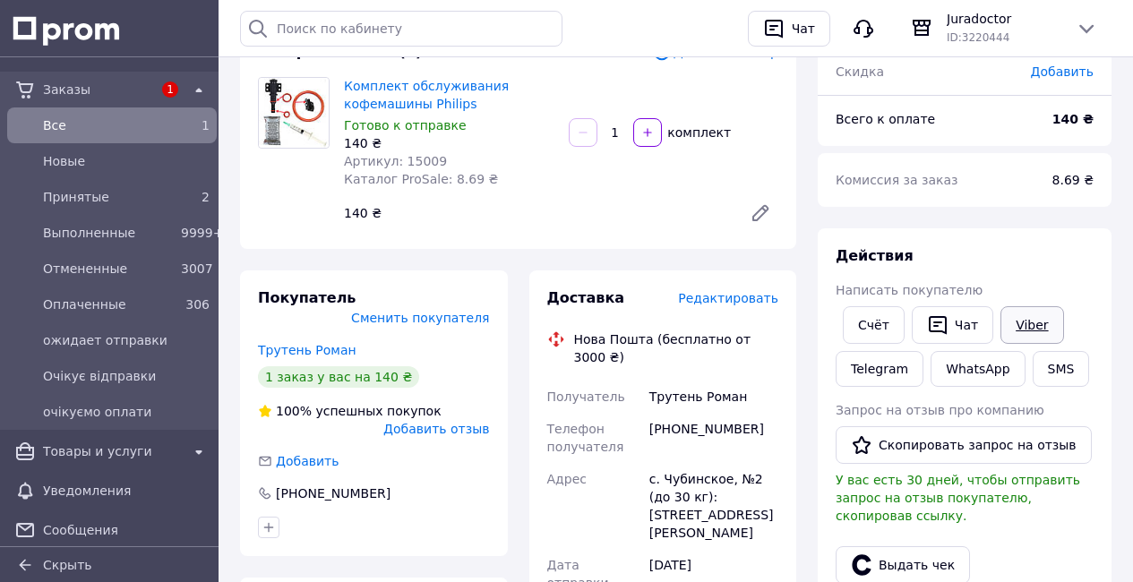
click at [1023, 337] on link "Viber" at bounding box center [1032, 325] width 63 height 38
click at [741, 298] on span "Редактировать" at bounding box center [728, 298] width 100 height 14
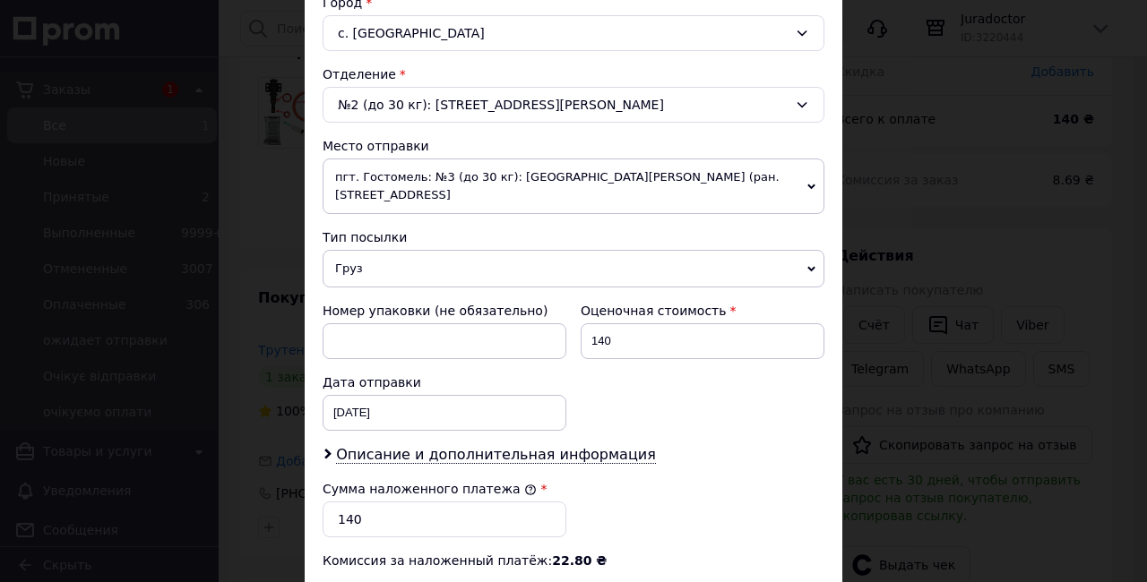
scroll to position [508, 0]
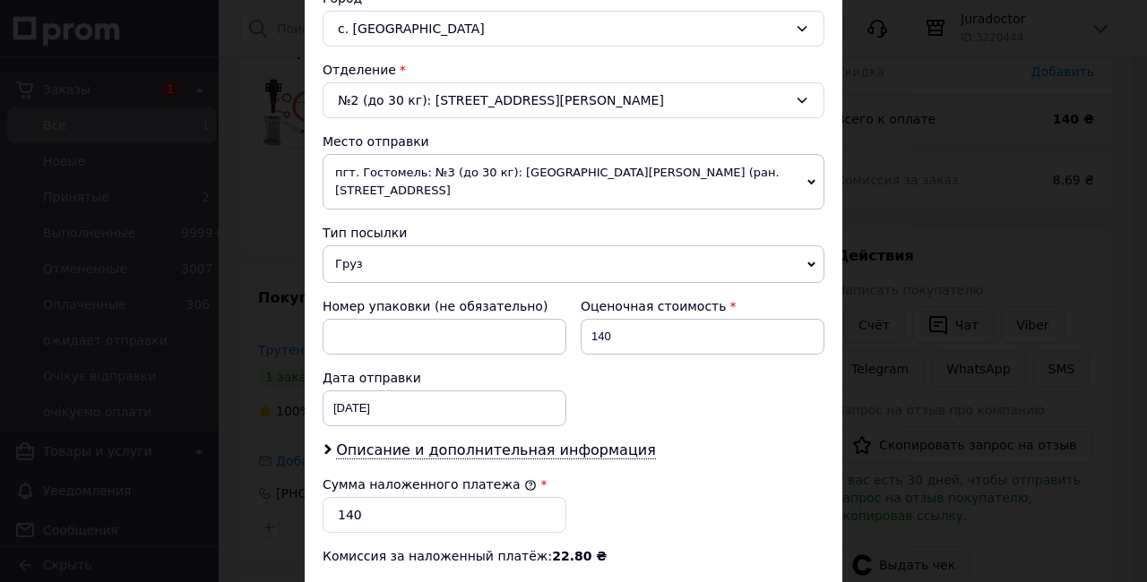
drag, startPoint x: 355, startPoint y: 253, endPoint x: 356, endPoint y: 272, distance: 18.8
click at [355, 256] on span "Груз" at bounding box center [573, 264] width 502 height 38
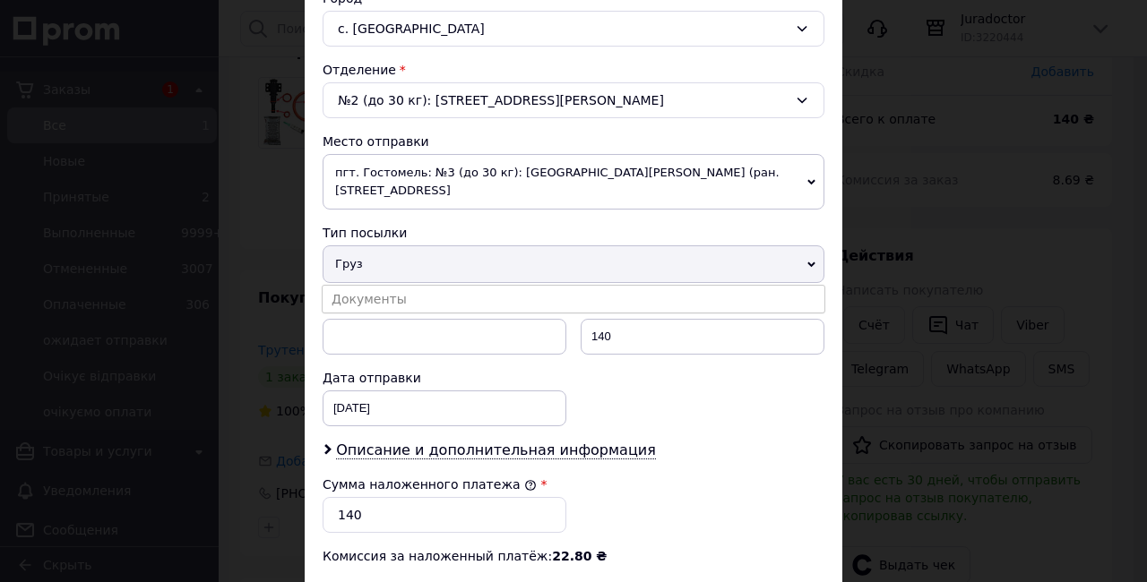
drag, startPoint x: 358, startPoint y: 279, endPoint x: 482, endPoint y: 284, distance: 123.7
click at [358, 286] on li "Документы" at bounding box center [573, 299] width 502 height 27
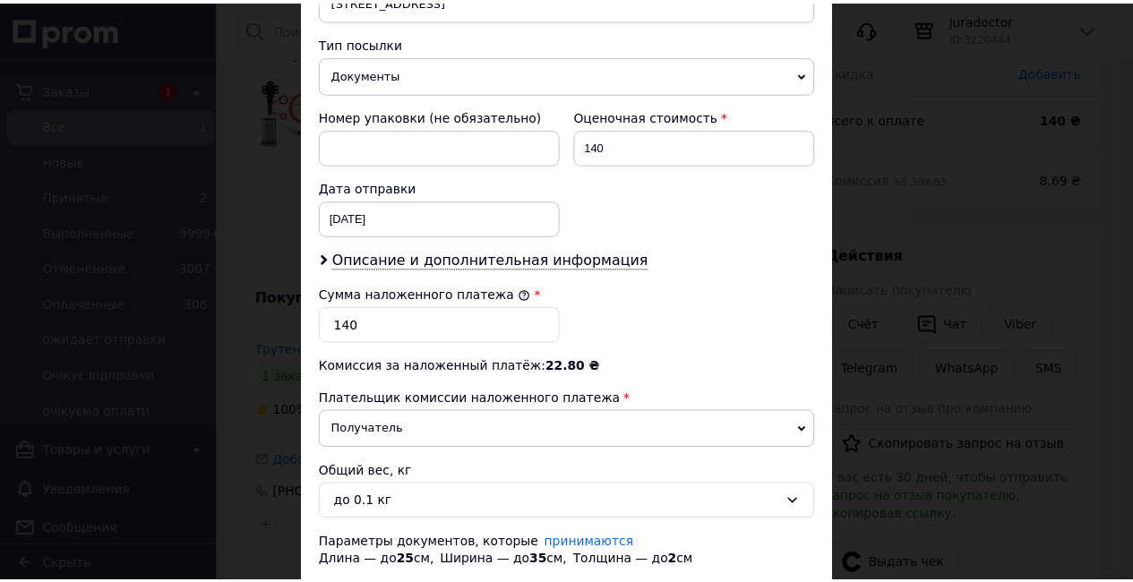
scroll to position [803, 0]
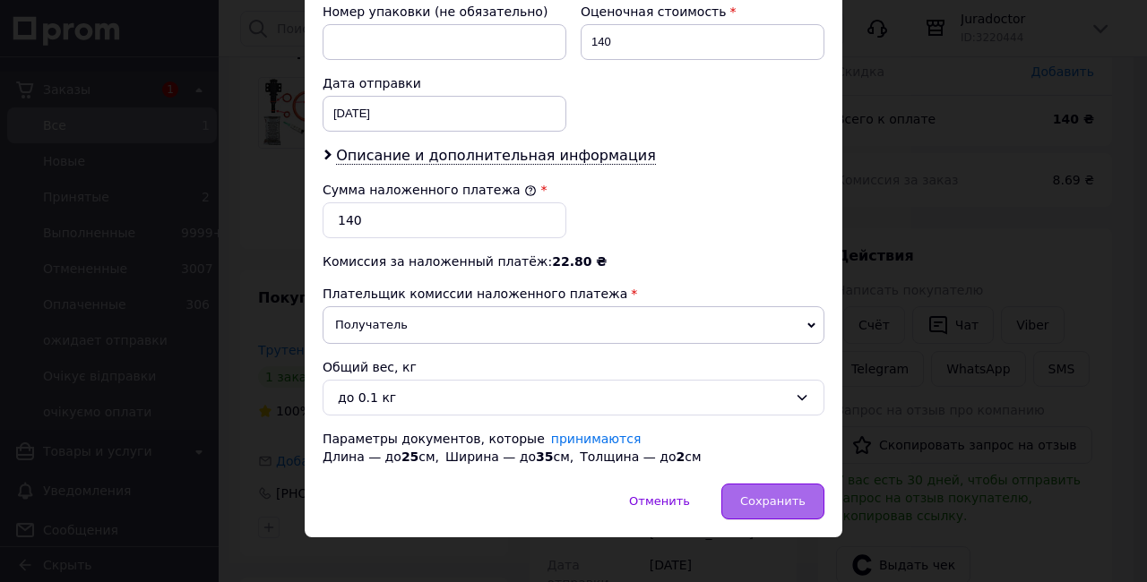
click at [766, 494] on span "Сохранить" at bounding box center [772, 500] width 65 height 13
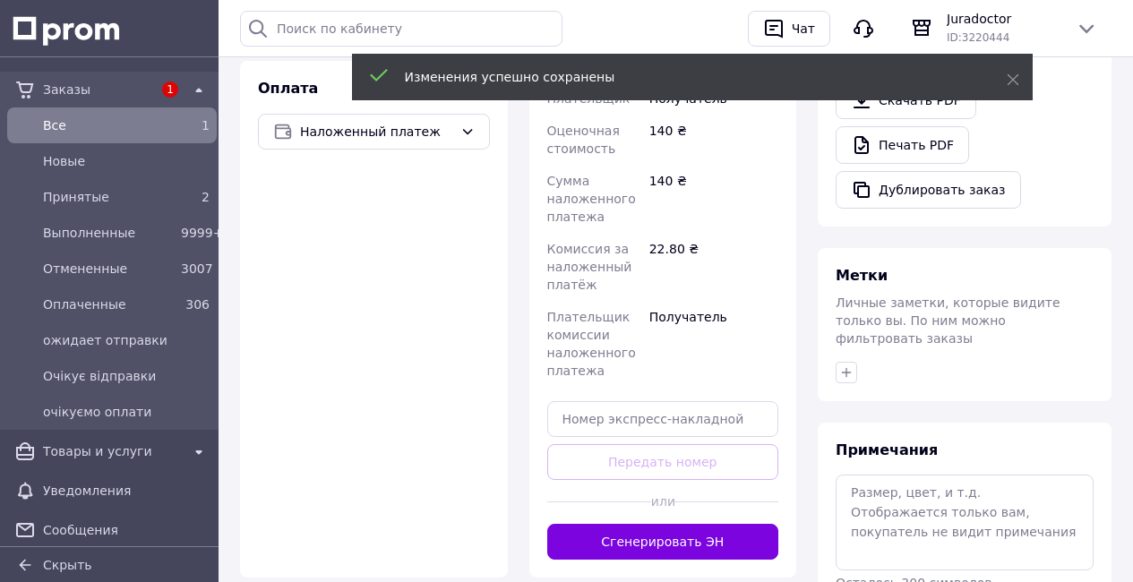
scroll to position [703, 0]
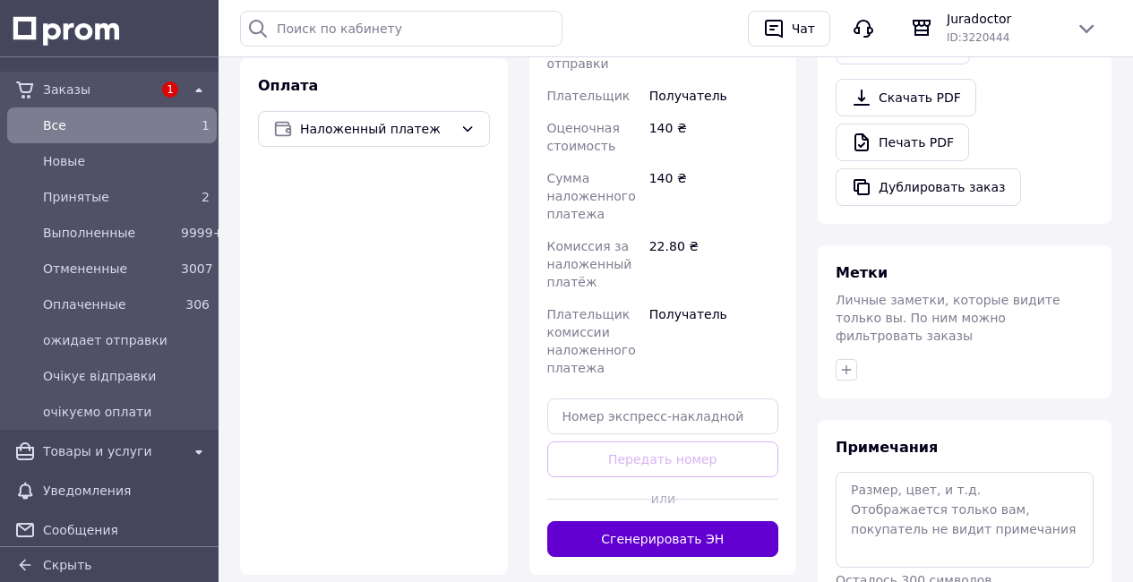
click at [690, 521] on button "Сгенерировать ЭН" at bounding box center [663, 539] width 232 height 36
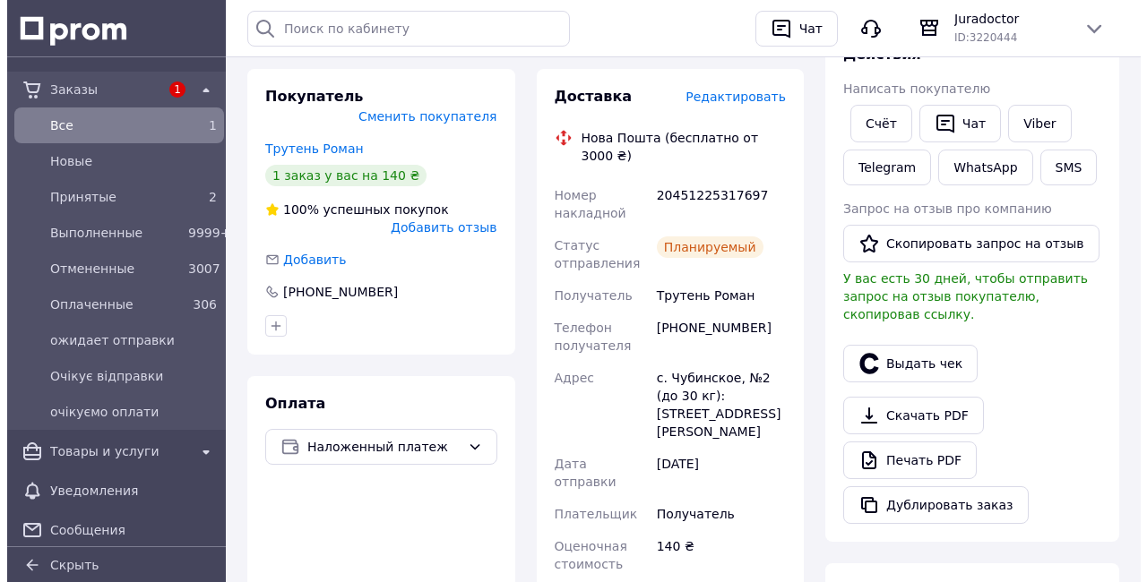
scroll to position [384, 0]
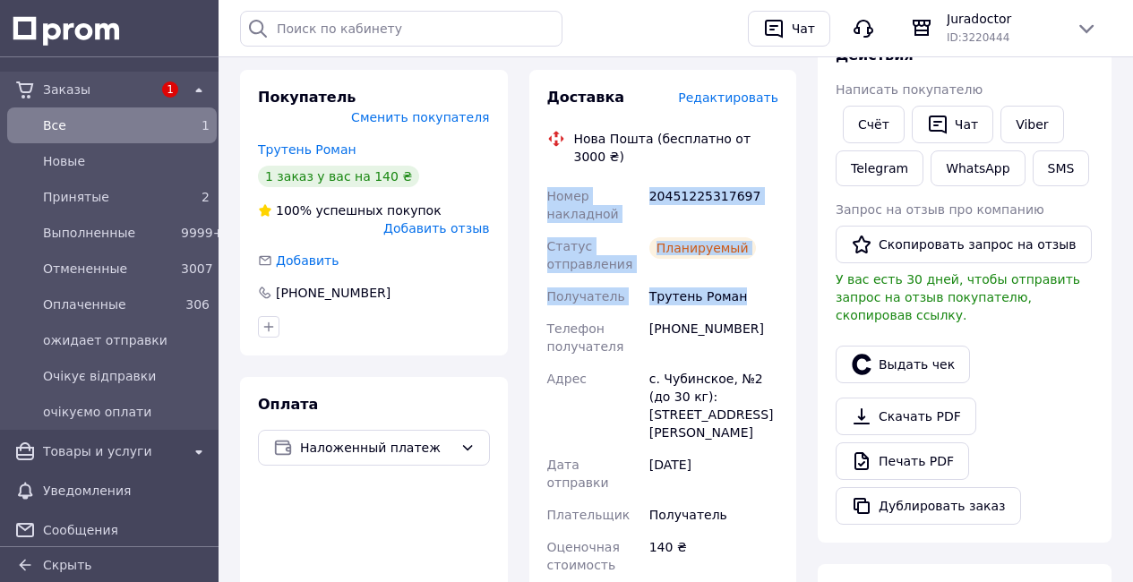
drag, startPoint x: 546, startPoint y: 194, endPoint x: 667, endPoint y: 236, distance: 128.0
click at [766, 298] on div "Номер накладной 20451225317697 Статус отправления Планируемый Получатель Трутен…" at bounding box center [663, 517] width 239 height 674
copy div "Номер накладной 20451225317697 Статус отправления Планируемый Получатель Трутен…"
click at [1013, 125] on link "Viber" at bounding box center [1032, 125] width 63 height 38
click at [897, 373] on button "Выдать чек" at bounding box center [903, 365] width 134 height 38
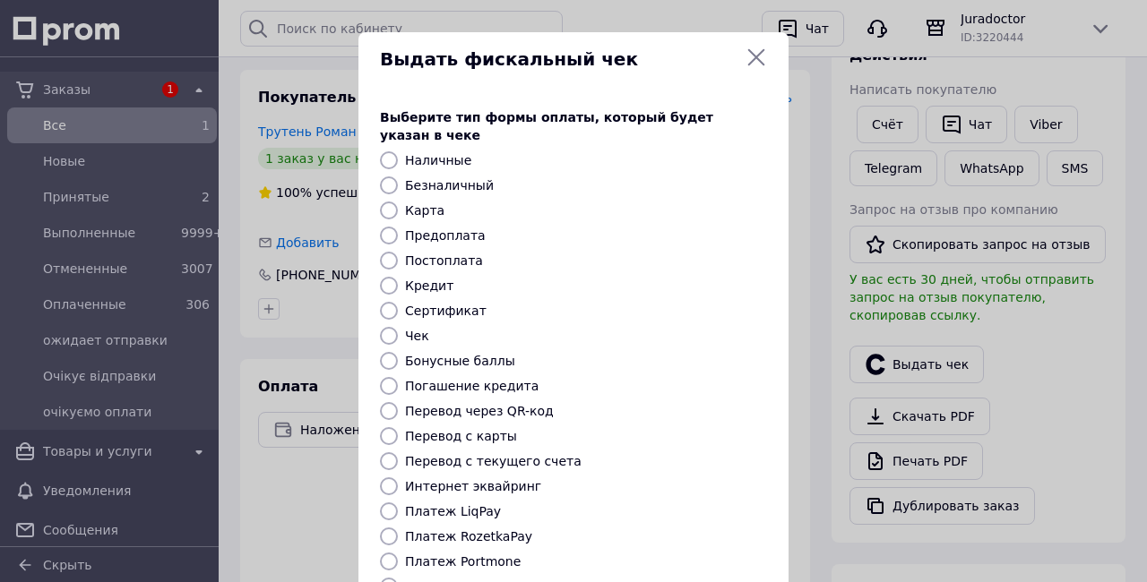
click at [384, 578] on input "Платеж NovaPay" at bounding box center [389, 587] width 18 height 18
radio input "true"
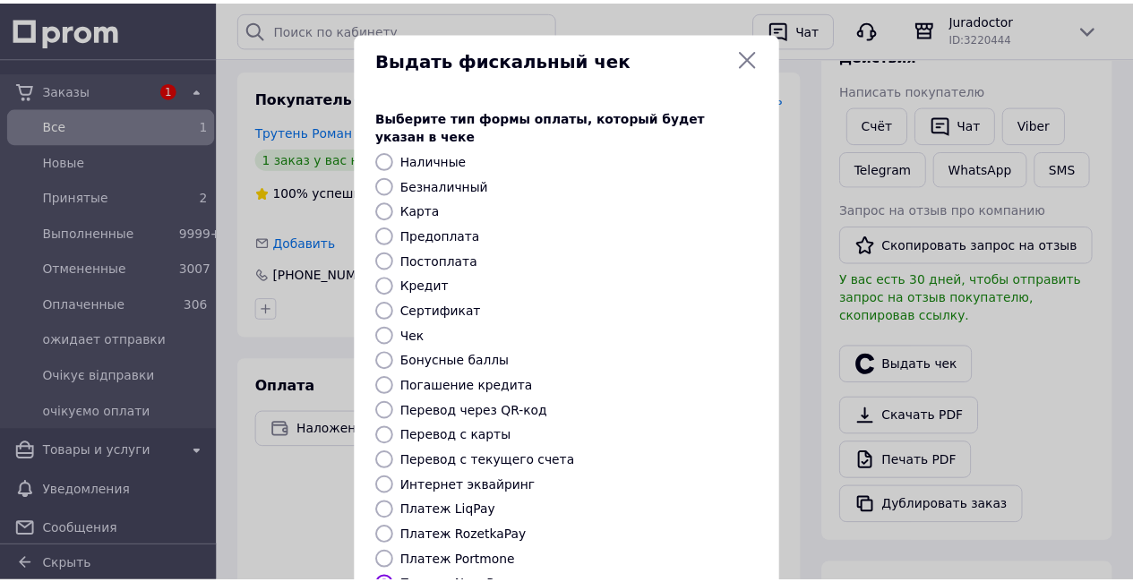
scroll to position [187, 0]
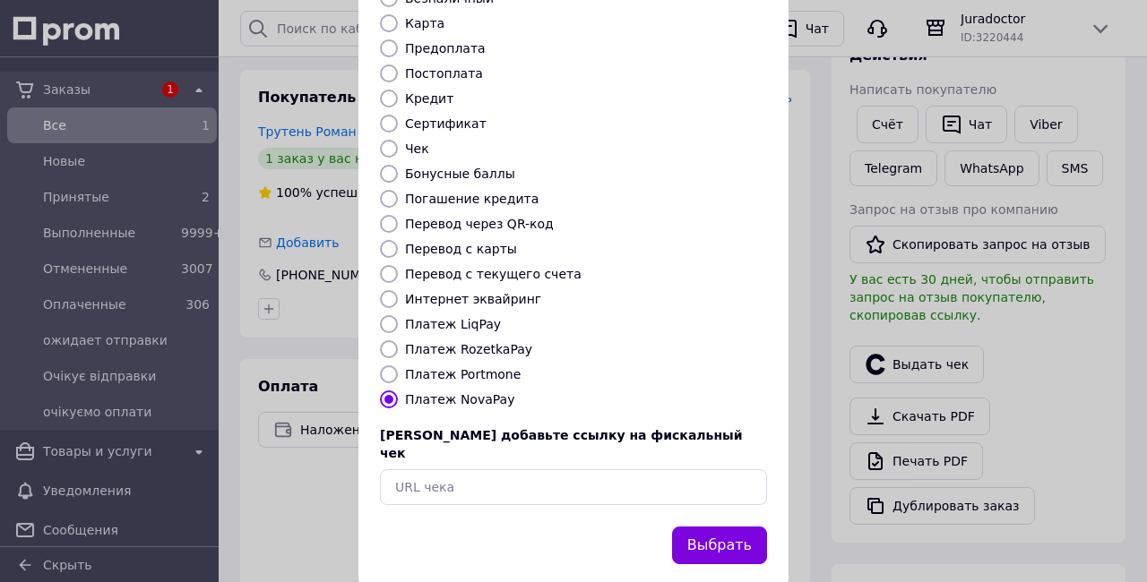
click at [718, 527] on button "Выбрать" at bounding box center [719, 546] width 95 height 39
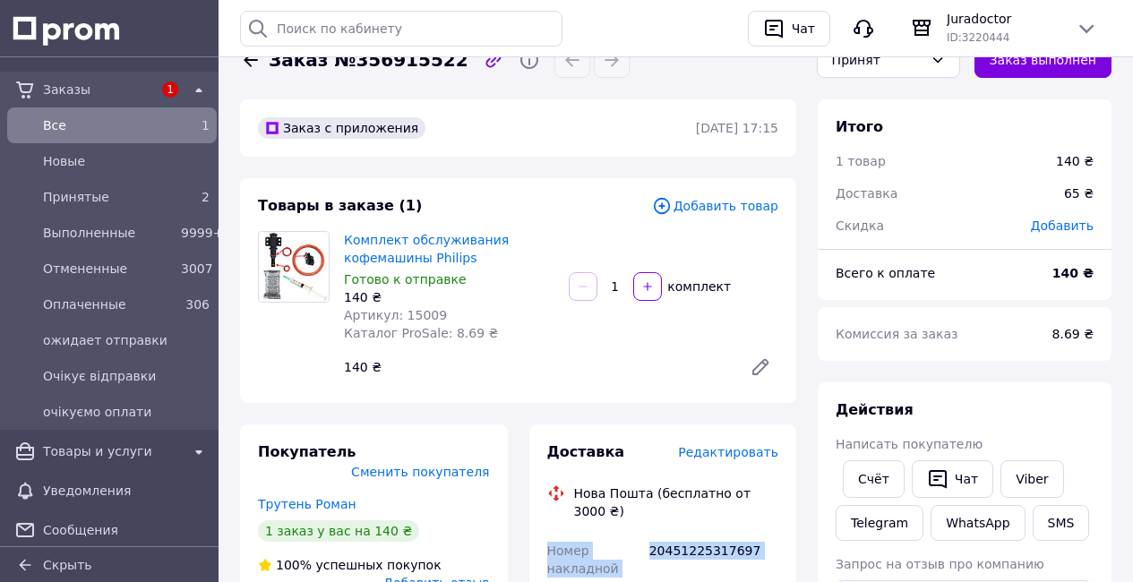
scroll to position [0, 0]
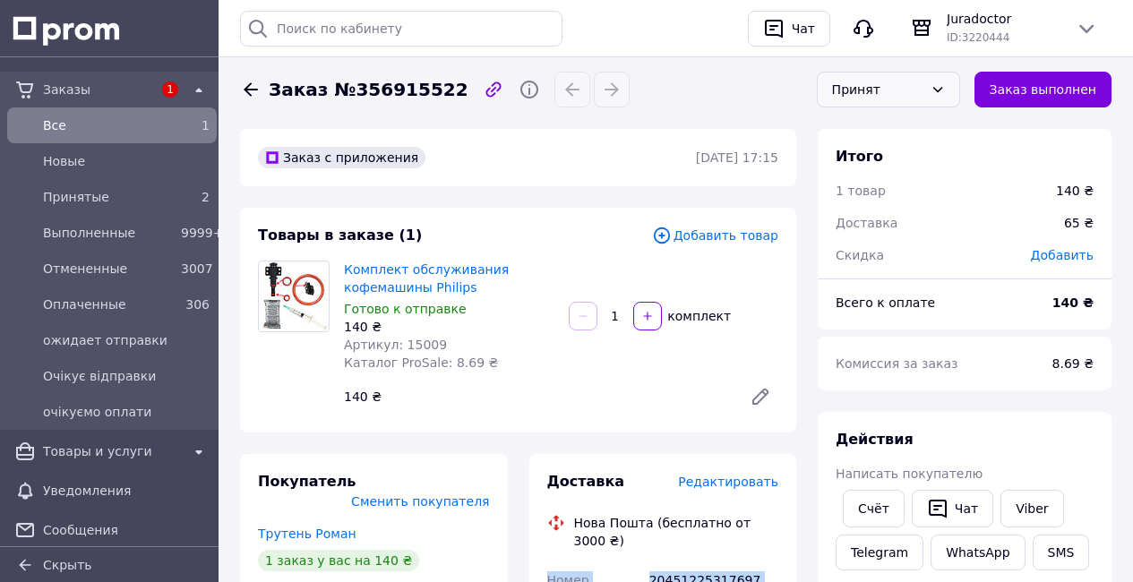
drag, startPoint x: 935, startPoint y: 76, endPoint x: 902, endPoint y: 107, distance: 45.0
click at [934, 76] on div "Принят" at bounding box center [888, 90] width 143 height 36
click at [873, 126] on li "Выполнен" at bounding box center [889, 128] width 142 height 34
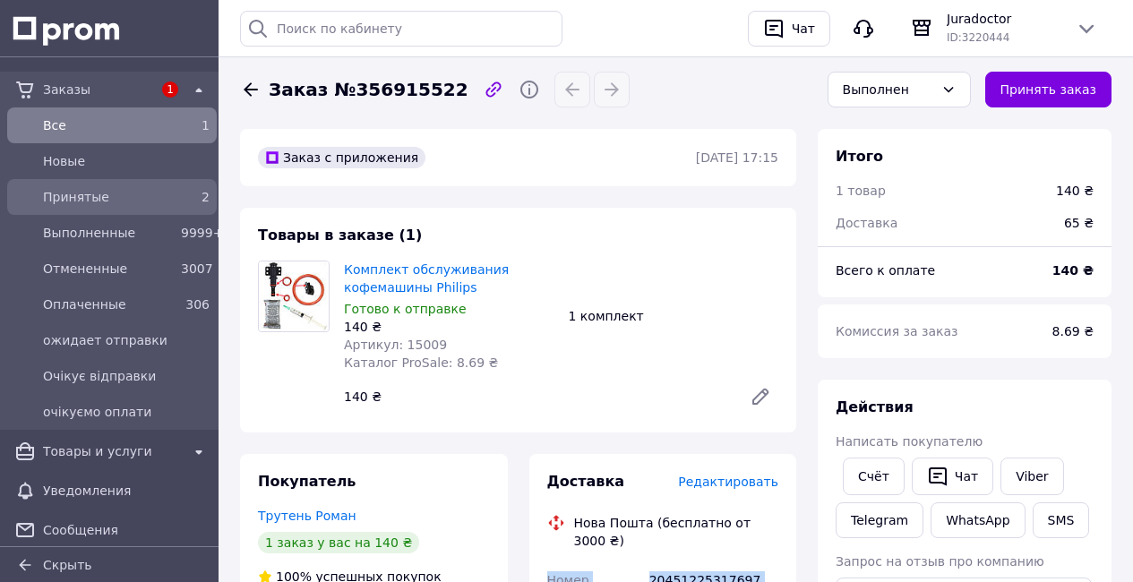
click at [169, 193] on div "Принятые" at bounding box center [108, 197] width 138 height 25
